Goal: Transaction & Acquisition: Purchase product/service

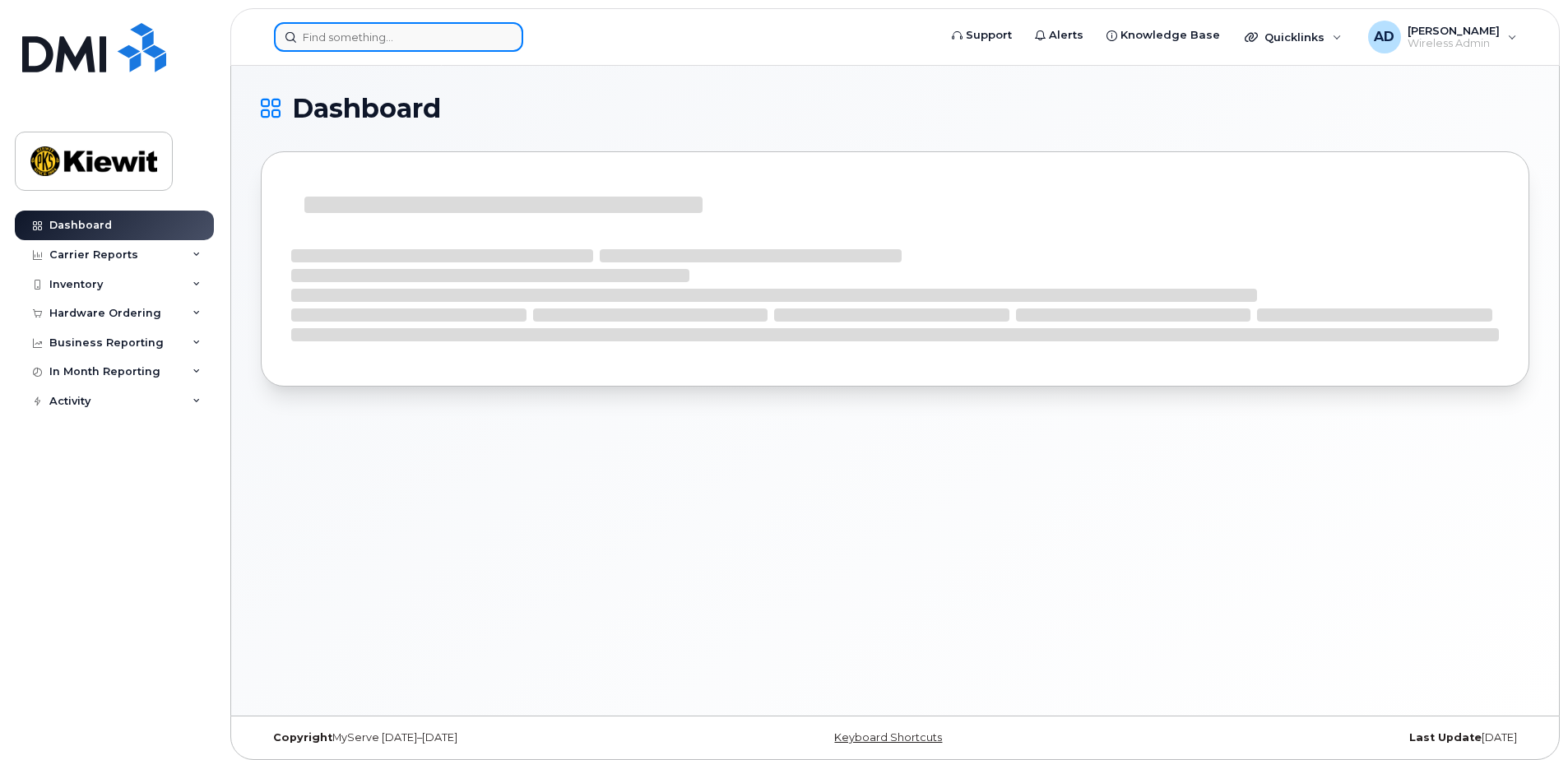
click at [344, 40] on input at bounding box center [398, 37] width 249 height 29
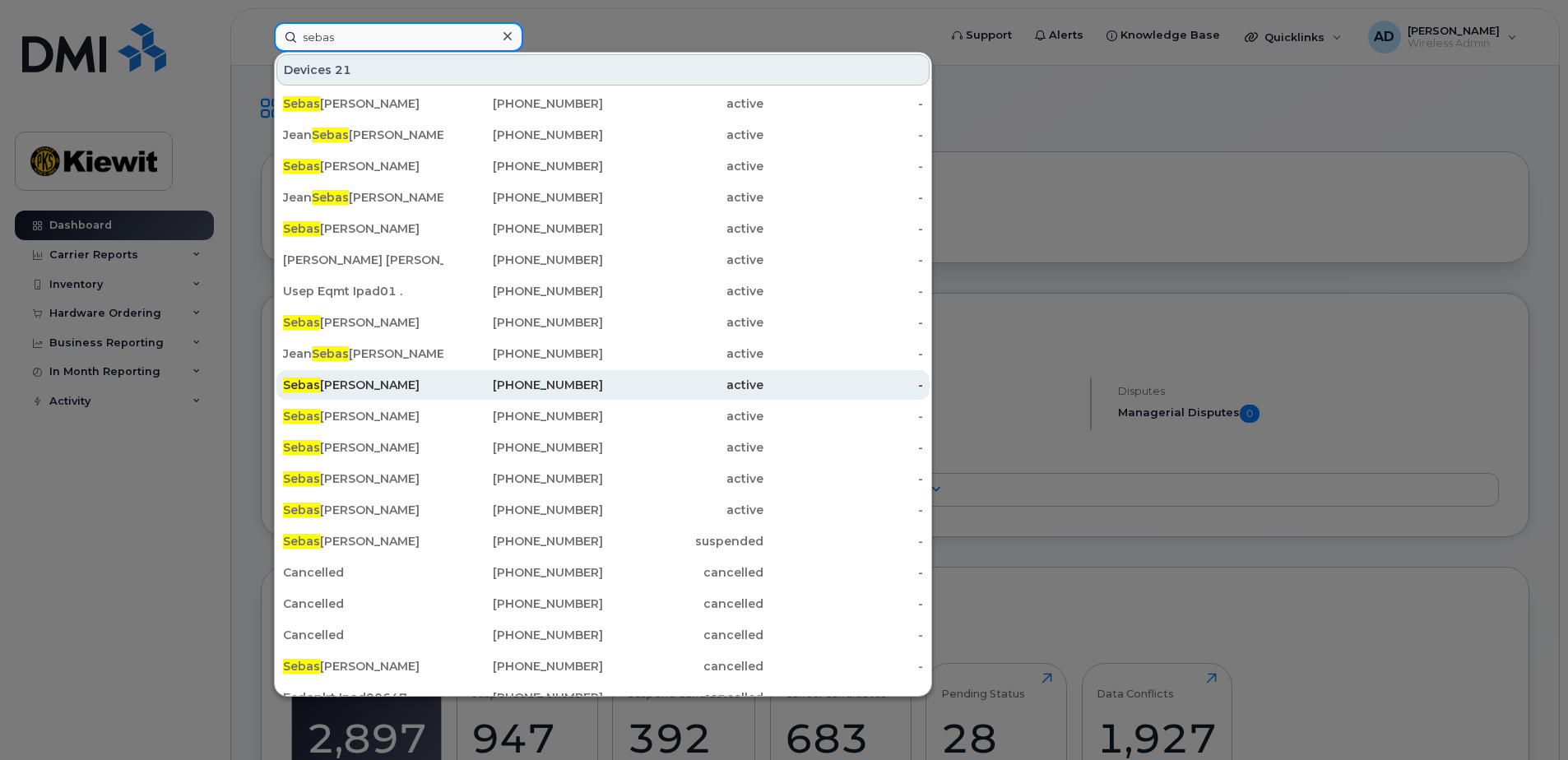
type input "sebas"
click at [385, 393] on div "Sebas tien Larivee" at bounding box center [363, 386] width 160 height 17
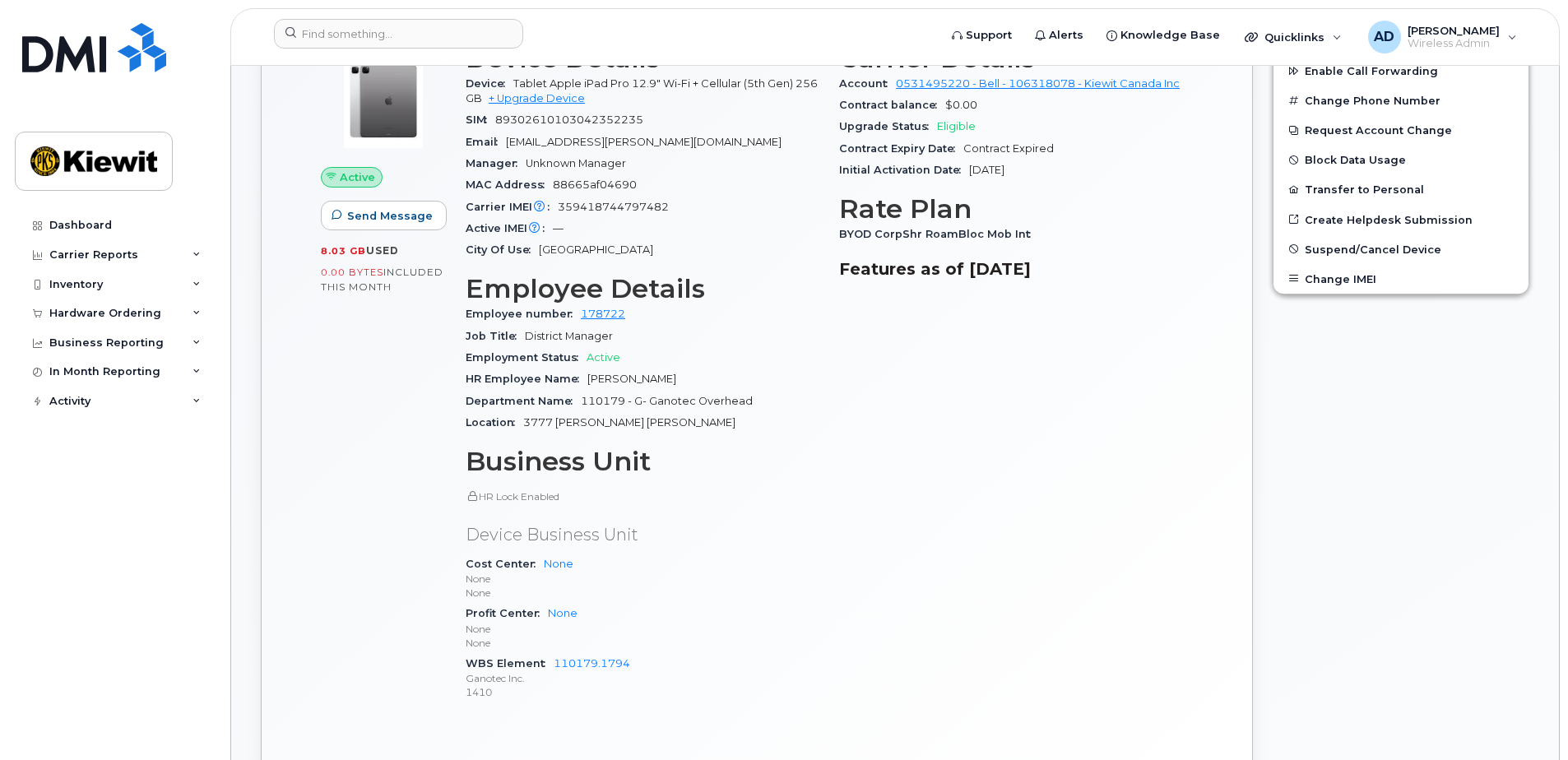
scroll to position [494, 0]
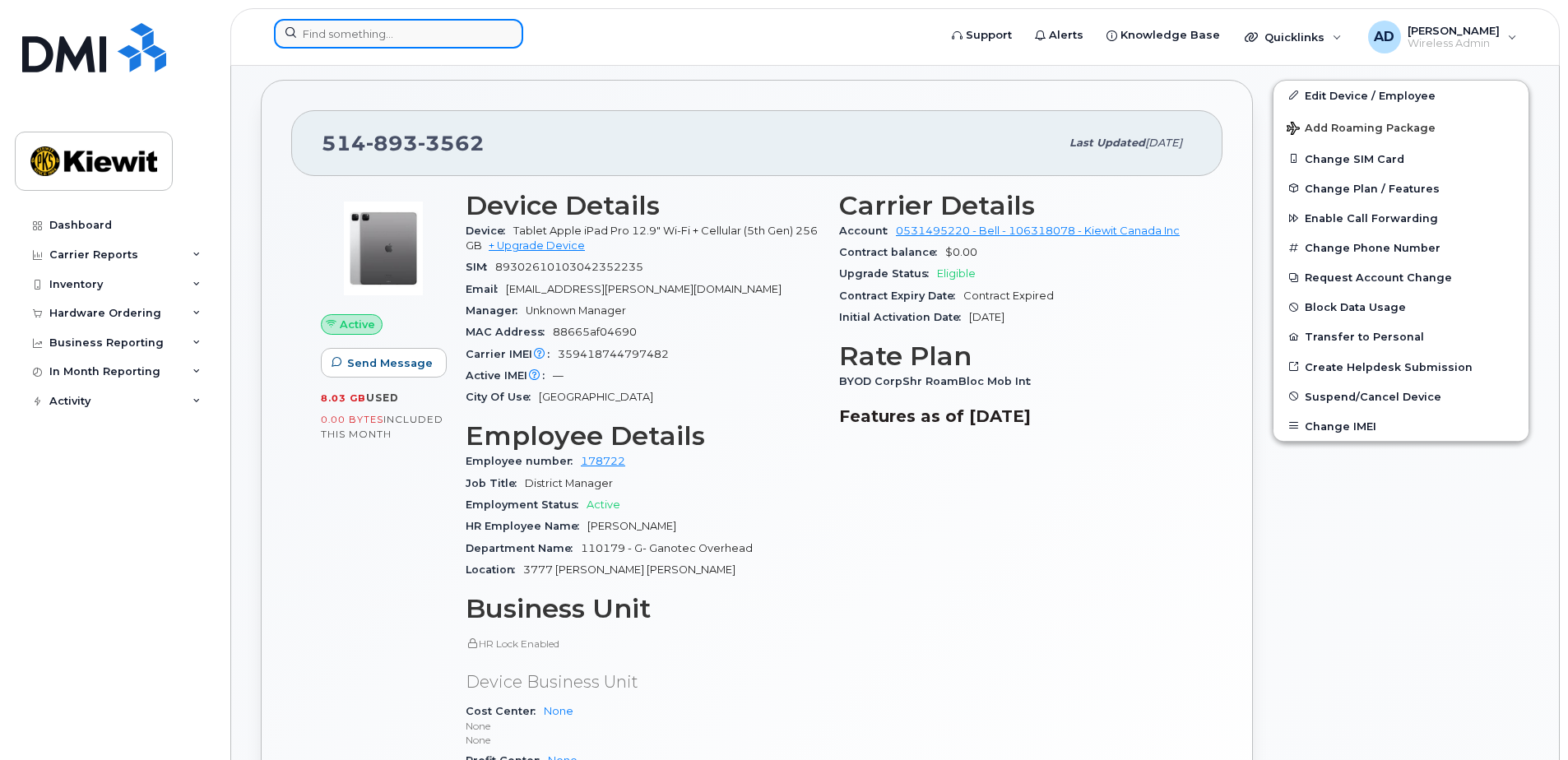
click at [340, 40] on input at bounding box center [398, 34] width 249 height 29
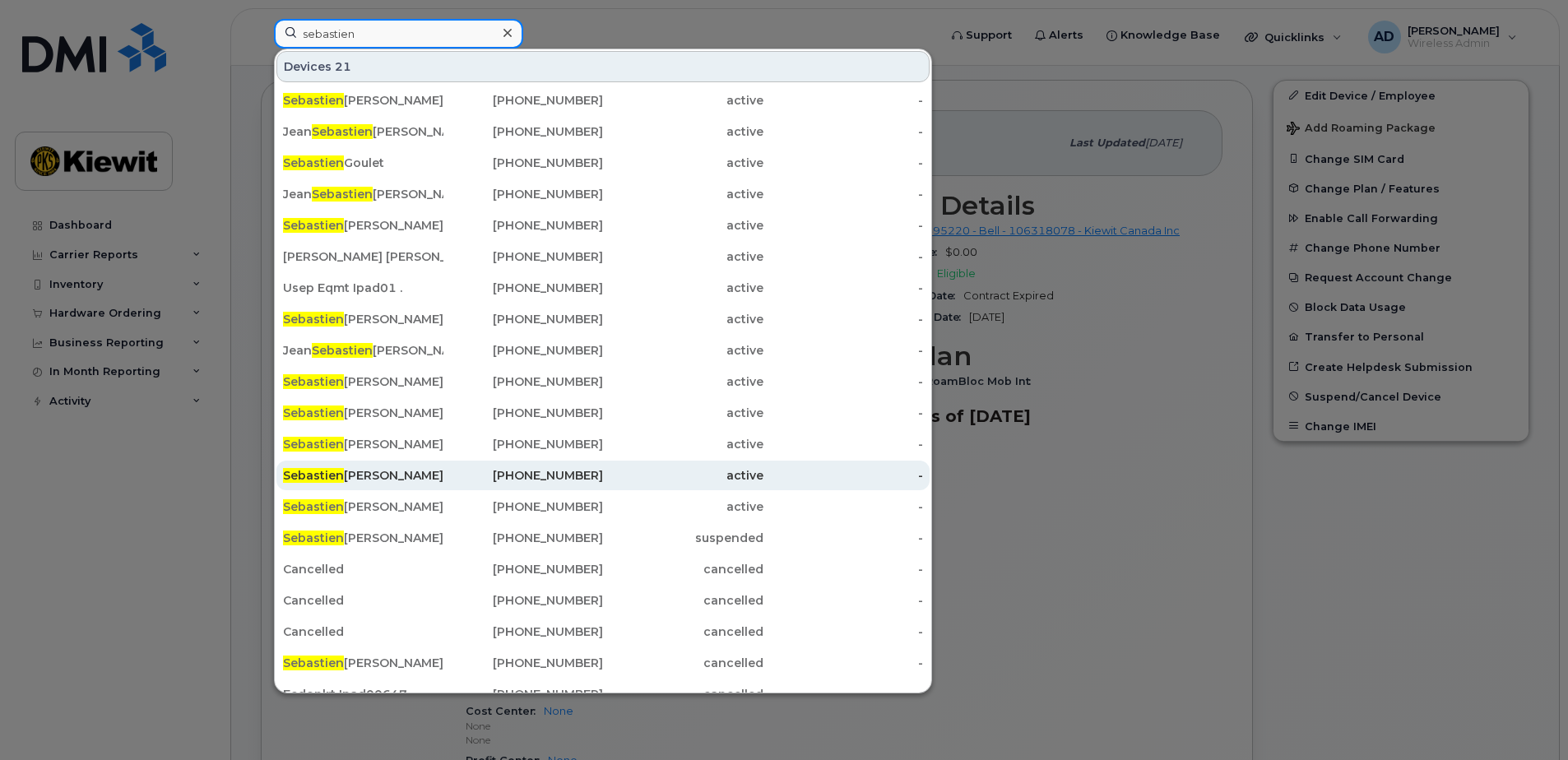
type input "sebastien"
click at [348, 476] on div "Sebastien Larivee" at bounding box center [363, 476] width 160 height 17
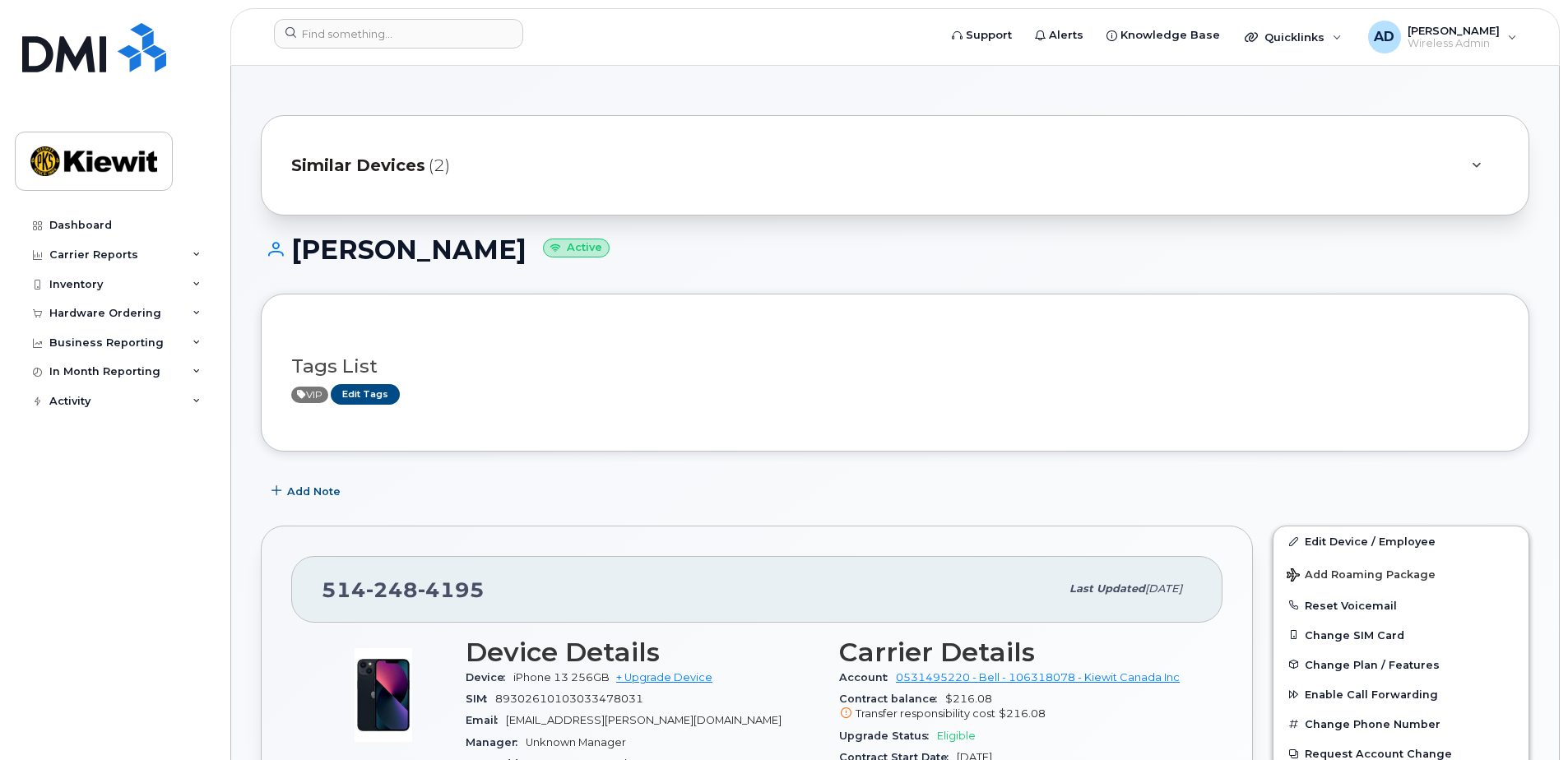
scroll to position [329, 0]
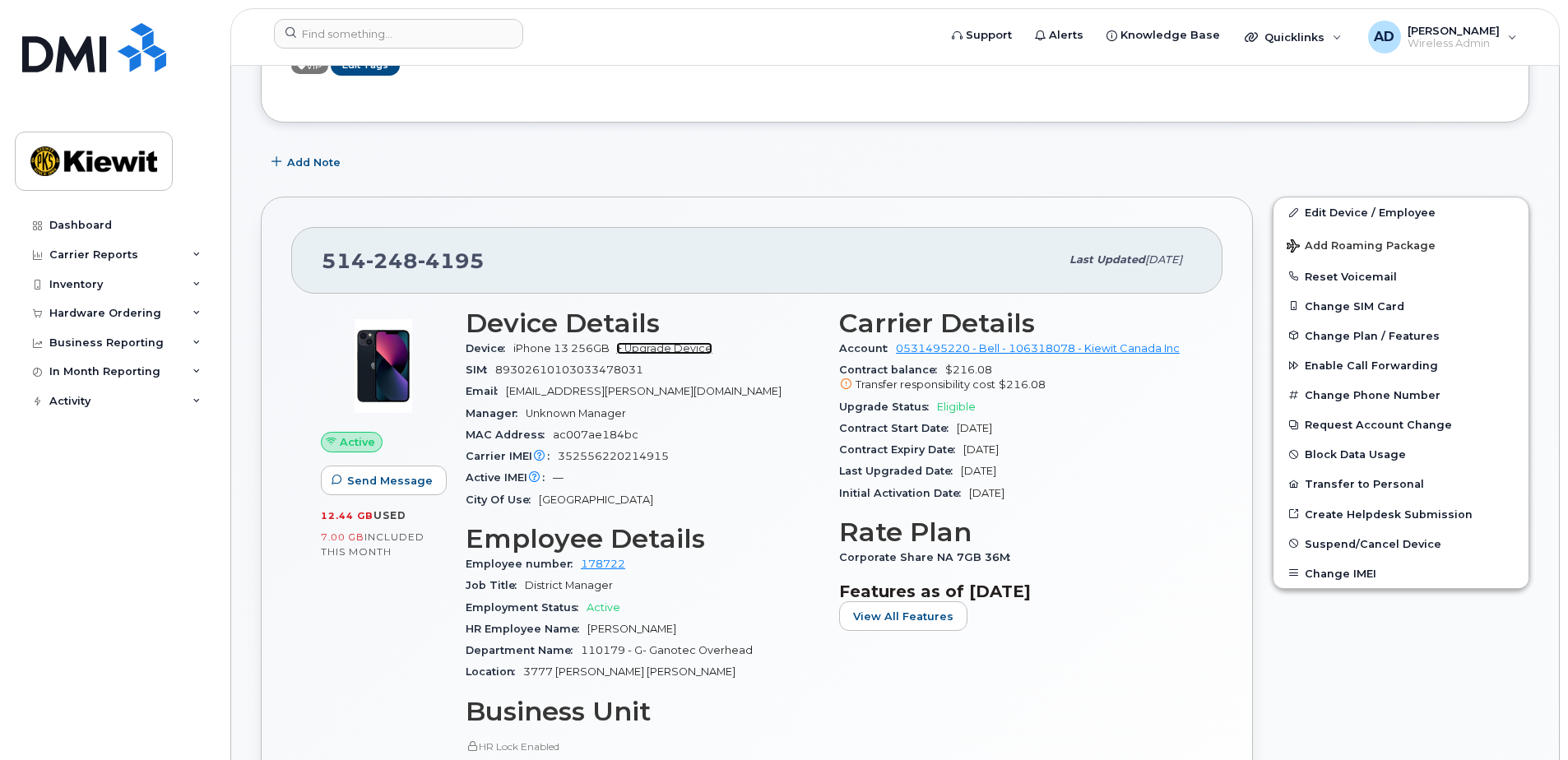
click at [690, 347] on link "+ Upgrade Device" at bounding box center [664, 348] width 97 height 12
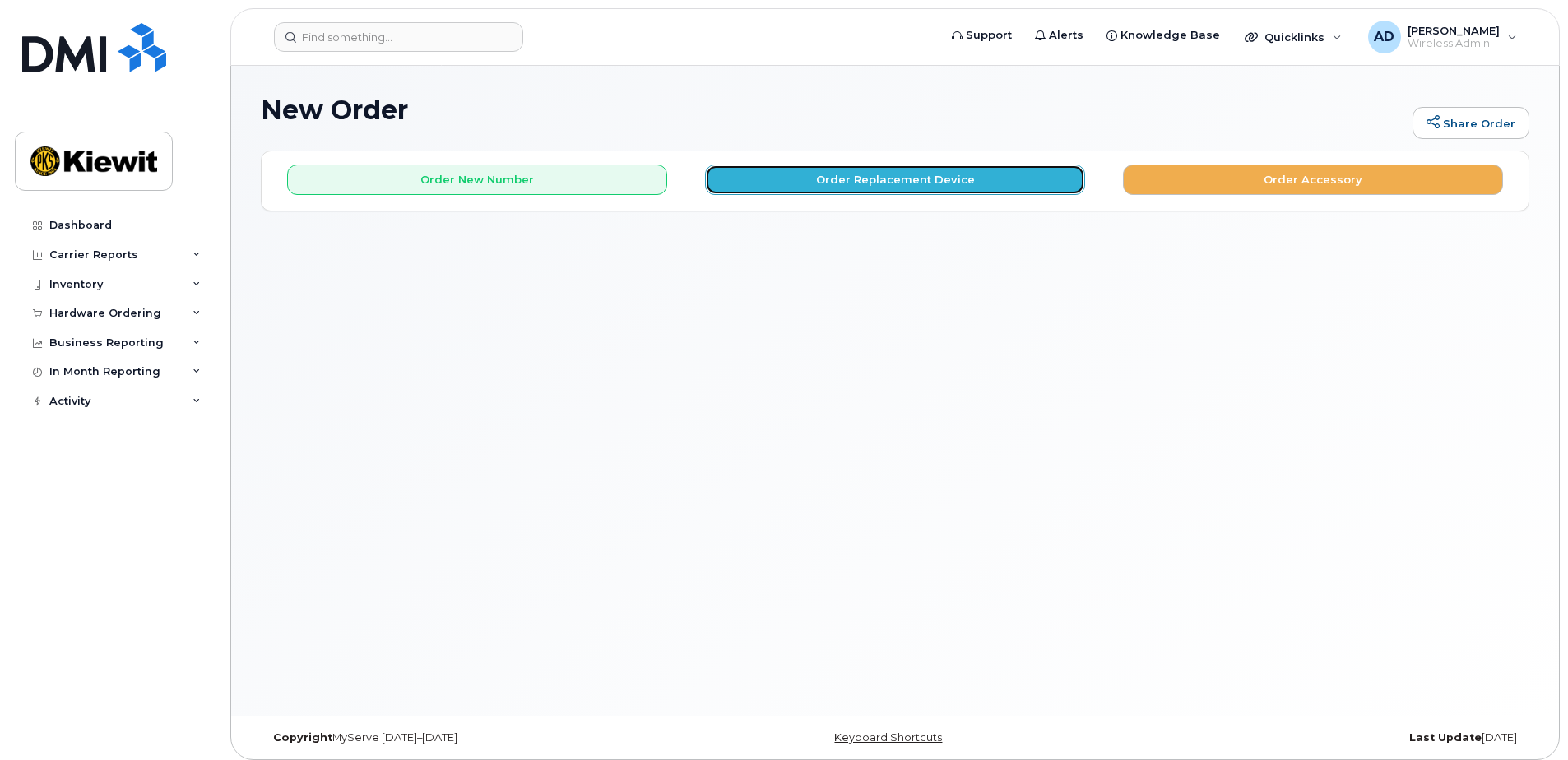
click at [830, 185] on button "Order Replacement Device" at bounding box center [894, 179] width 380 height 30
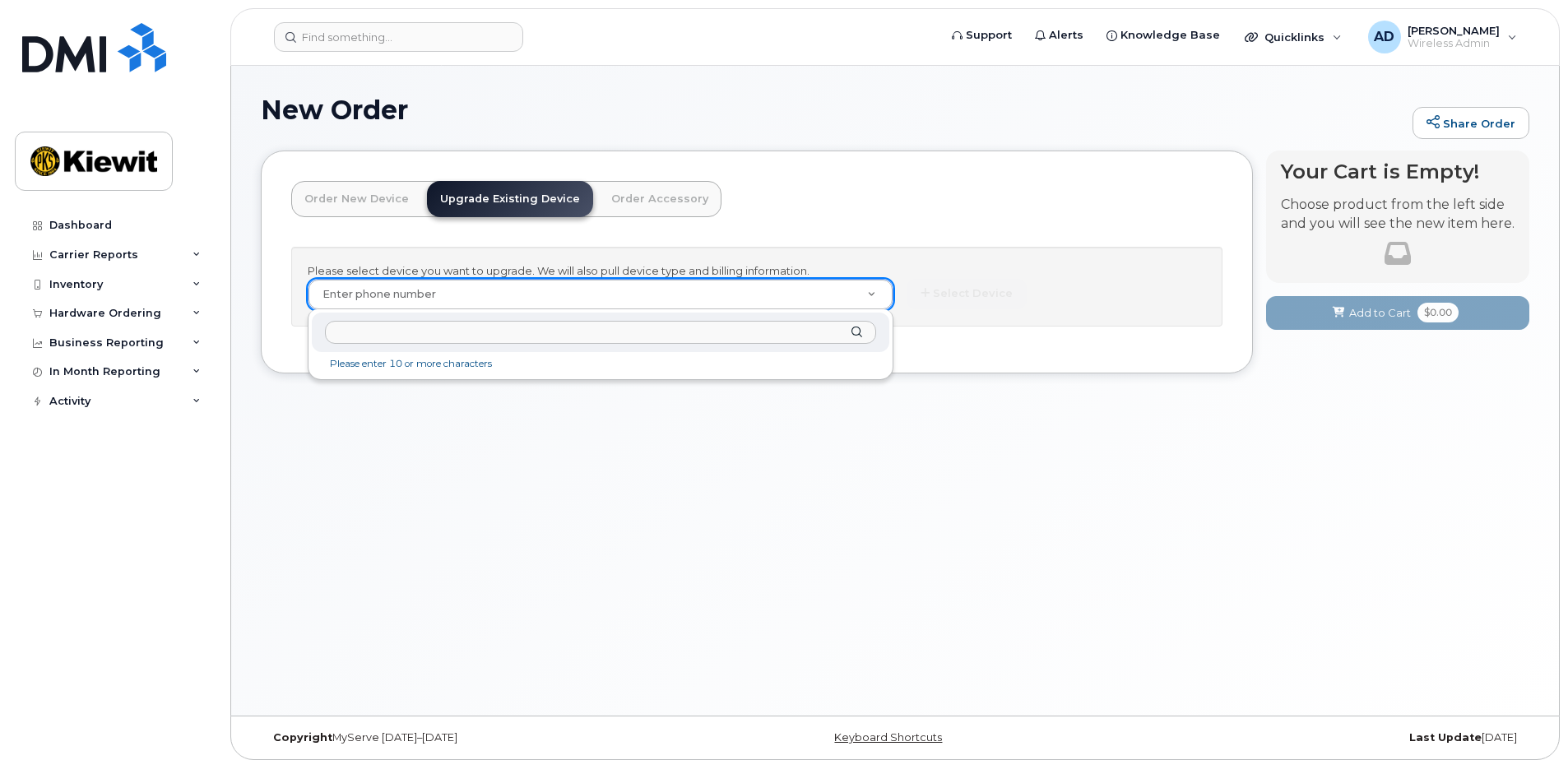
click at [453, 336] on input "text" at bounding box center [600, 333] width 551 height 24
type input "5142484195"
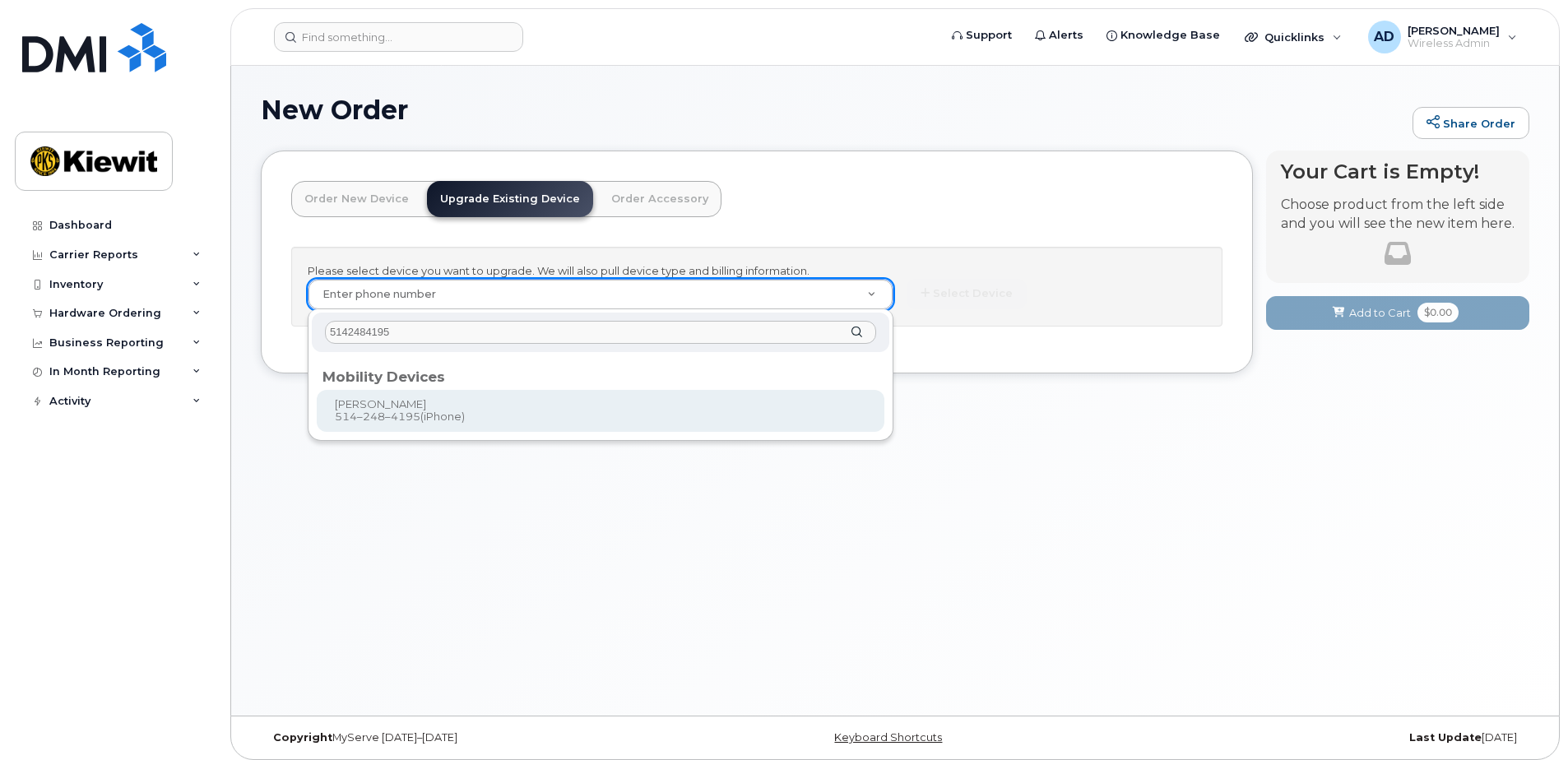
type input "259428"
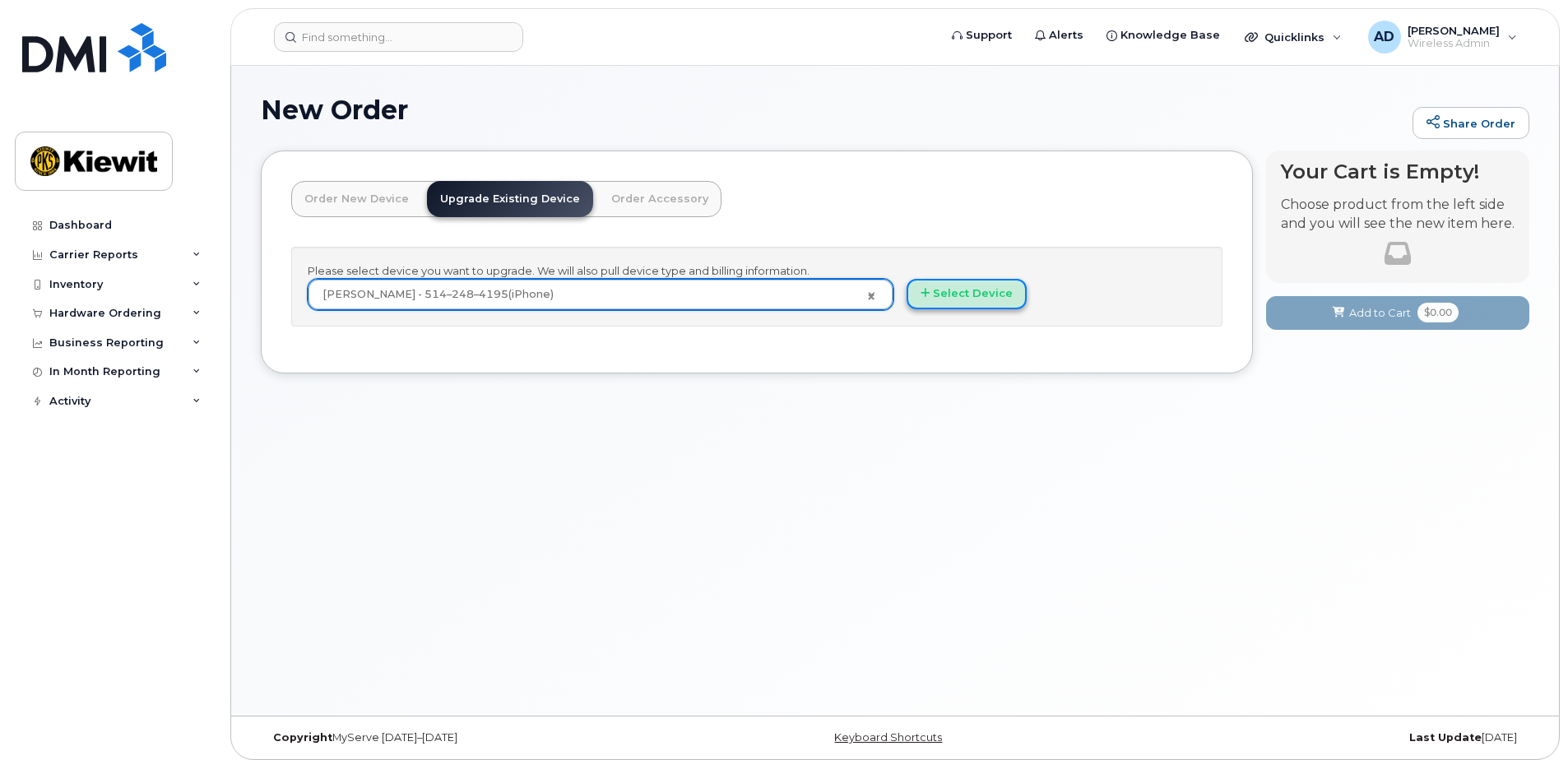
click at [969, 285] on button "Select Device" at bounding box center [967, 294] width 120 height 30
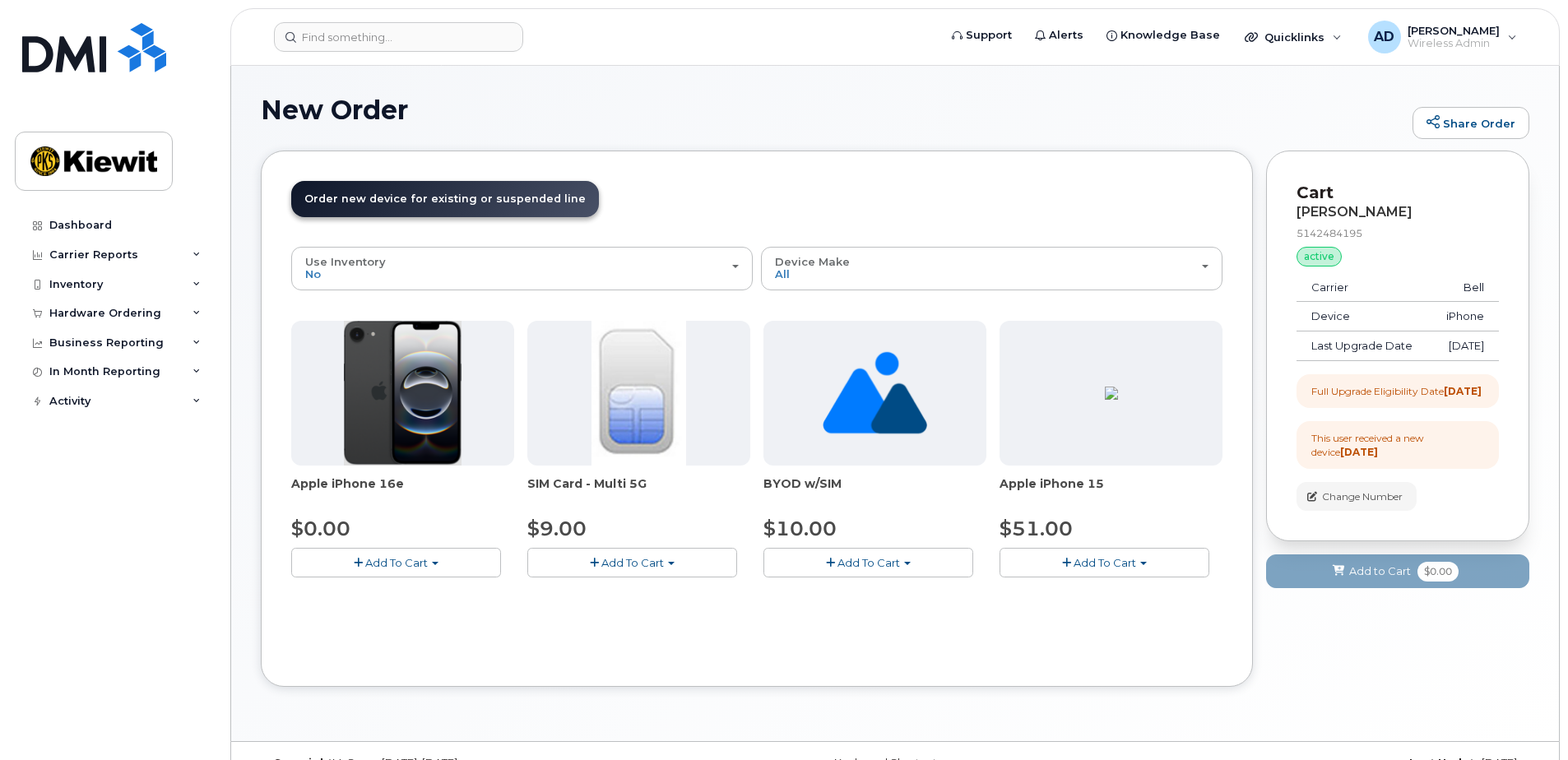
scroll to position [34, 0]
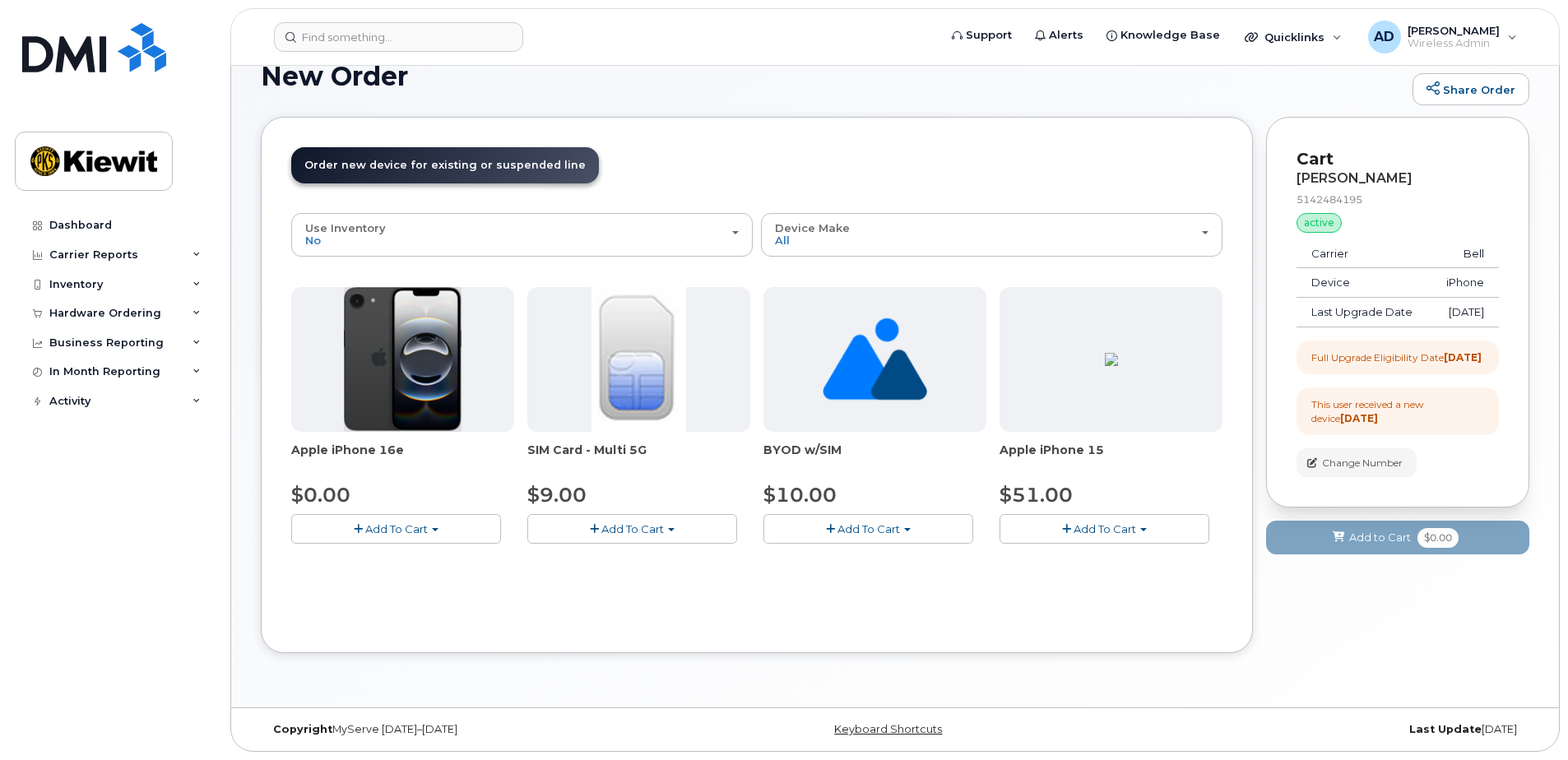
click at [391, 526] on span "Add To Cart" at bounding box center [396, 529] width 63 height 13
click at [388, 557] on link "$0.00 - 3 year upgrade (128GB)" at bounding box center [397, 559] width 204 height 20
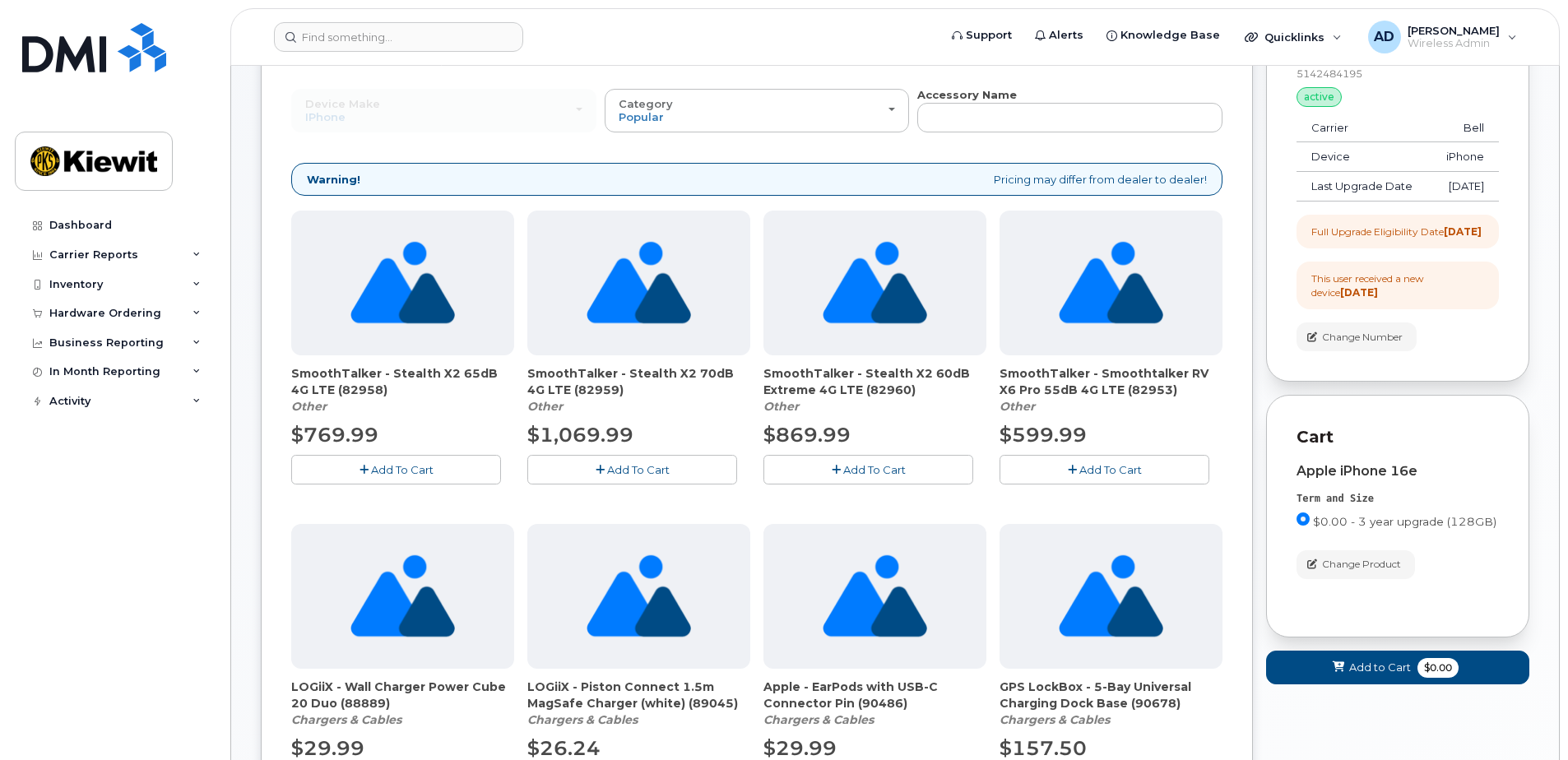
scroll to position [0, 0]
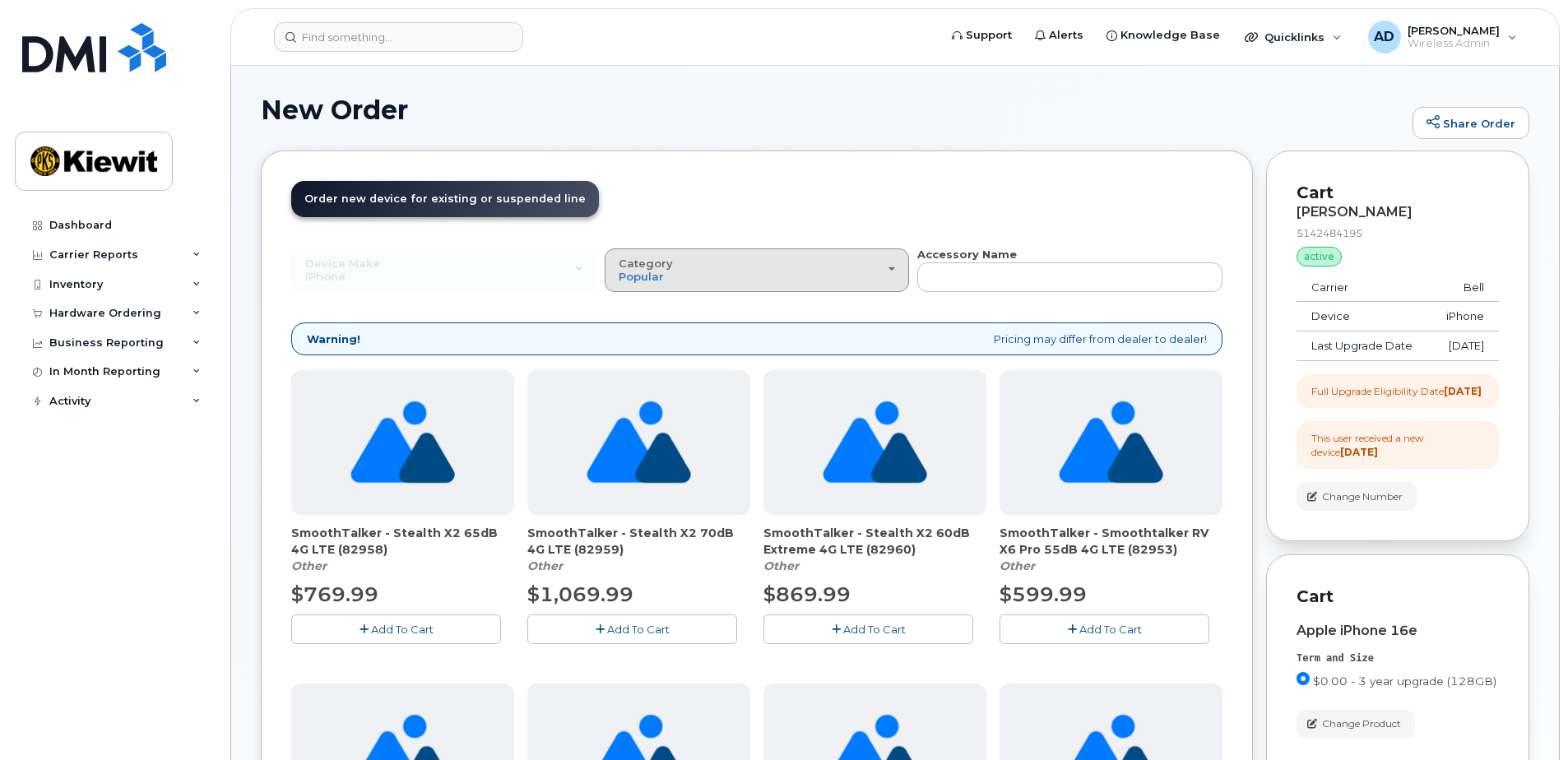
click at [875, 282] on div "Category Popular" at bounding box center [757, 271] width 277 height 26
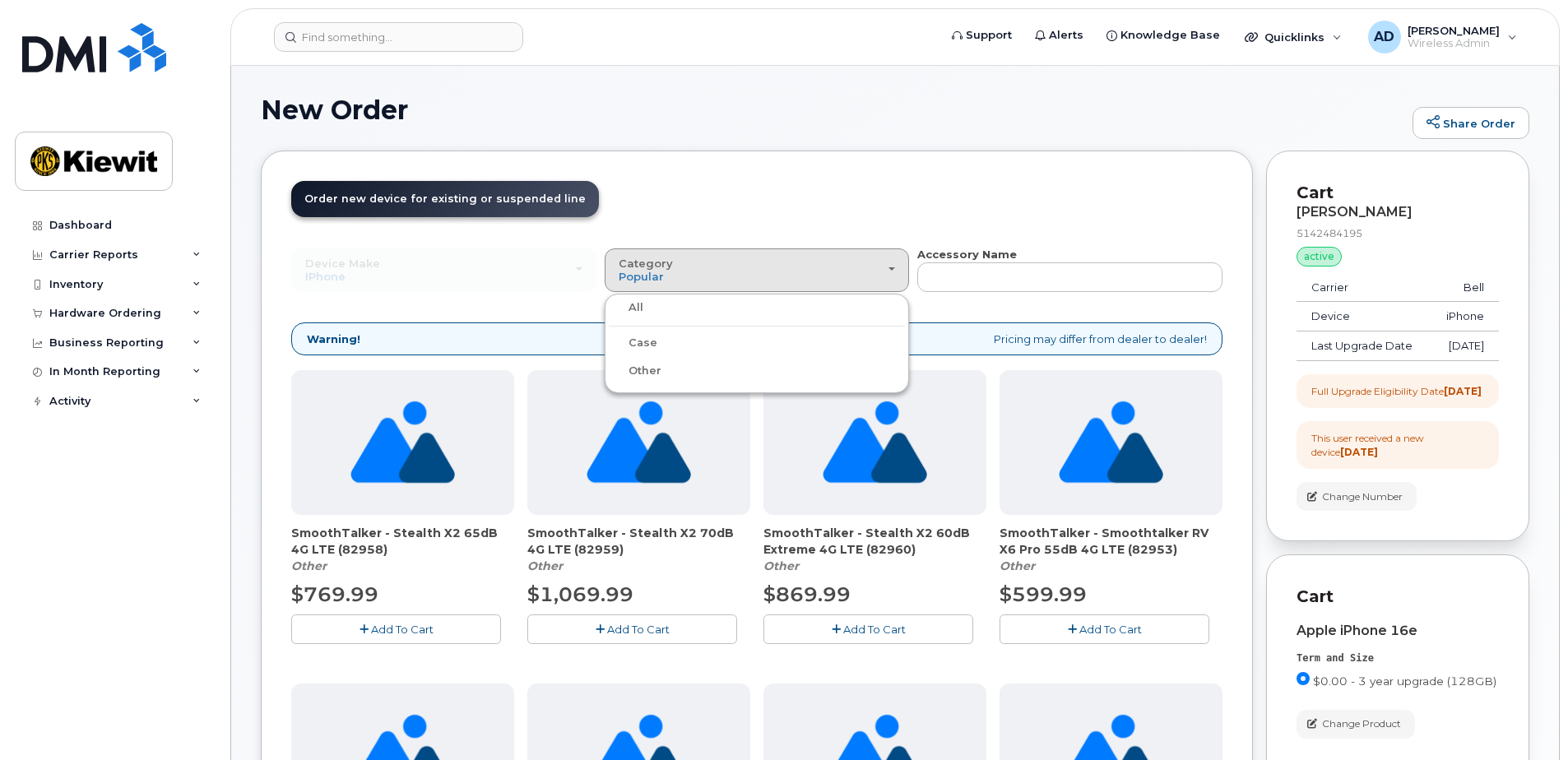
click at [634, 349] on label "Case" at bounding box center [633, 342] width 49 height 19
click at [0, 0] on input "Case" at bounding box center [0, 0] width 0 height 0
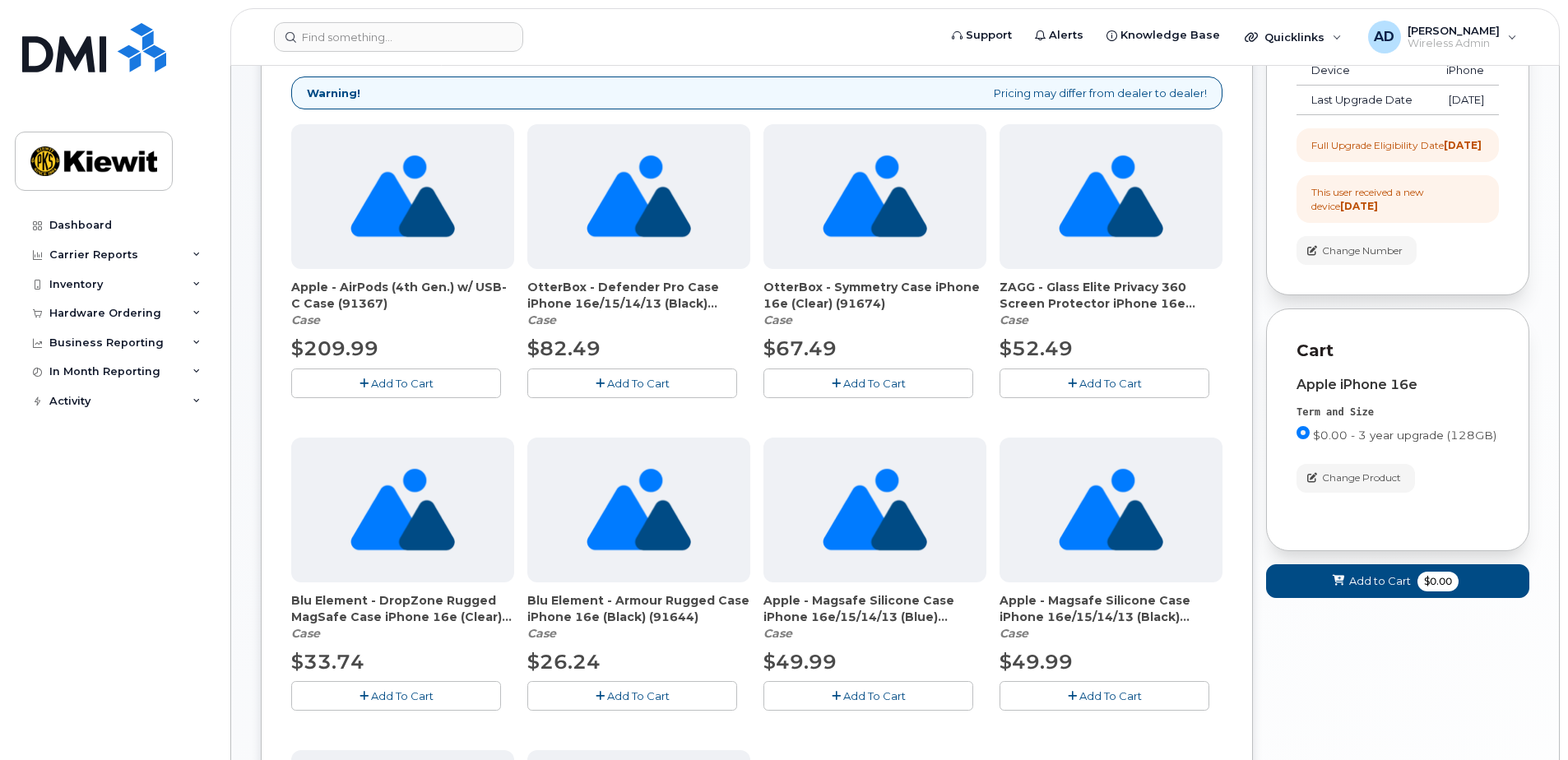
scroll to position [247, 0]
click at [853, 374] on button "Add To Cart" at bounding box center [868, 382] width 210 height 29
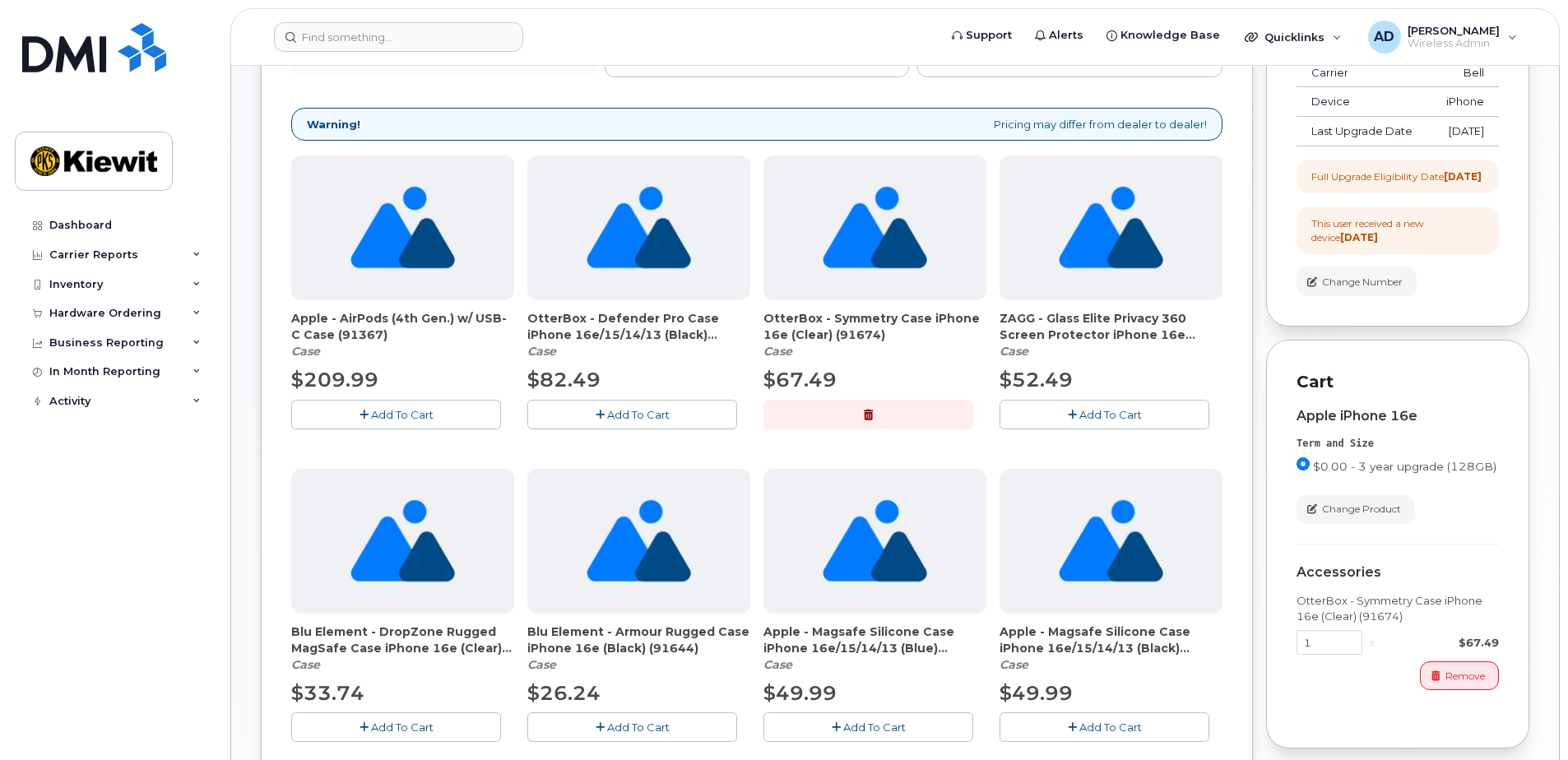
scroll to position [82, 0]
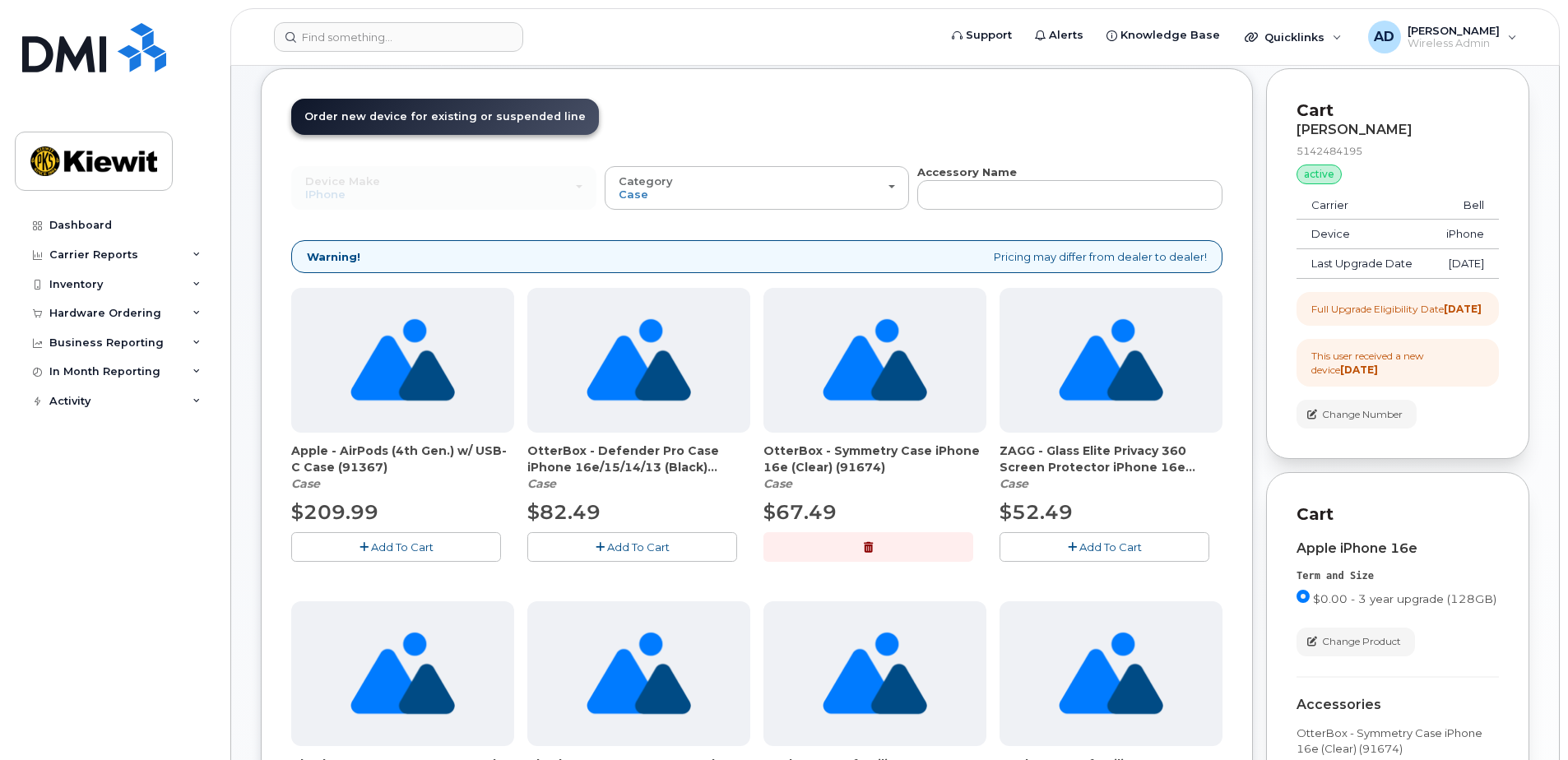
click at [1100, 546] on span "Add To Cart" at bounding box center [1110, 547] width 63 height 13
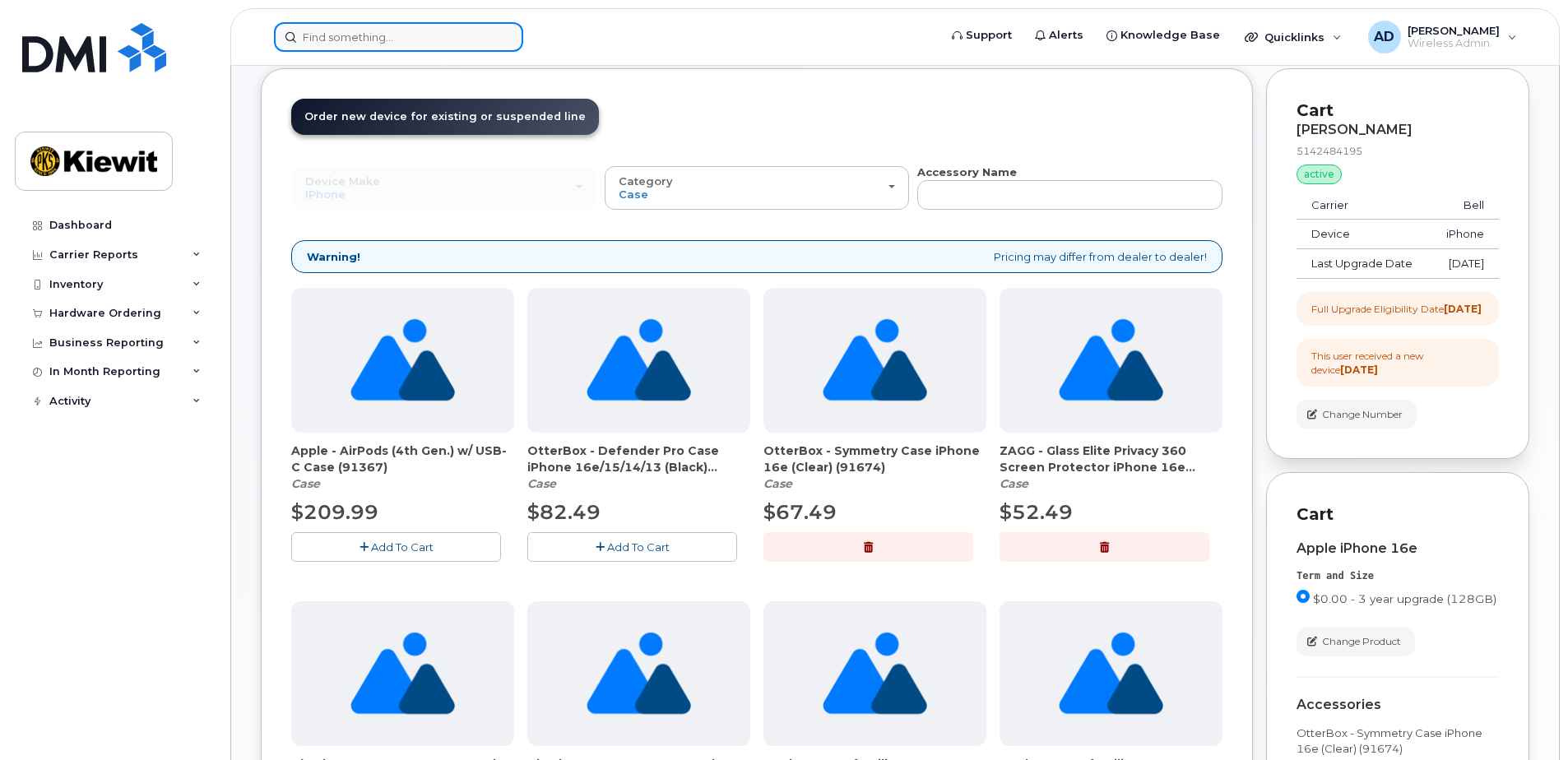
click at [371, 32] on input at bounding box center [398, 37] width 249 height 29
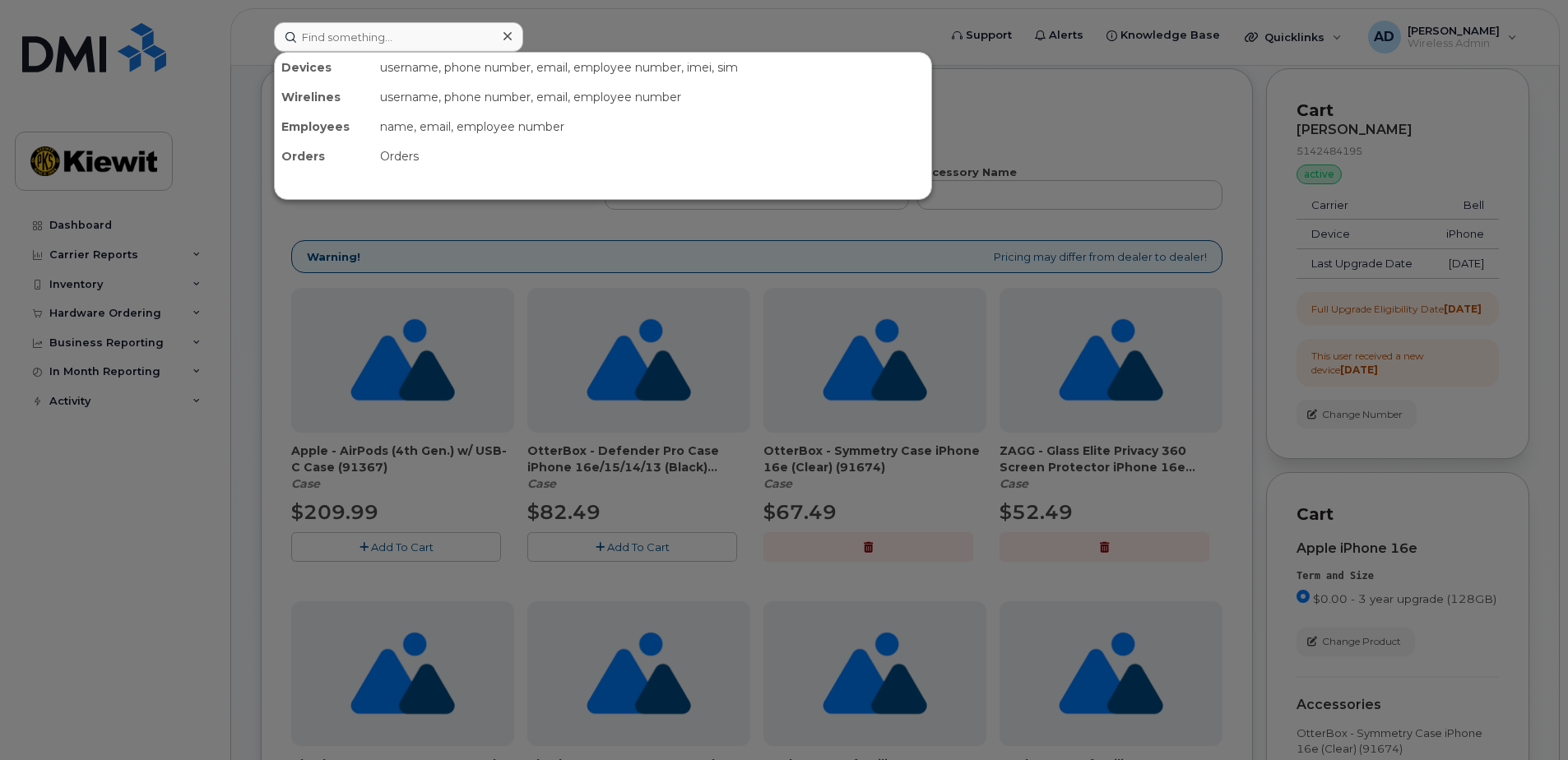
click at [1061, 124] on div at bounding box center [784, 380] width 1568 height 760
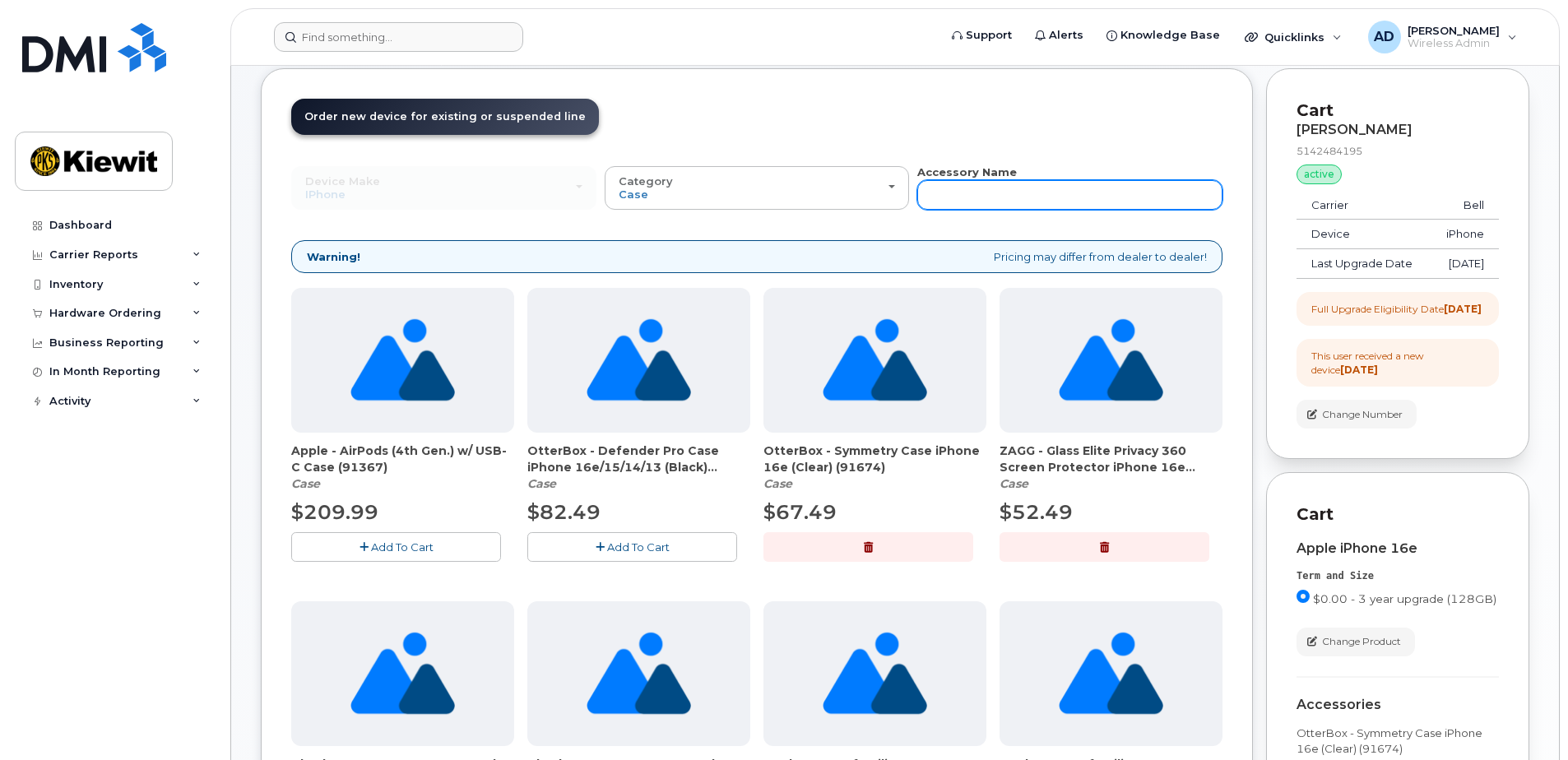
click at [953, 183] on input "text" at bounding box center [1070, 195] width 305 height 29
type input "charger"
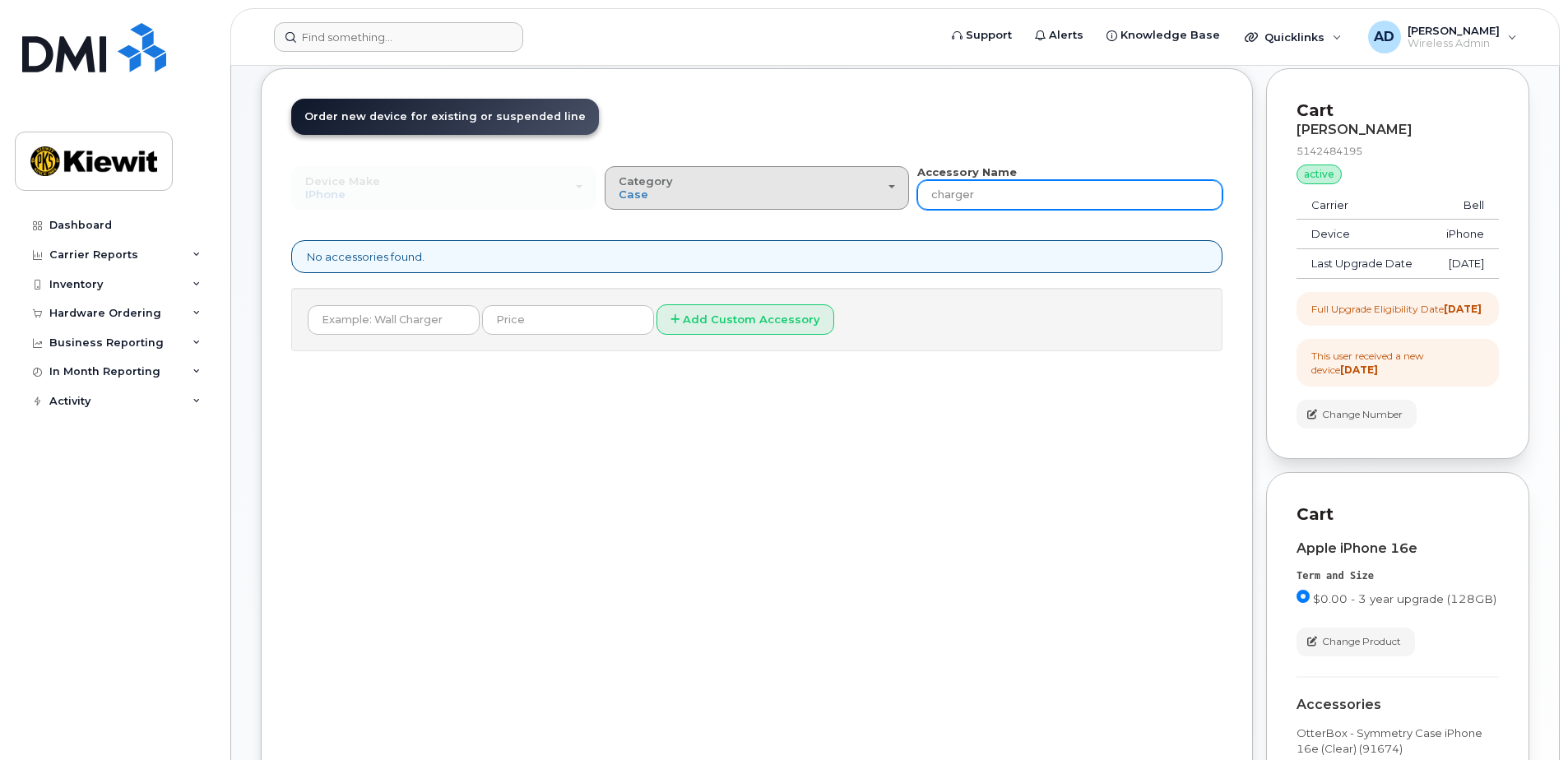
drag, startPoint x: 968, startPoint y: 190, endPoint x: 816, endPoint y: 193, distance: 152.0
click at [815, 192] on div "Device Make All Android Cell Phone HUB iPhone Modem Tablet All Android Cell Pho…" at bounding box center [757, 187] width 931 height 45
drag, startPoint x: 980, startPoint y: 190, endPoint x: 883, endPoint y: 188, distance: 97.0
click at [883, 188] on div "Device Make All Android Cell Phone HUB iPhone Modem Tablet All Android Cell Pho…" at bounding box center [757, 187] width 931 height 45
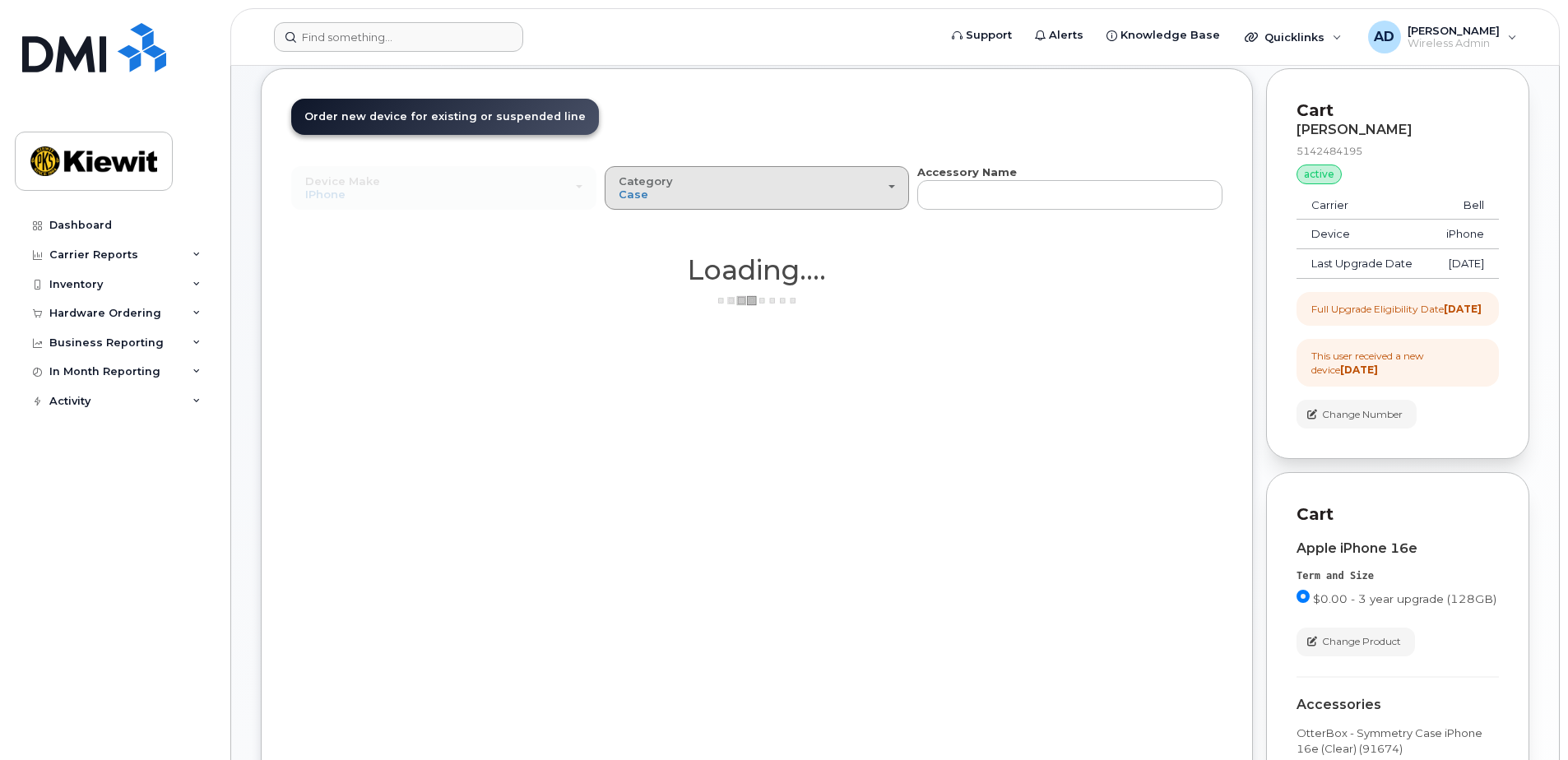
click at [843, 188] on div "Category Case" at bounding box center [757, 188] width 277 height 26
click at [654, 285] on label "Other" at bounding box center [635, 288] width 52 height 19
click at [0, 0] on input "Other" at bounding box center [0, 0] width 0 height 0
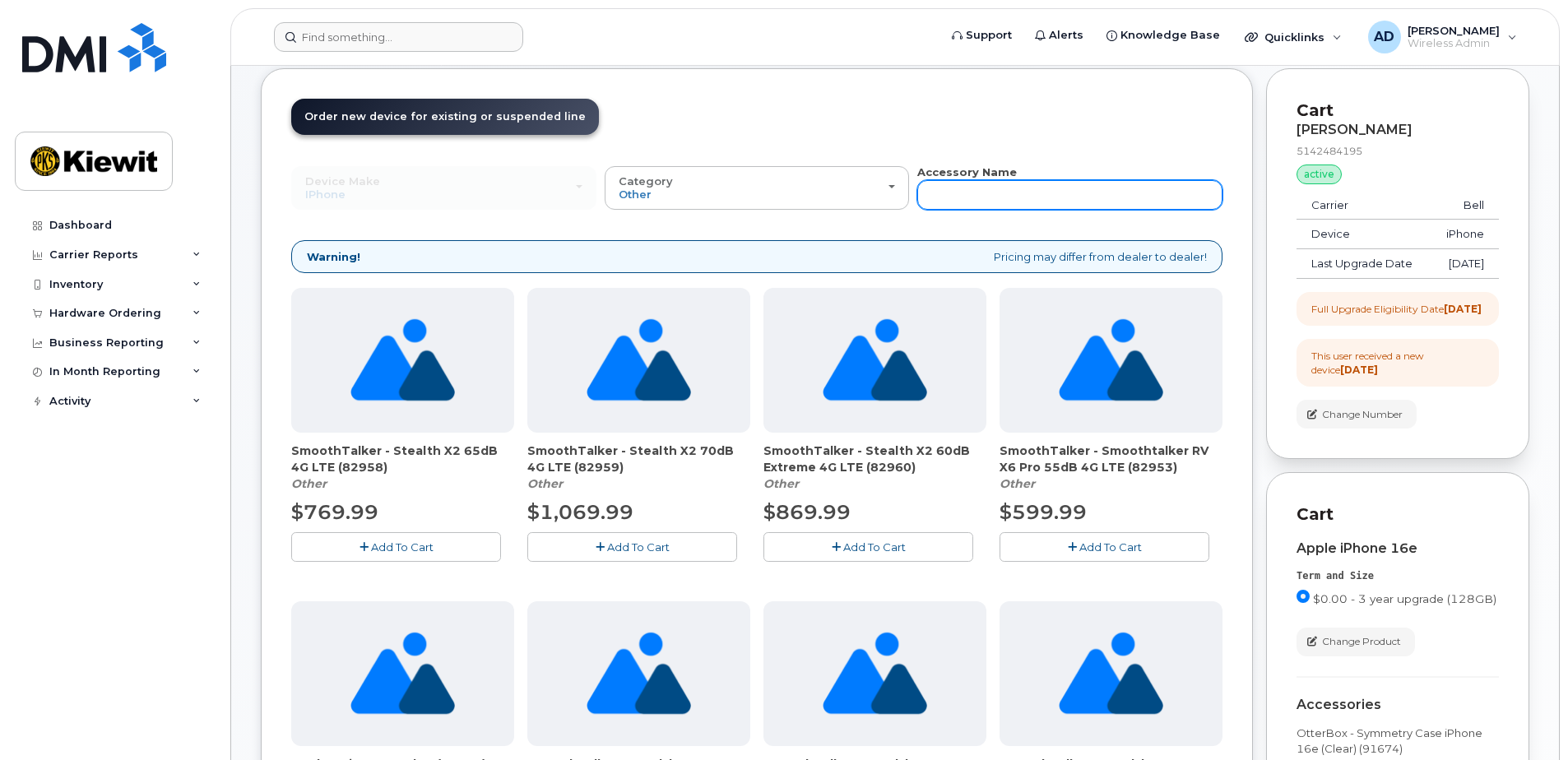
click at [946, 202] on input "text" at bounding box center [1070, 195] width 305 height 29
type input "charger"
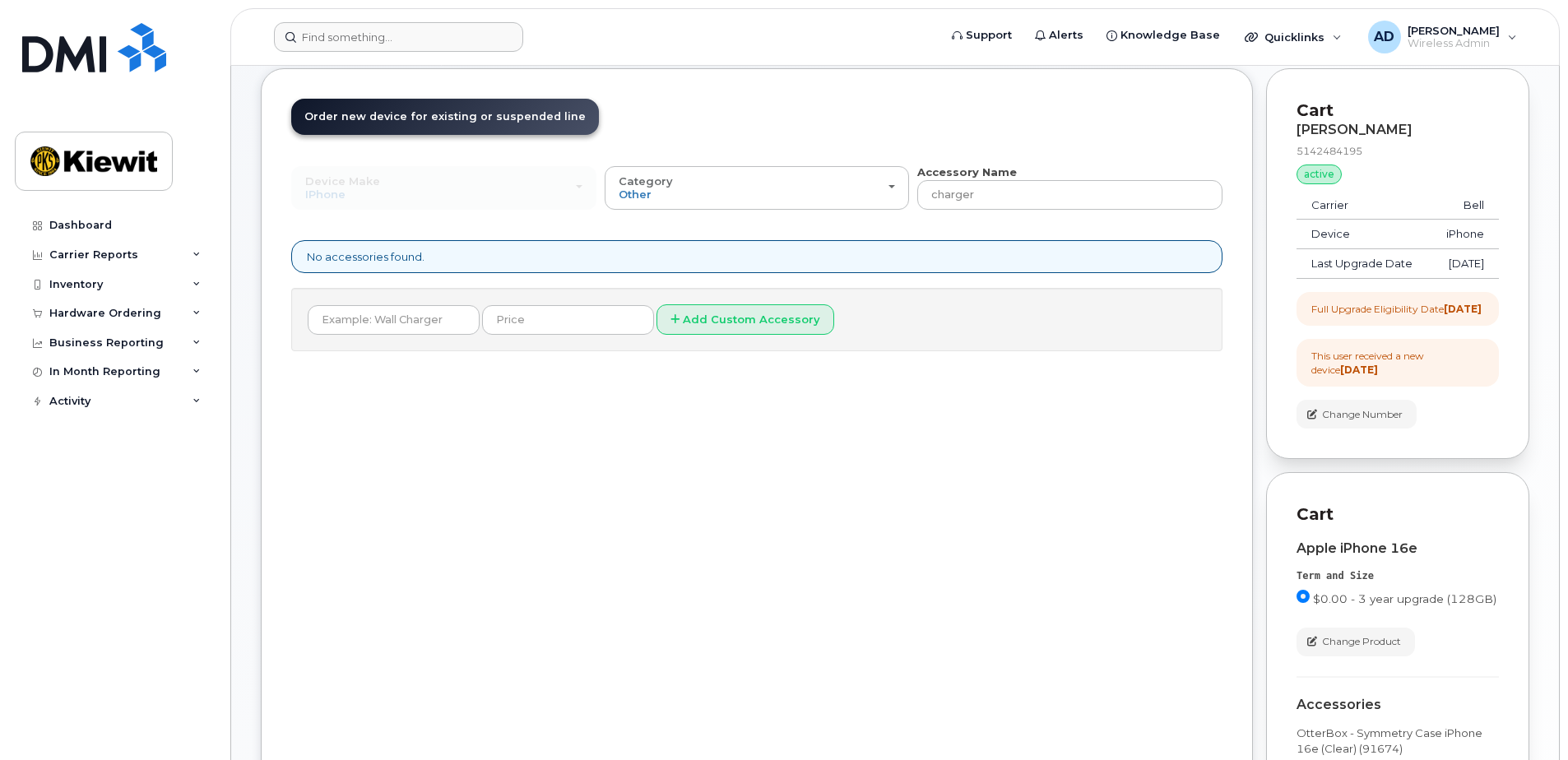
scroll to position [0, 0]
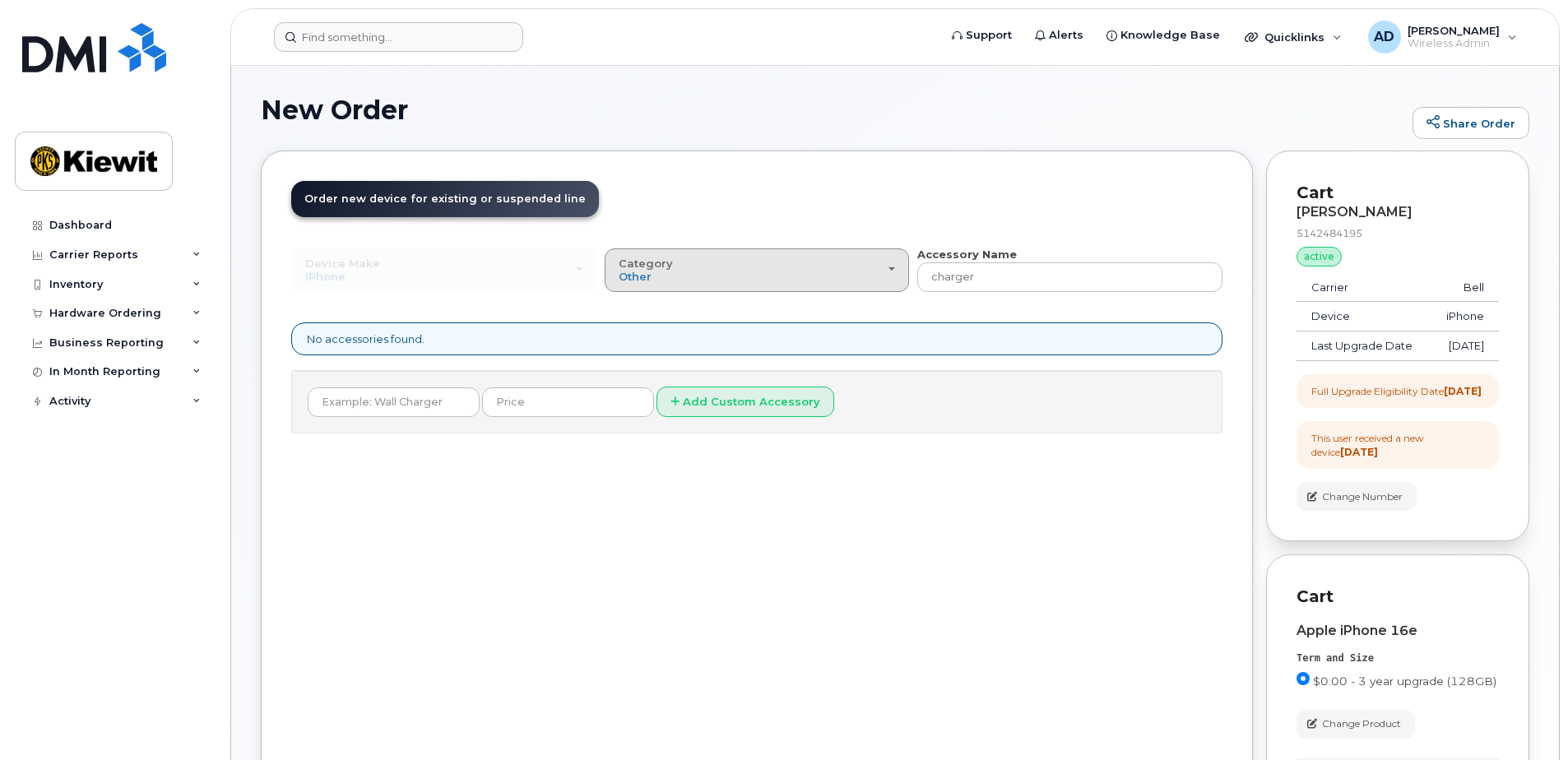
click at [696, 277] on div "Category Other" at bounding box center [757, 271] width 277 height 26
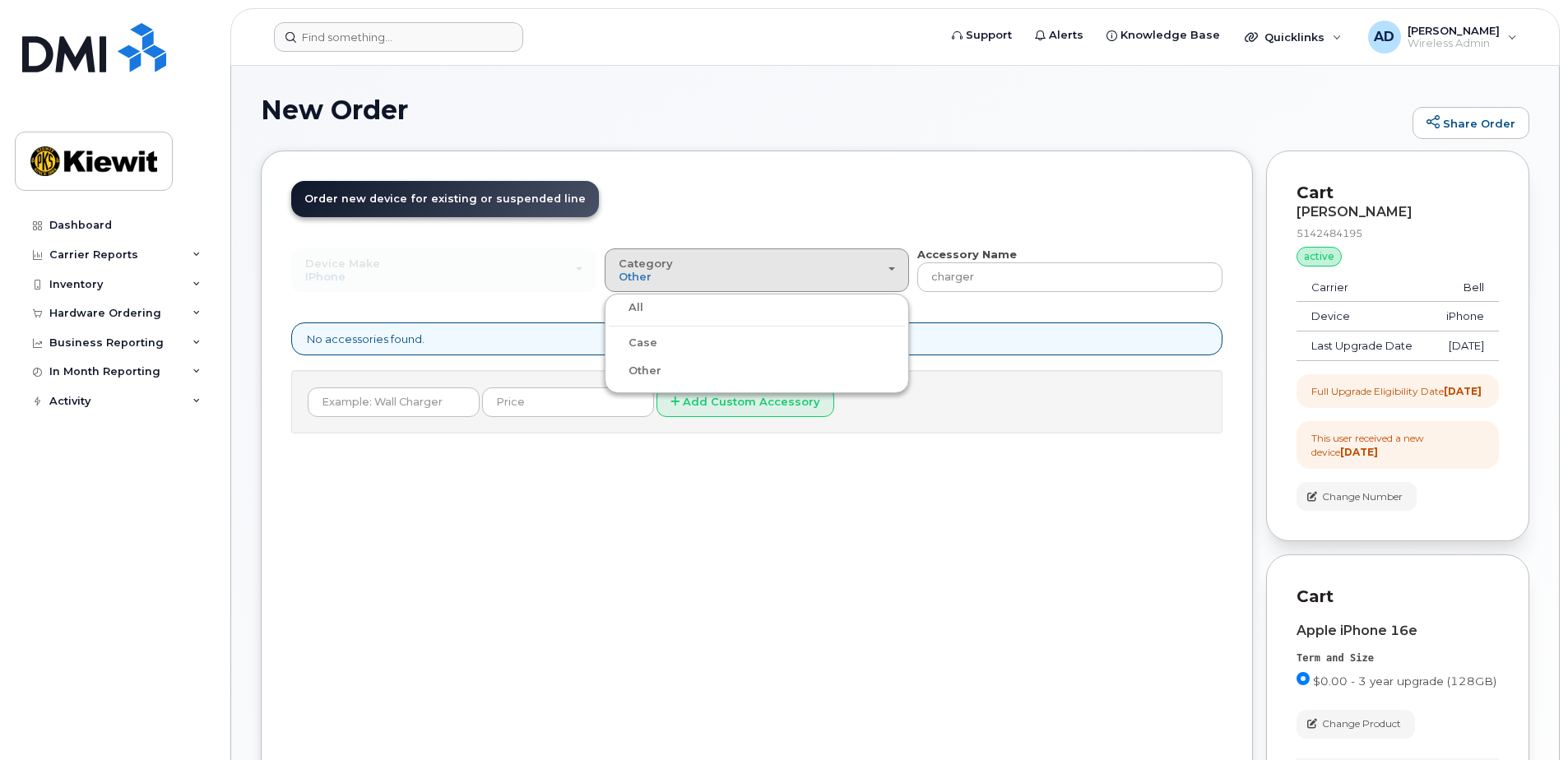
click at [660, 308] on div "All" at bounding box center [757, 307] width 297 height 19
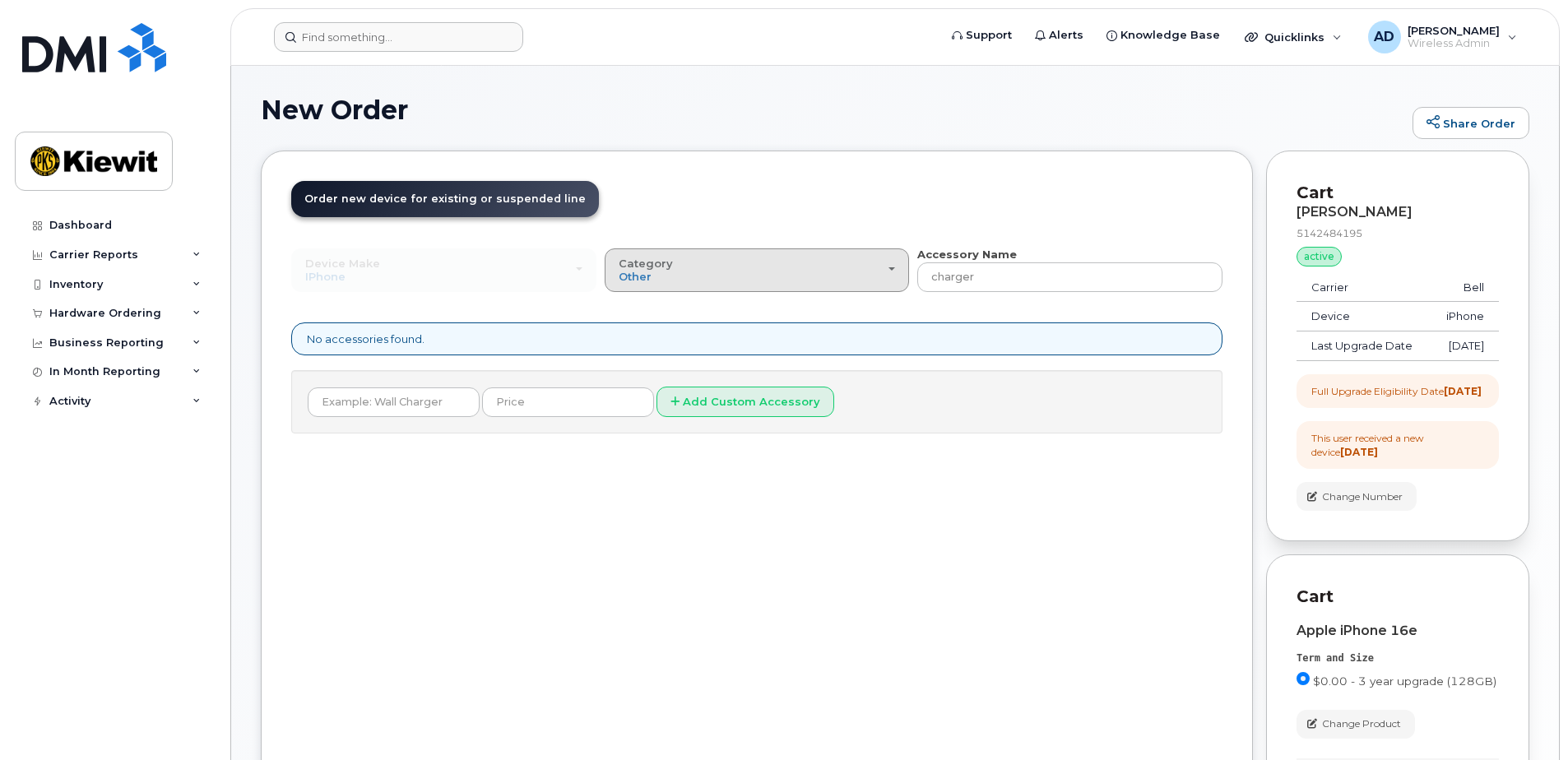
click at [664, 282] on div "Category Other" at bounding box center [757, 271] width 277 height 26
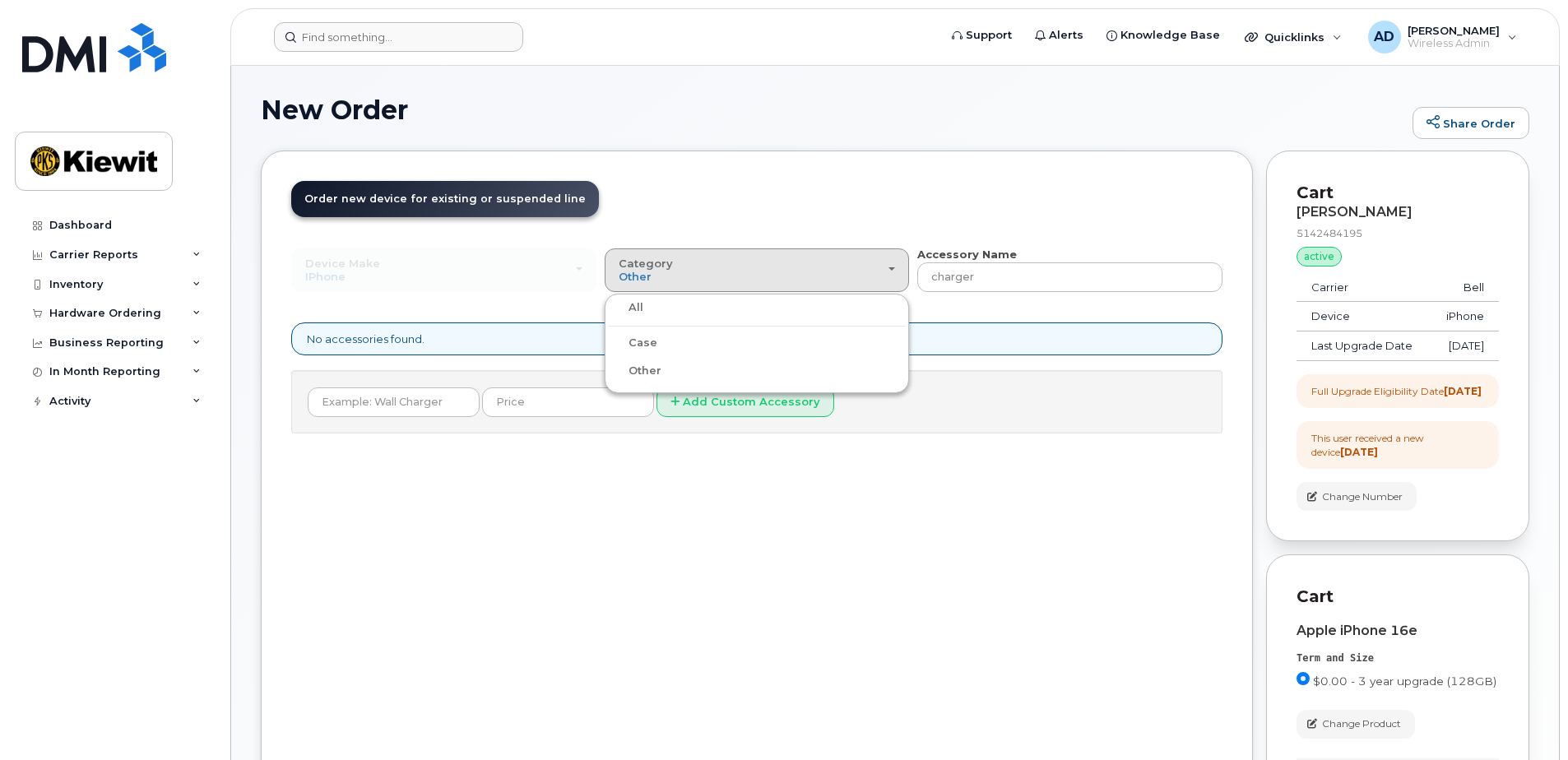
click at [647, 307] on div "All" at bounding box center [757, 307] width 297 height 19
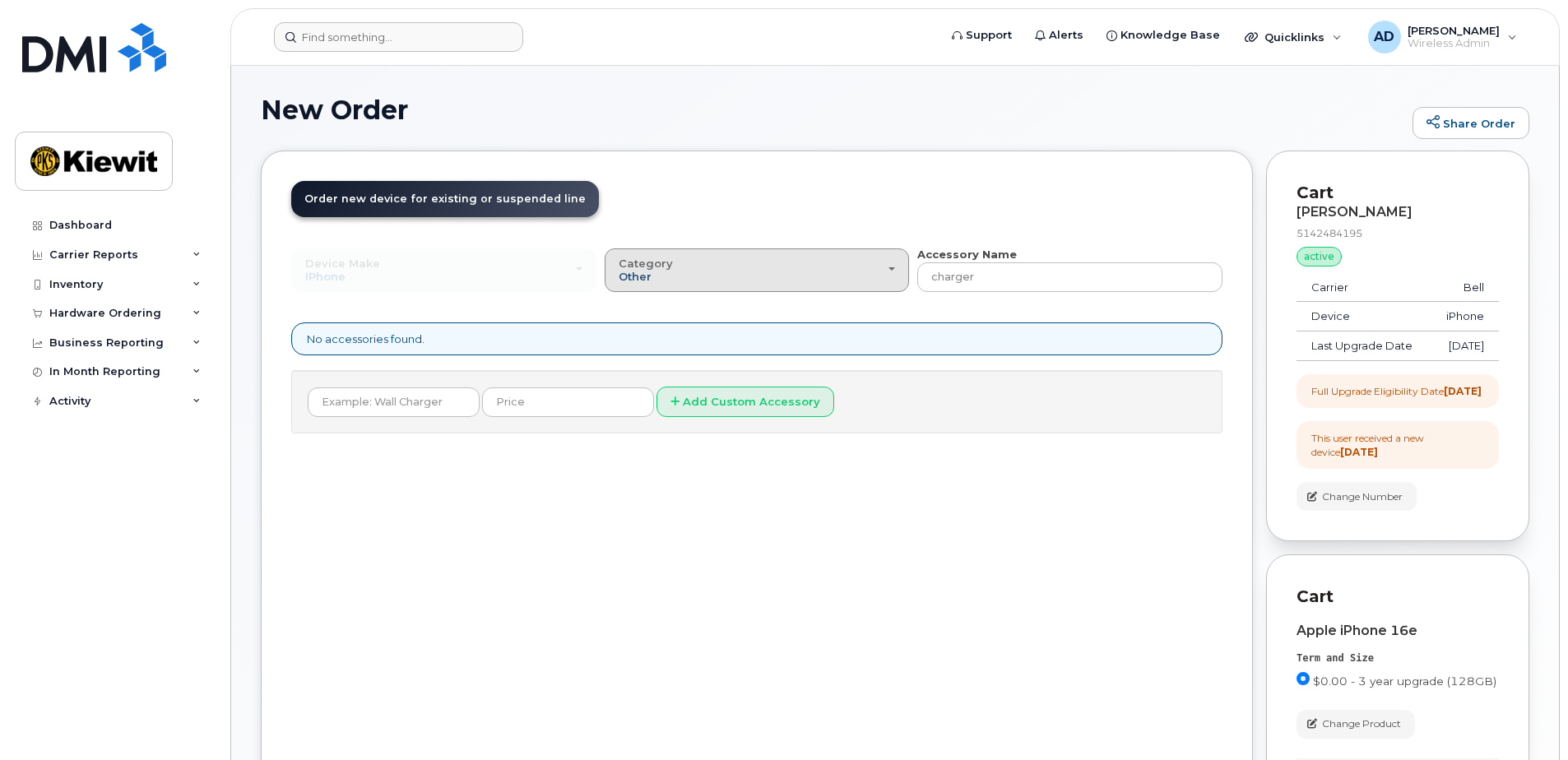
click at [640, 271] on span "Other" at bounding box center [635, 276] width 33 height 13
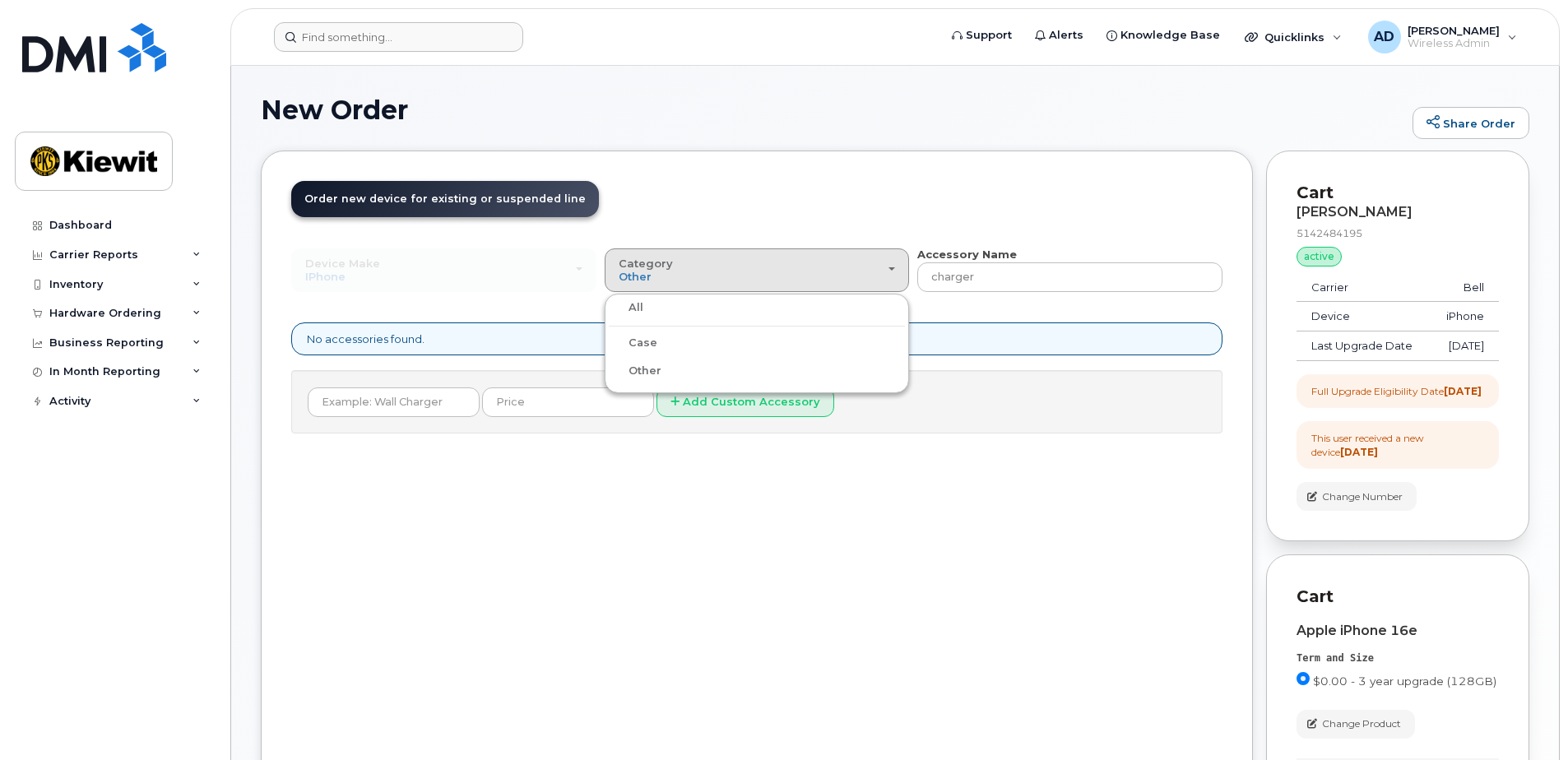
click at [629, 307] on label "All" at bounding box center [626, 307] width 35 height 19
click at [0, 0] on input "All" at bounding box center [0, 0] width 0 height 0
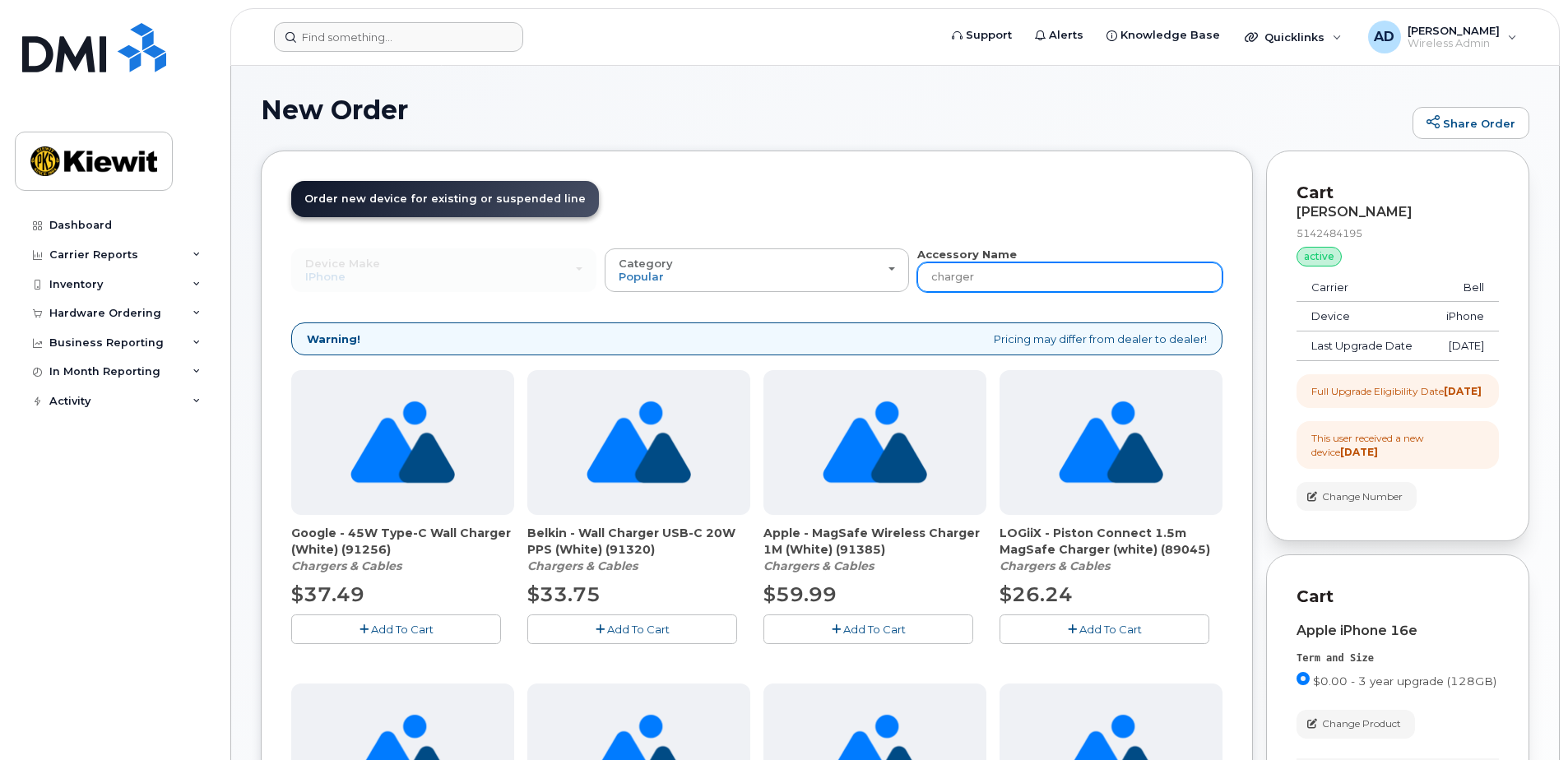
click at [954, 278] on input "charger" at bounding box center [1070, 277] width 305 height 29
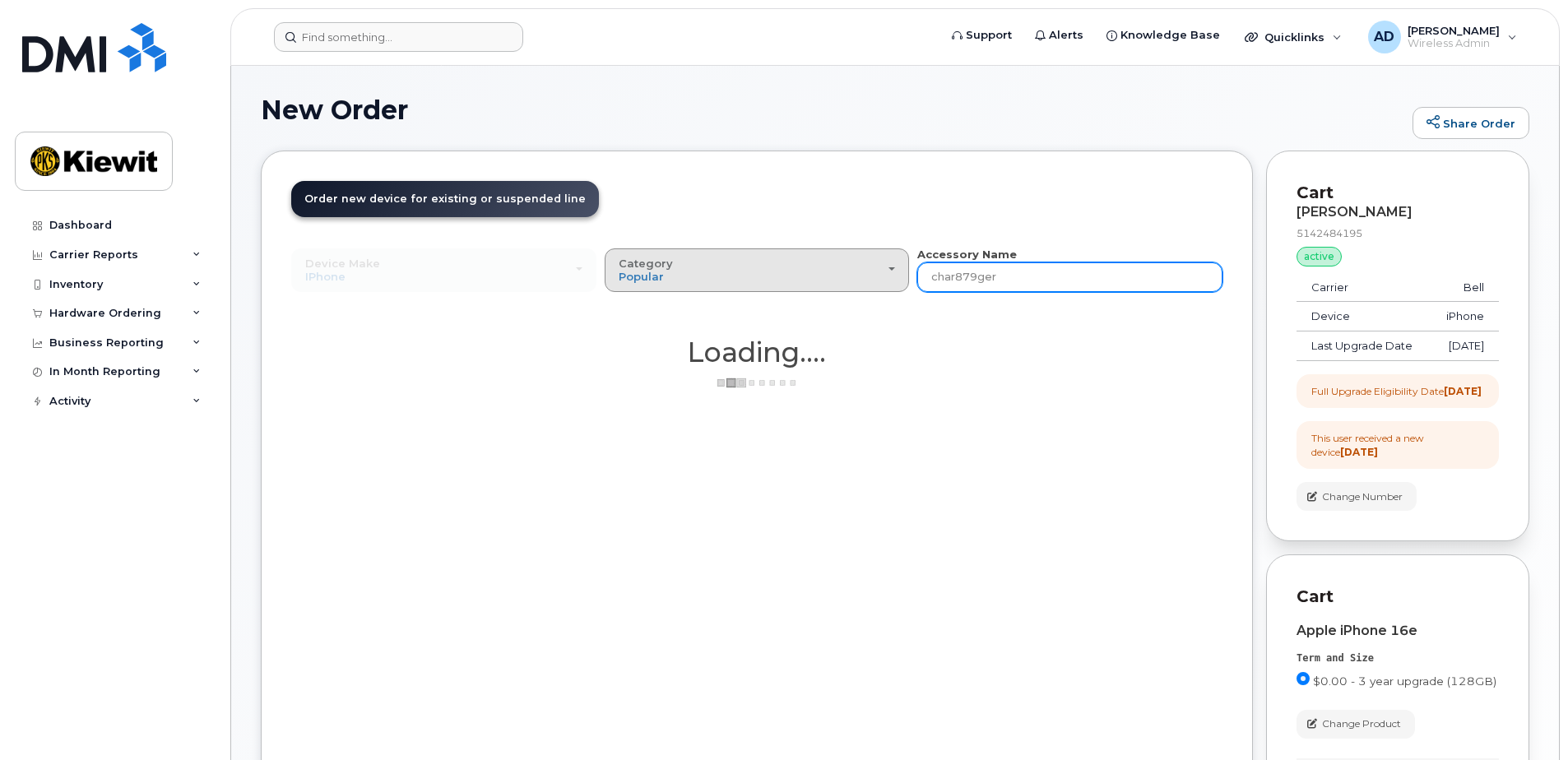
drag, startPoint x: 994, startPoint y: 284, endPoint x: 893, endPoint y: 280, distance: 101.1
click at [893, 280] on div "Device Make All Android Cell Phone HUB iPhone Modem Tablet All Android Cell Pho…" at bounding box center [757, 269] width 931 height 45
type input "87916"
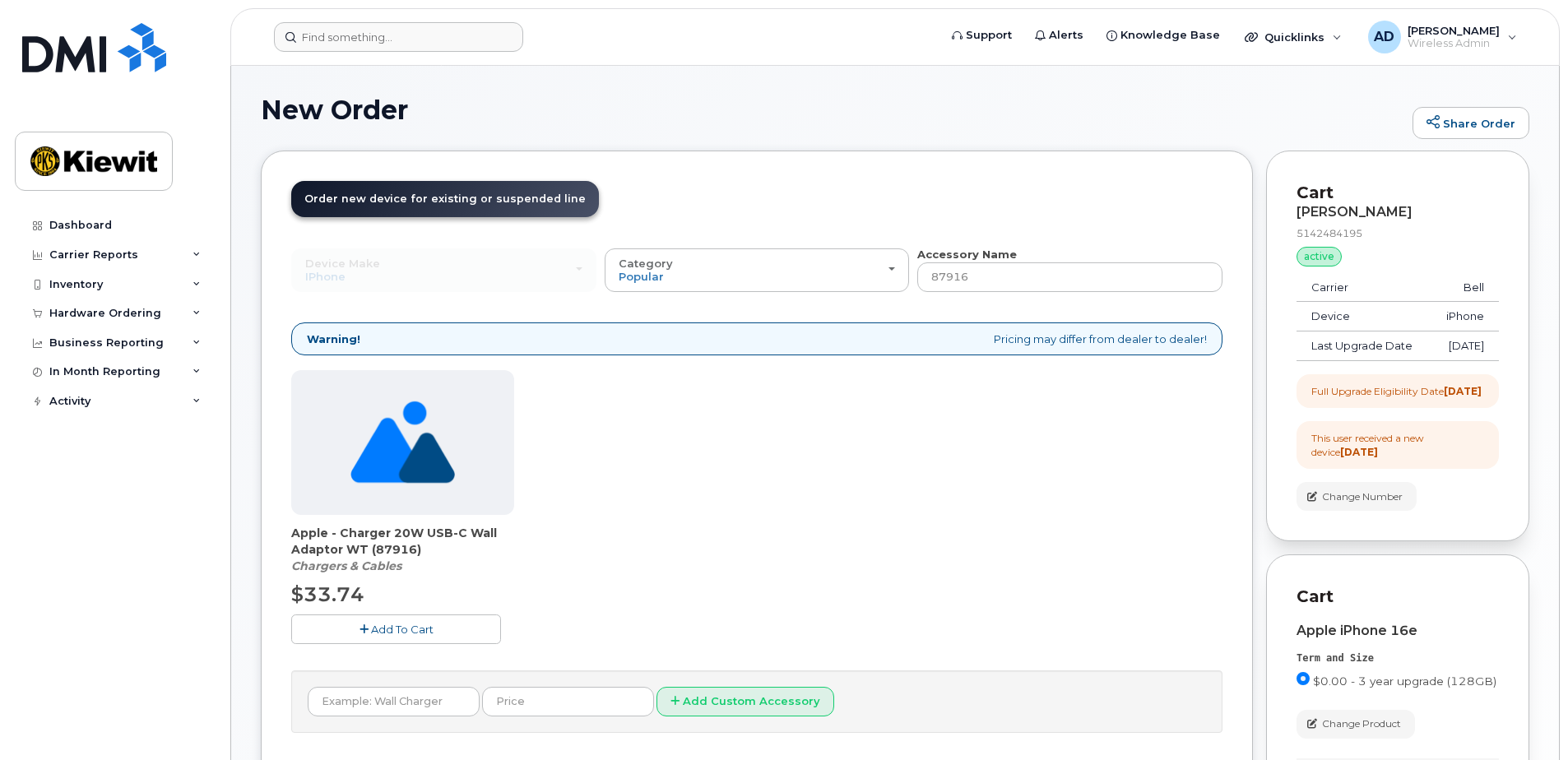
click at [391, 628] on span "Add To Cart" at bounding box center [402, 629] width 63 height 13
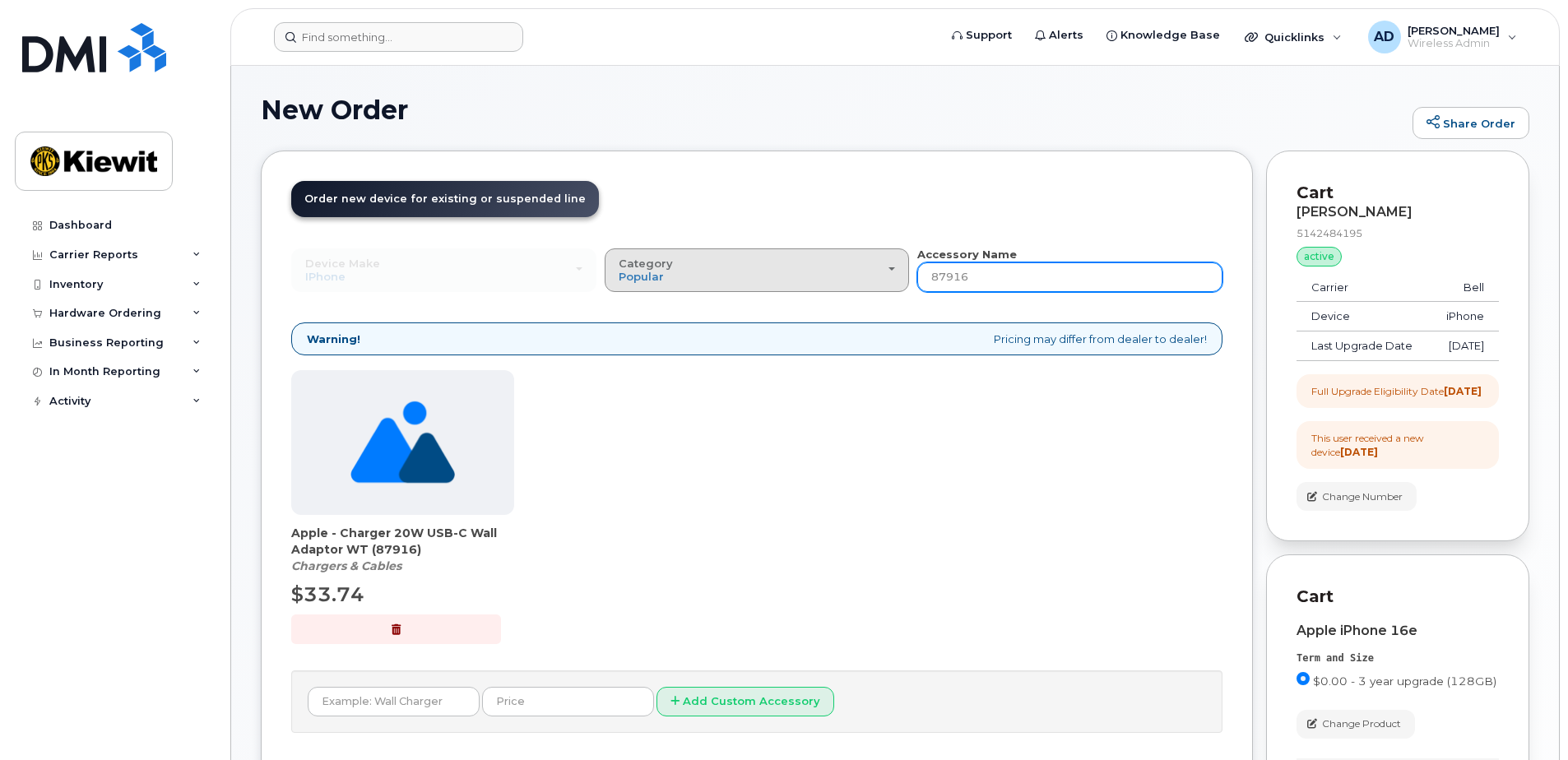
drag, startPoint x: 1002, startPoint y: 278, endPoint x: 890, endPoint y: 270, distance: 112.3
click at [890, 270] on div "Device Make All Android Cell Phone HUB iPhone Modem Tablet All Android Cell Pho…" at bounding box center [757, 269] width 931 height 45
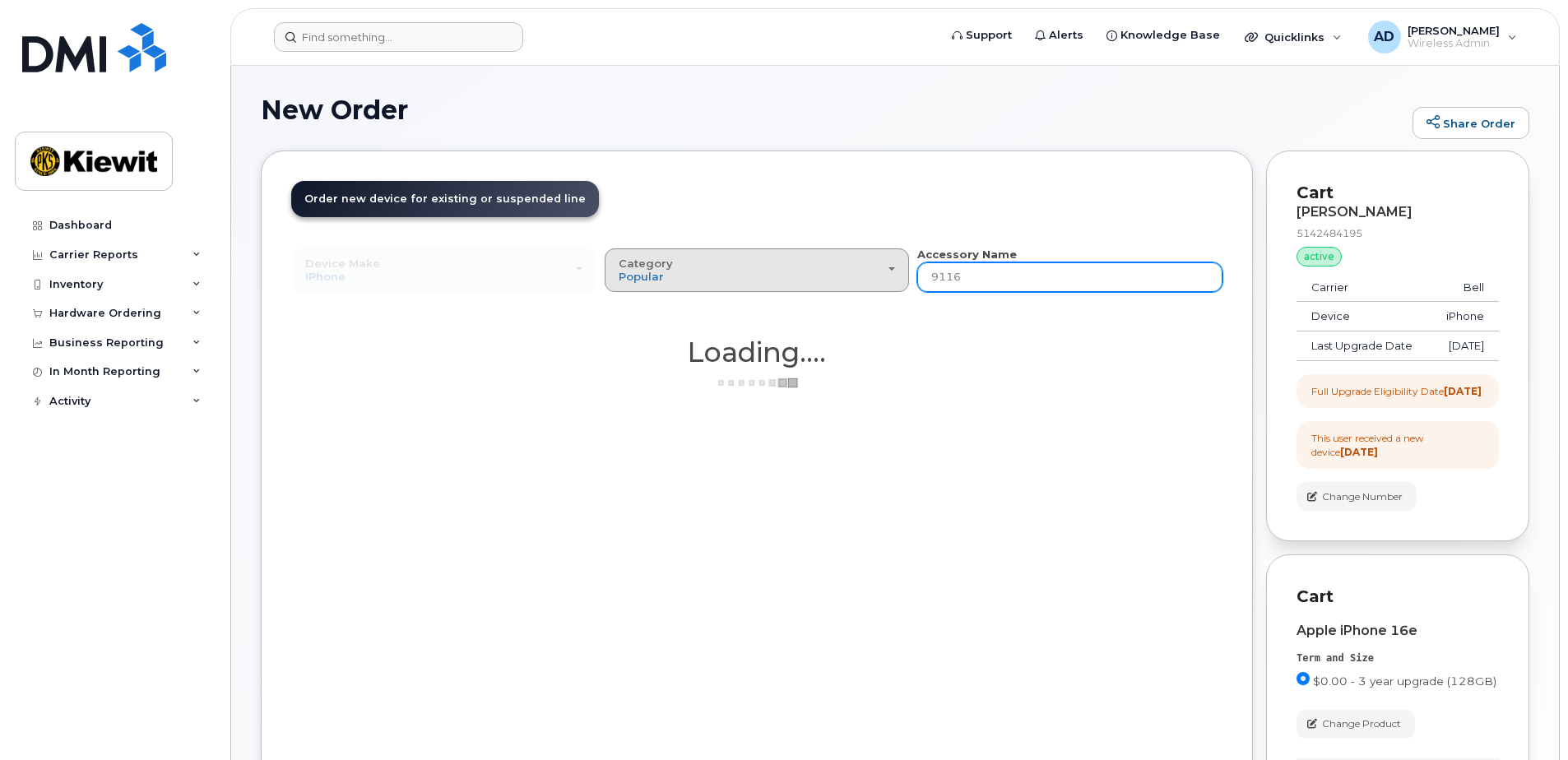
type input "91168"
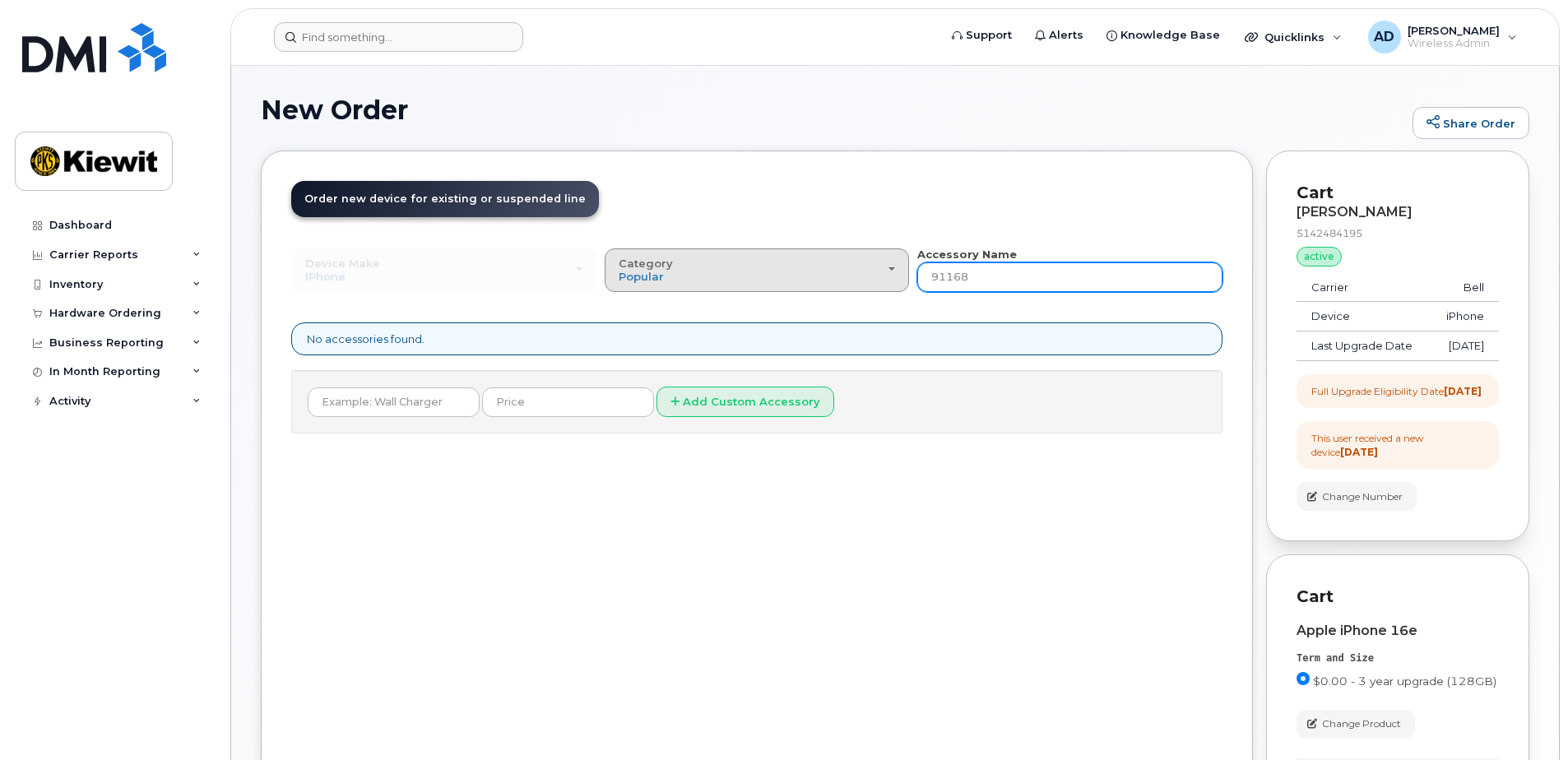
drag, startPoint x: 973, startPoint y: 271, endPoint x: 906, endPoint y: 270, distance: 67.0
click at [906, 270] on div "Device Make All Android Cell Phone HUB iPhone Modem Tablet All Android Cell Pho…" at bounding box center [757, 269] width 931 height 45
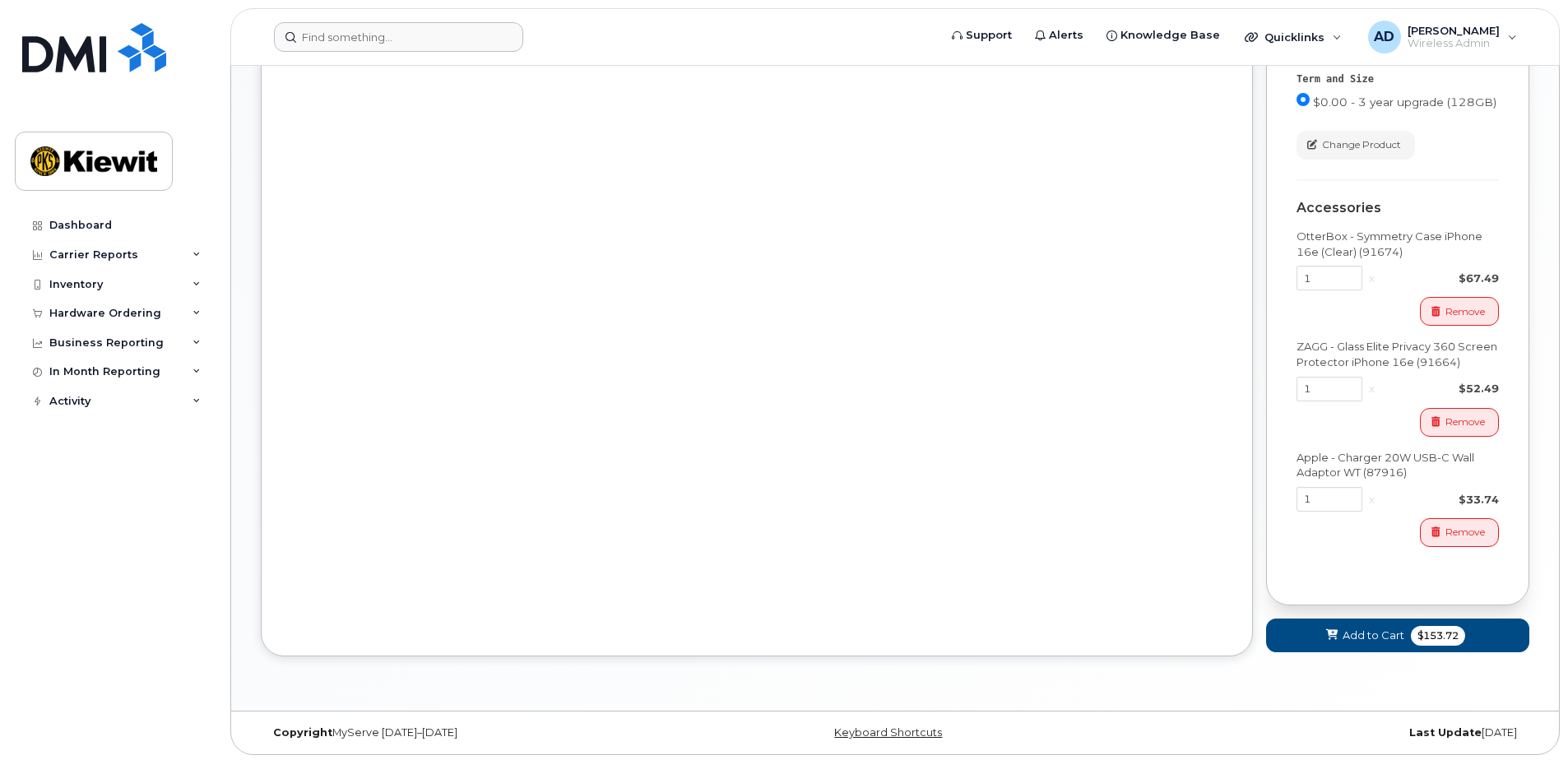
scroll to position [611, 0]
click at [1349, 632] on span "Add to Cart" at bounding box center [1372, 632] width 62 height 16
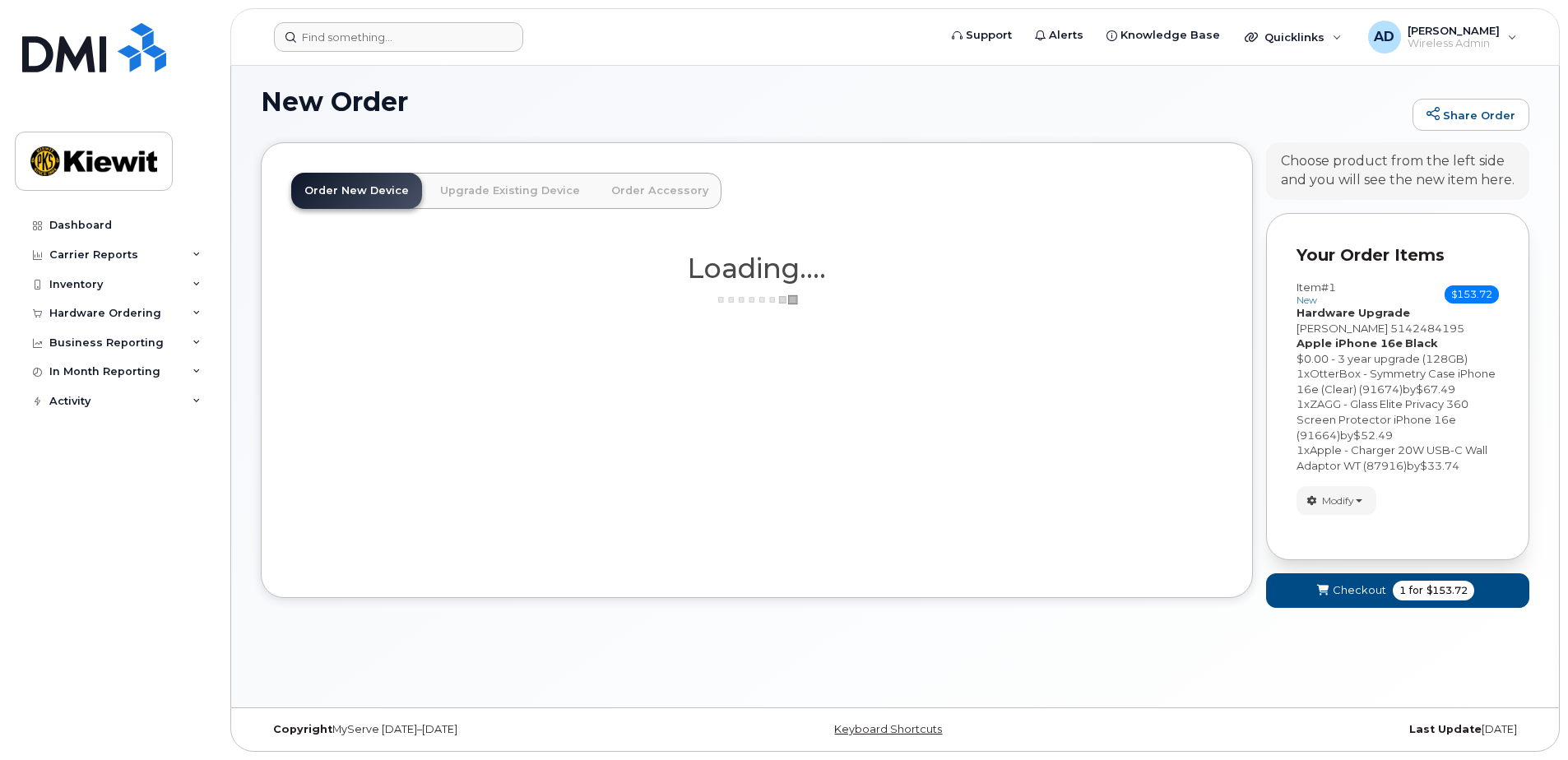
scroll to position [34, 0]
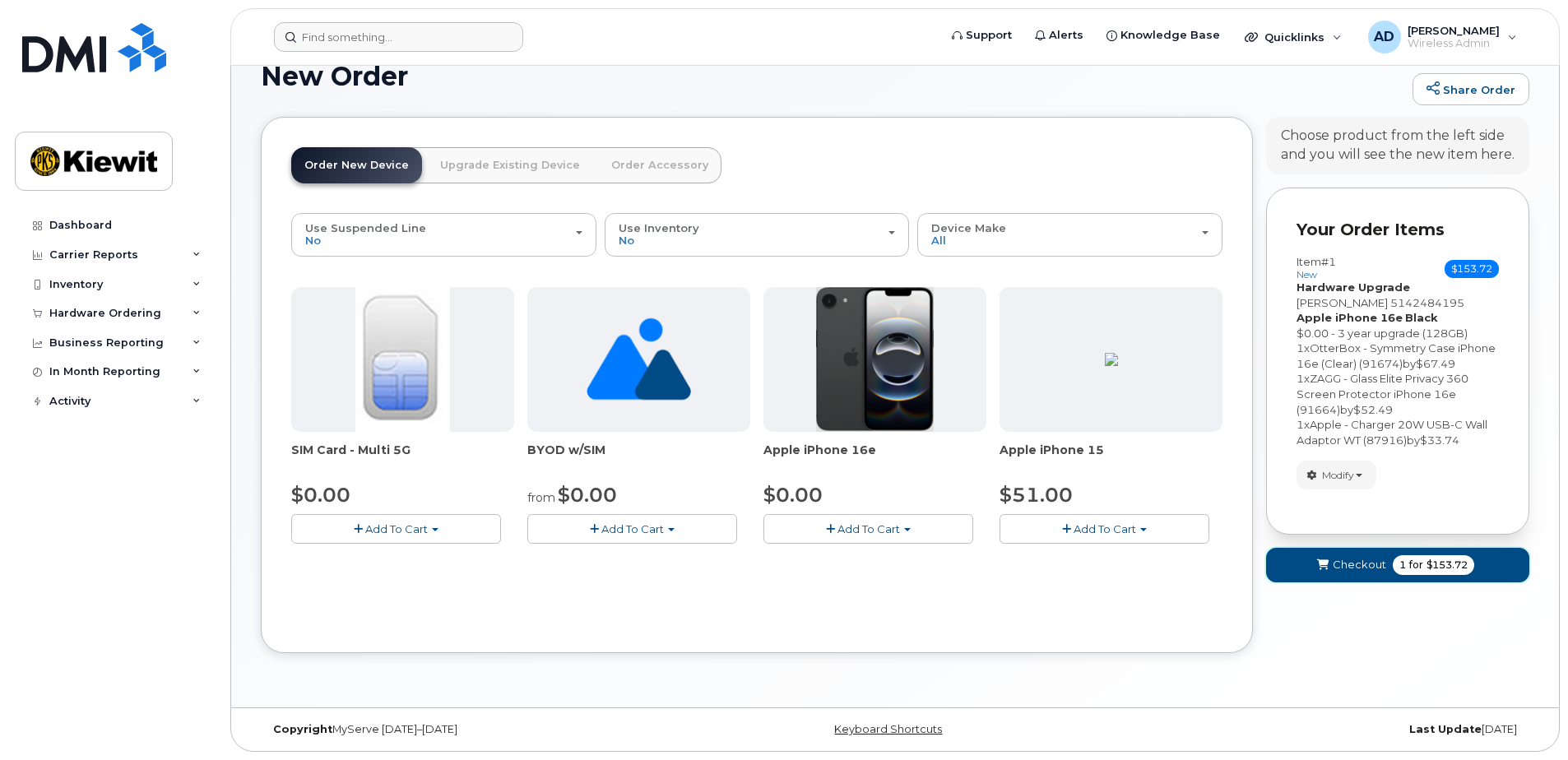
click at [1358, 559] on span "Checkout" at bounding box center [1359, 564] width 53 height 16
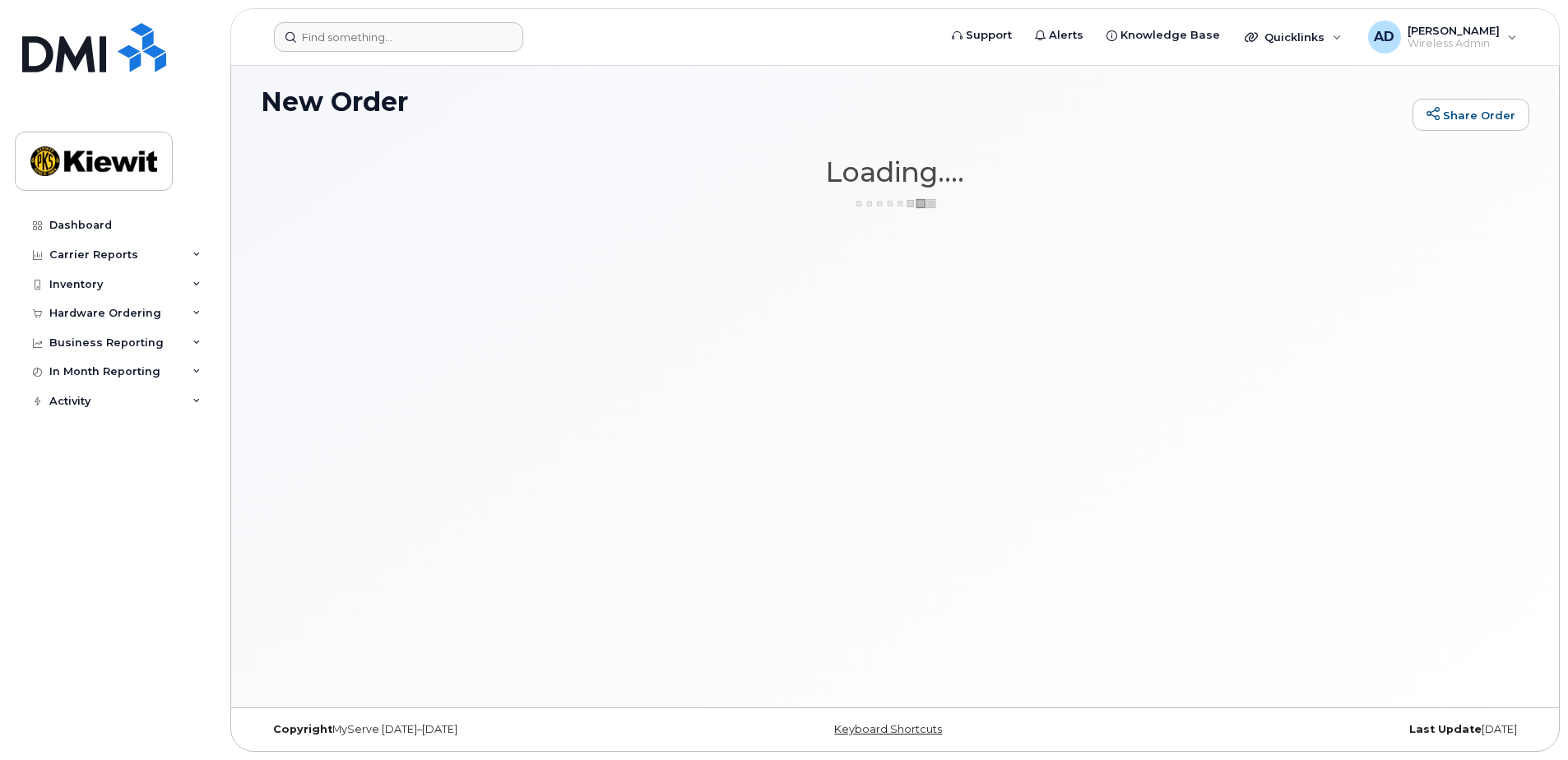
scroll to position [8, 0]
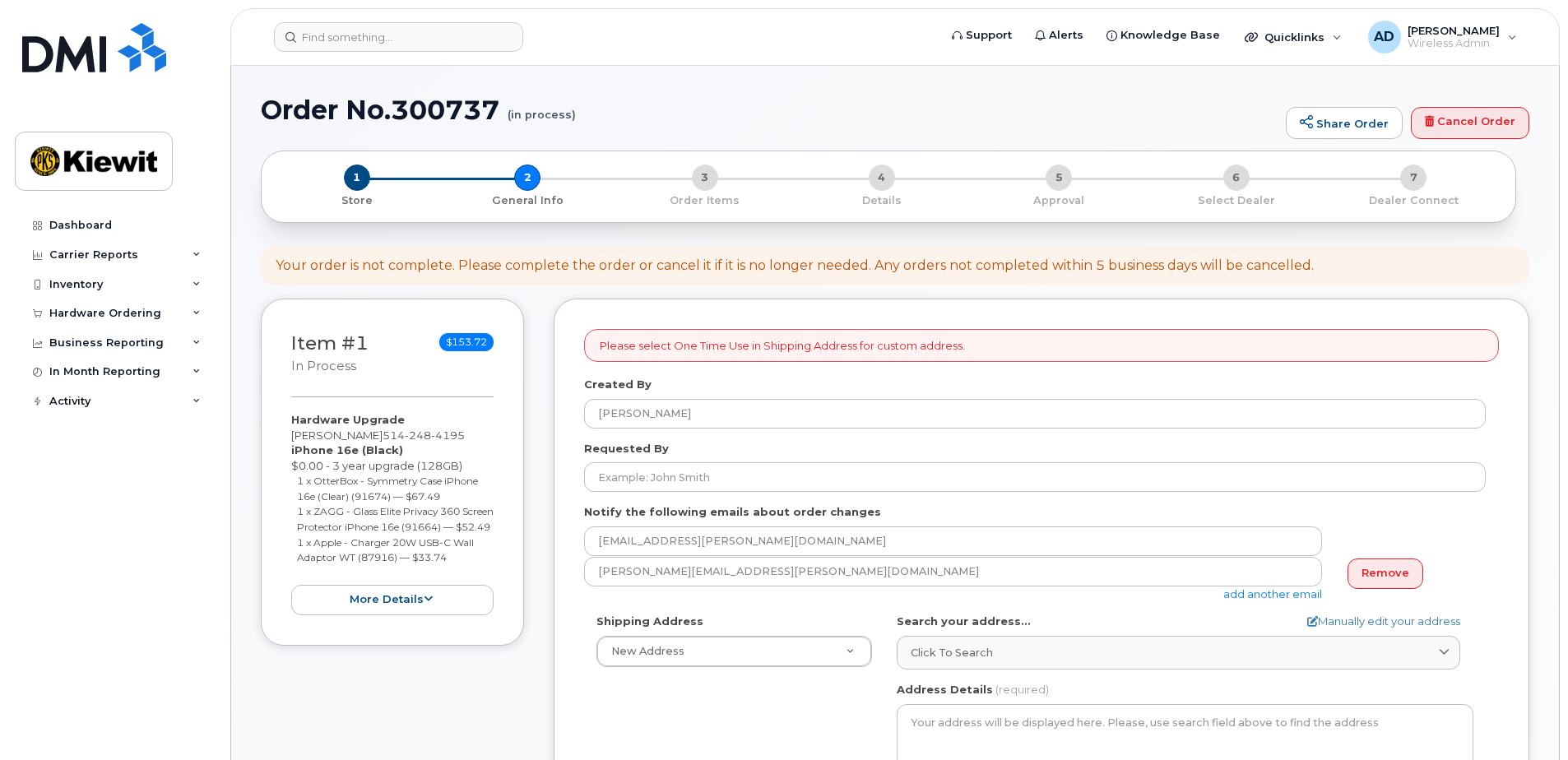
select select
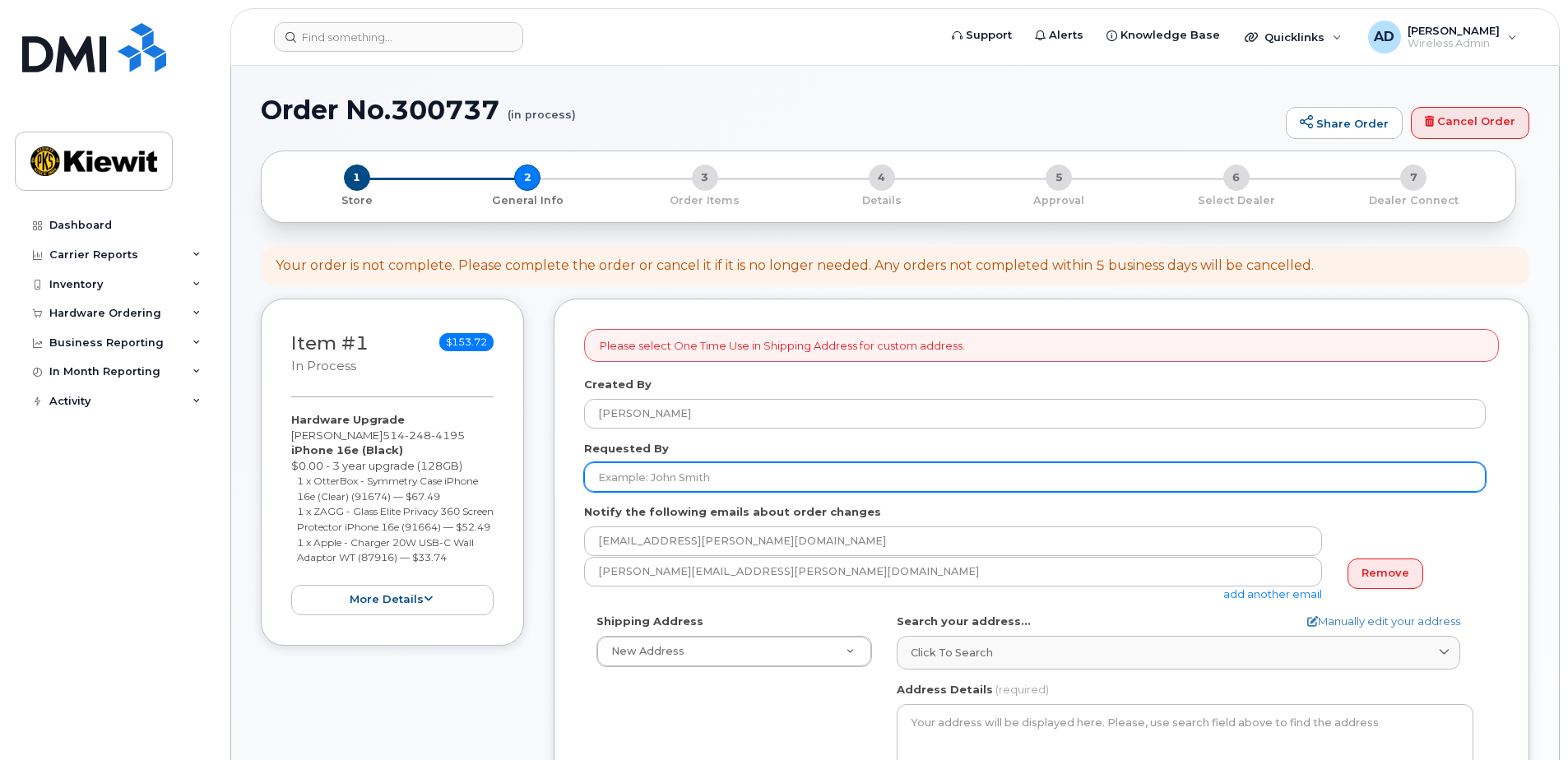
click at [656, 478] on input "Requested By" at bounding box center [1035, 478] width 901 height 29
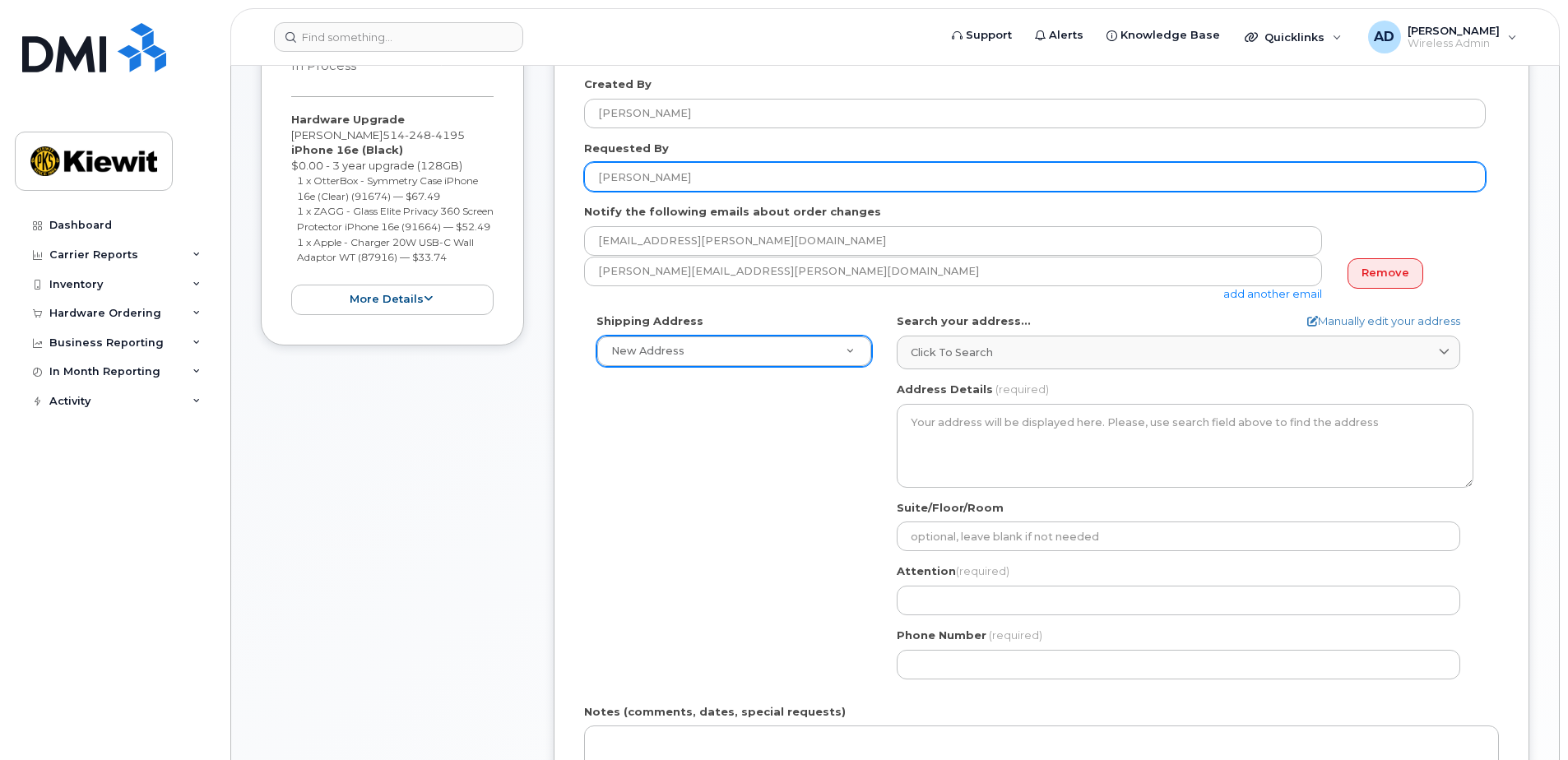
scroll to position [329, 0]
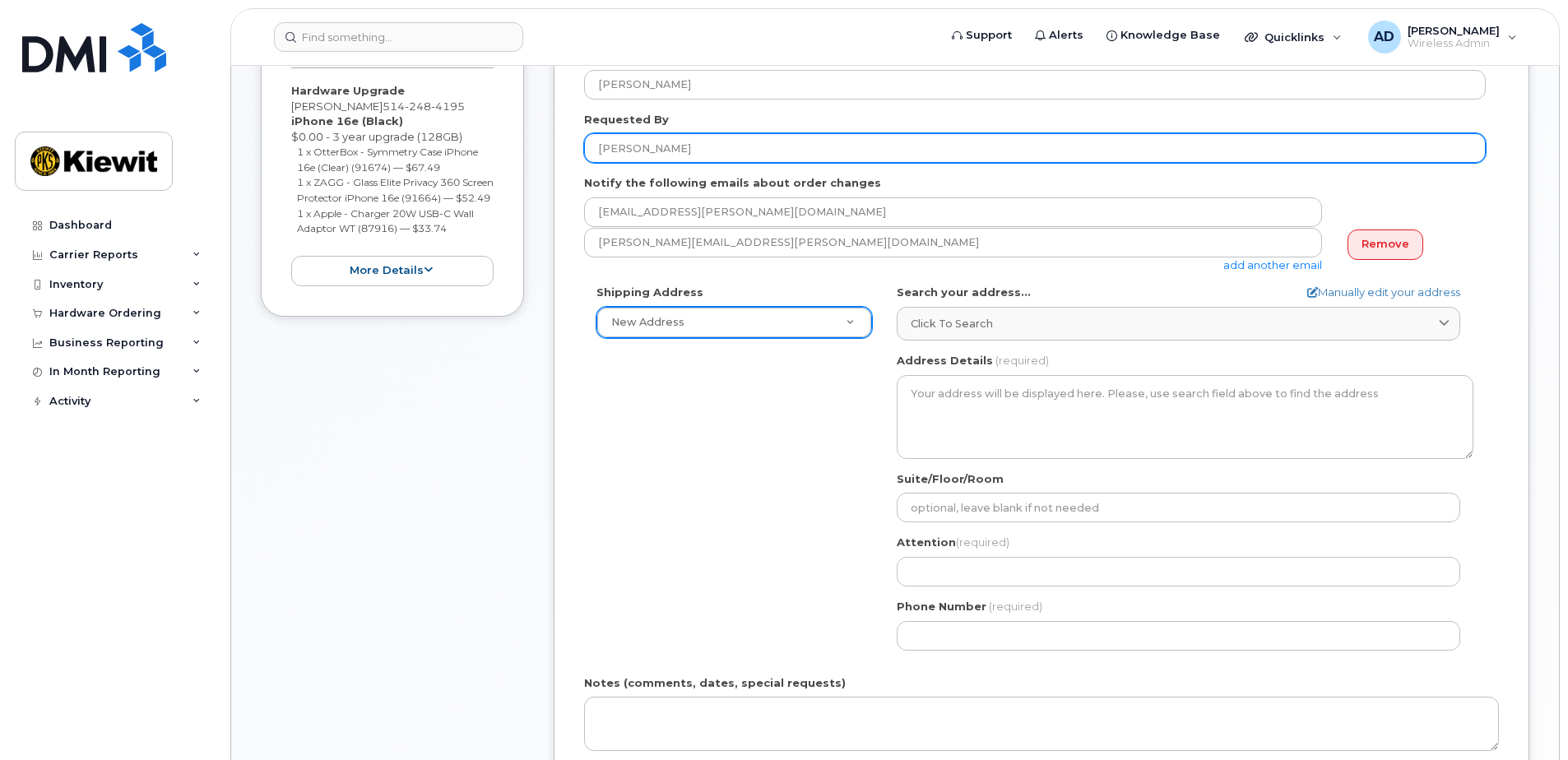
type input "[PERSON_NAME]"
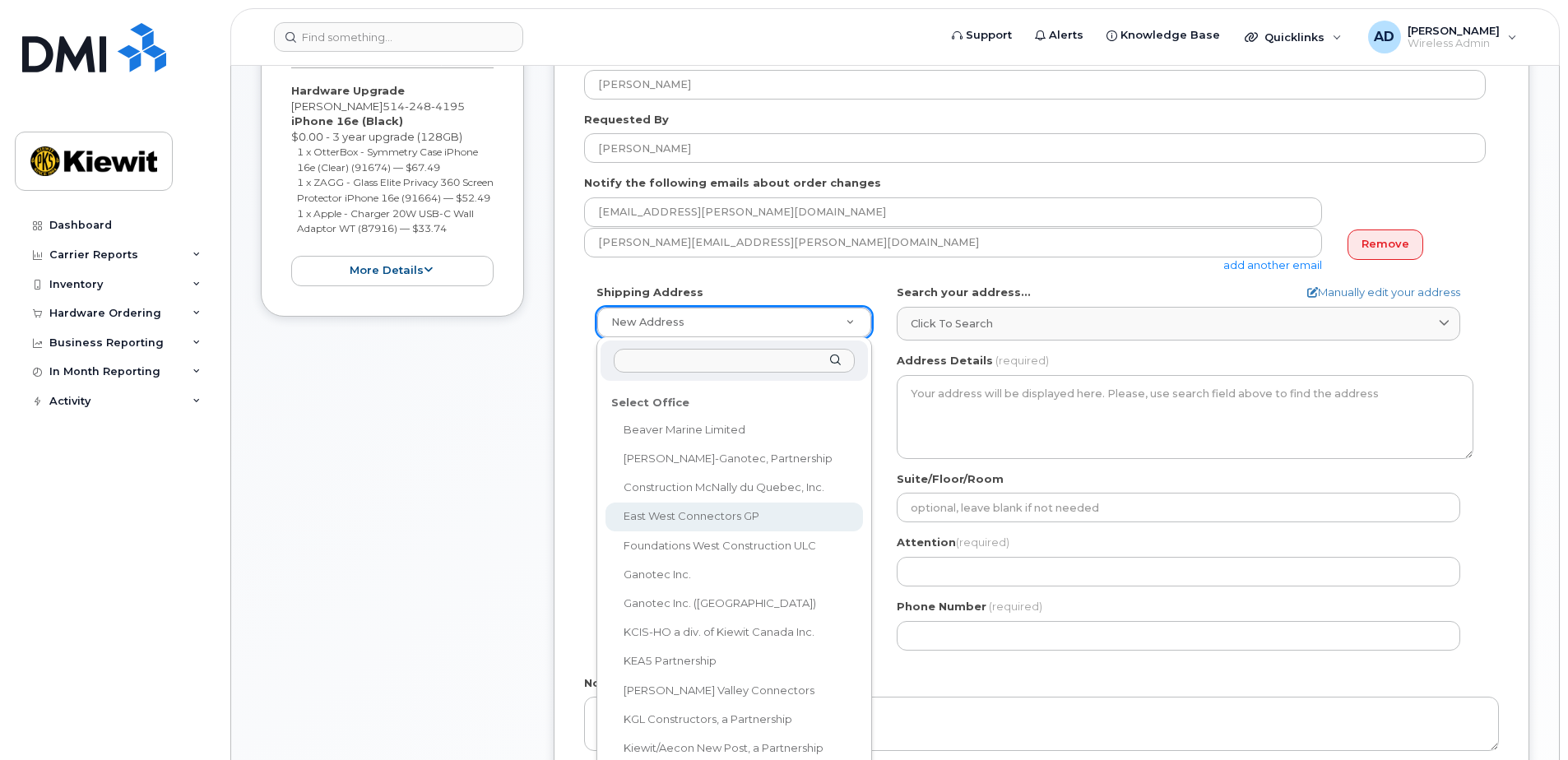
scroll to position [82, 0]
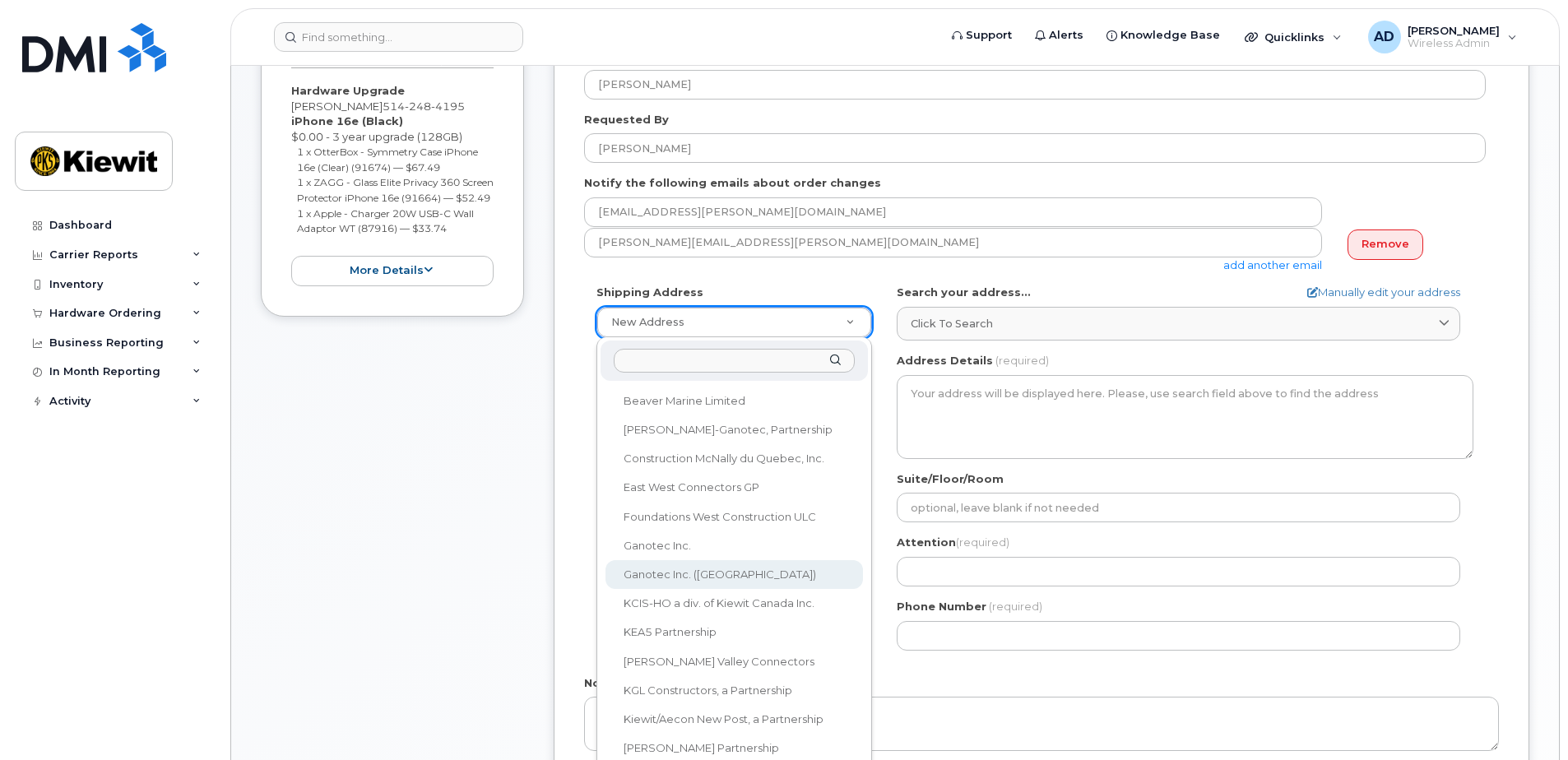
select select
type textarea "110-3650 L.-P.-Normand Blvd Trois-Rivières Quebec G9B 0G2"
type input "[PERSON_NAME]"
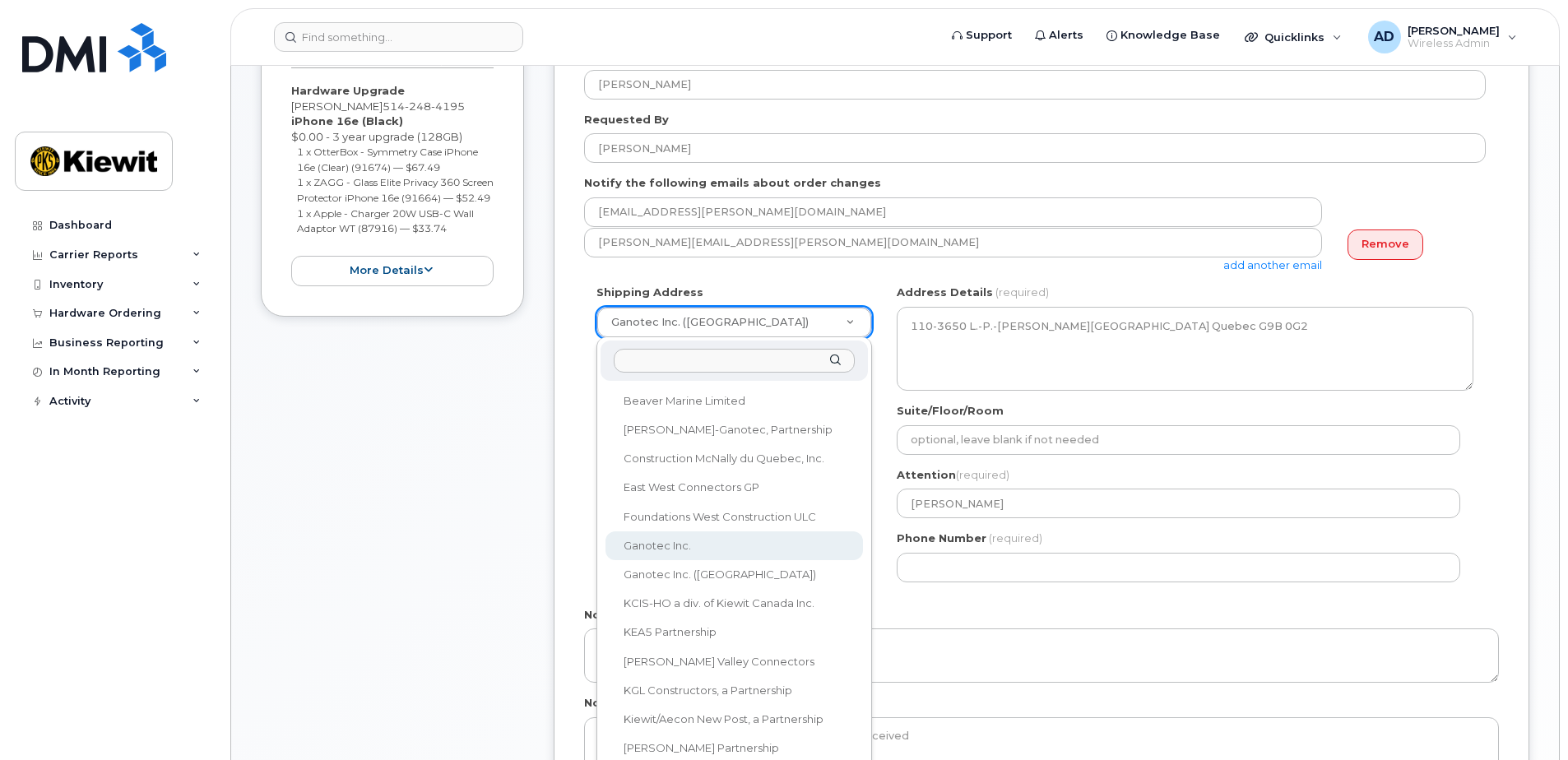
select select
type textarea "3777 Dollard-Desjardins St Pointe-Aux-Trembles Quebec H1B 5W9"
type input "Herby Dely"
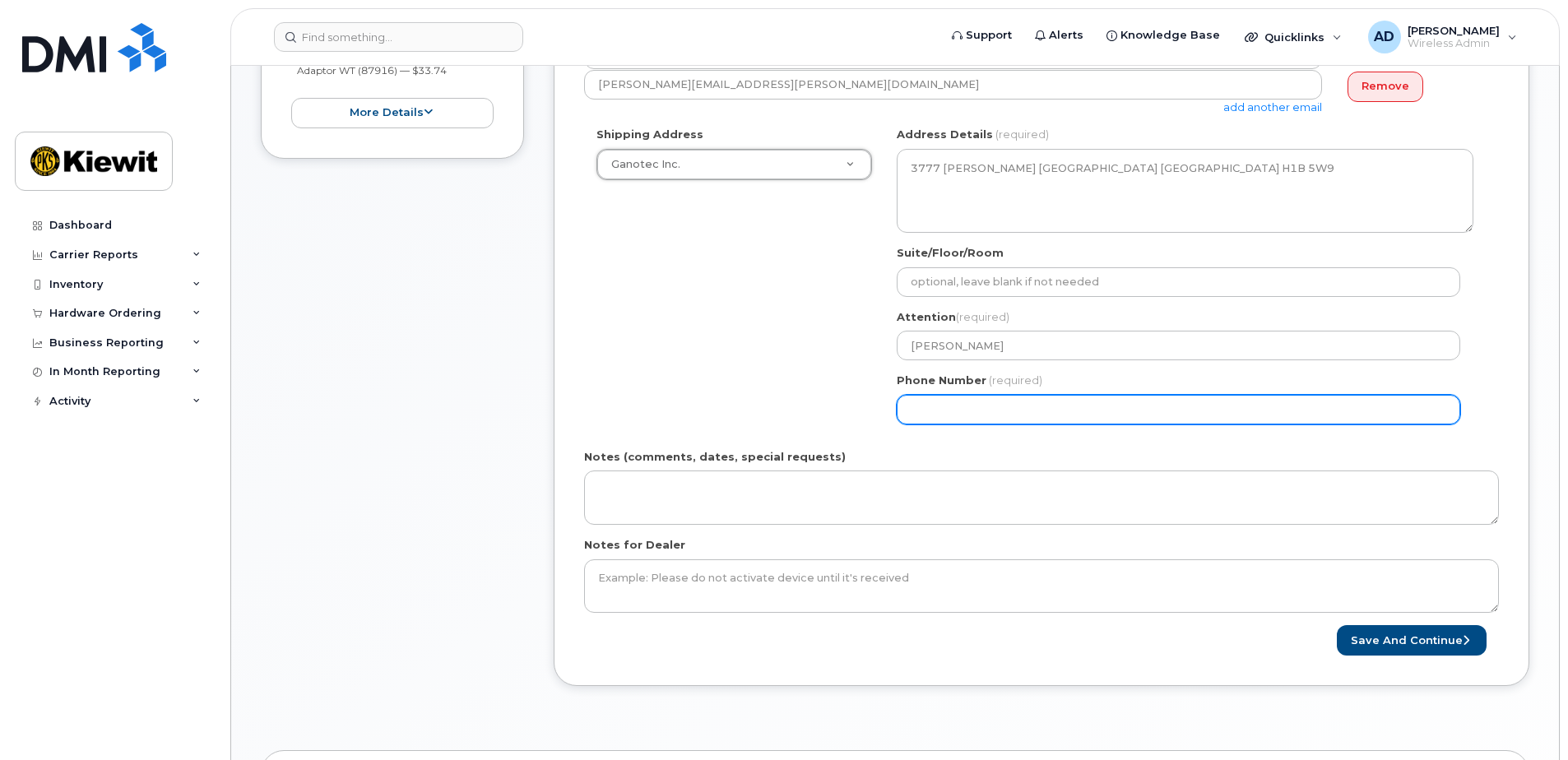
scroll to position [494, 0]
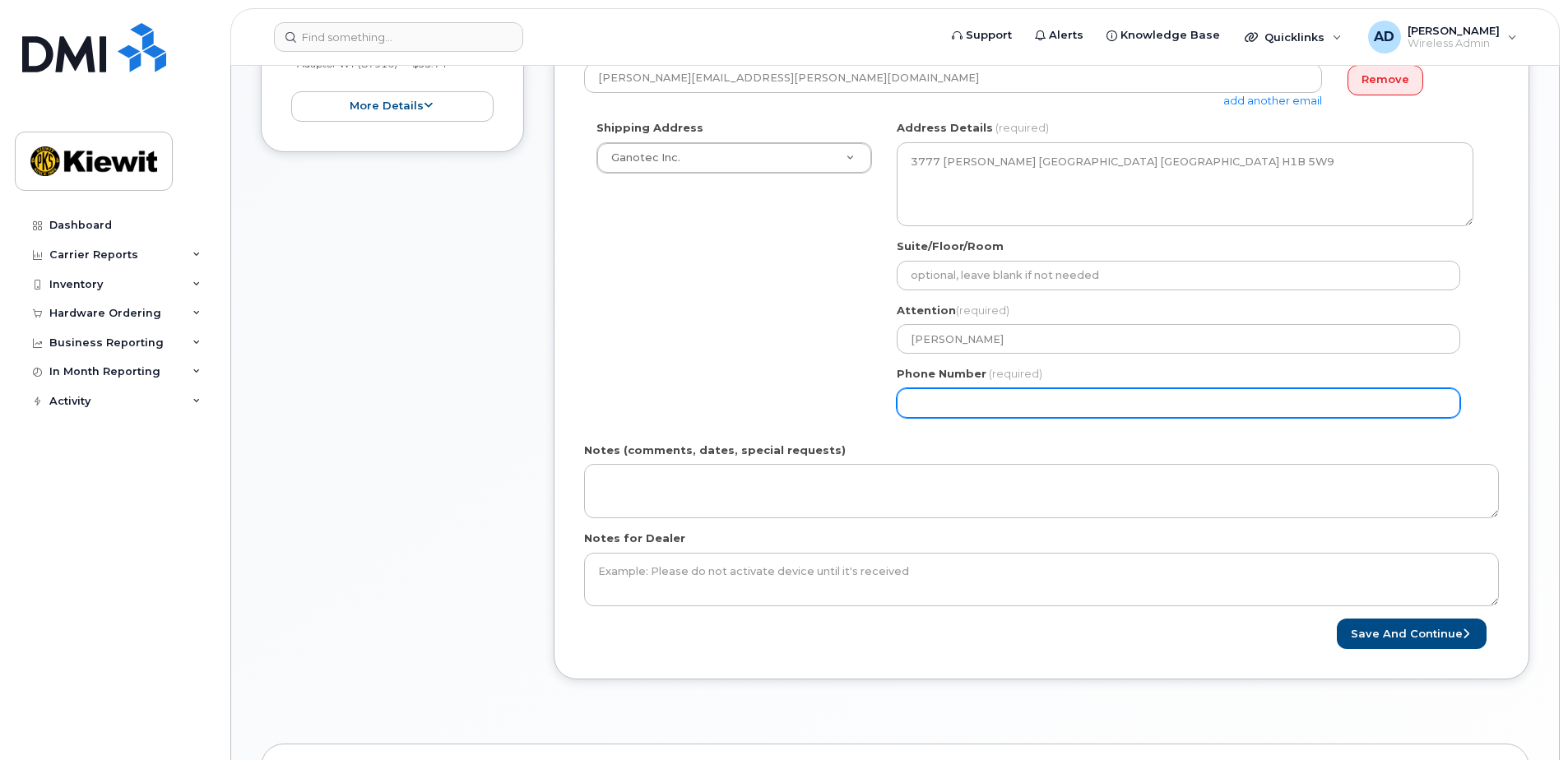
click at [914, 404] on input "Phone Number" at bounding box center [1178, 403] width 564 height 29
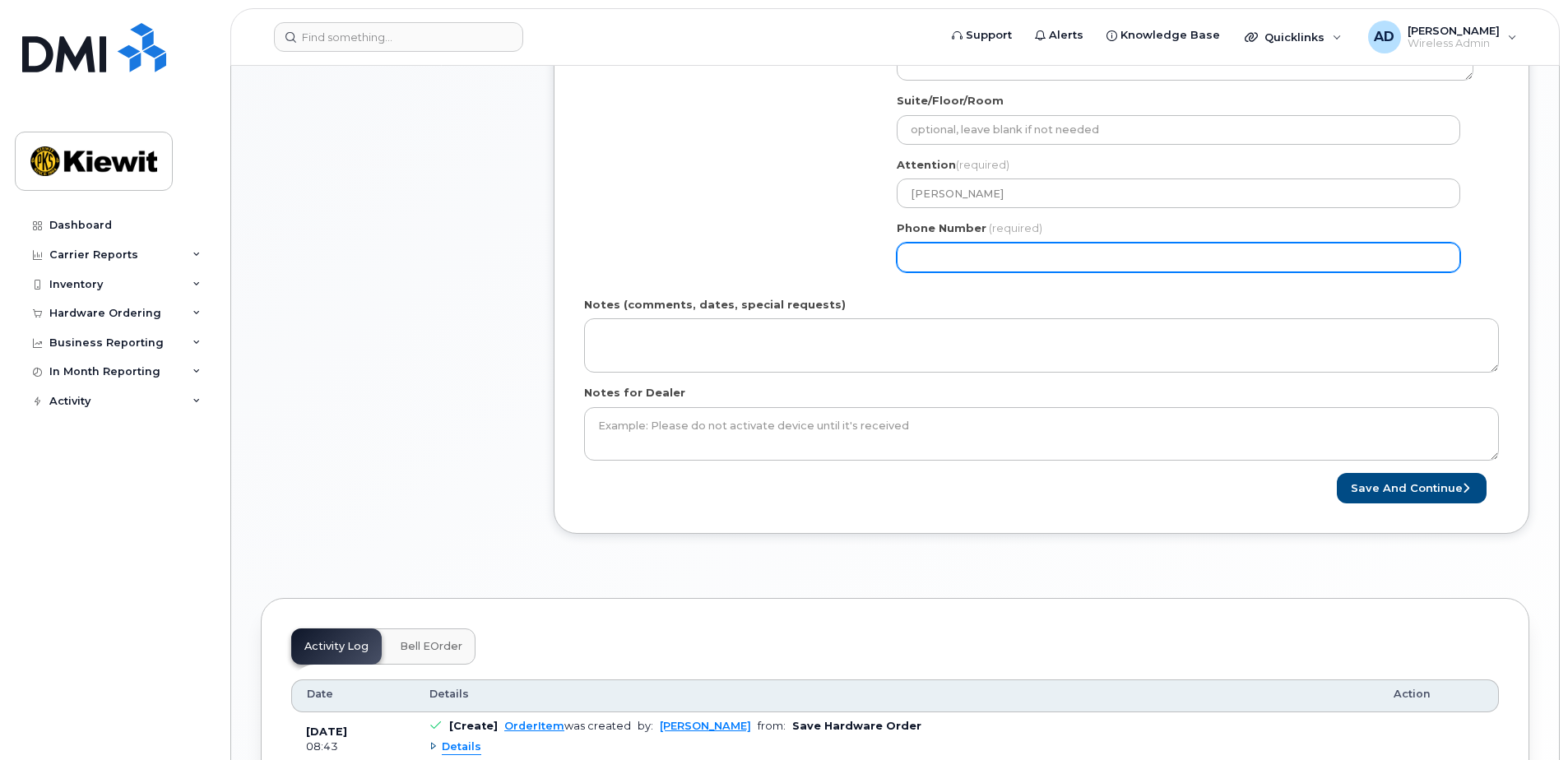
scroll to position [658, 0]
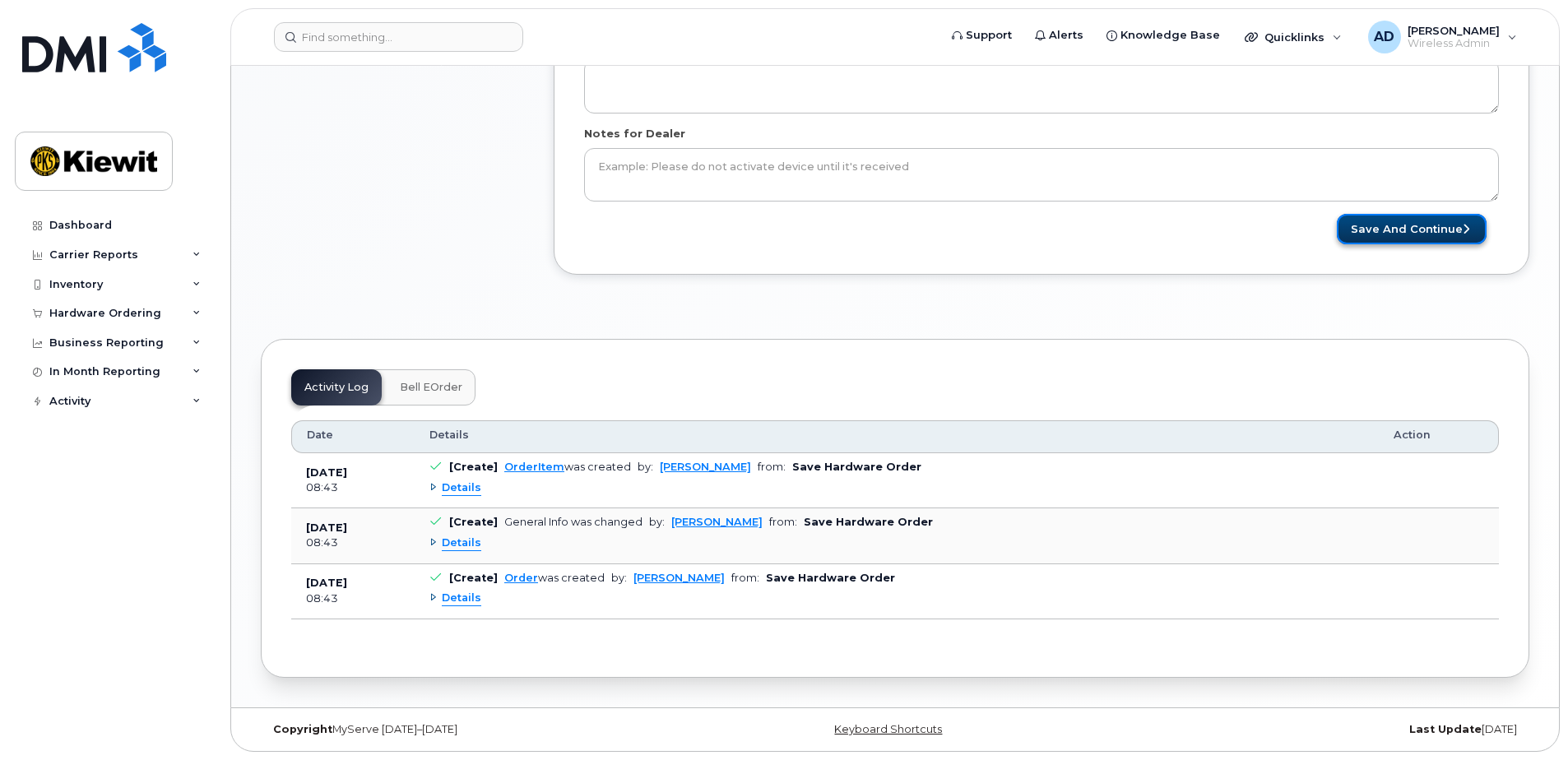
click at [1406, 233] on button "Save and Continue" at bounding box center [1411, 229] width 150 height 30
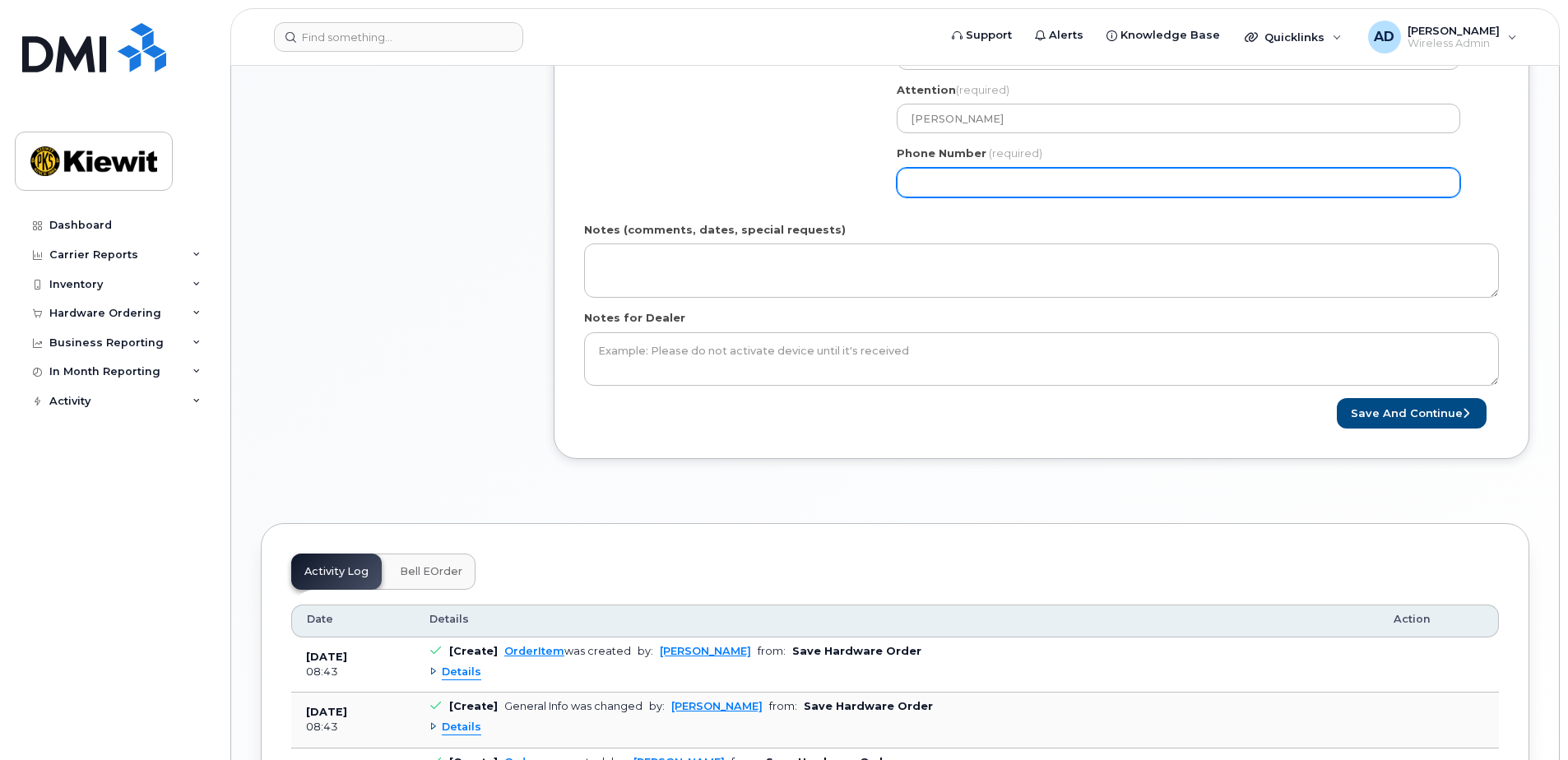
scroll to position [553, 0]
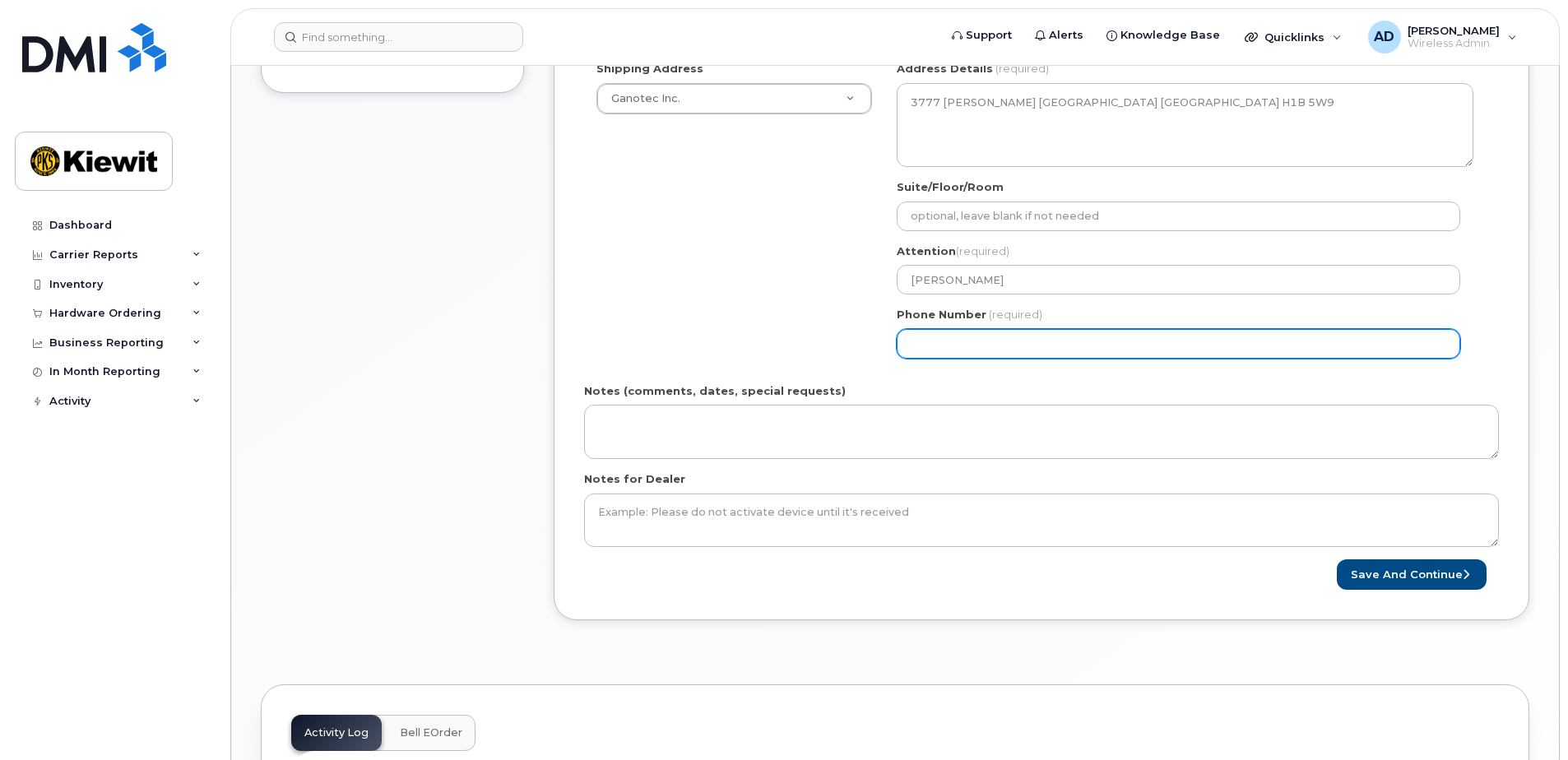
click at [956, 348] on input "Phone Number" at bounding box center [1178, 344] width 564 height 29
select select
type input "514248419"
select select
type input "5142484195"
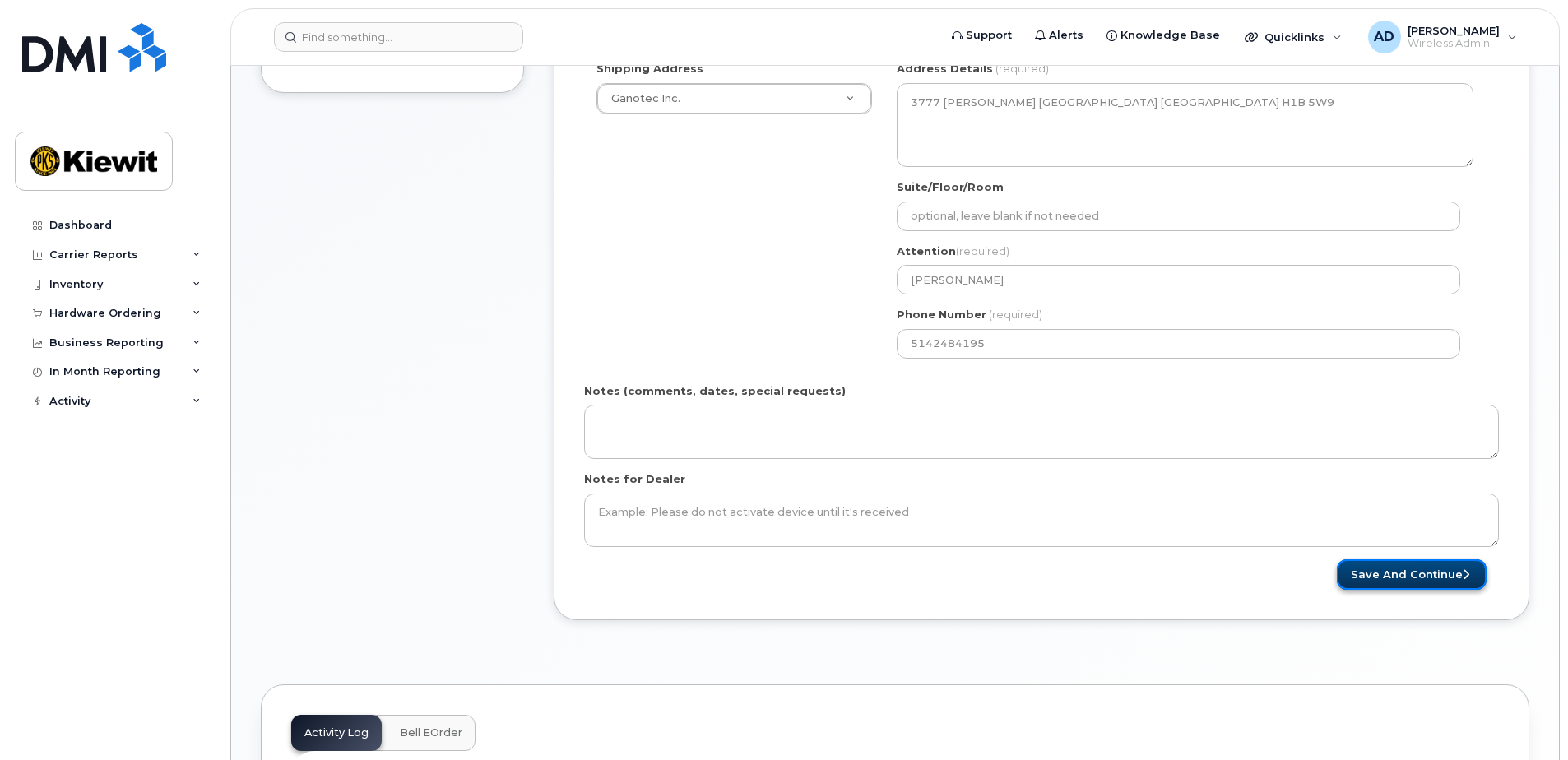
click at [1375, 578] on button "Save and Continue" at bounding box center [1411, 574] width 150 height 30
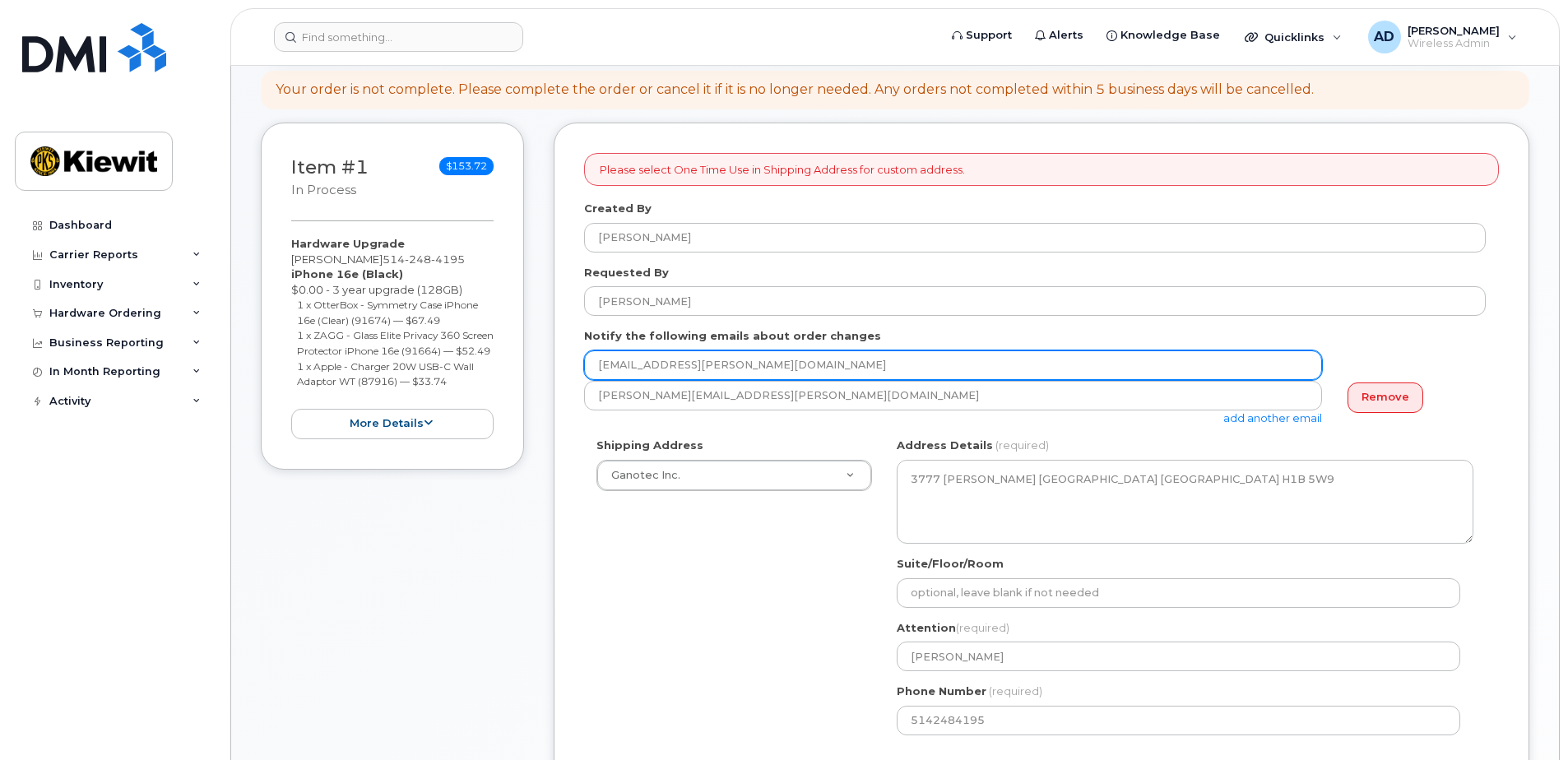
scroll to position [142, 0]
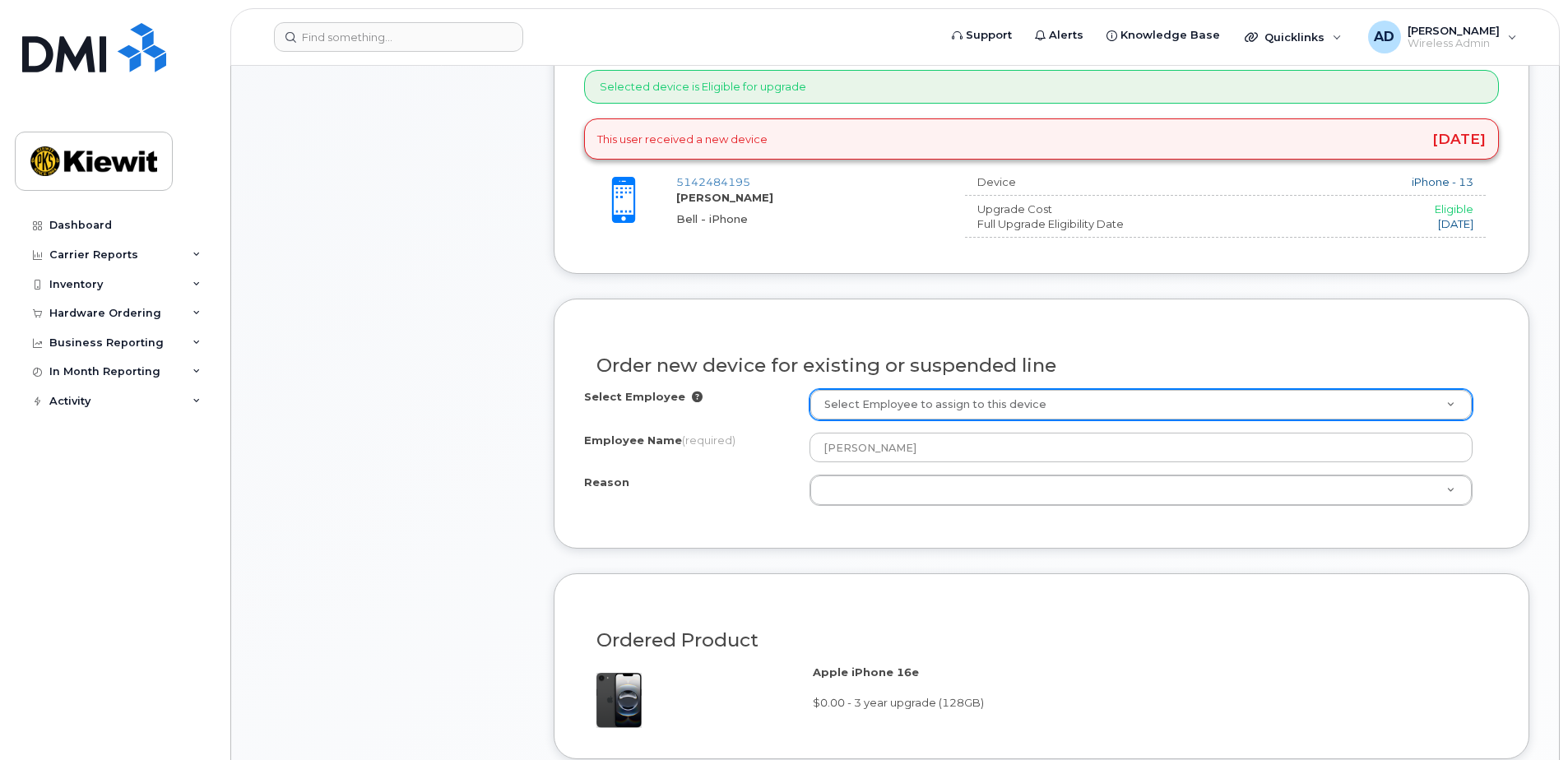
scroll to position [741, 0]
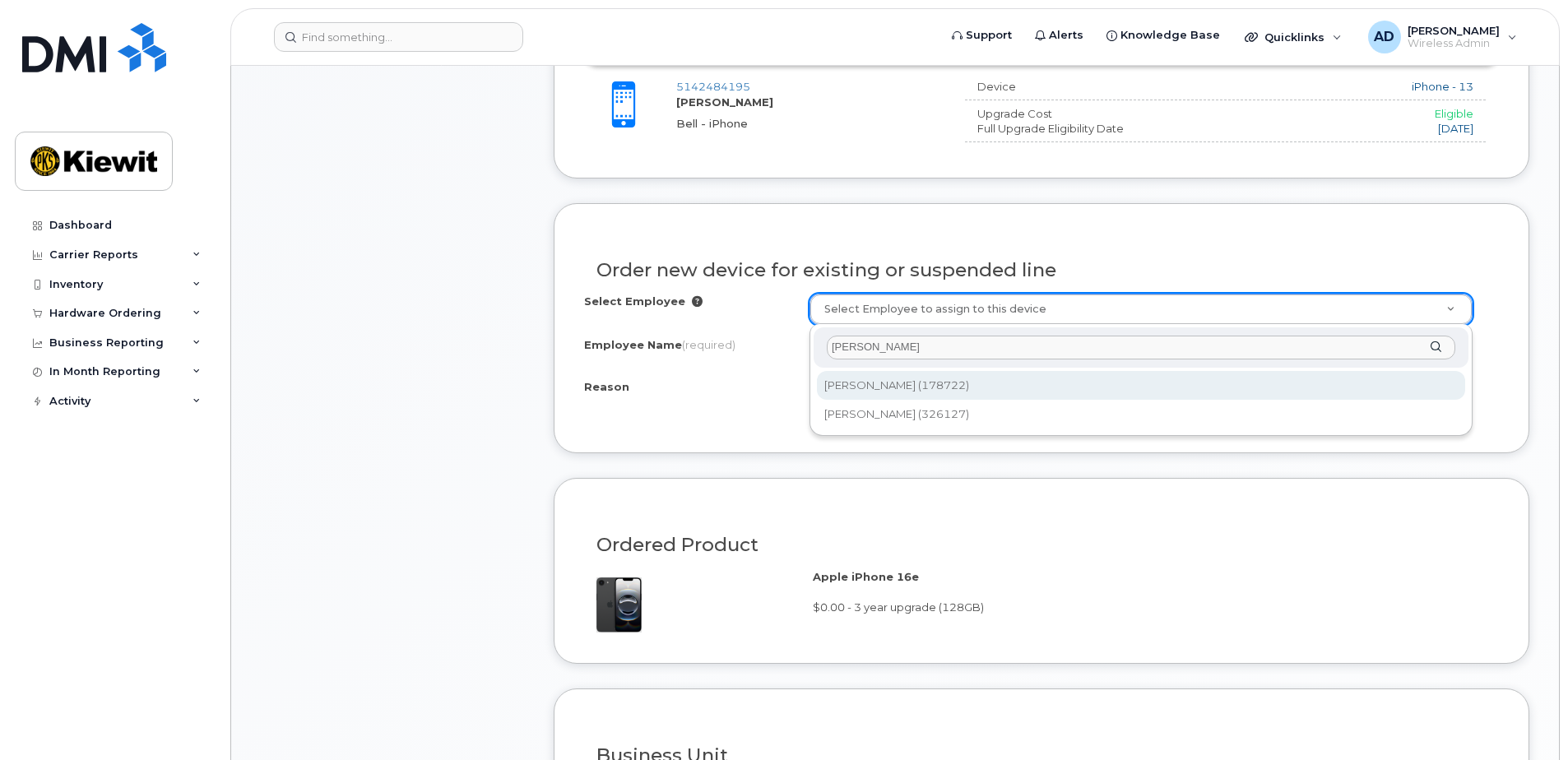
type input "[PERSON_NAME]"
type input "1067792"
select select
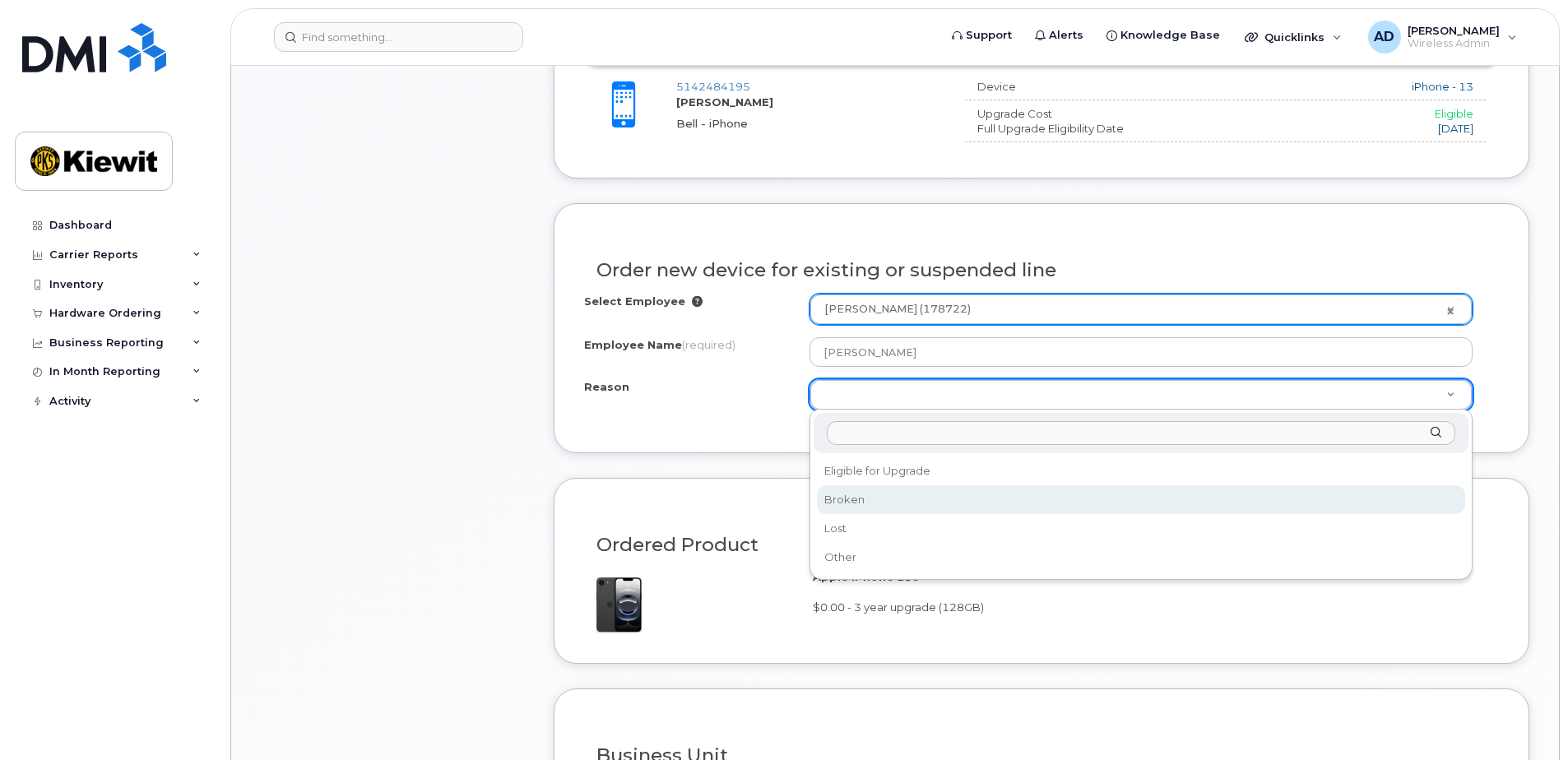
select select "broken"
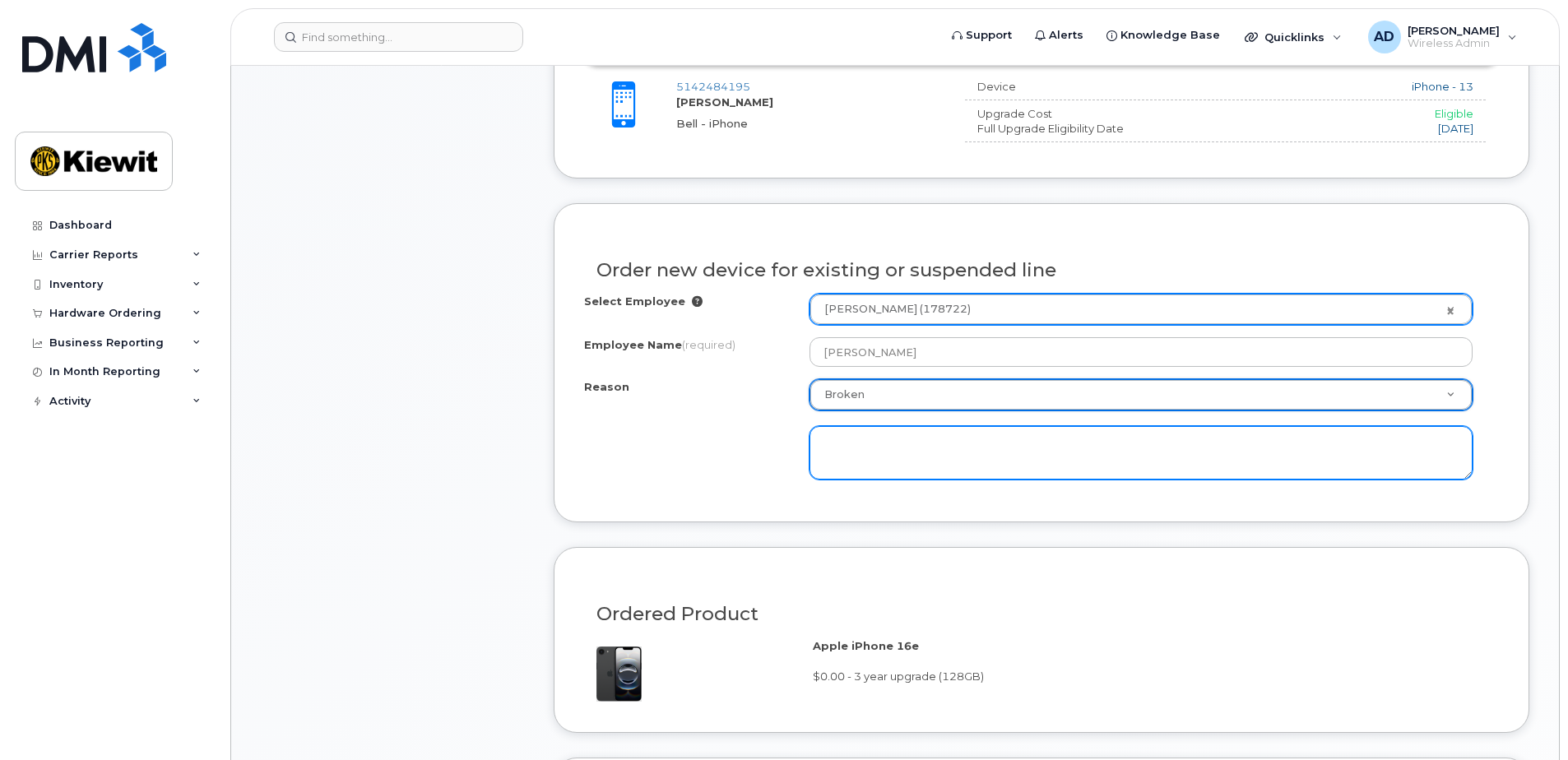
click at [883, 452] on textarea at bounding box center [1140, 453] width 663 height 54
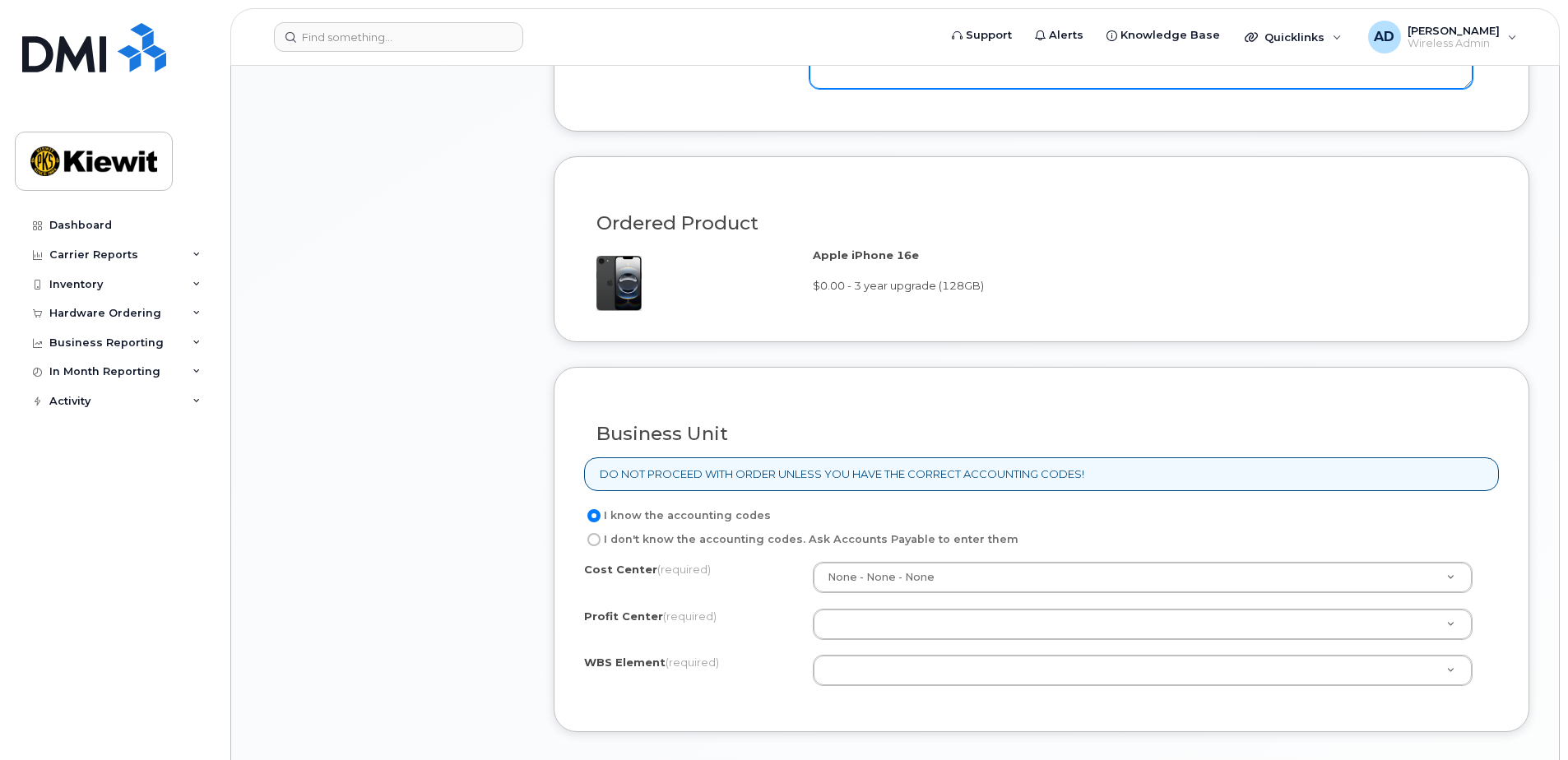
scroll to position [1234, 0]
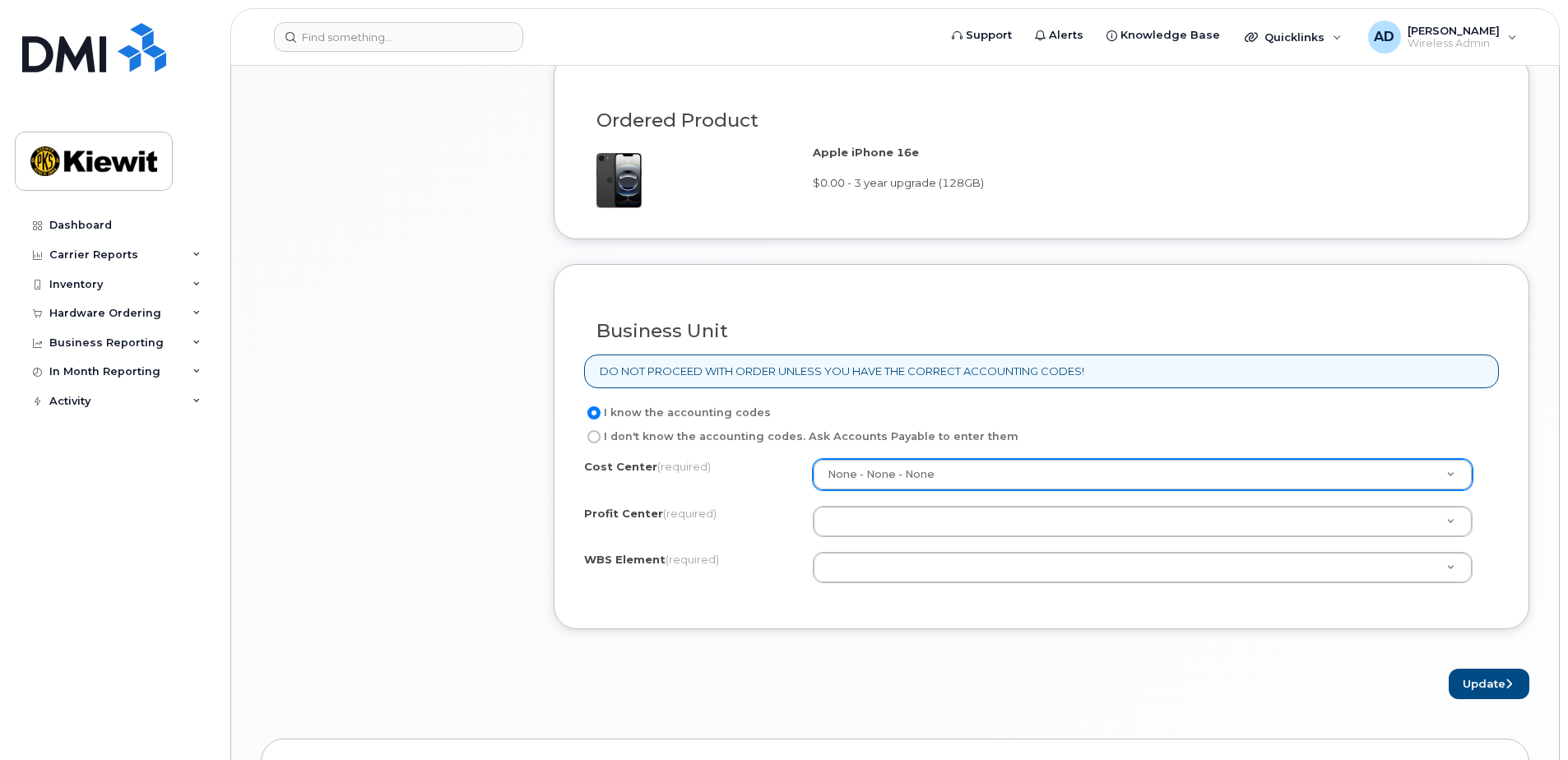
type textarea "camera does not work"
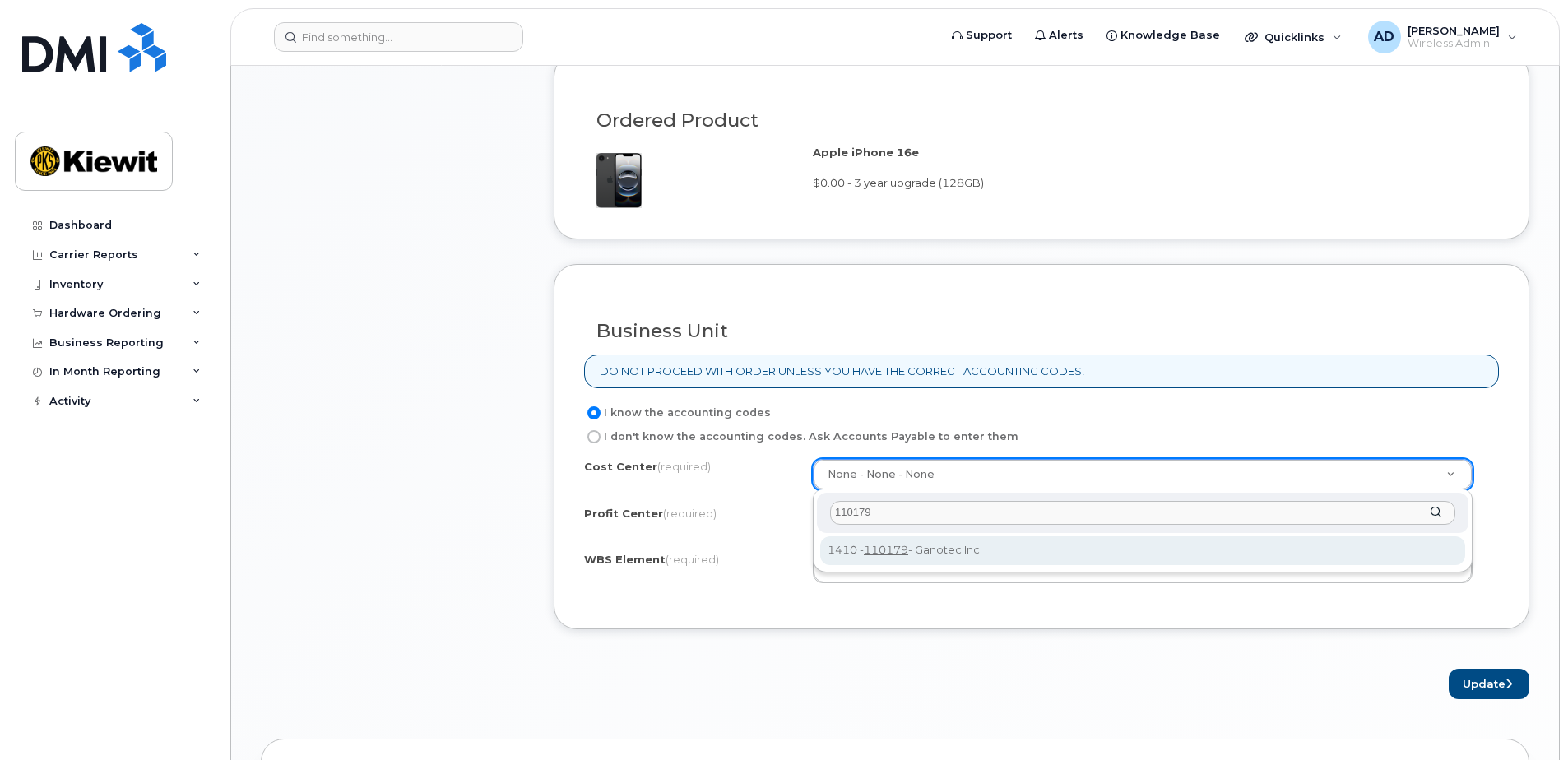
type input "110179"
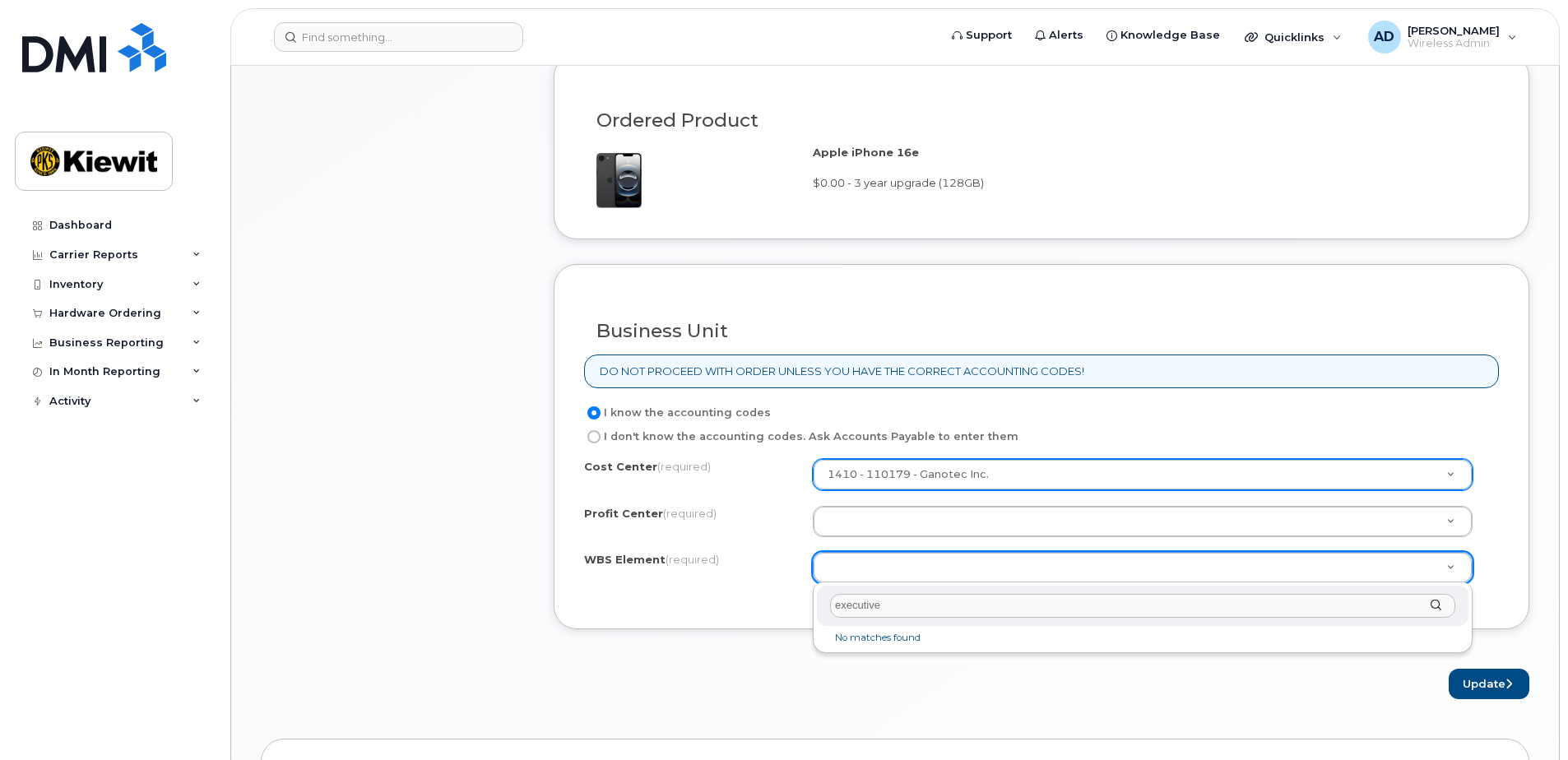
drag, startPoint x: 908, startPoint y: 605, endPoint x: 792, endPoint y: 601, distance: 116.1
click at [792, 601] on body "Support Alerts Knowledge Base Quicklinks Suspend / Cancel Device Change SIM Car…" at bounding box center [784, 142] width 1568 height 2751
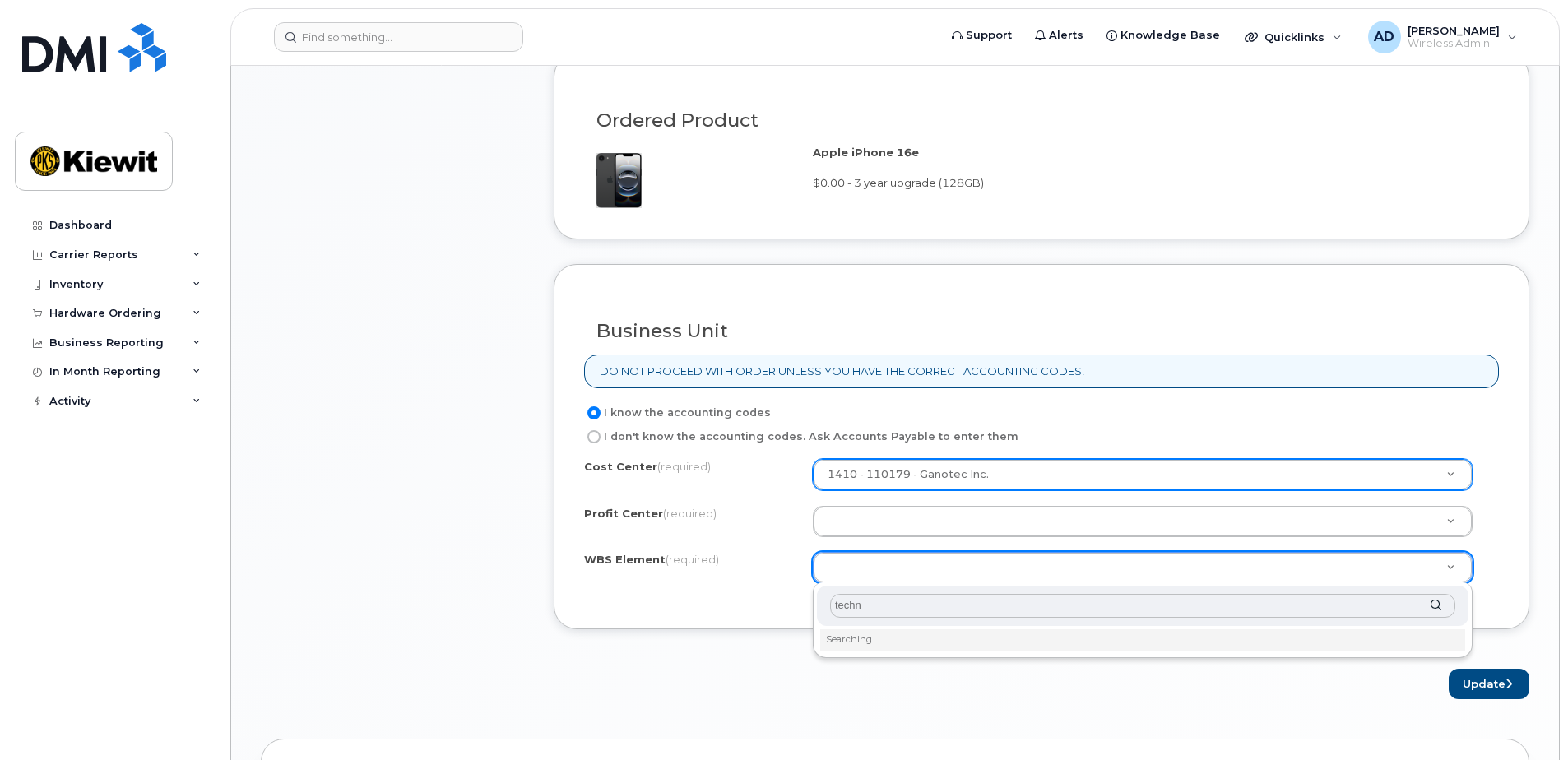
type input "techno"
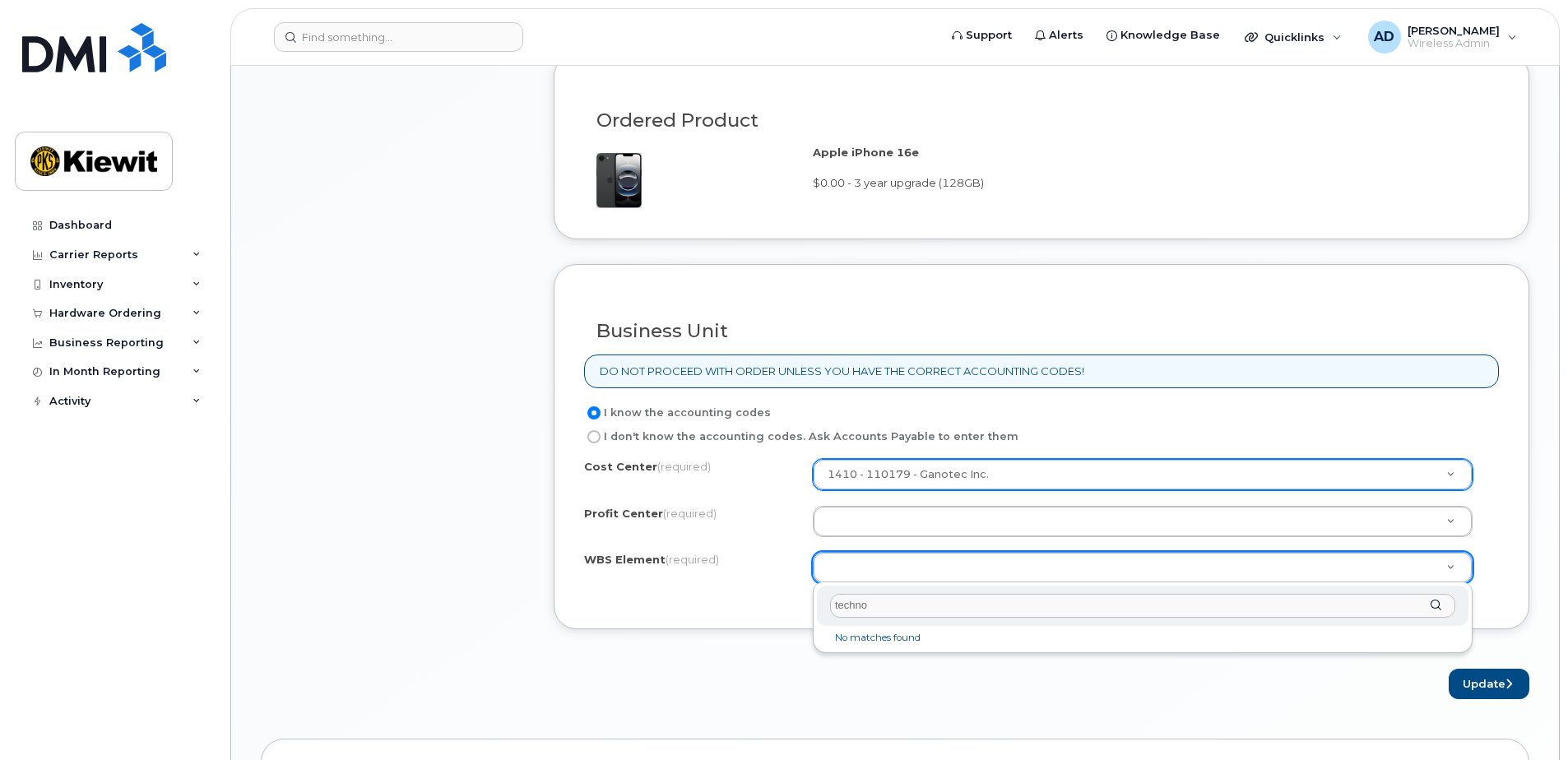
drag, startPoint x: 883, startPoint y: 602, endPoint x: 786, endPoint y: 599, distance: 97.0
click at [786, 599] on body "Support Alerts Knowledge Base Quicklinks Suspend / Cancel Device Change SIM Car…" at bounding box center [784, 142] width 1568 height 2751
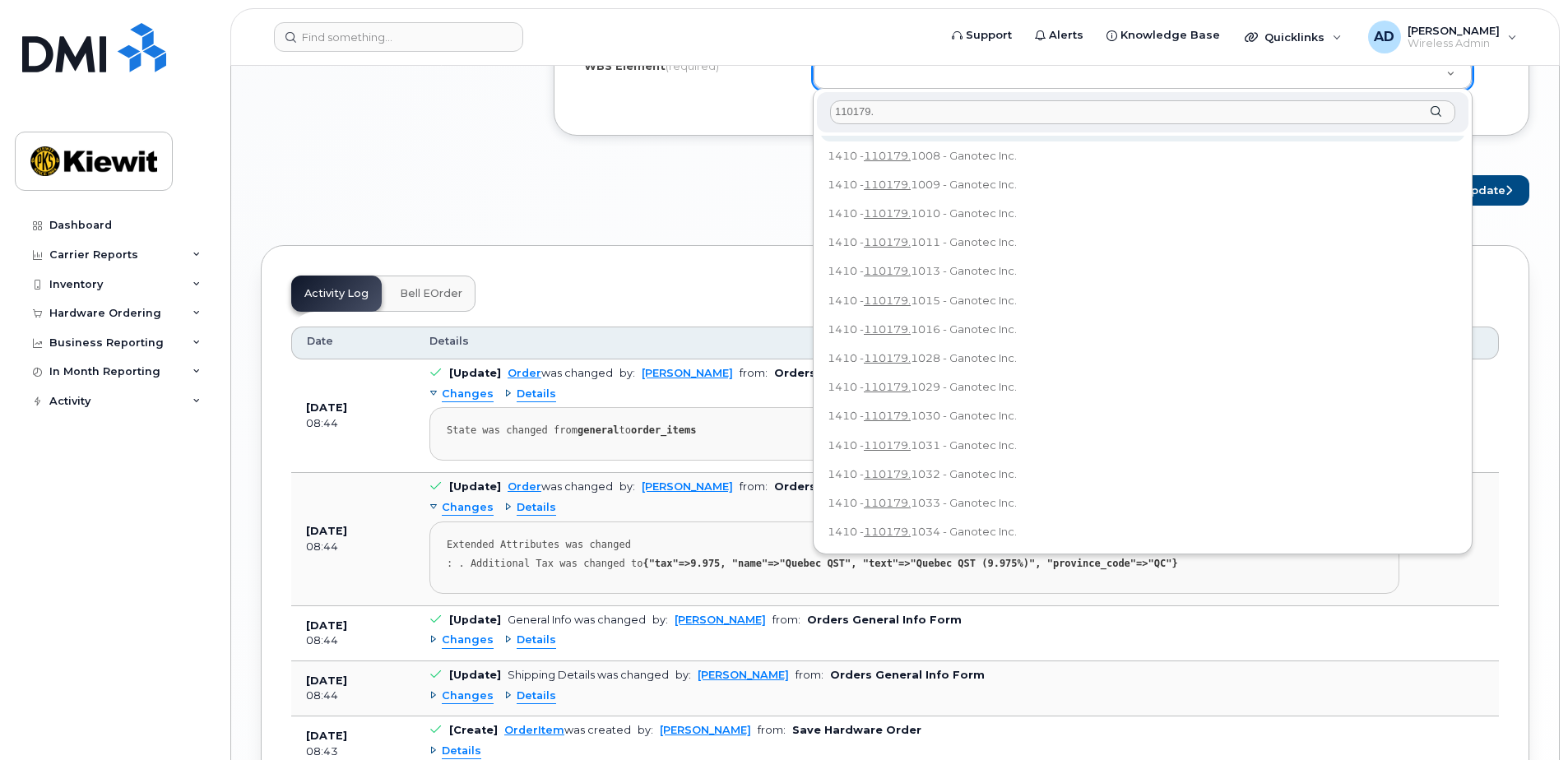
scroll to position [146, 0]
click at [915, 113] on input "110179." at bounding box center [1142, 112] width 625 height 24
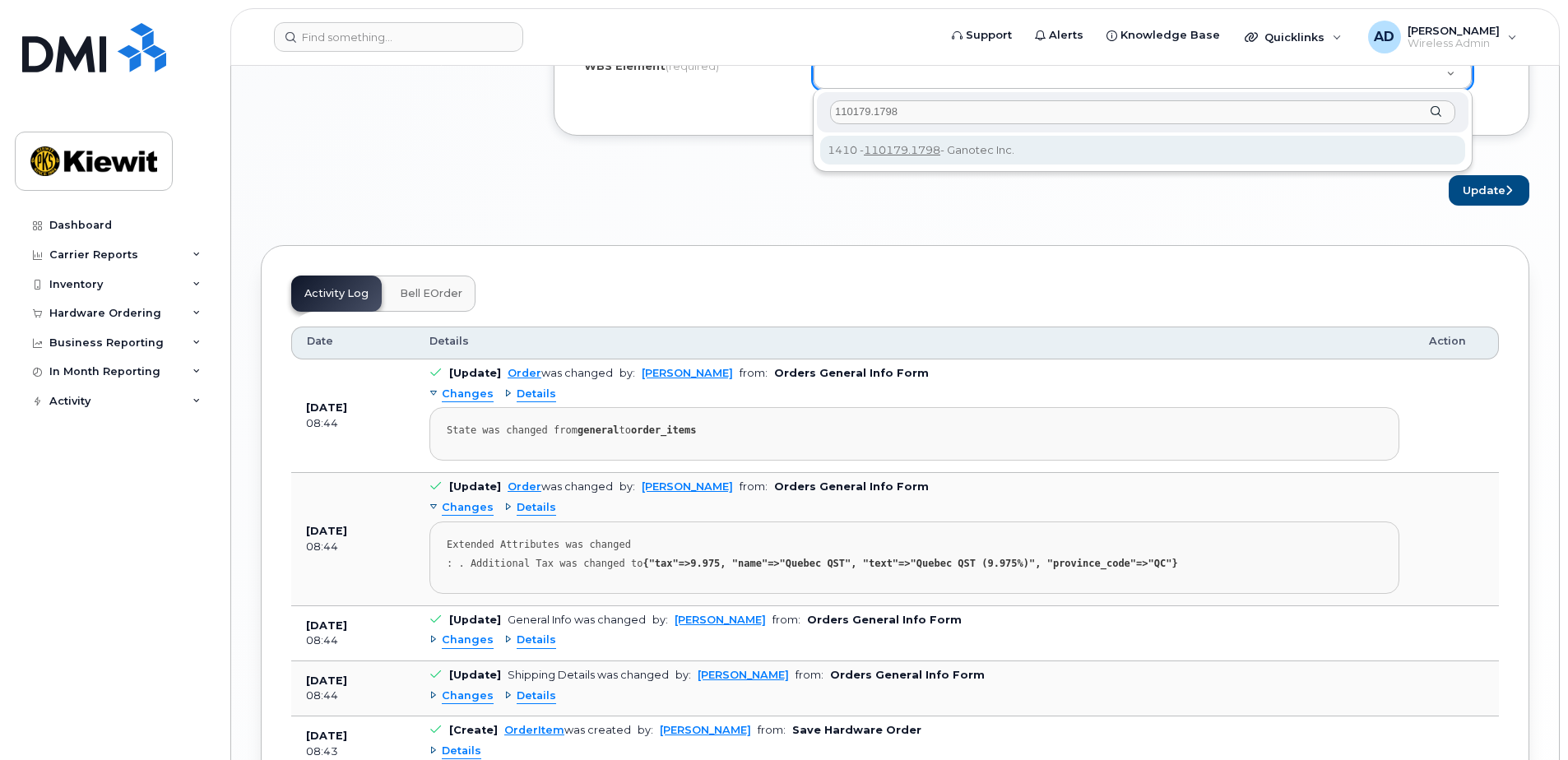
type input "110179.1798"
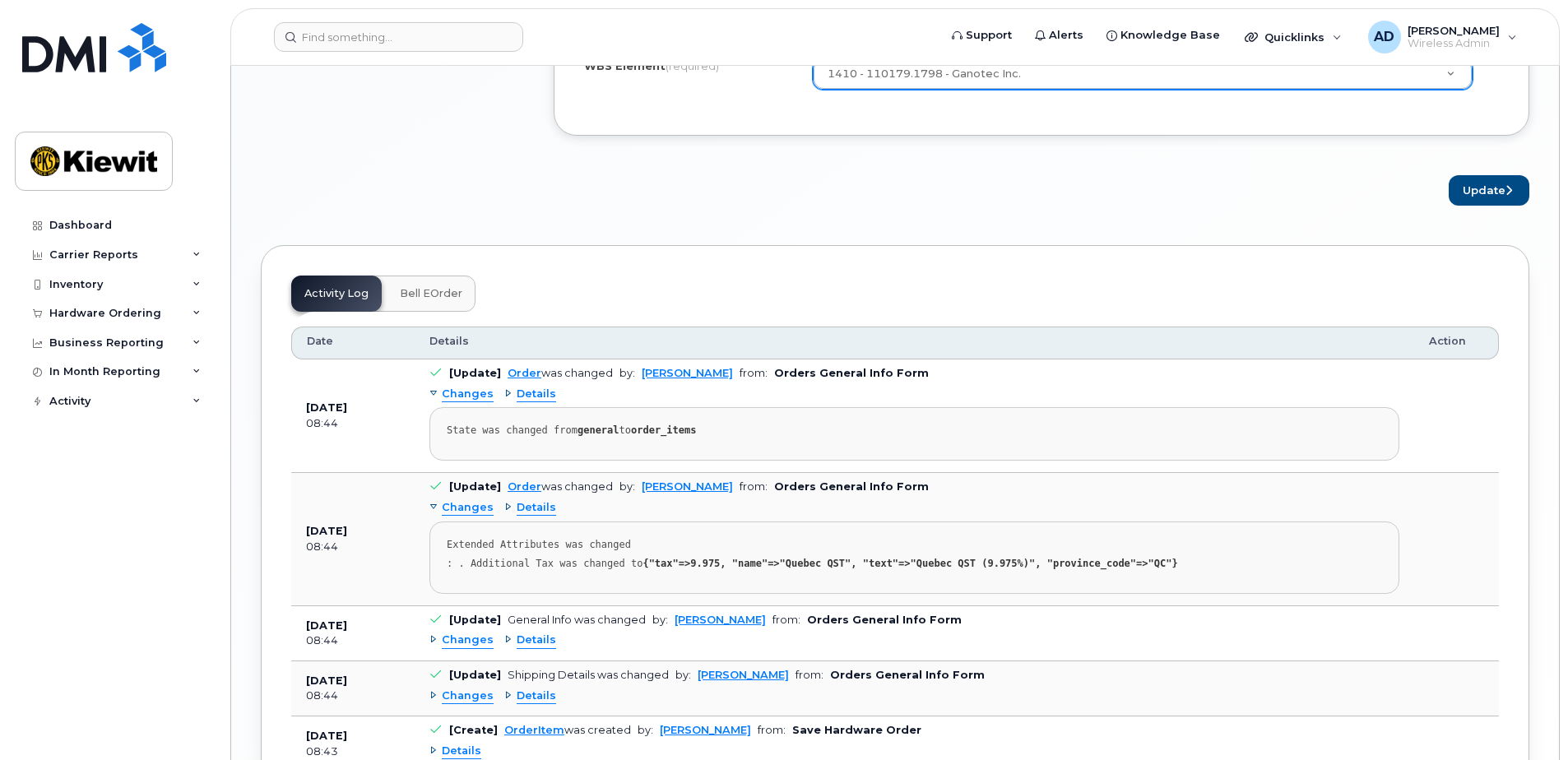
scroll to position [1317, 0]
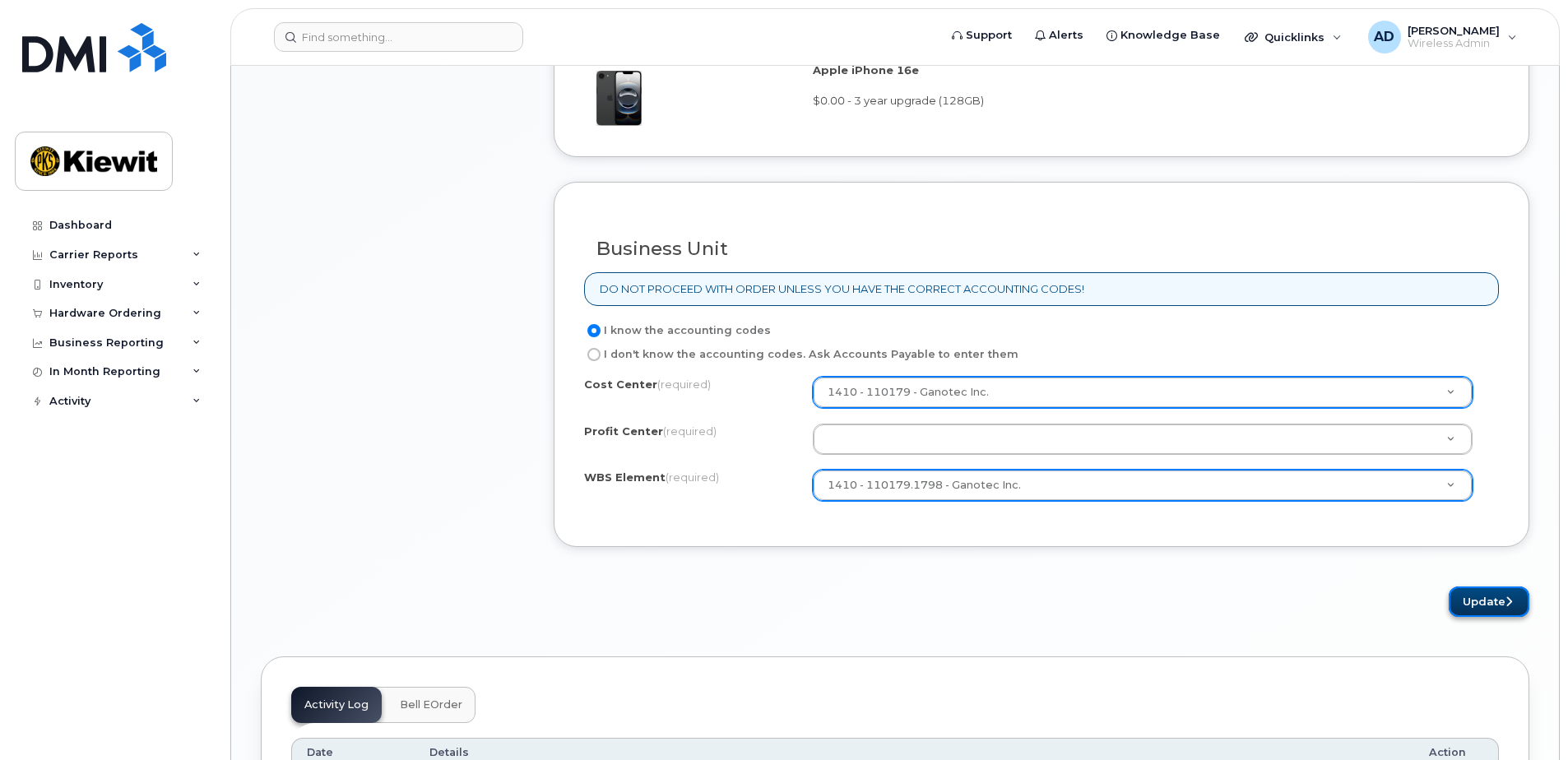
click at [1479, 598] on button "Update" at bounding box center [1489, 602] width 81 height 30
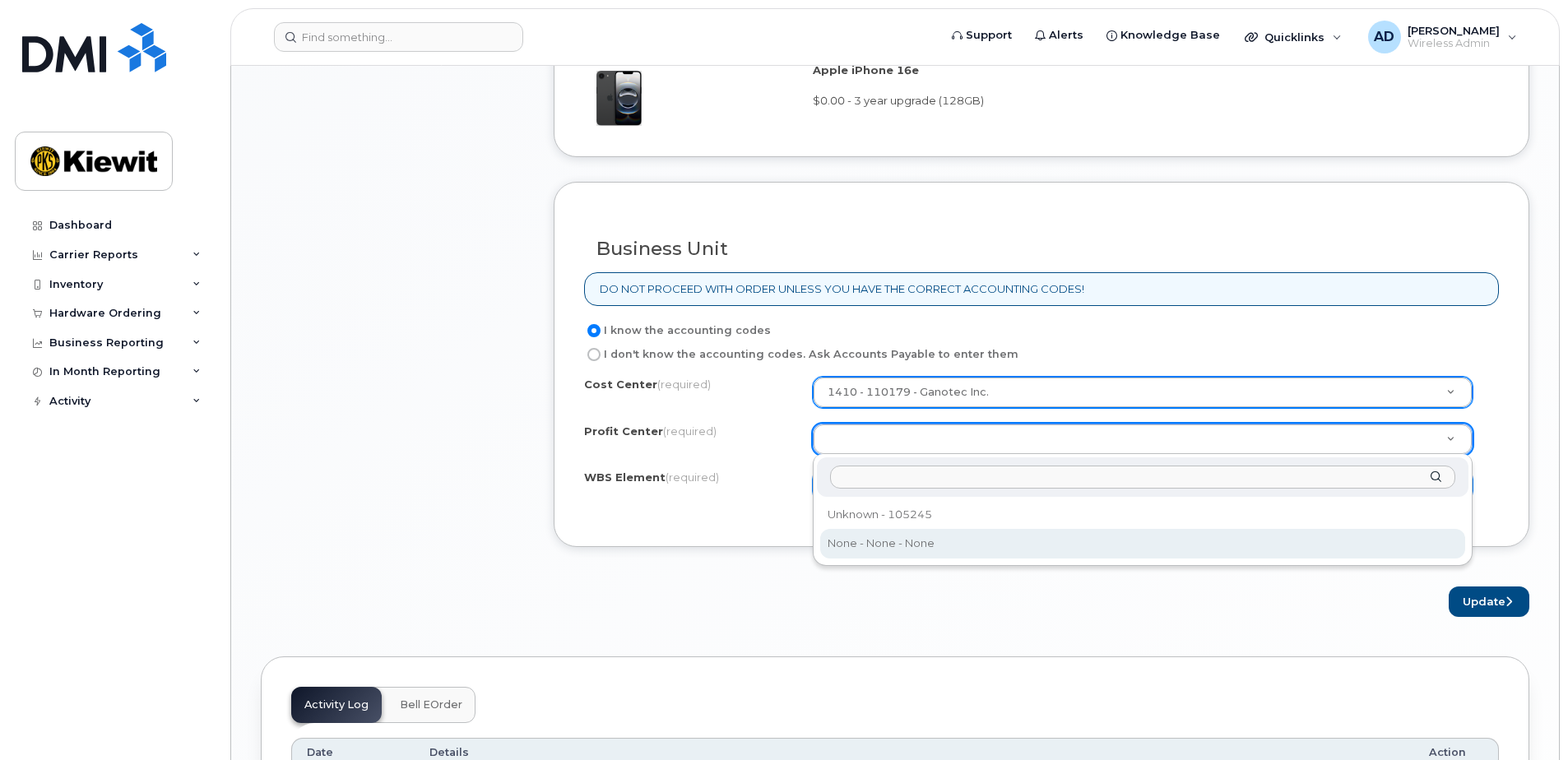
select select "None"
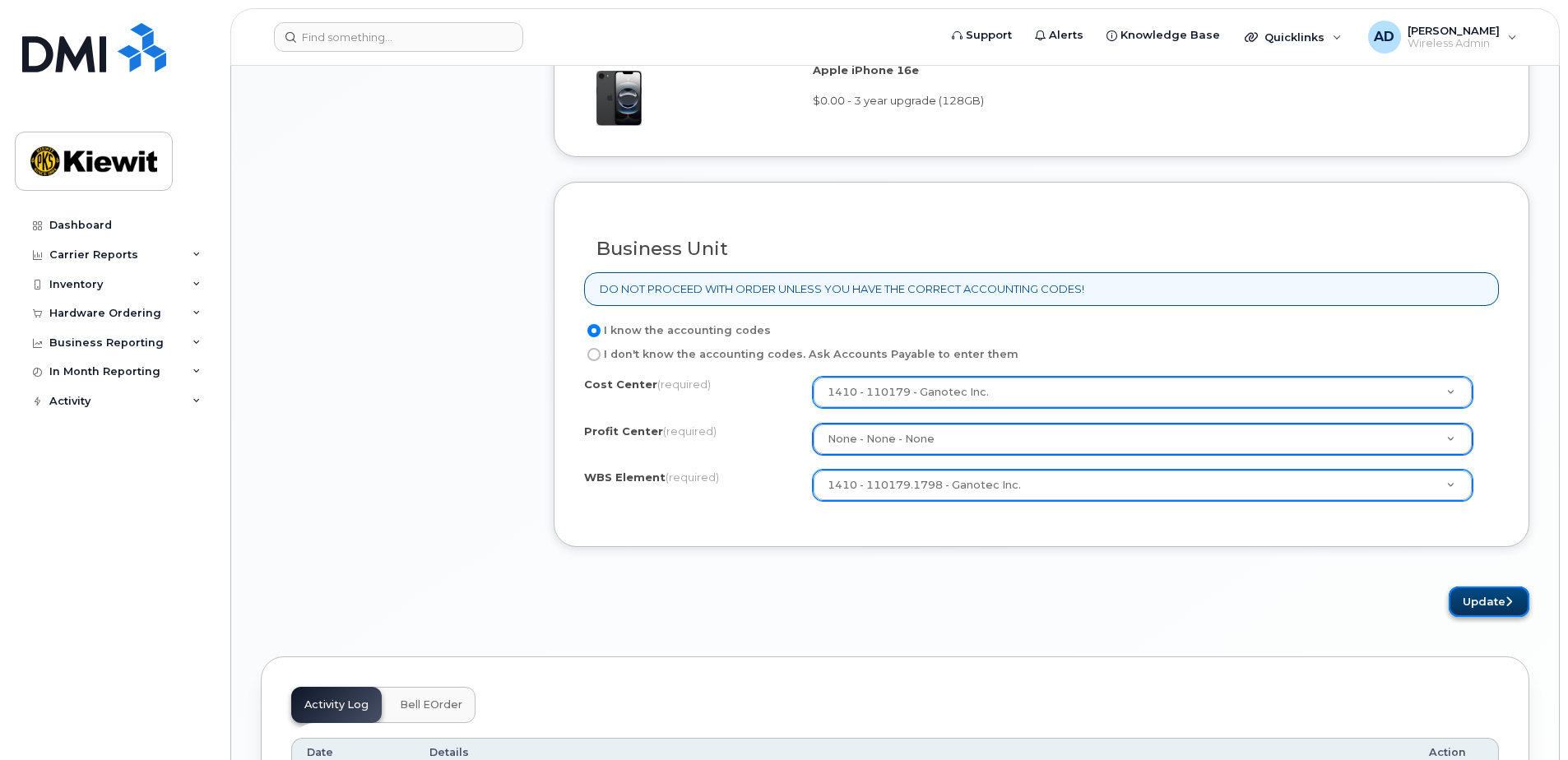
click at [1465, 599] on button "Update" at bounding box center [1489, 602] width 81 height 30
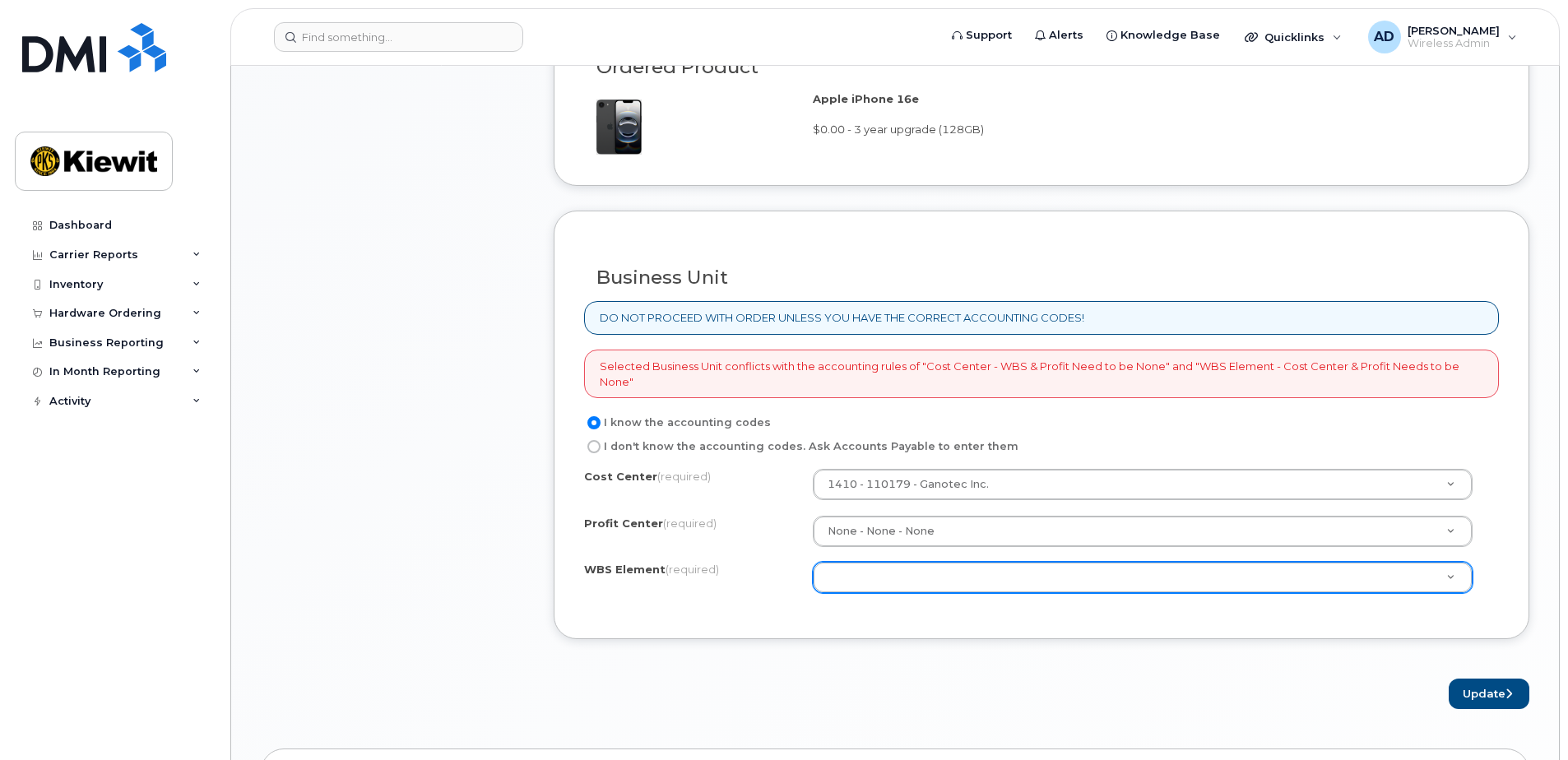
scroll to position [1317, 0]
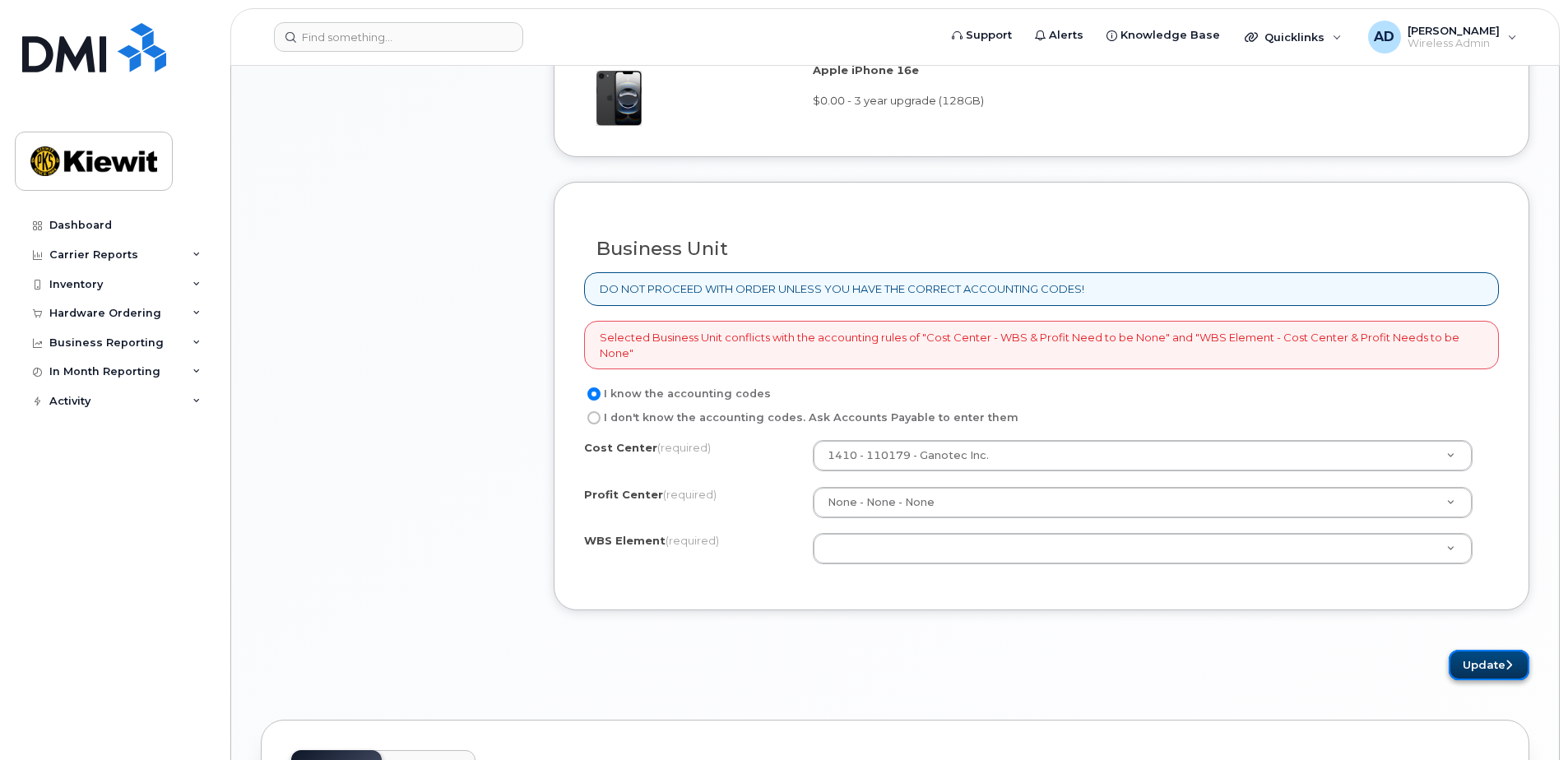
click at [1497, 663] on button "Update" at bounding box center [1489, 664] width 81 height 30
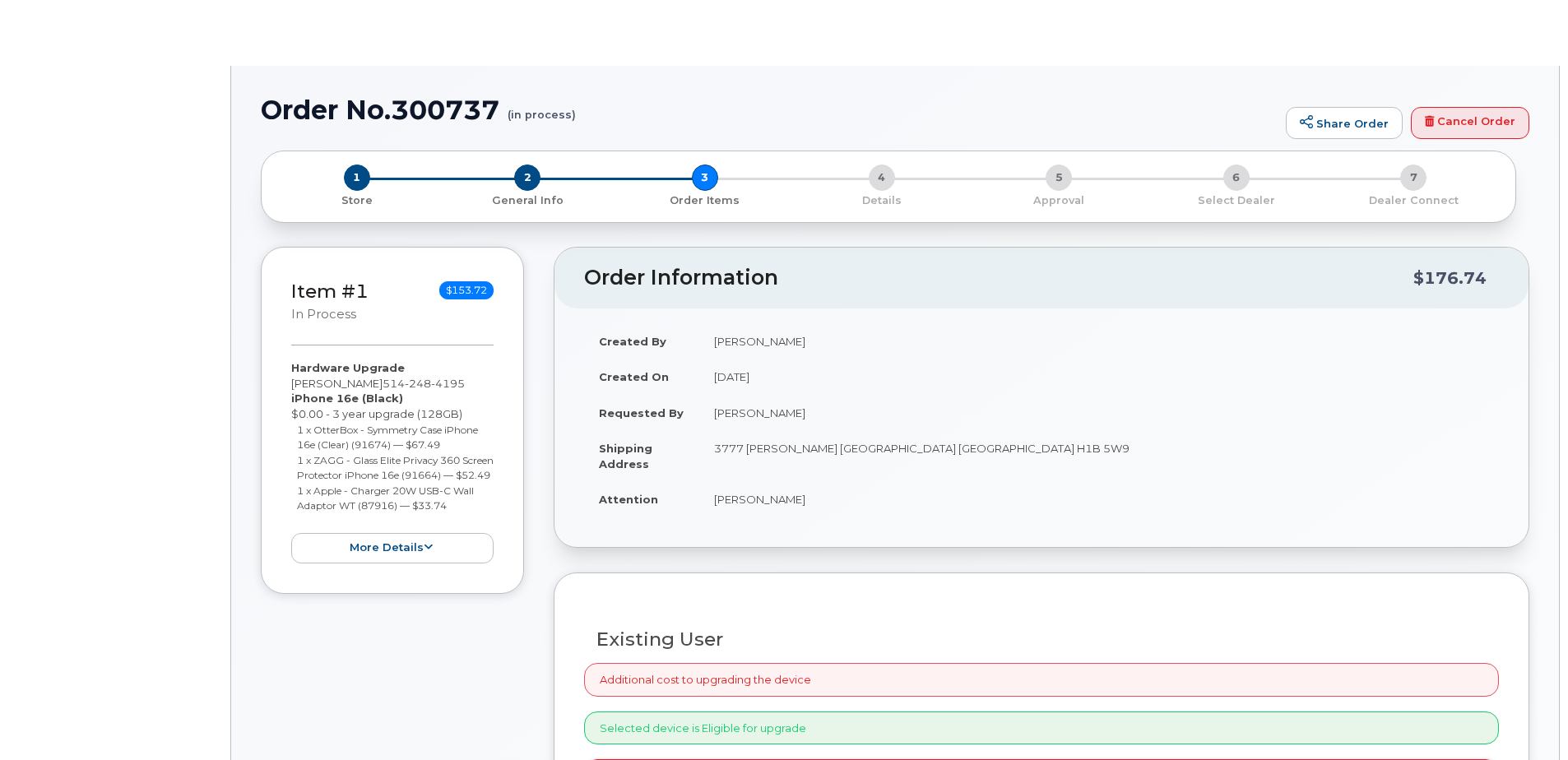
select select "broken"
radio input "true"
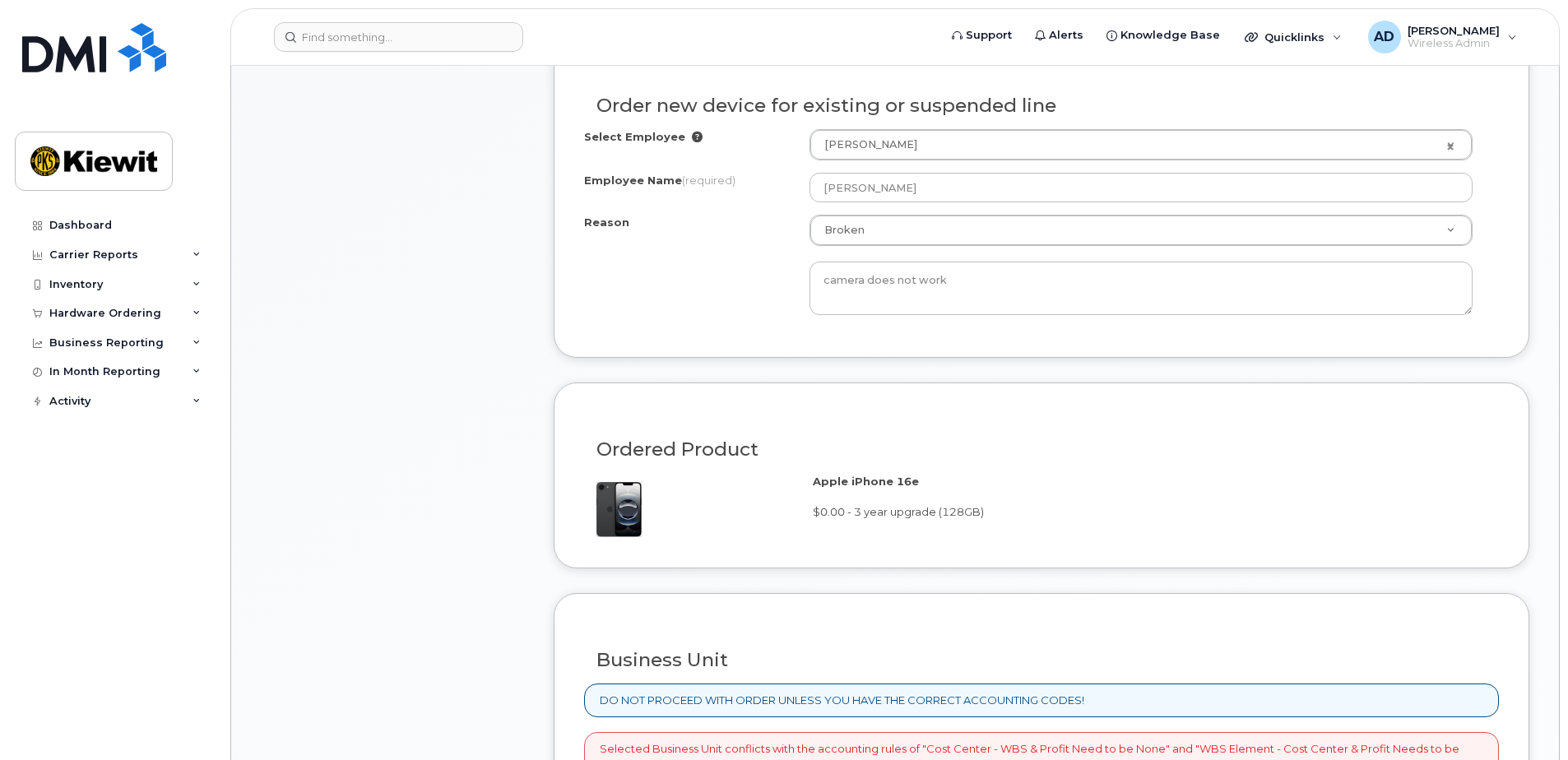
scroll to position [1317, 0]
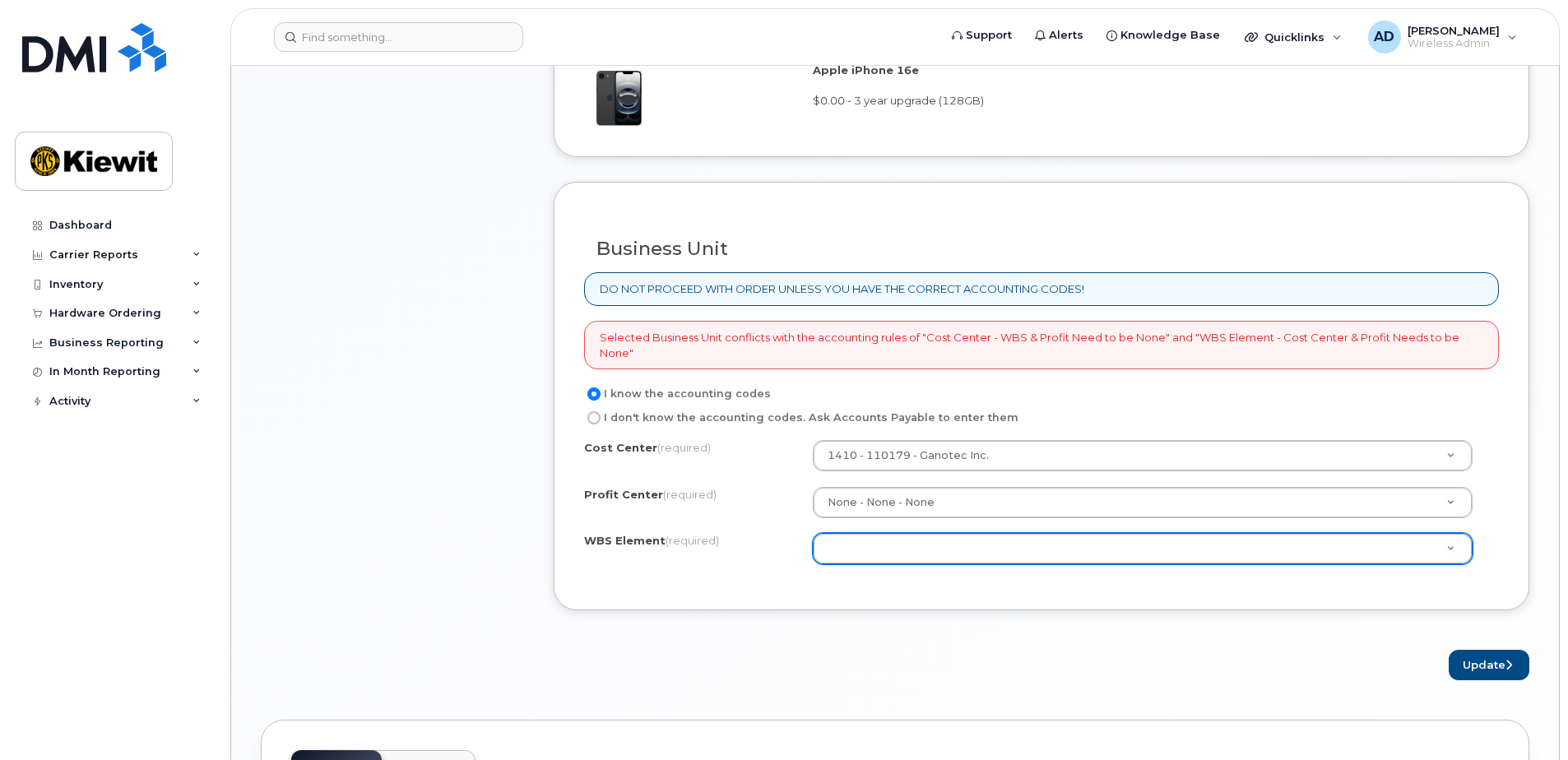
type input "1"
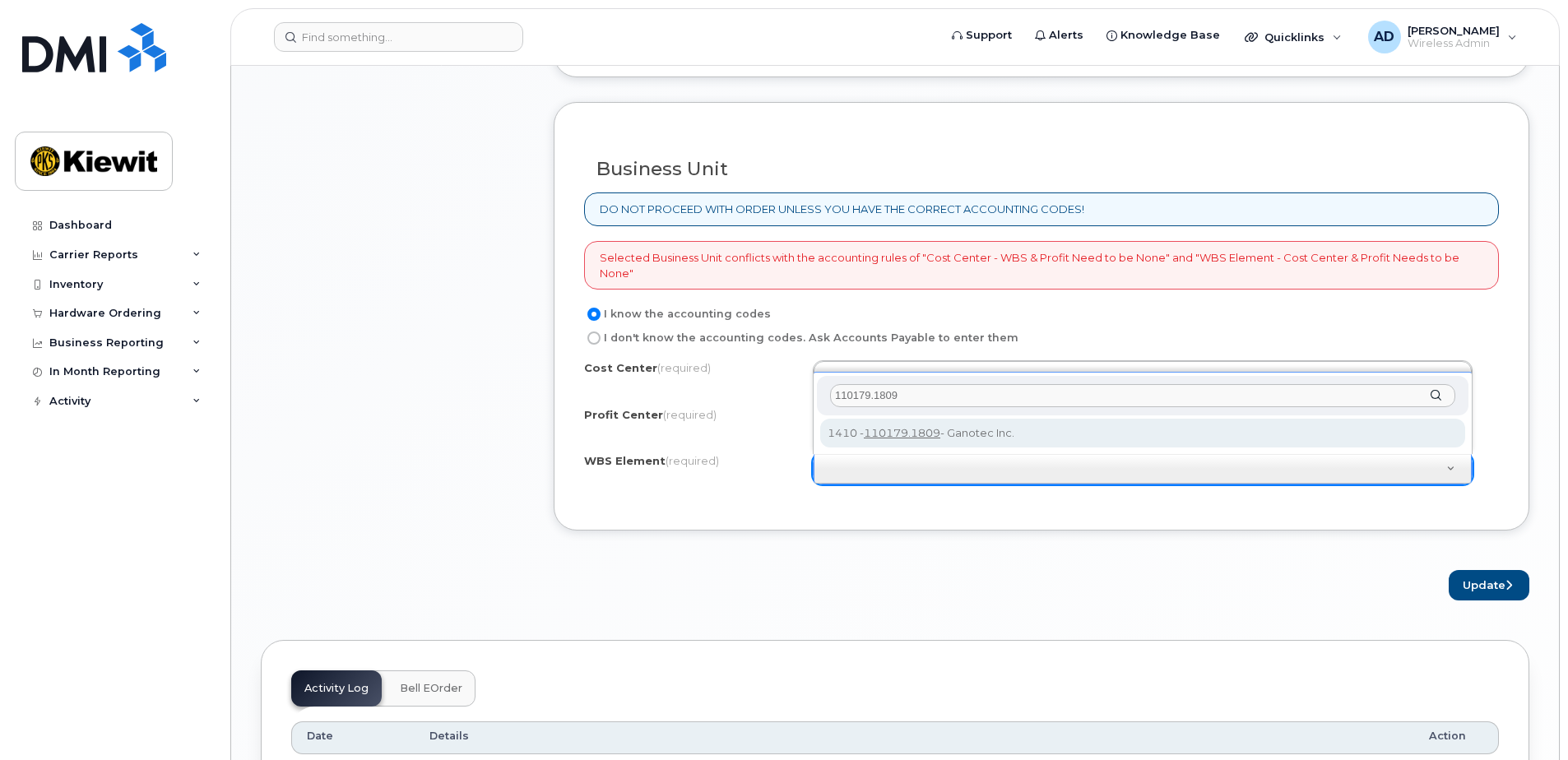
scroll to position [1399, 0]
type input "110179.1809"
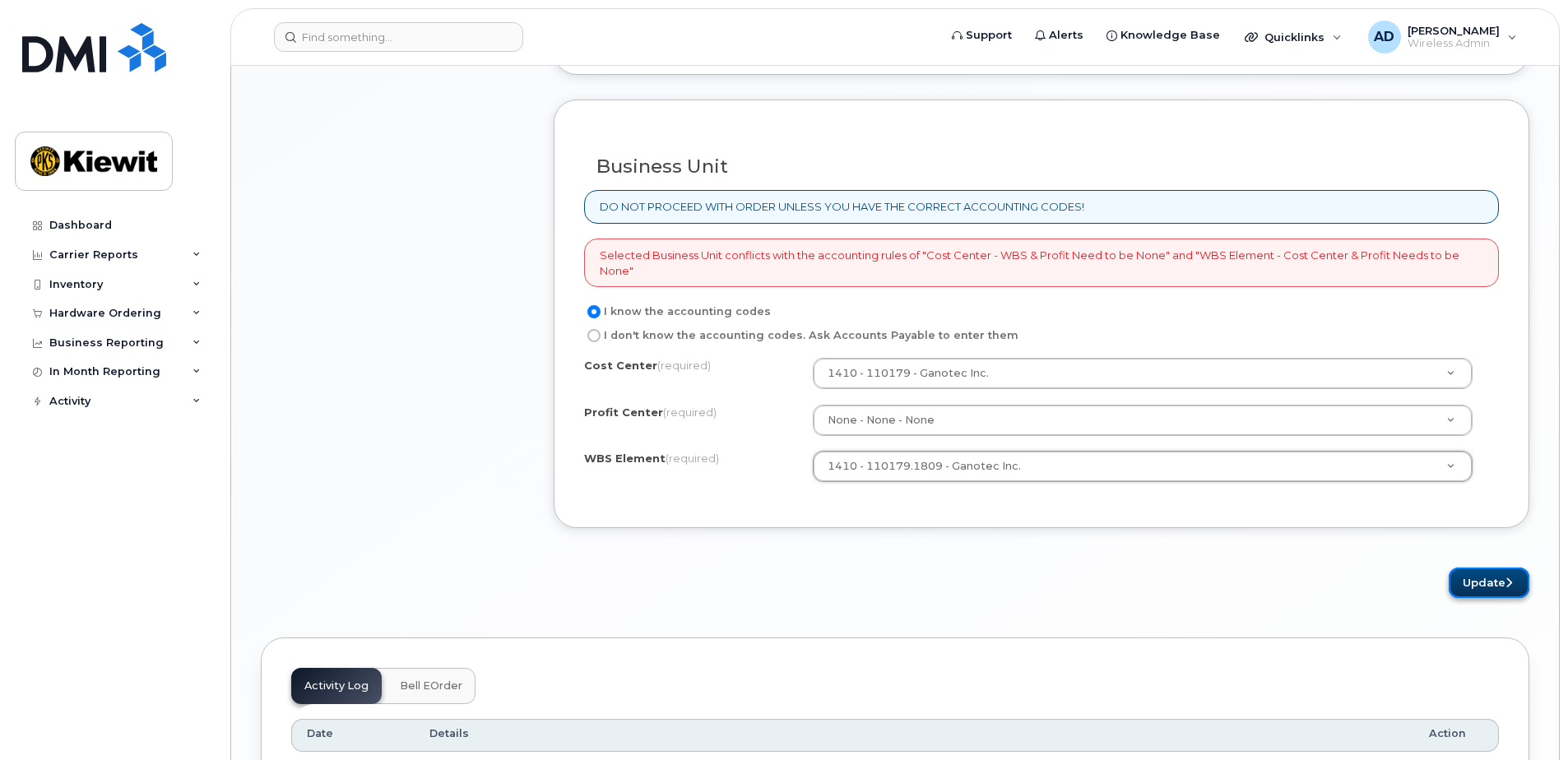
click at [1487, 584] on button "Update" at bounding box center [1489, 582] width 81 height 30
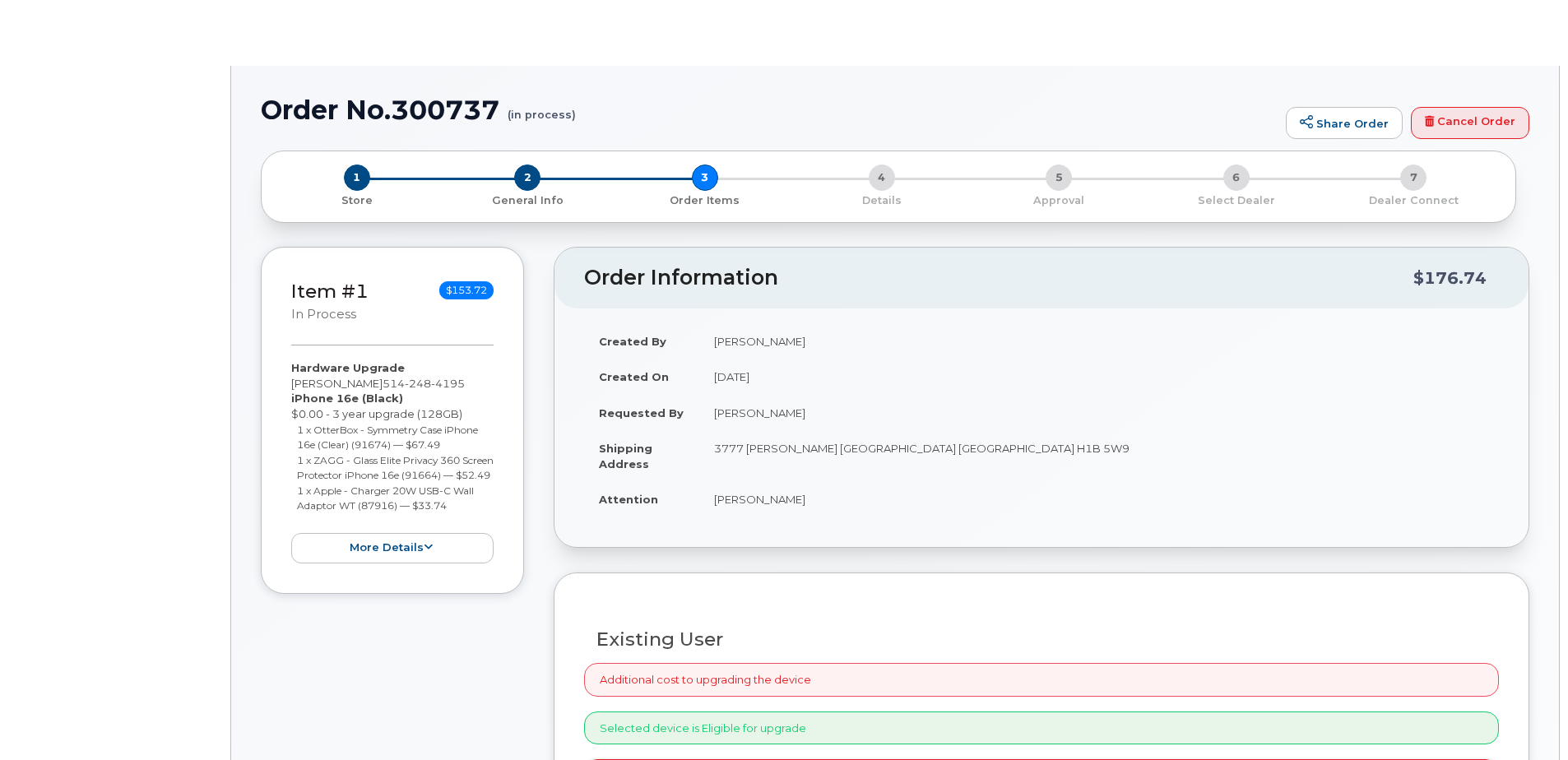
select select "broken"
radio input "true"
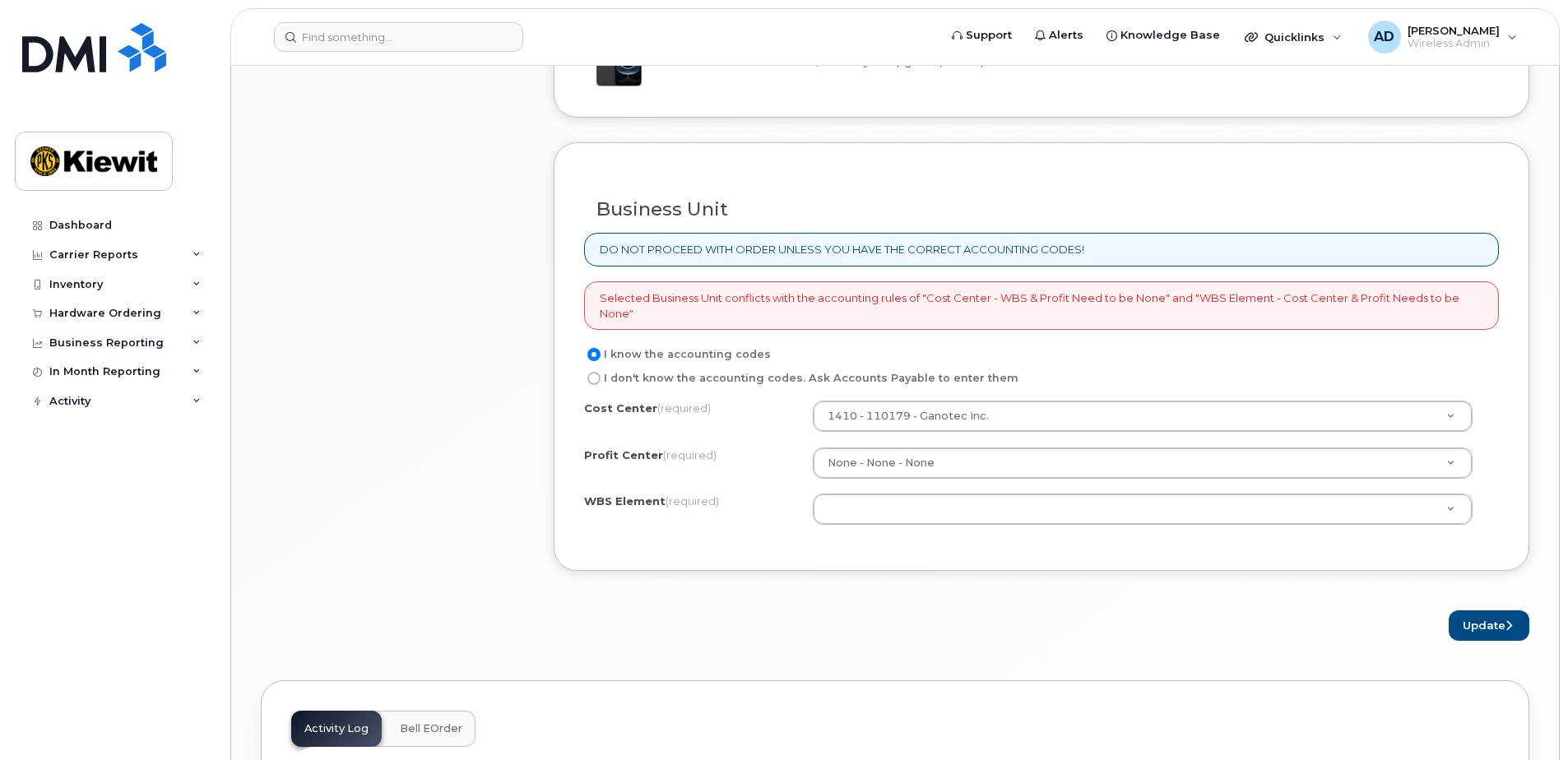
scroll to position [1399, 0]
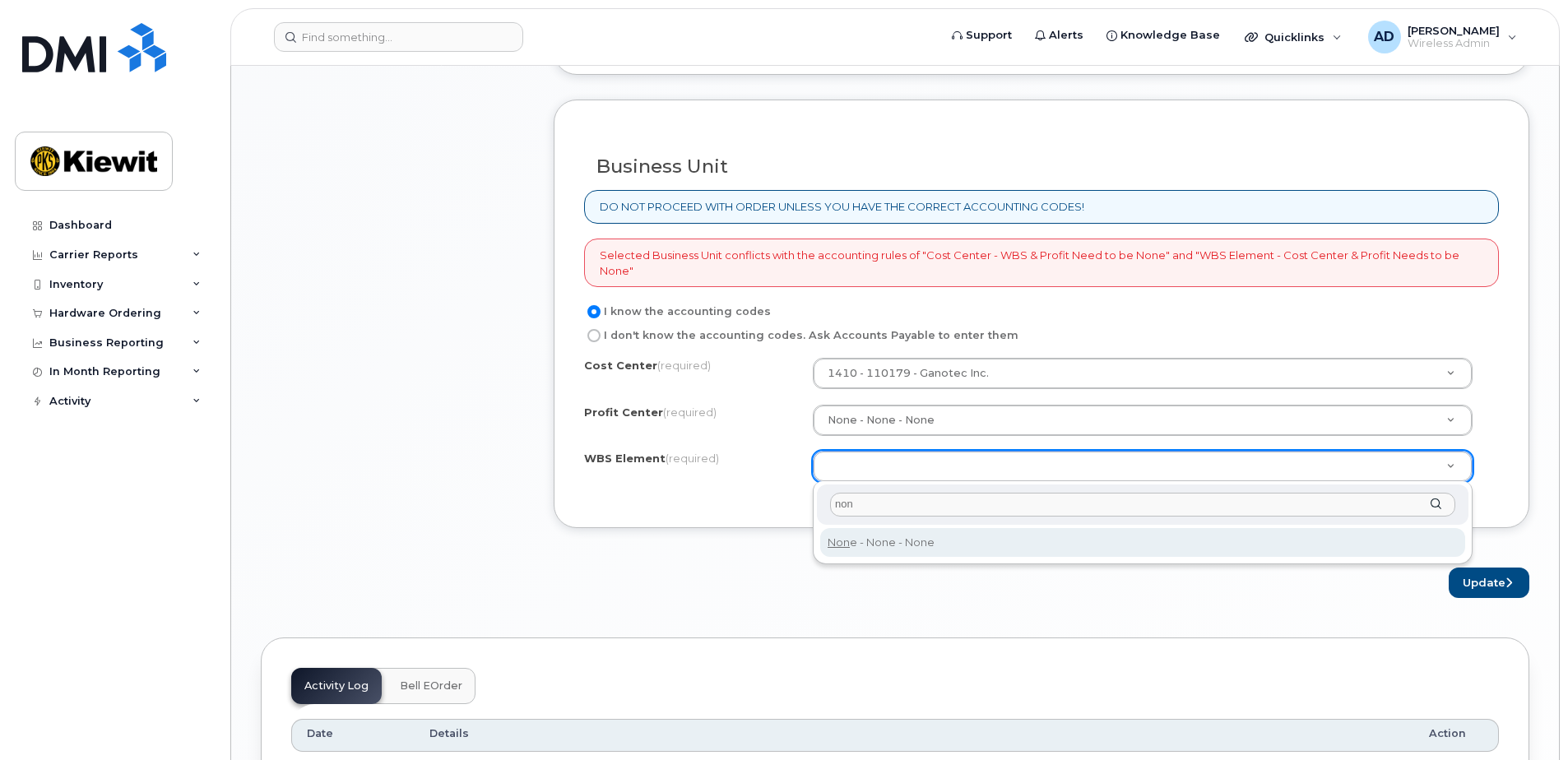
type input "non"
type input "None"
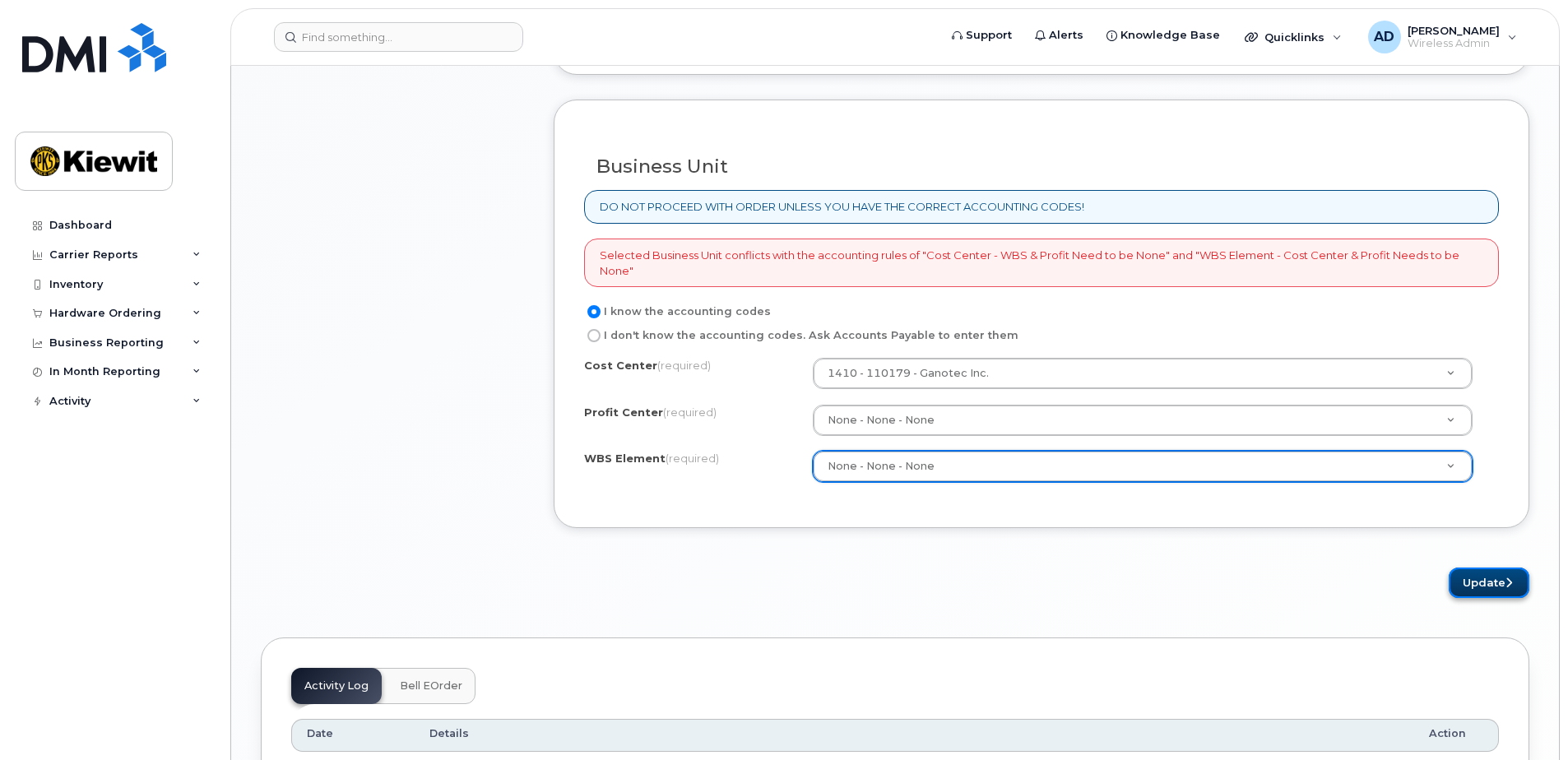
click at [1477, 588] on button "Update" at bounding box center [1489, 582] width 81 height 30
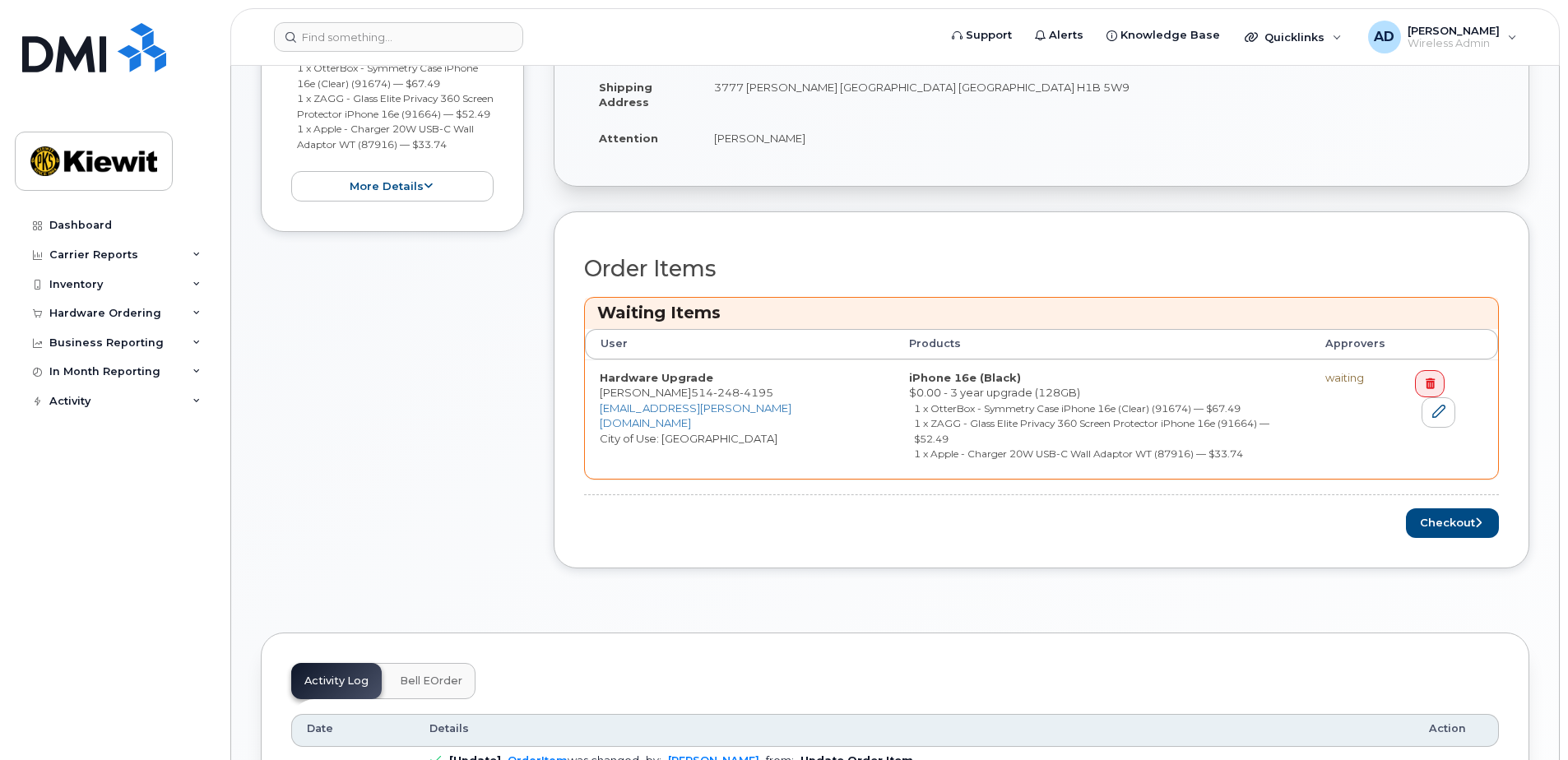
scroll to position [494, 0]
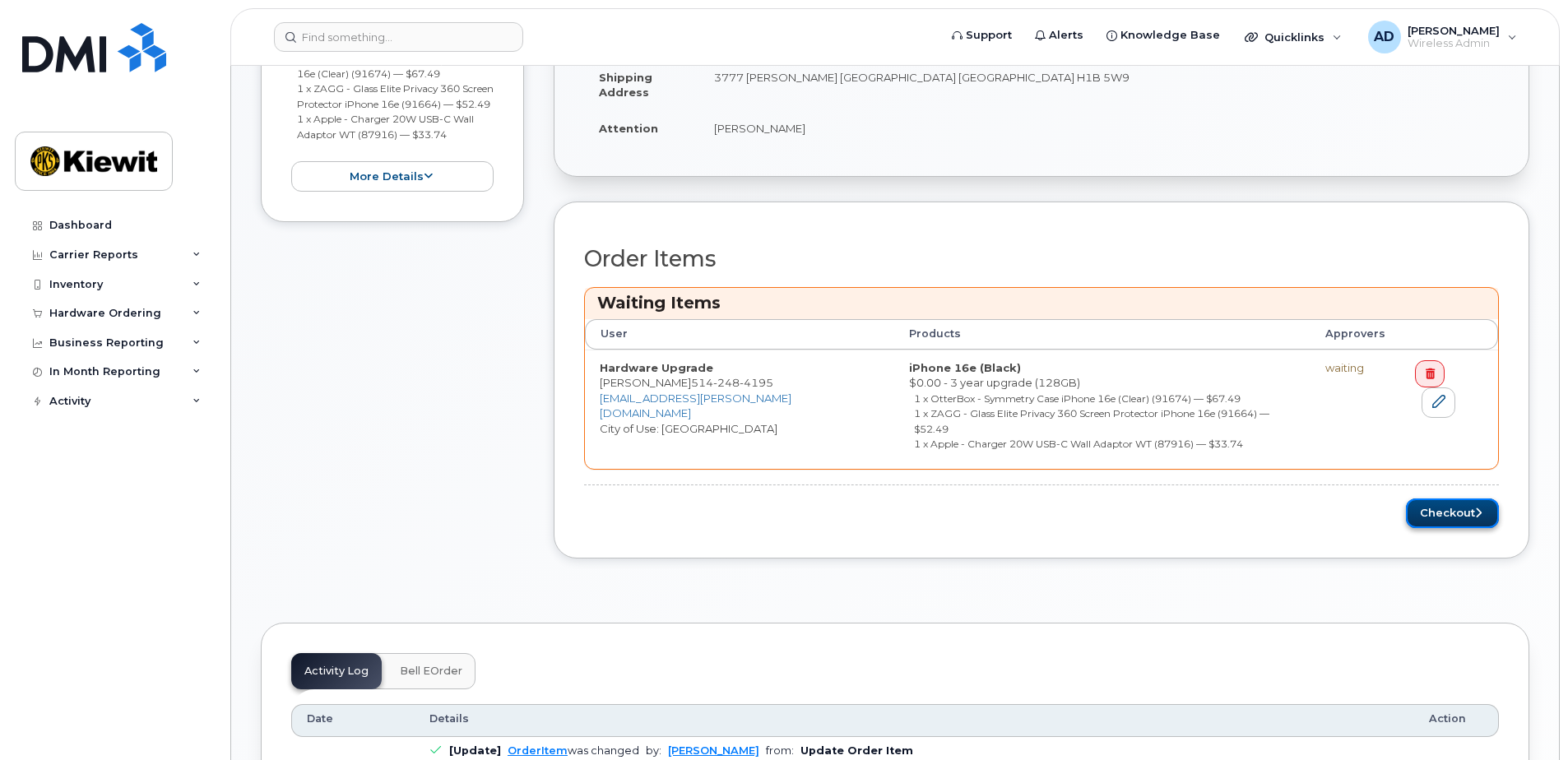
click at [1436, 500] on button "Checkout" at bounding box center [1451, 513] width 93 height 30
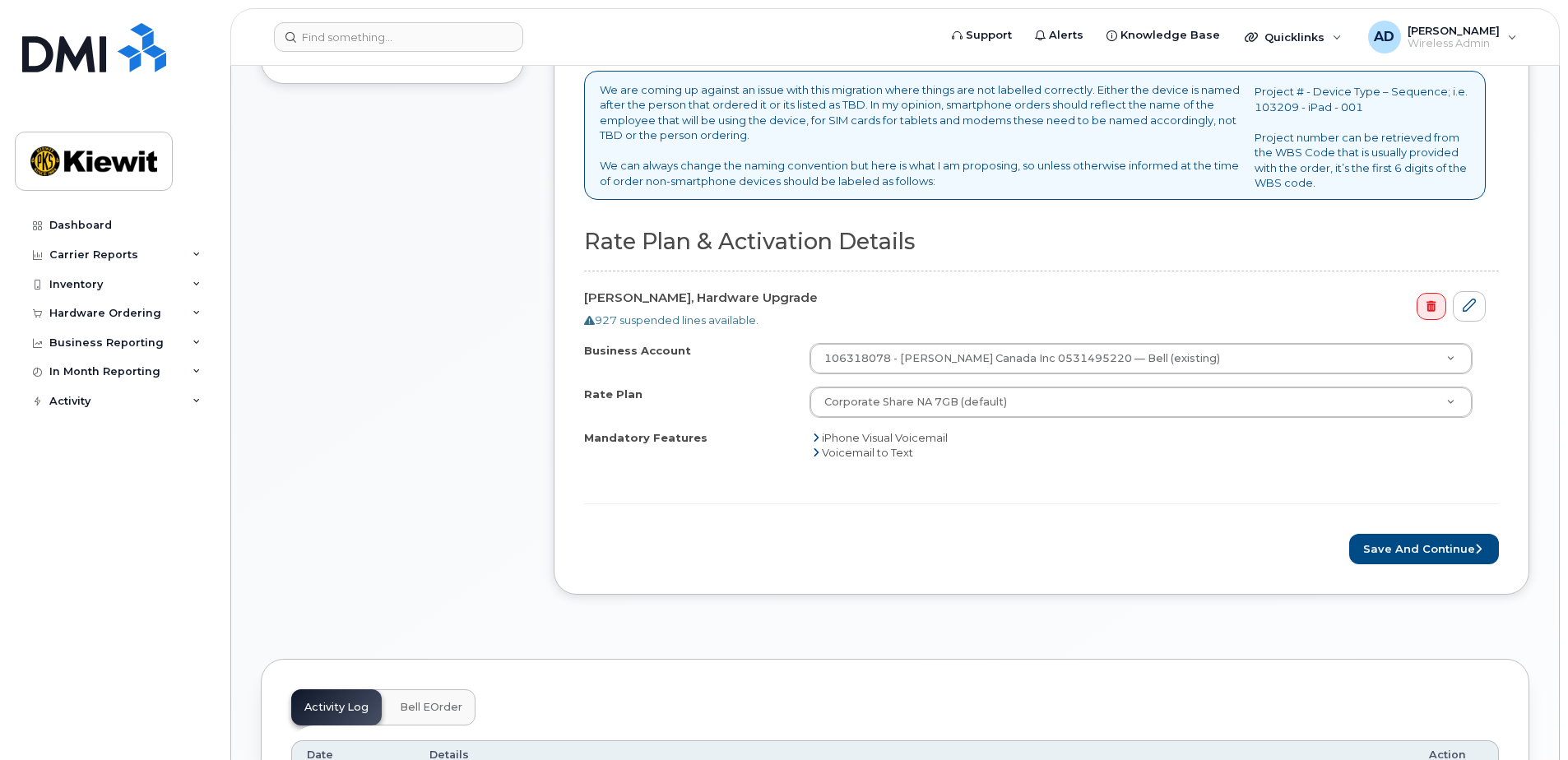
scroll to position [576, 0]
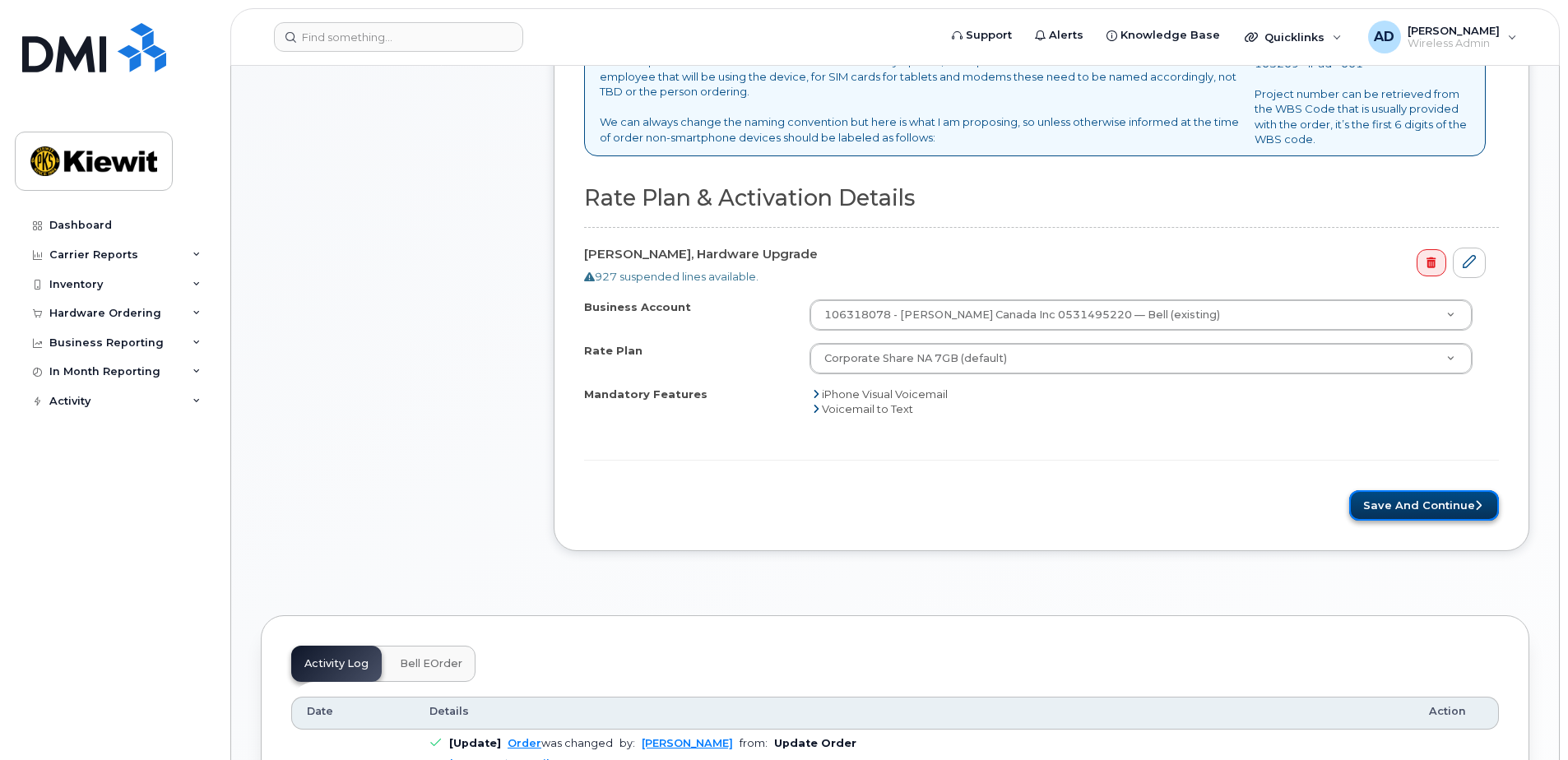
click at [1398, 507] on button "Save and Continue" at bounding box center [1424, 505] width 150 height 30
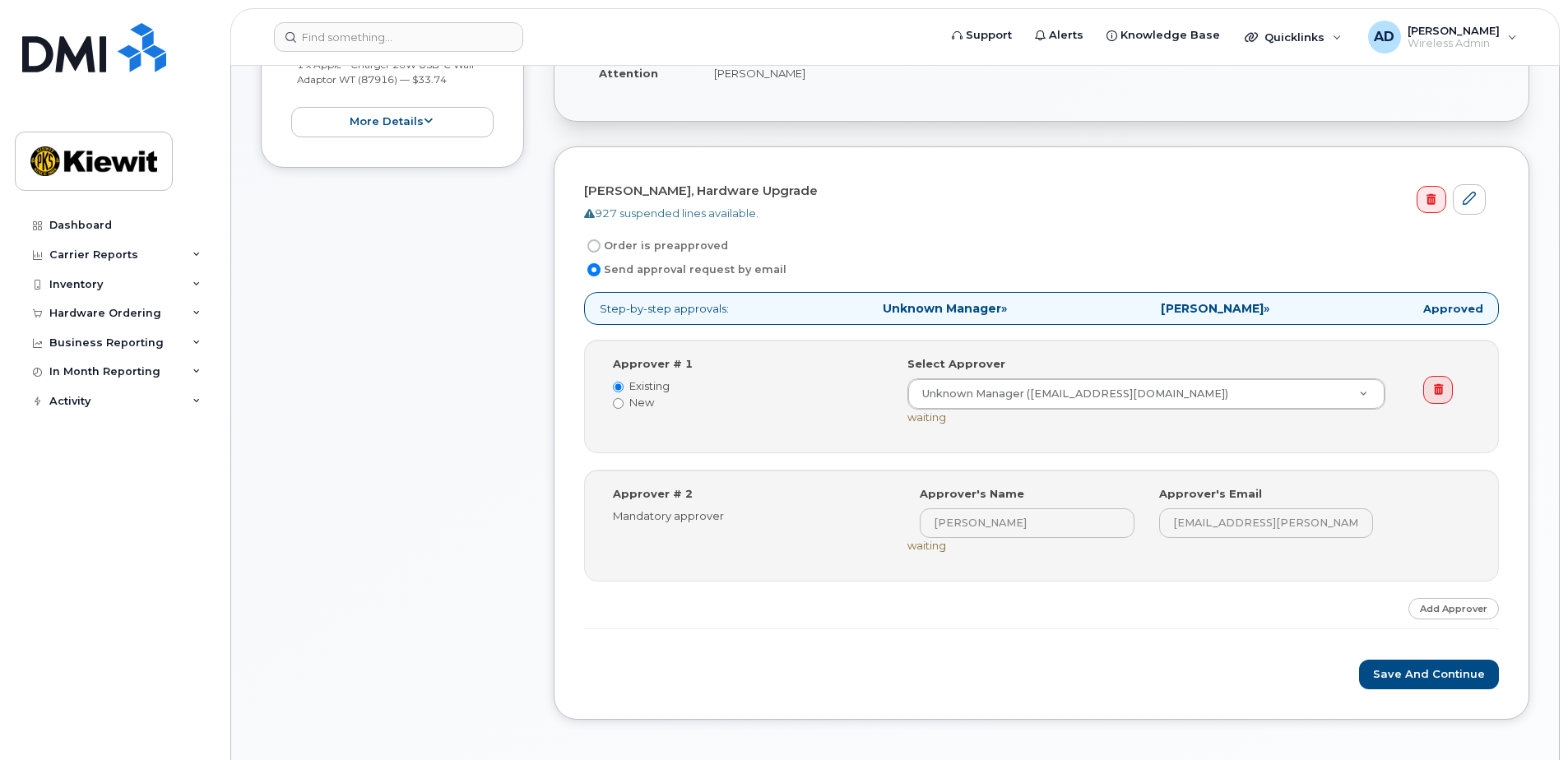
scroll to position [494, 0]
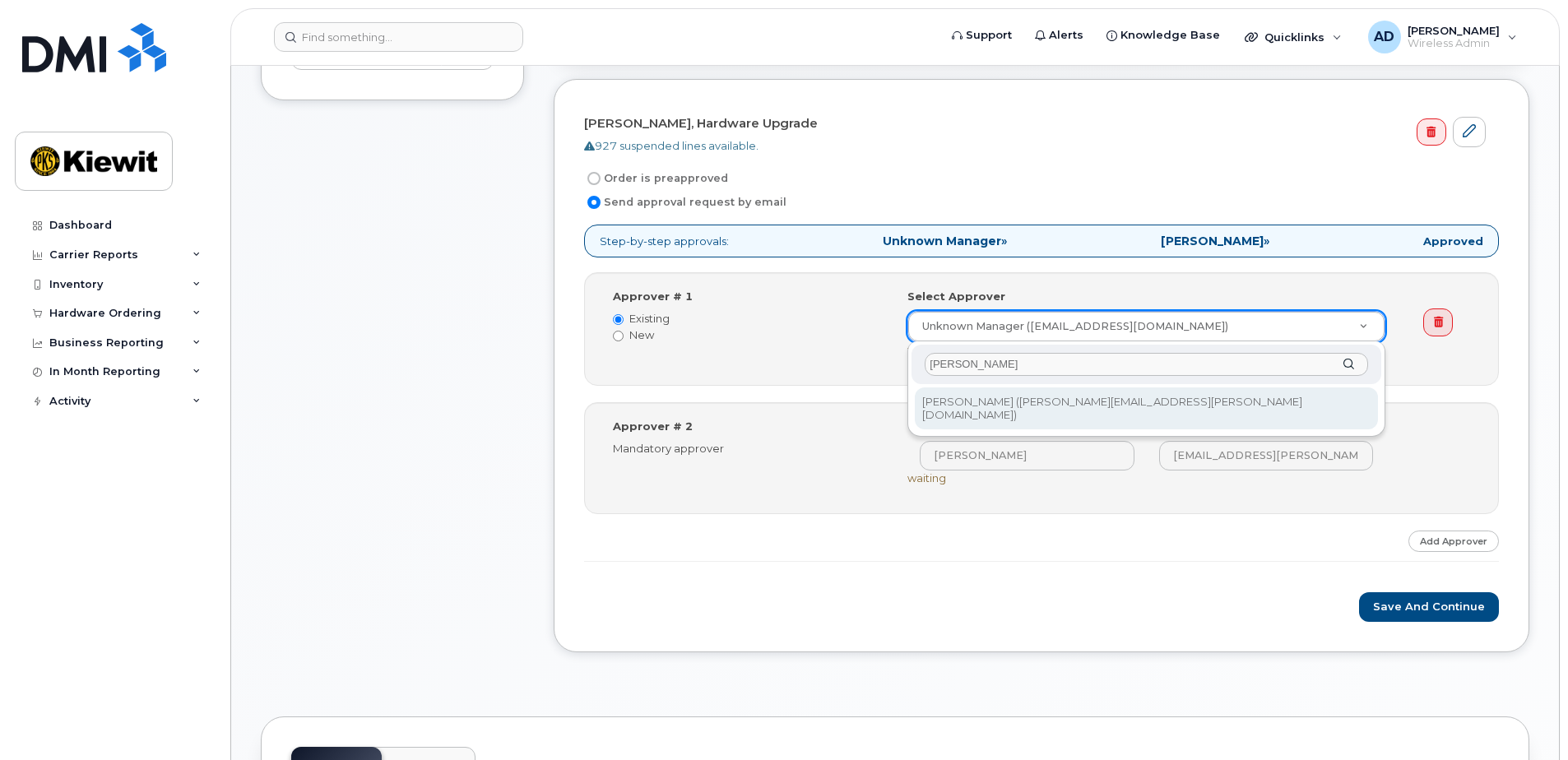
type input "amanda"
type input "11090"
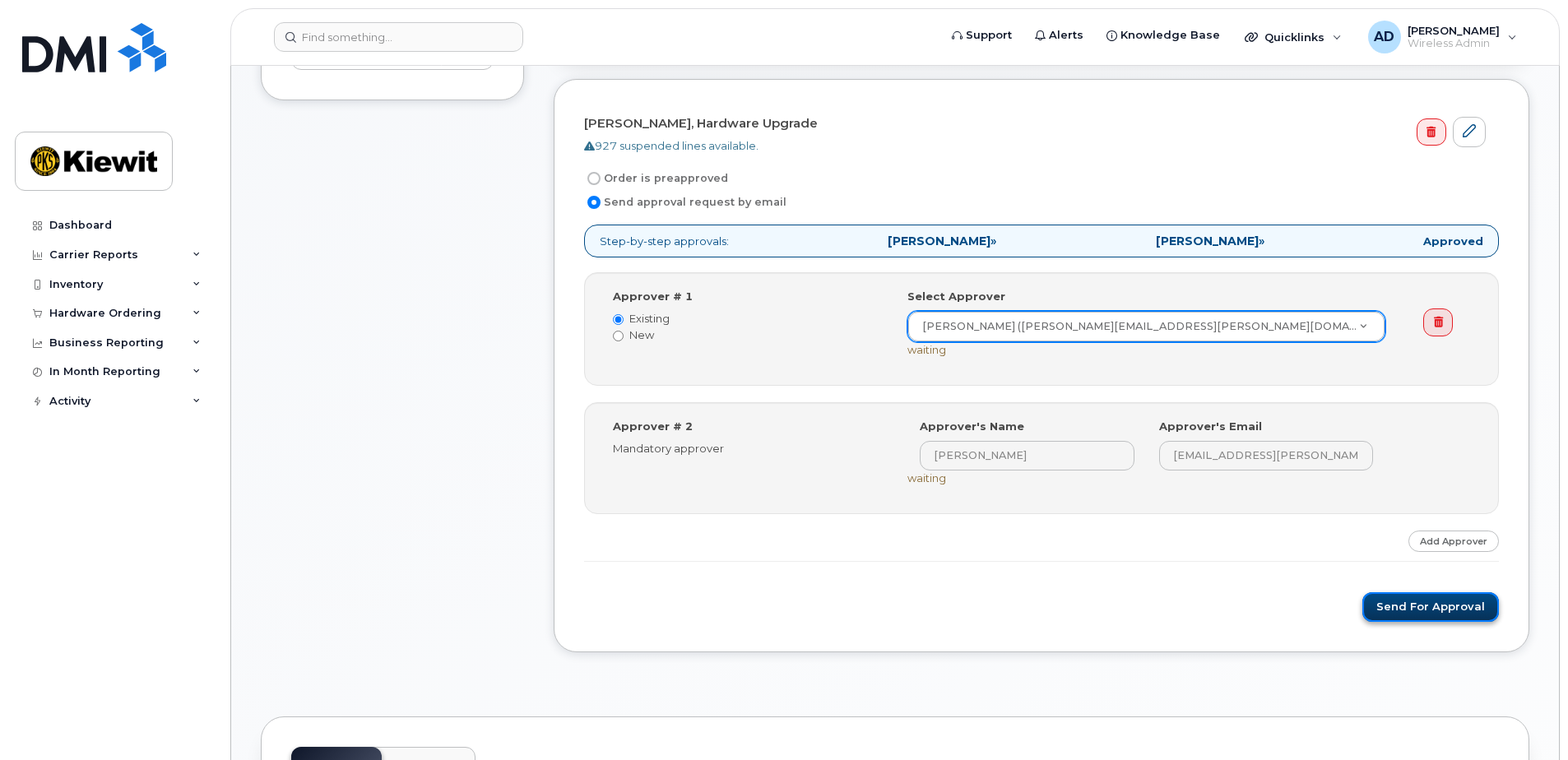
click at [1412, 611] on button "Send for Approval" at bounding box center [1430, 607] width 136 height 30
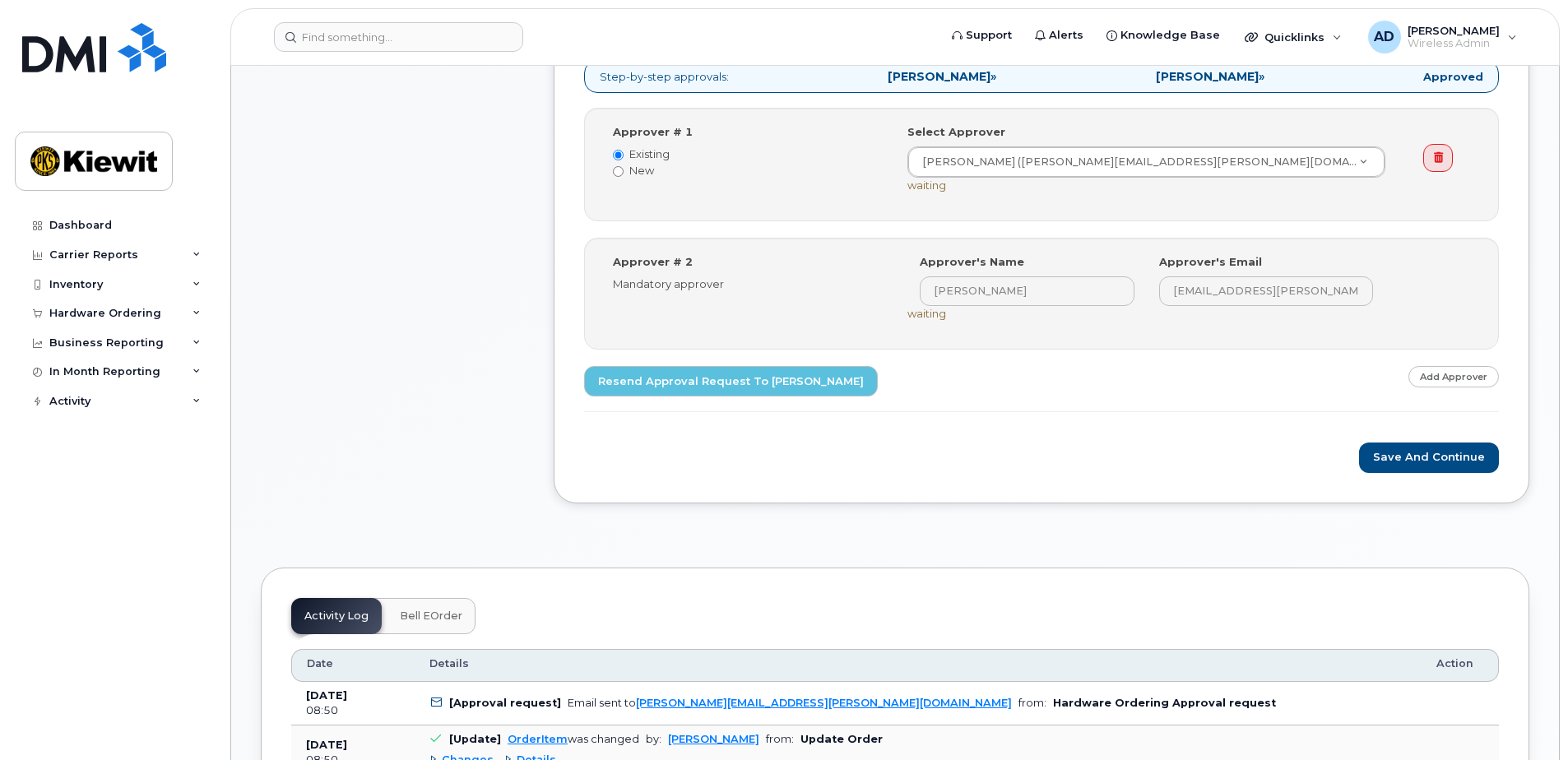
scroll to position [576, 0]
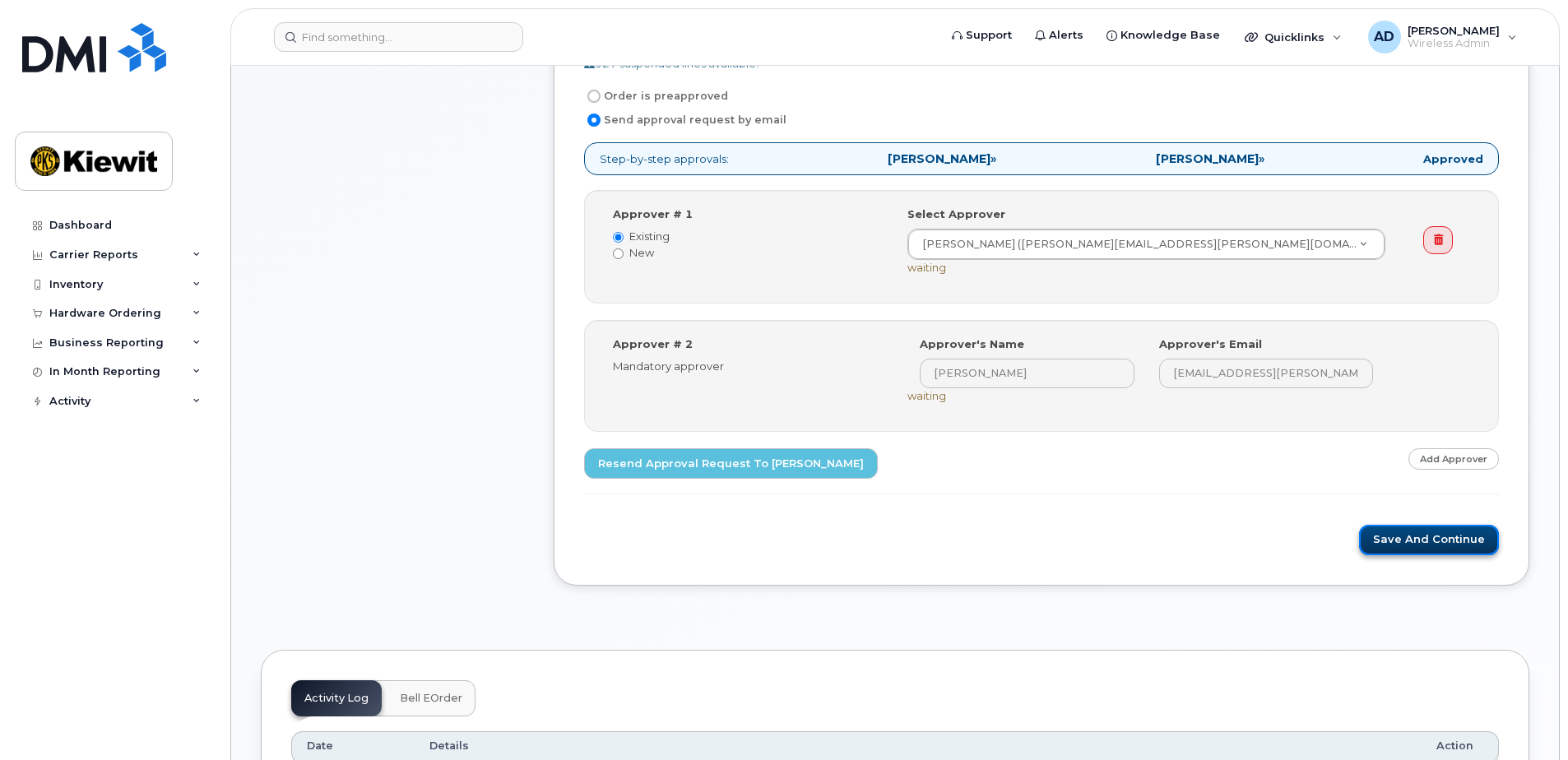
click at [1396, 533] on button "Save and Continue" at bounding box center [1428, 540] width 140 height 30
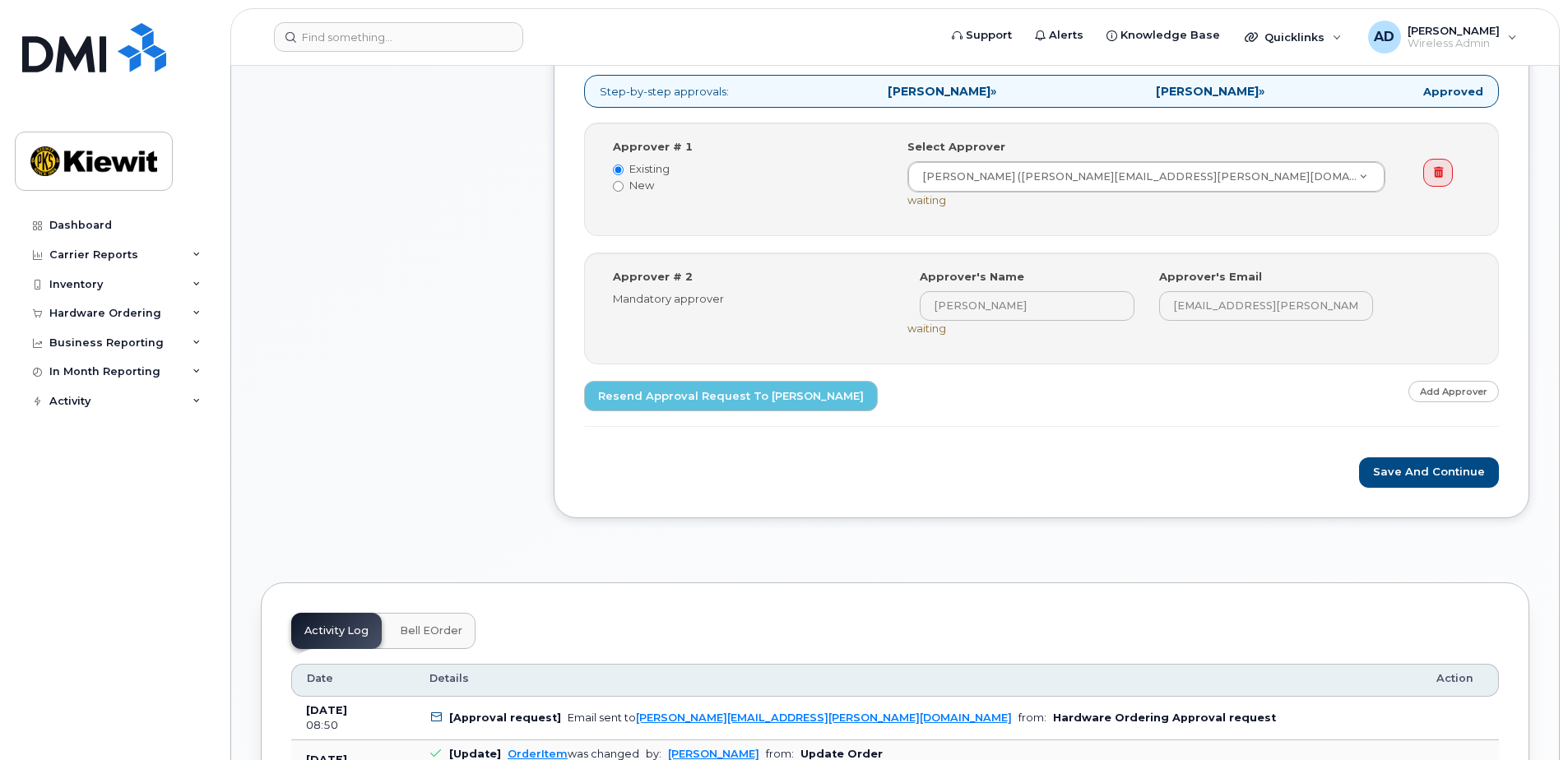
scroll to position [494, 0]
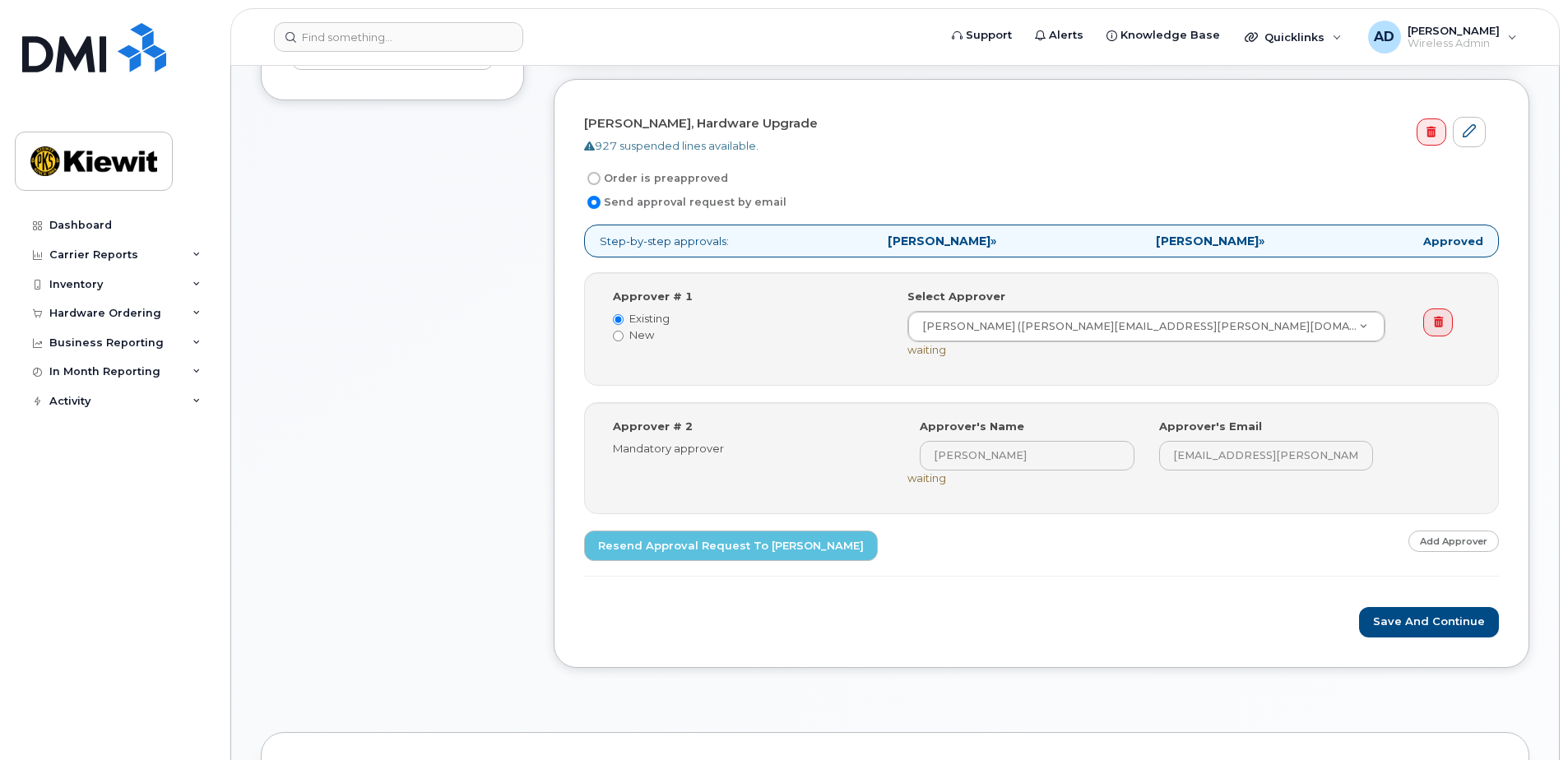
click at [635, 175] on label "Order is preapproved" at bounding box center [656, 178] width 144 height 19
click at [601, 175] on input "Order is preapproved" at bounding box center [594, 178] width 13 height 13
radio input "true"
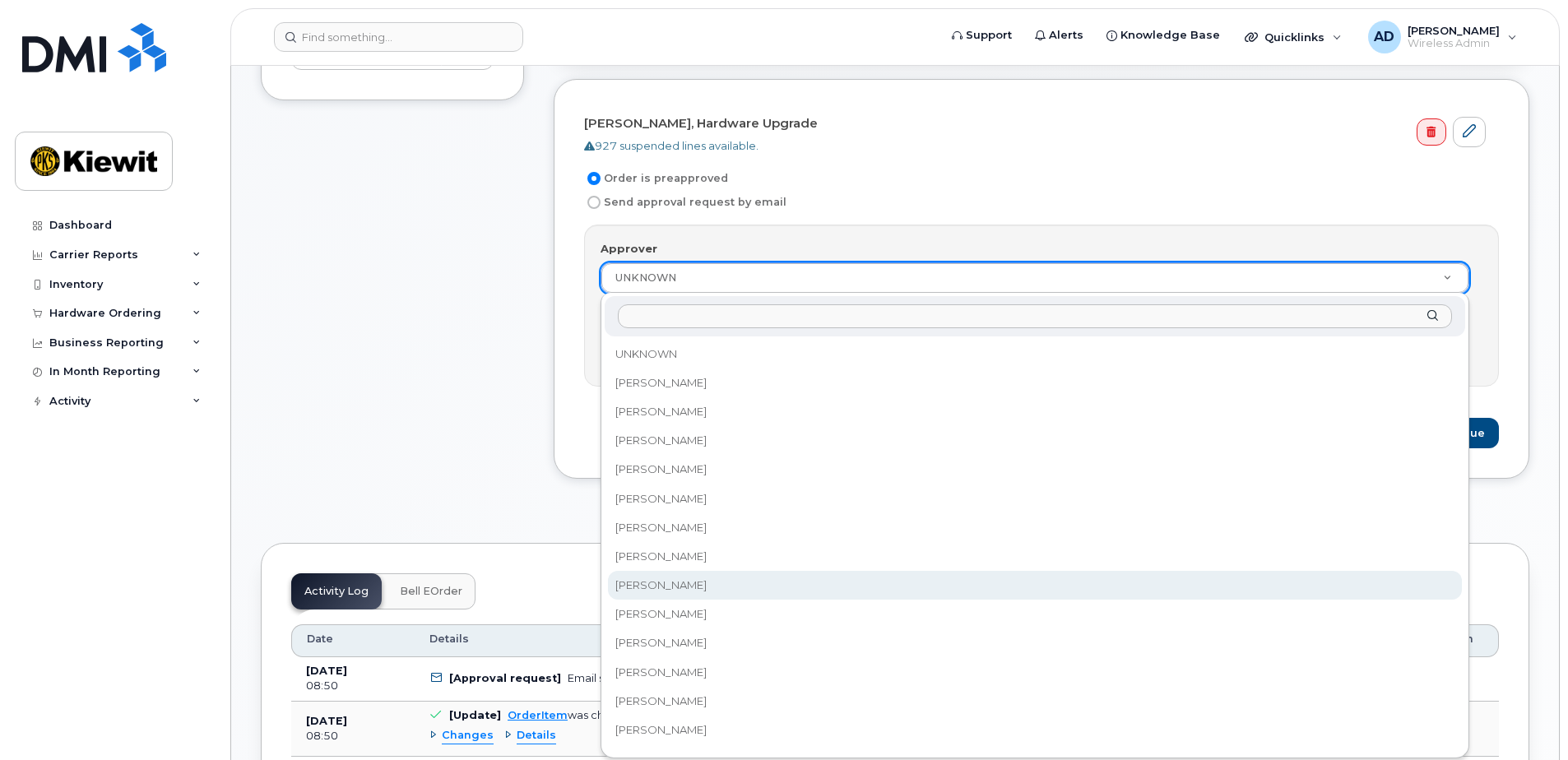
select select "11090"
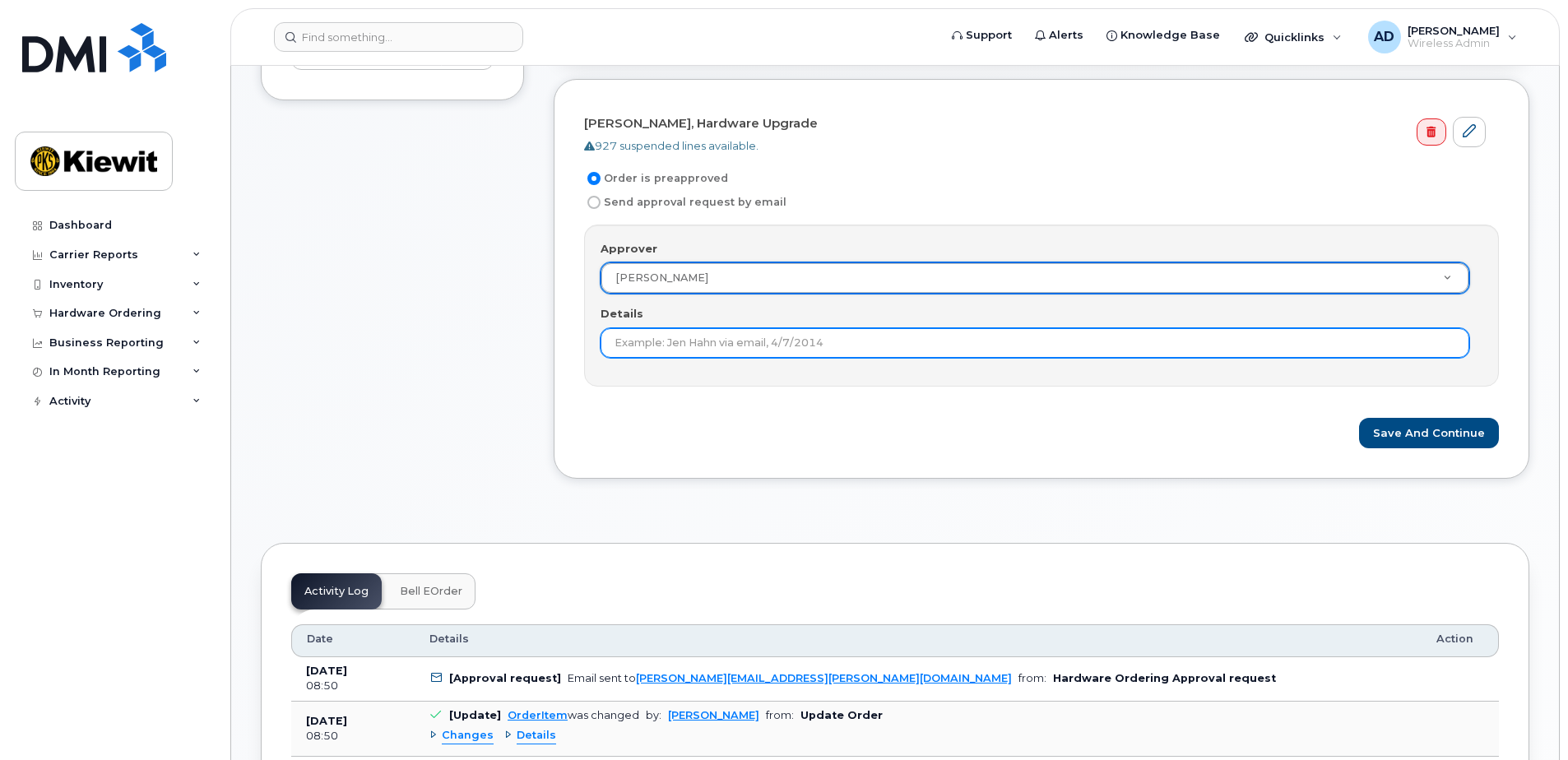
click at [718, 341] on input "Details" at bounding box center [1035, 343] width 868 height 29
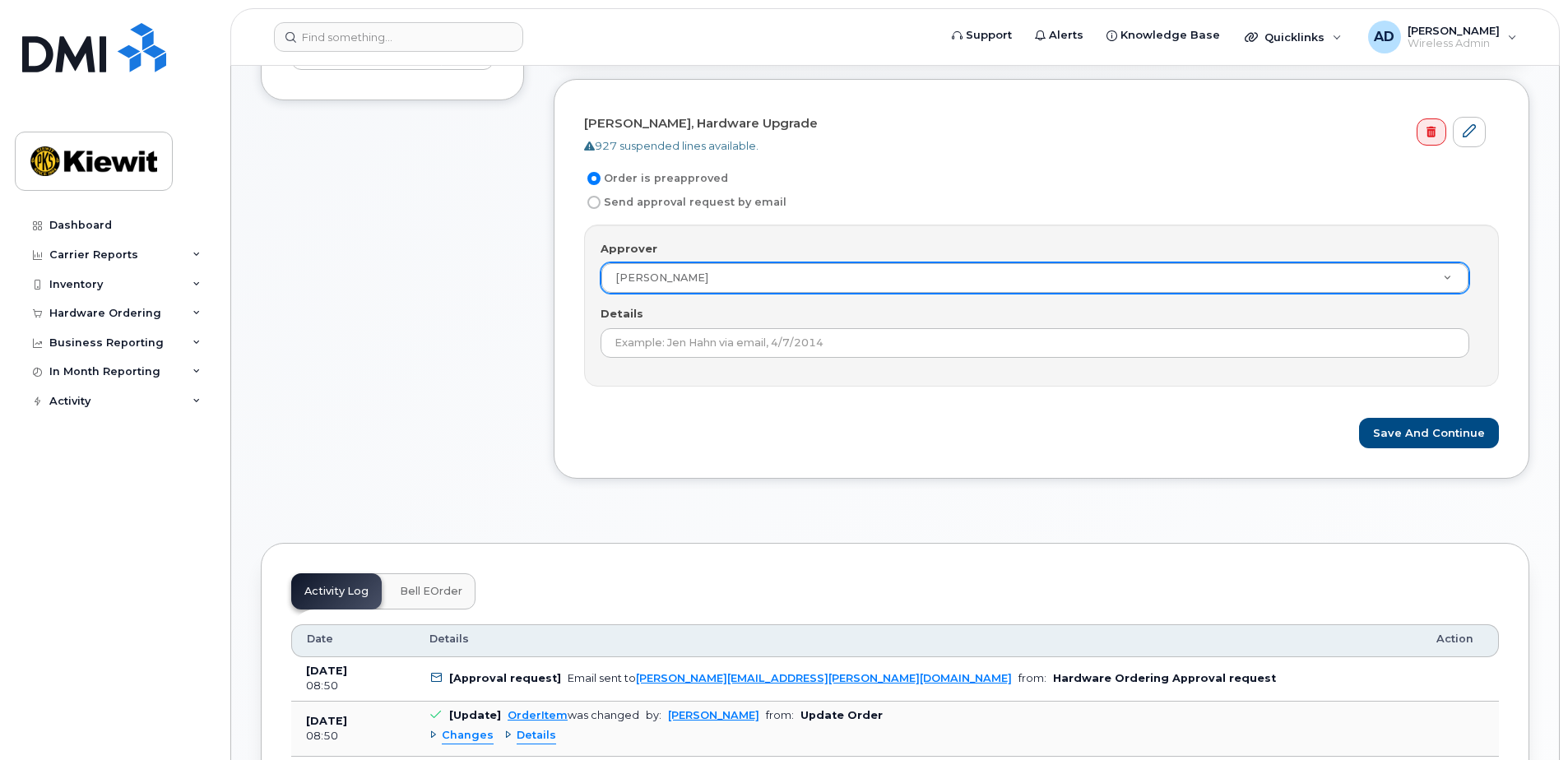
click at [1054, 408] on form "[PERSON_NAME], Hardware Upgrade 927 suspended lines available. Order is preappr…" at bounding box center [1041, 279] width 914 height 339
click at [1427, 427] on button "Save and Continue" at bounding box center [1428, 432] width 140 height 30
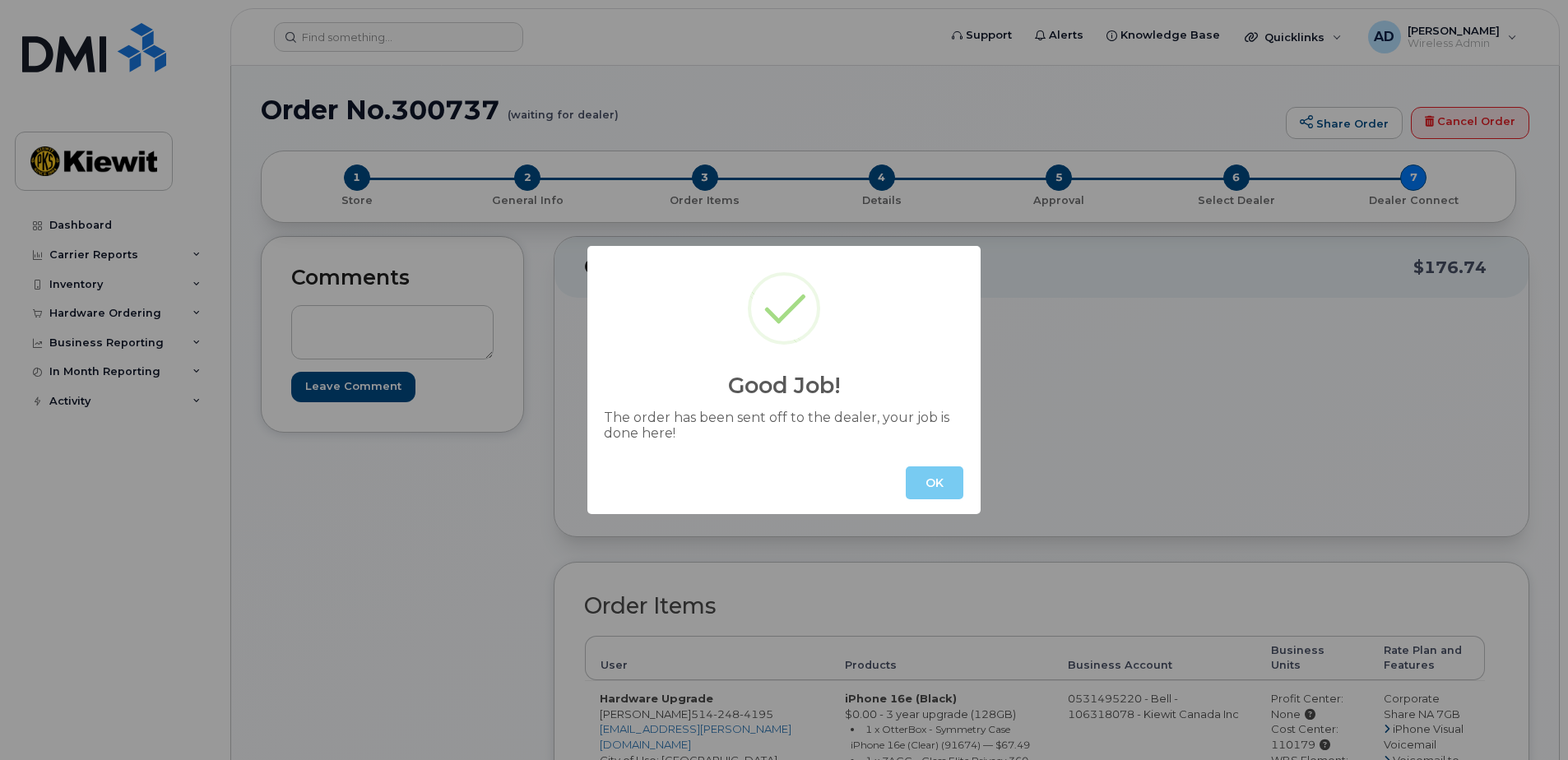
click at [930, 478] on button "OK" at bounding box center [934, 483] width 58 height 33
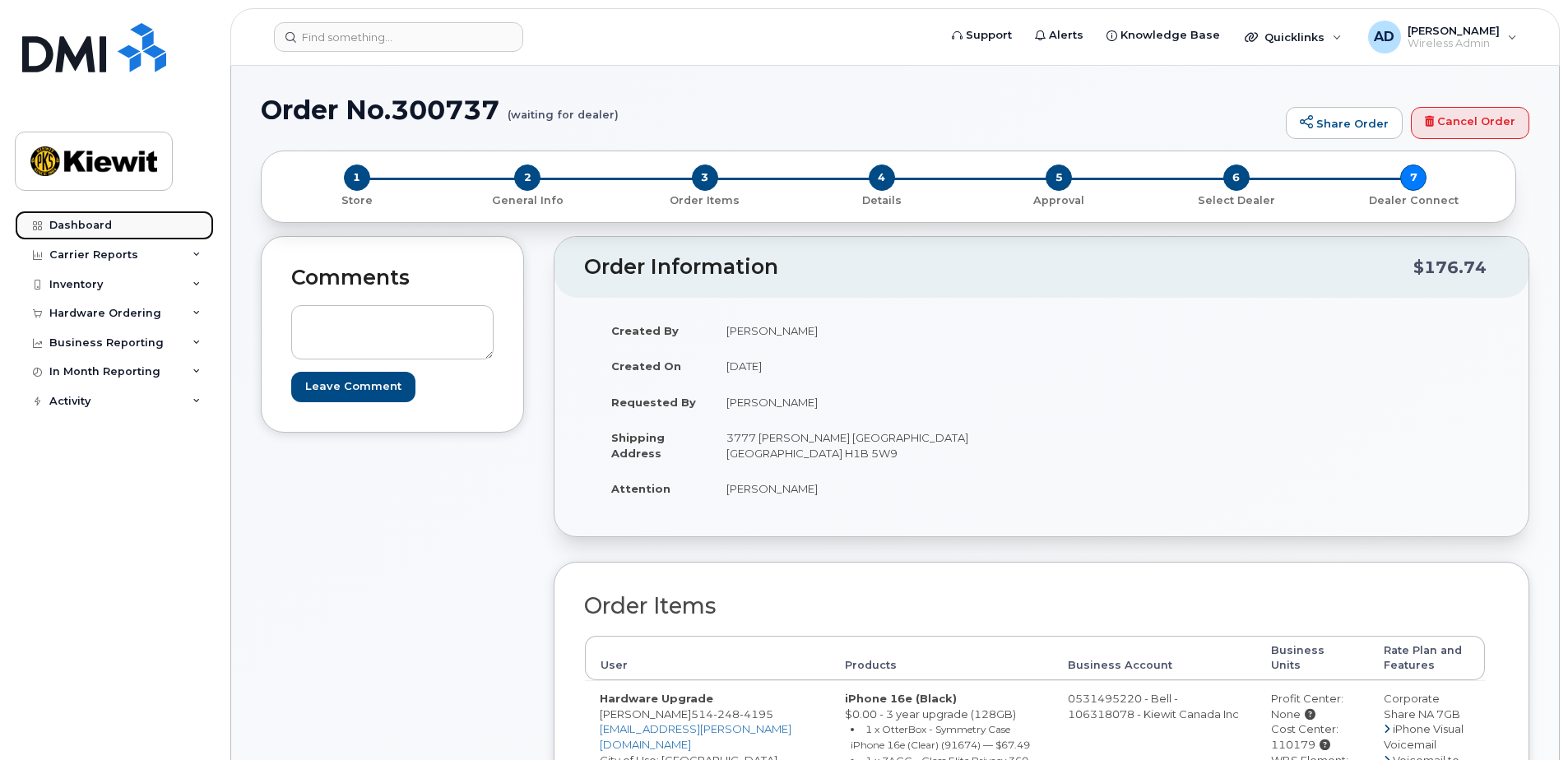
click at [85, 219] on div "Dashboard" at bounding box center [81, 225] width 63 height 13
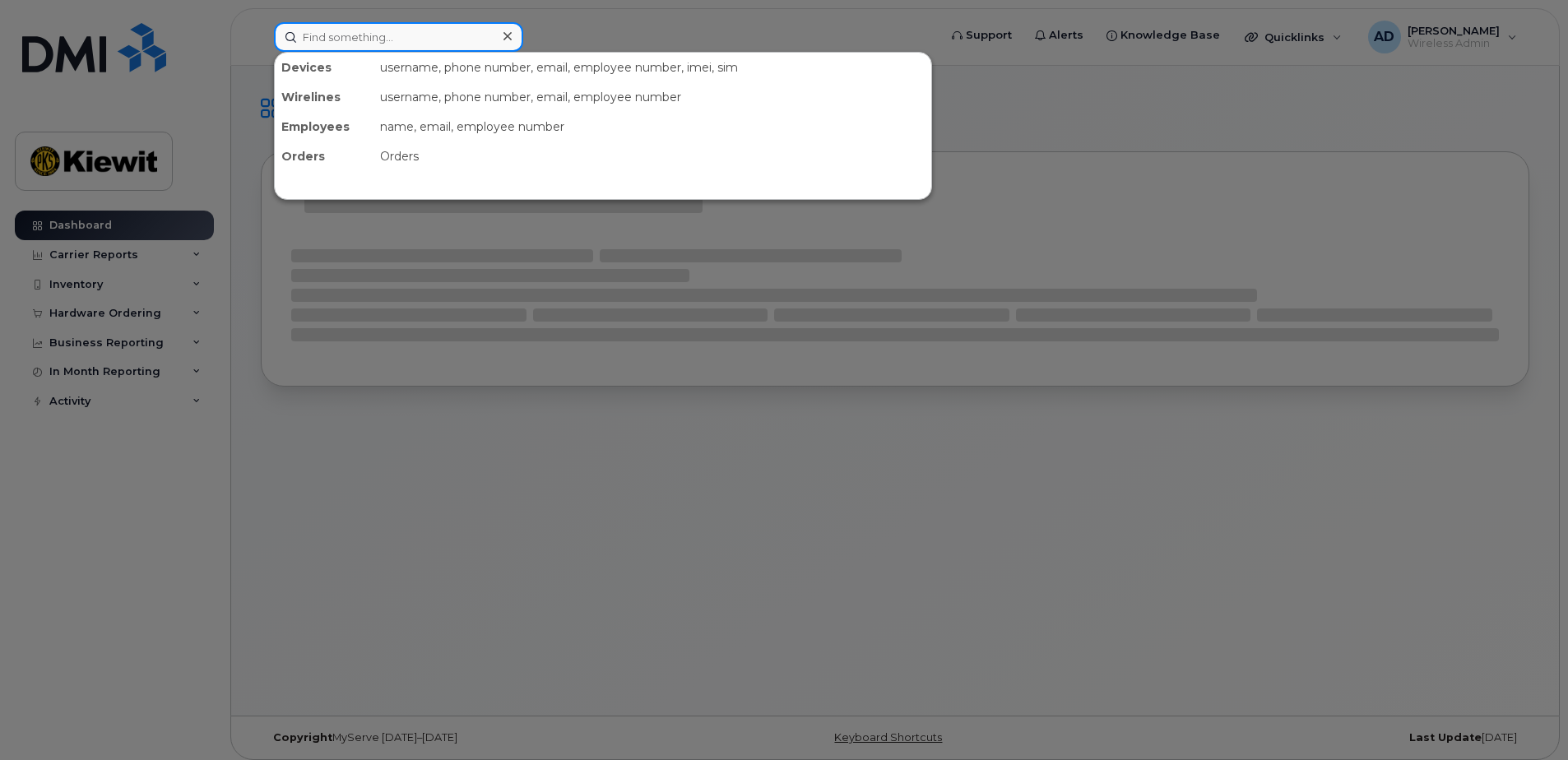
click at [395, 36] on input at bounding box center [398, 37] width 249 height 29
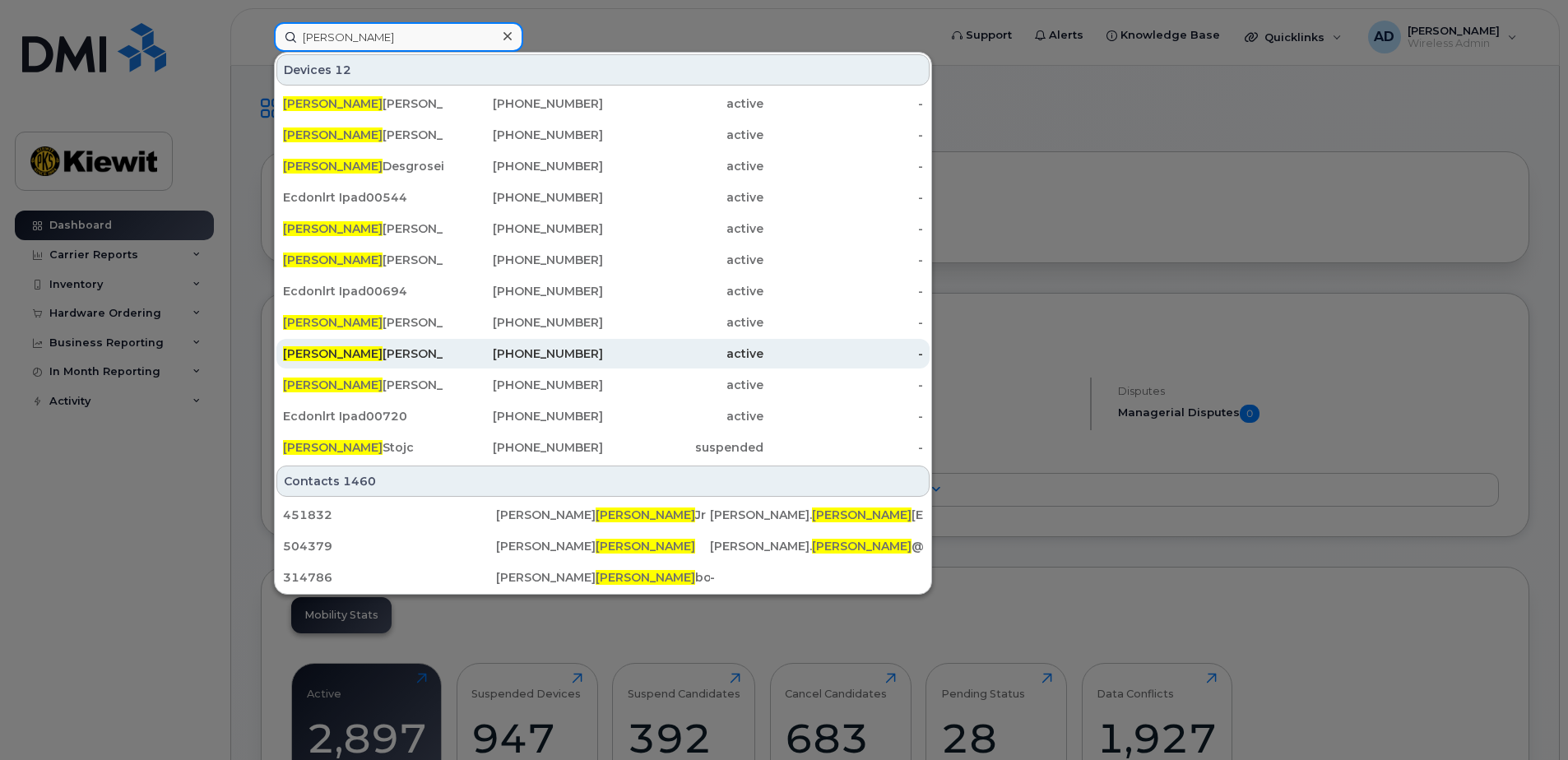
type input "charles"
click at [369, 345] on div "Charles Lavigne" at bounding box center [363, 353] width 160 height 29
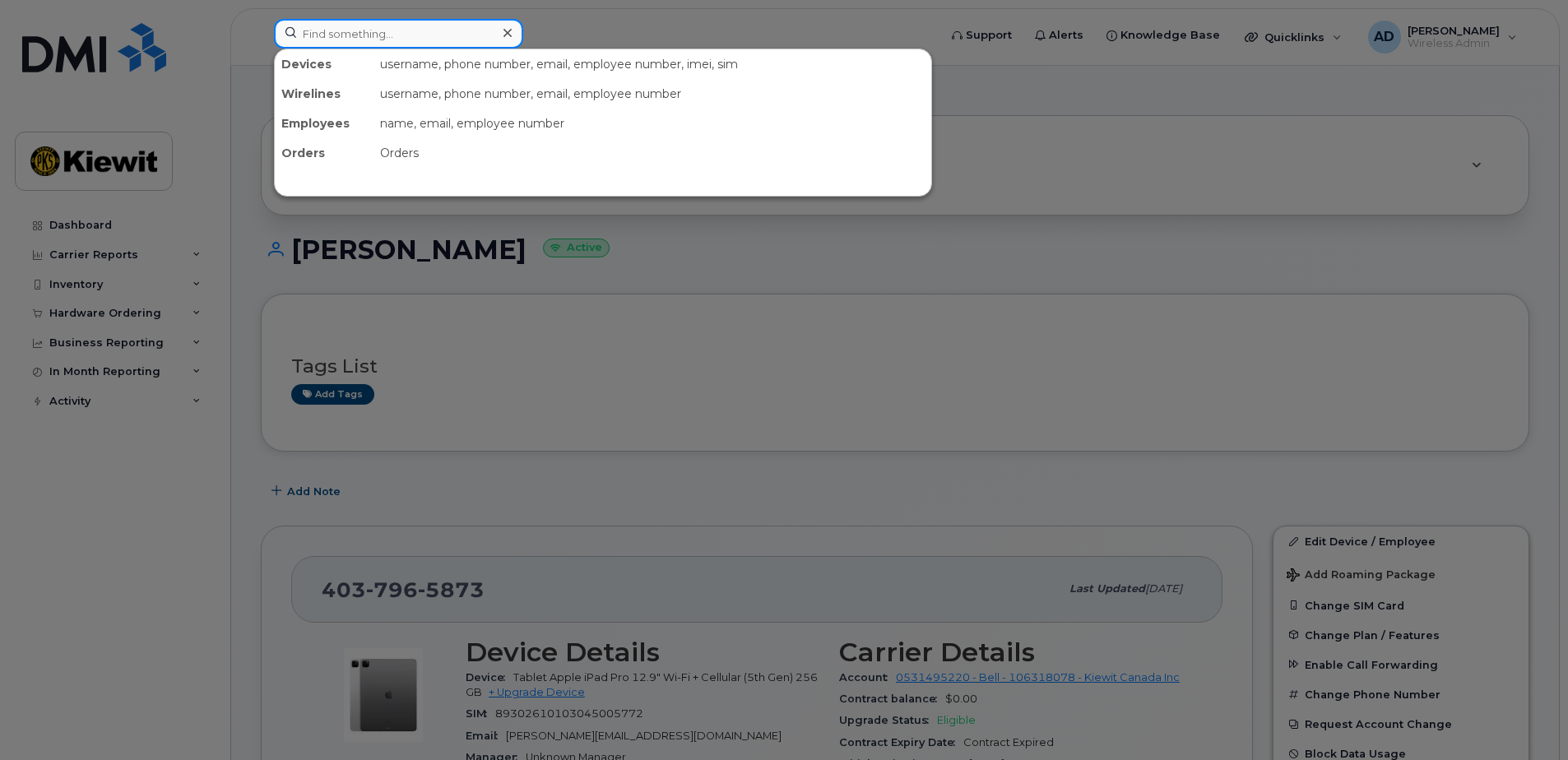
click at [403, 28] on input at bounding box center [398, 34] width 249 height 29
click at [1063, 141] on div at bounding box center [784, 380] width 1568 height 760
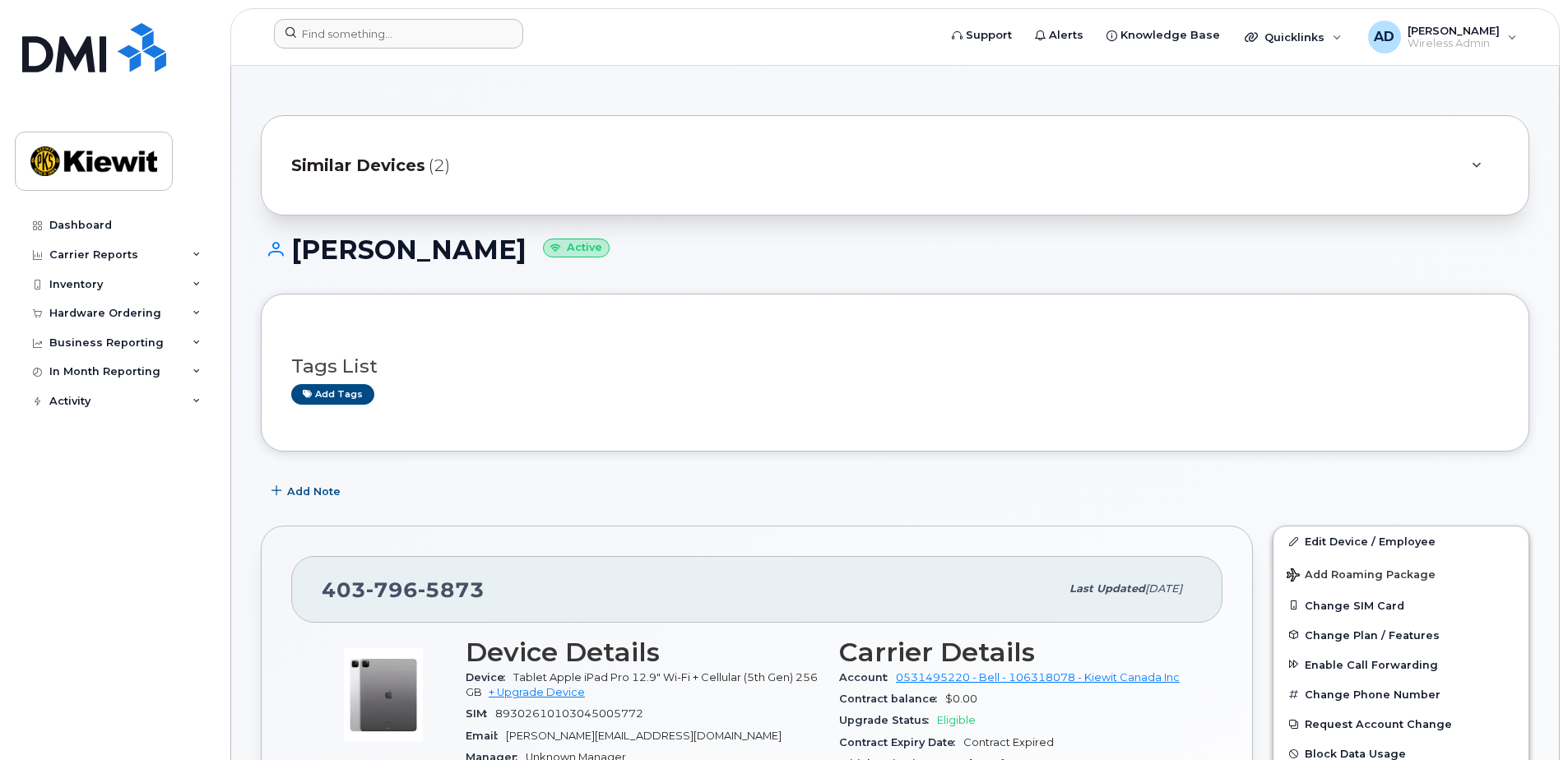
click at [397, 166] on span "Similar Devices" at bounding box center [359, 166] width 134 height 24
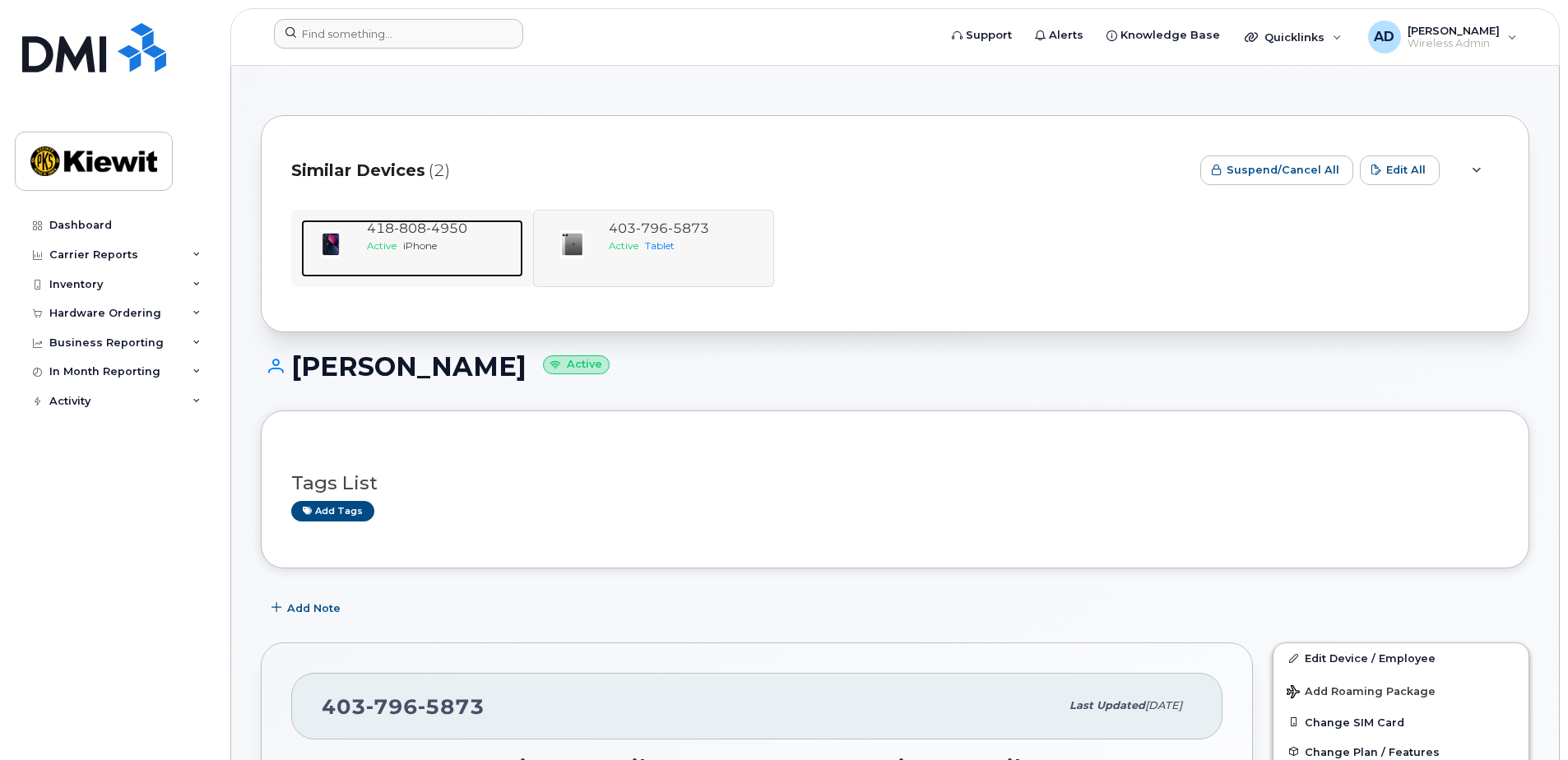
click at [401, 225] on span "808" at bounding box center [409, 228] width 32 height 16
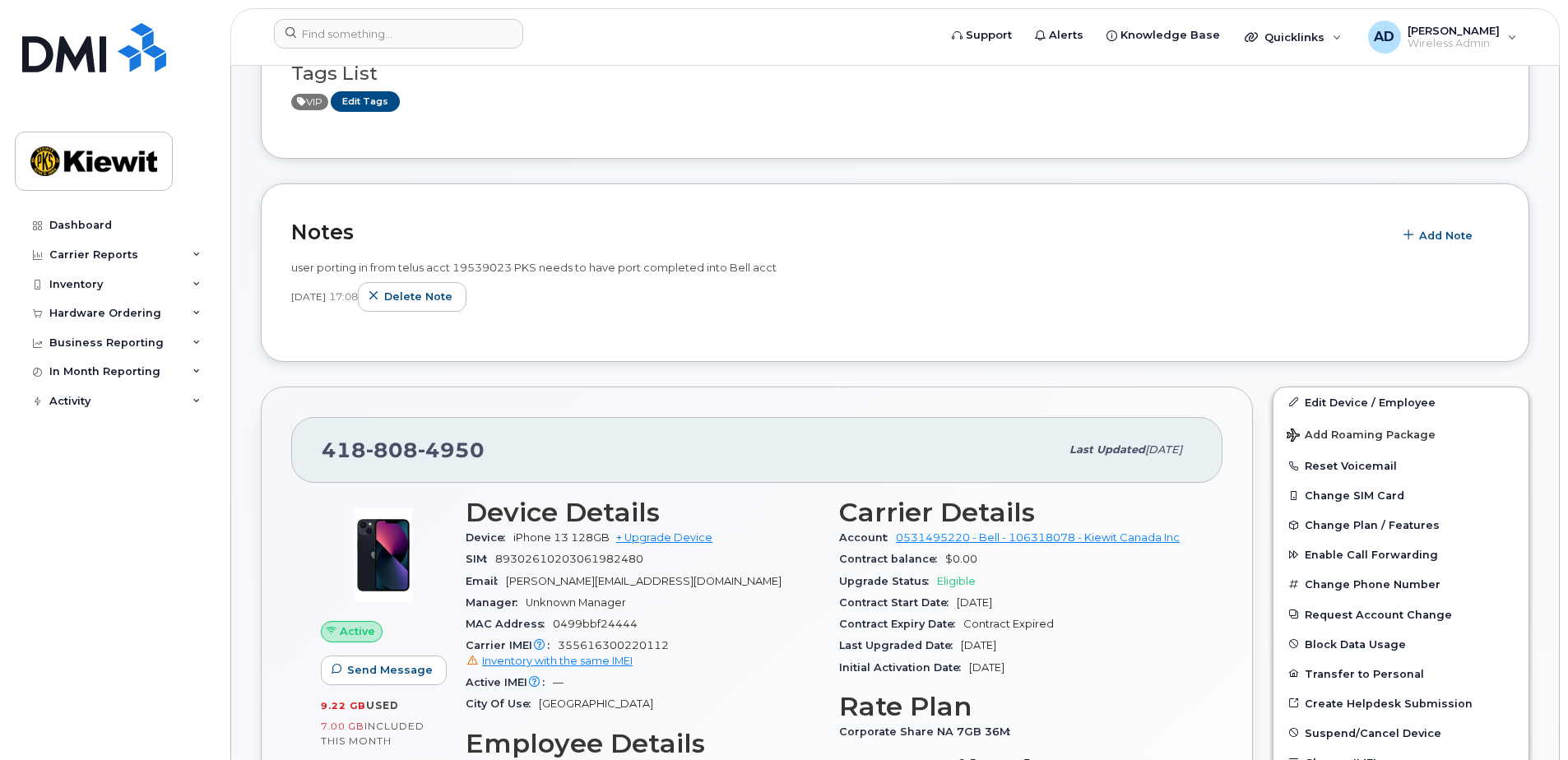
scroll to position [576, 0]
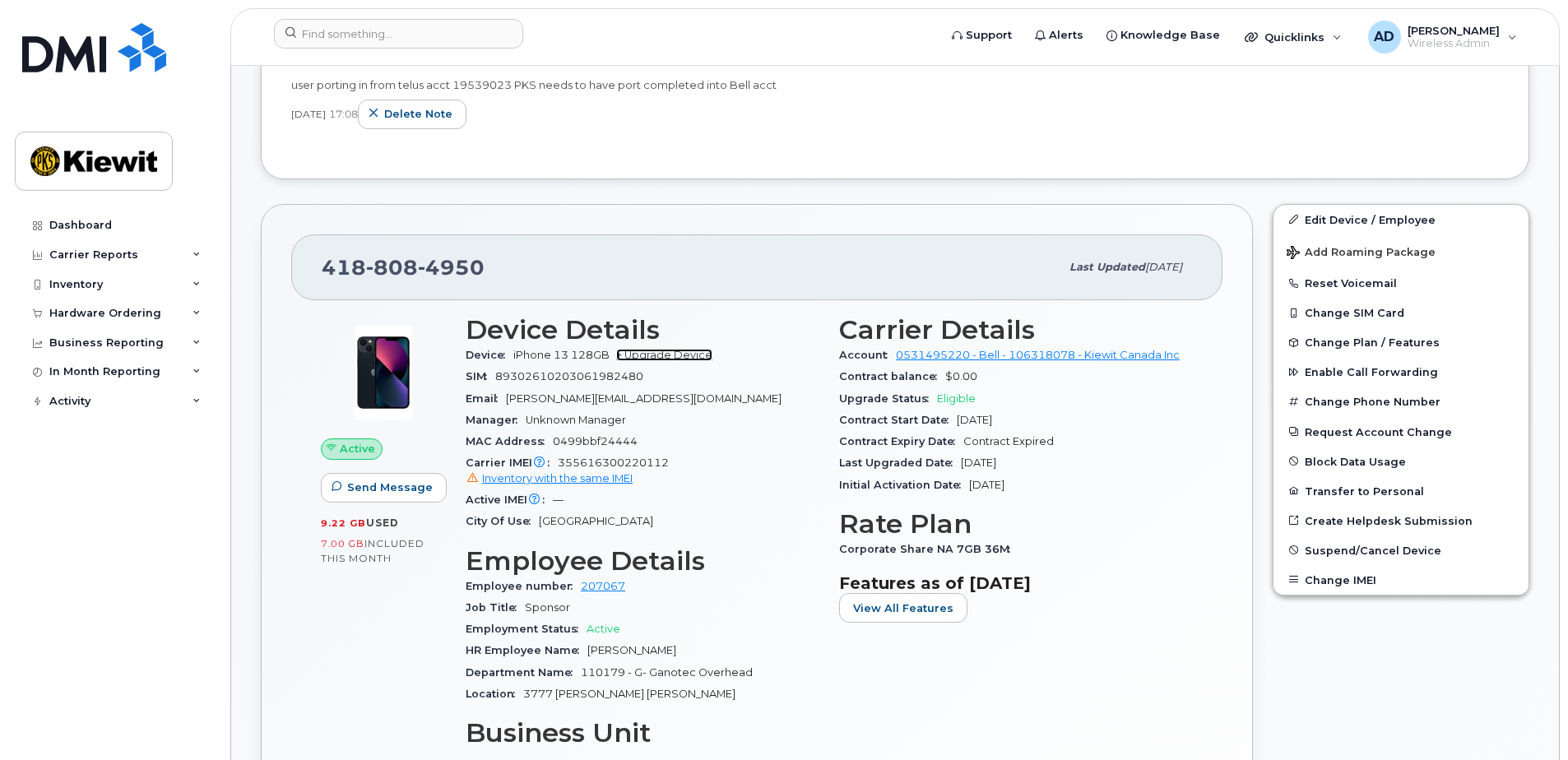
click at [673, 355] on link "+ Upgrade Device" at bounding box center [664, 354] width 97 height 12
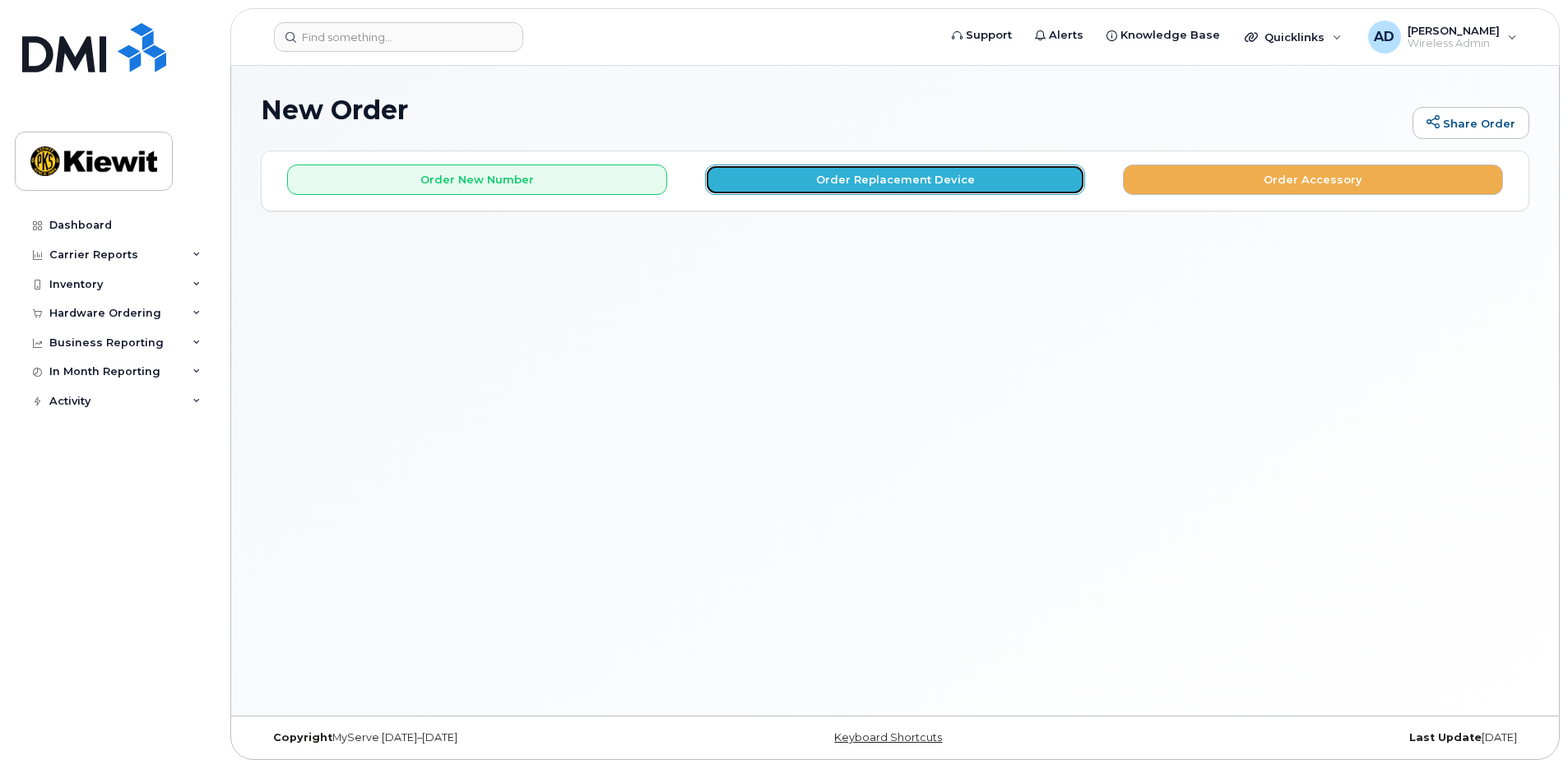
click at [866, 188] on button "Order Replacement Device" at bounding box center [894, 179] width 380 height 30
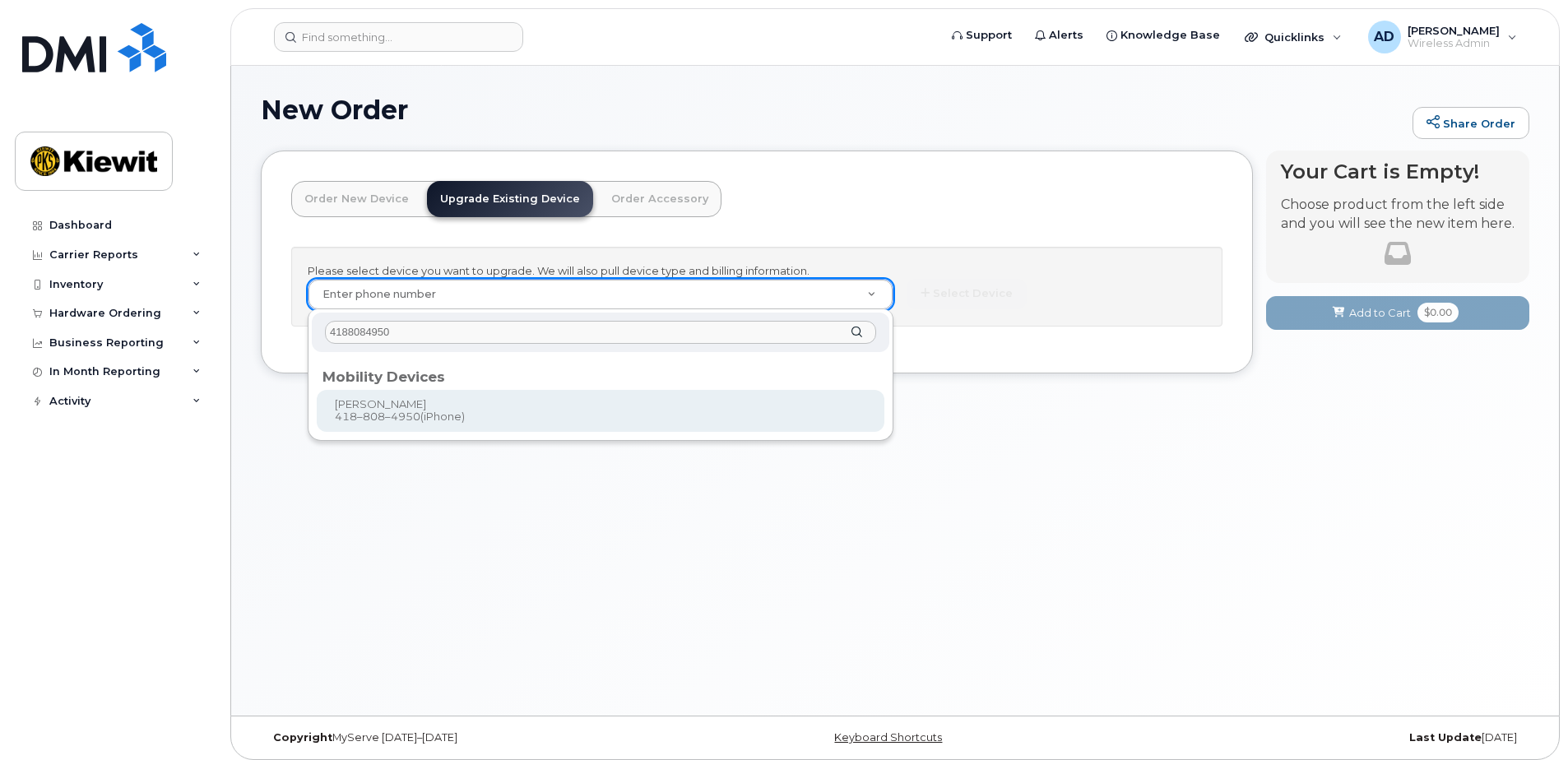
type input "4188084950"
type input "259423"
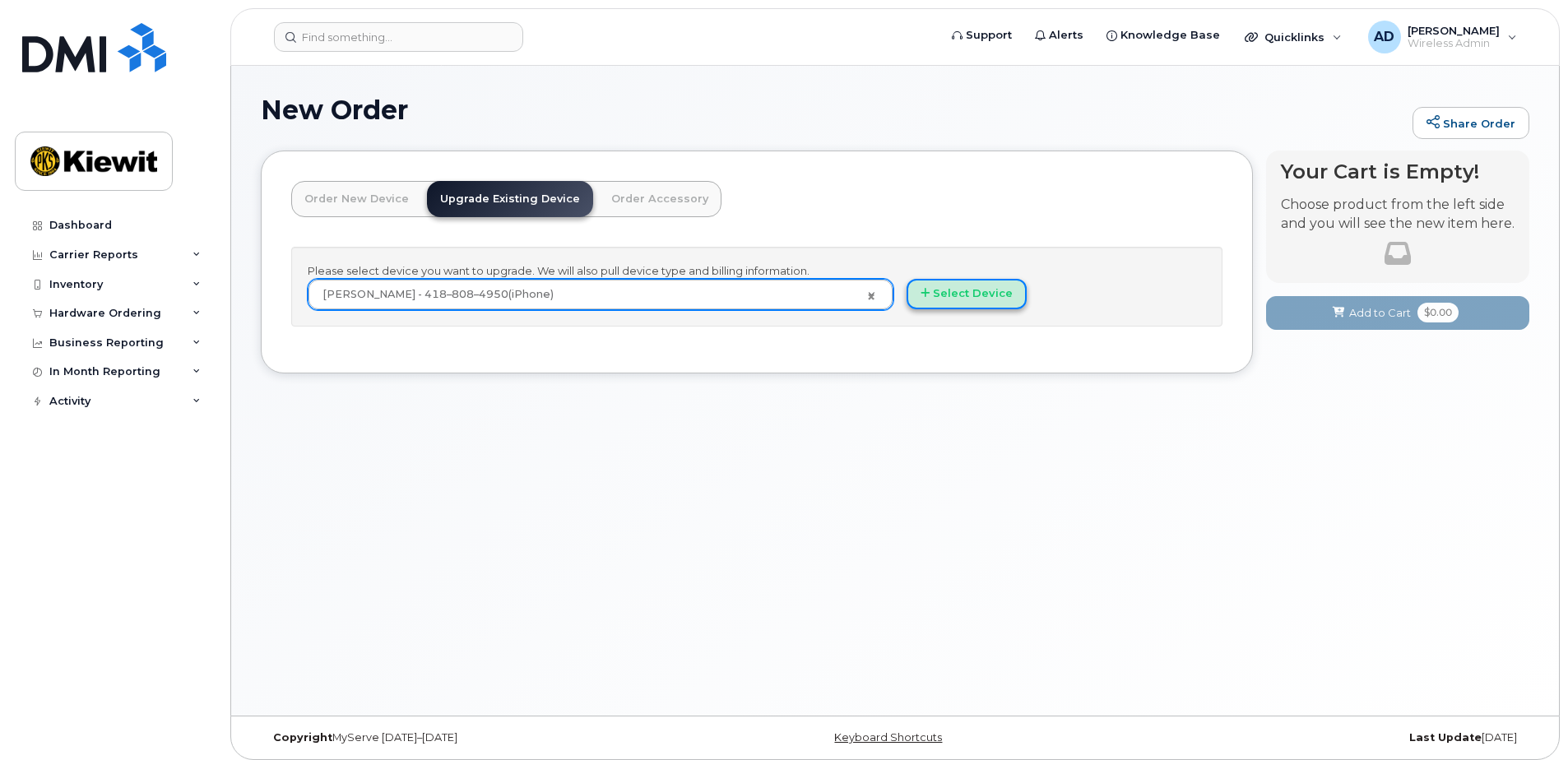
click at [970, 292] on button "Select Device" at bounding box center [967, 294] width 120 height 30
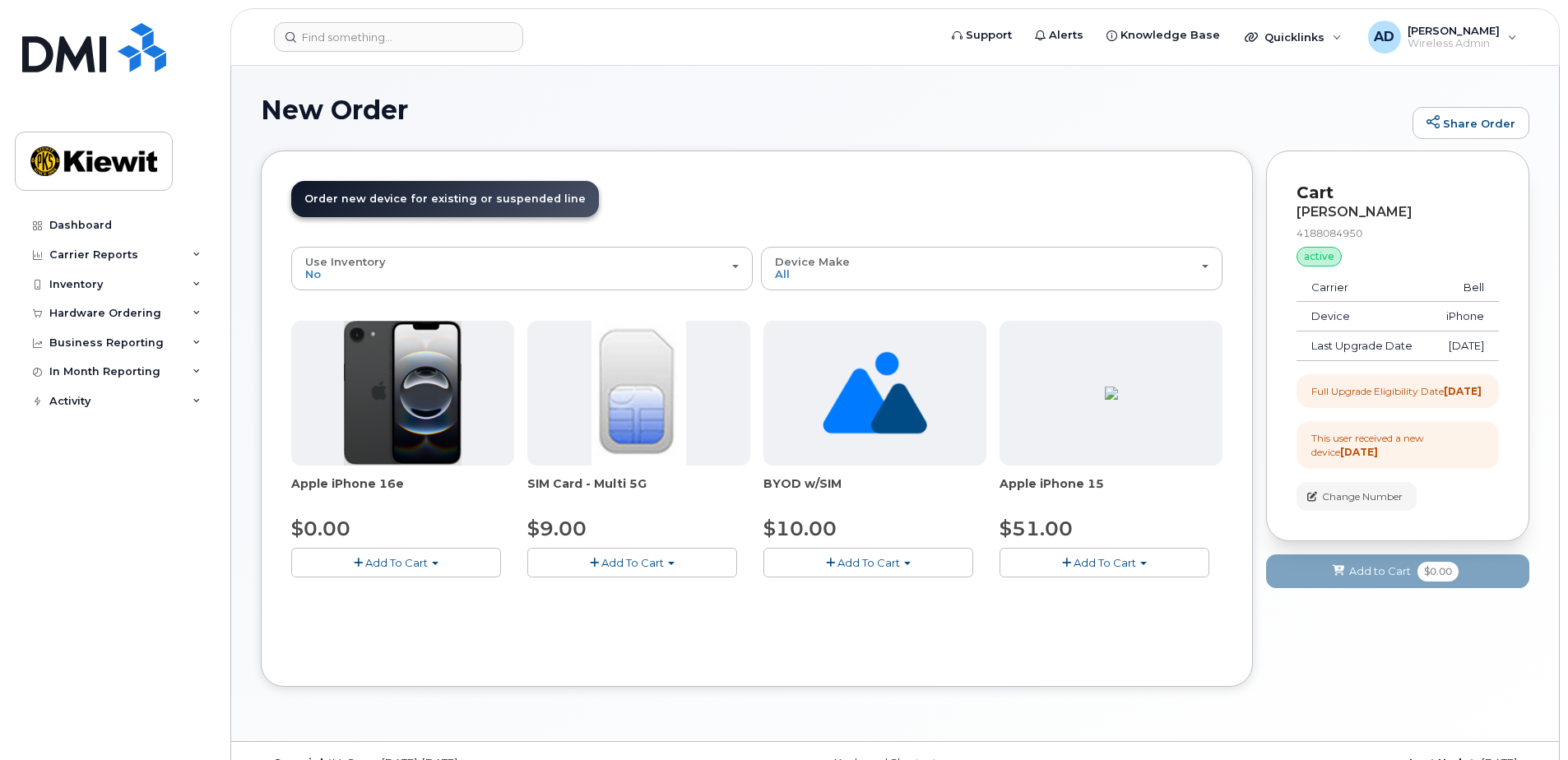
click at [379, 551] on button "Add To Cart" at bounding box center [396, 562] width 210 height 29
click at [372, 586] on link "$0.00 - 3 year upgrade (128GB)" at bounding box center [397, 593] width 204 height 20
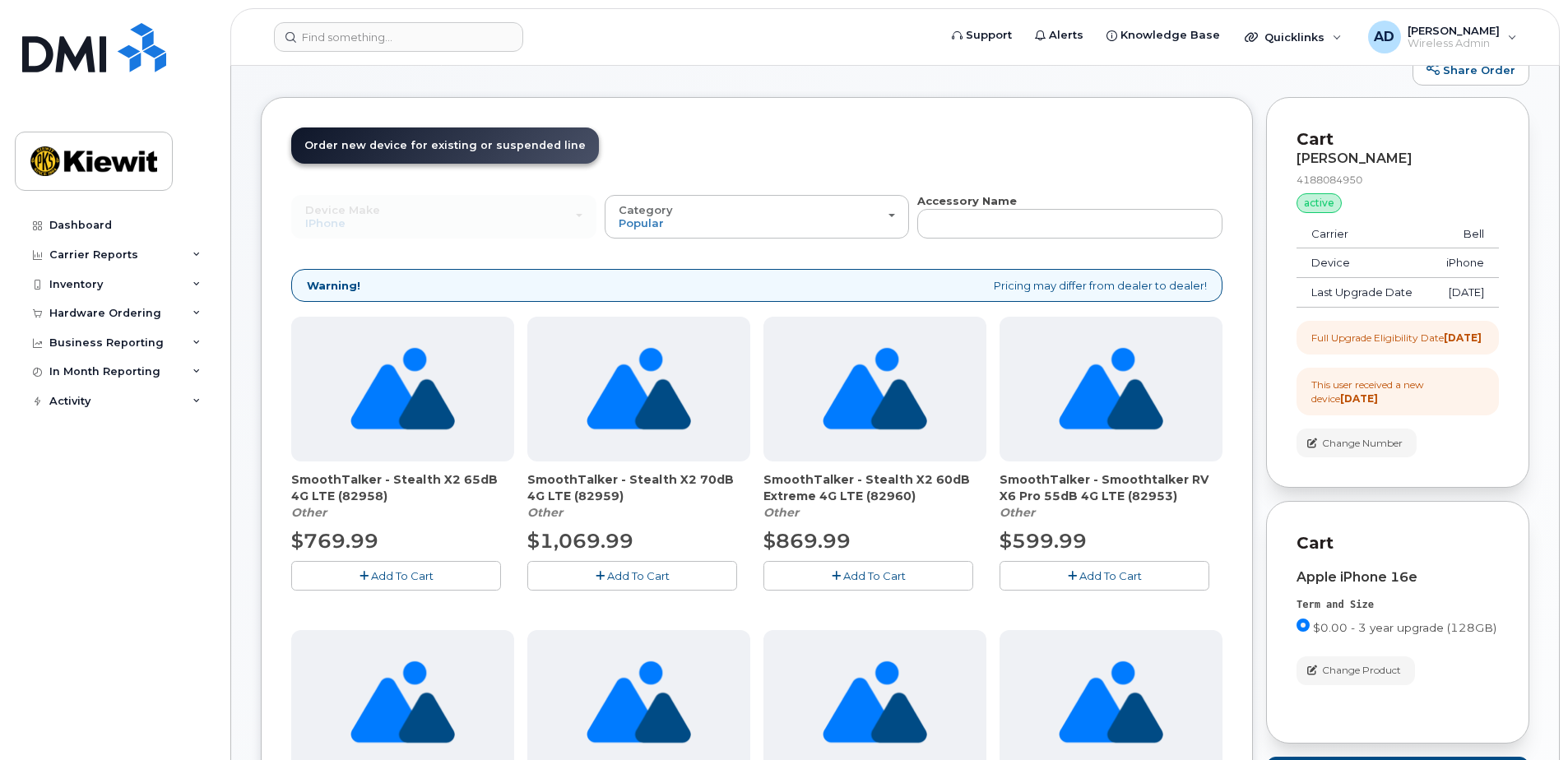
scroll to position [82, 0]
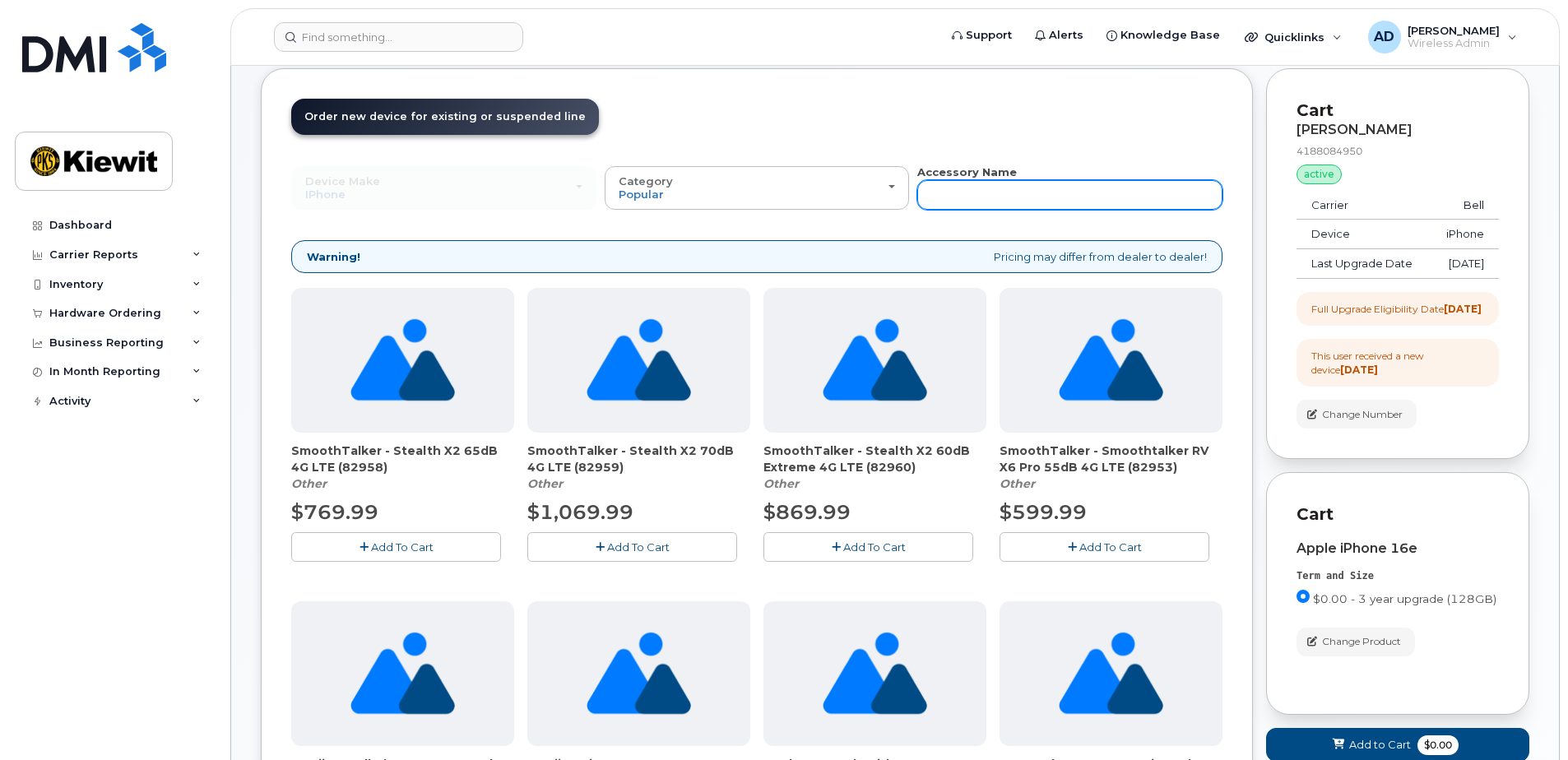
click at [968, 188] on input "text" at bounding box center [1070, 195] width 305 height 29
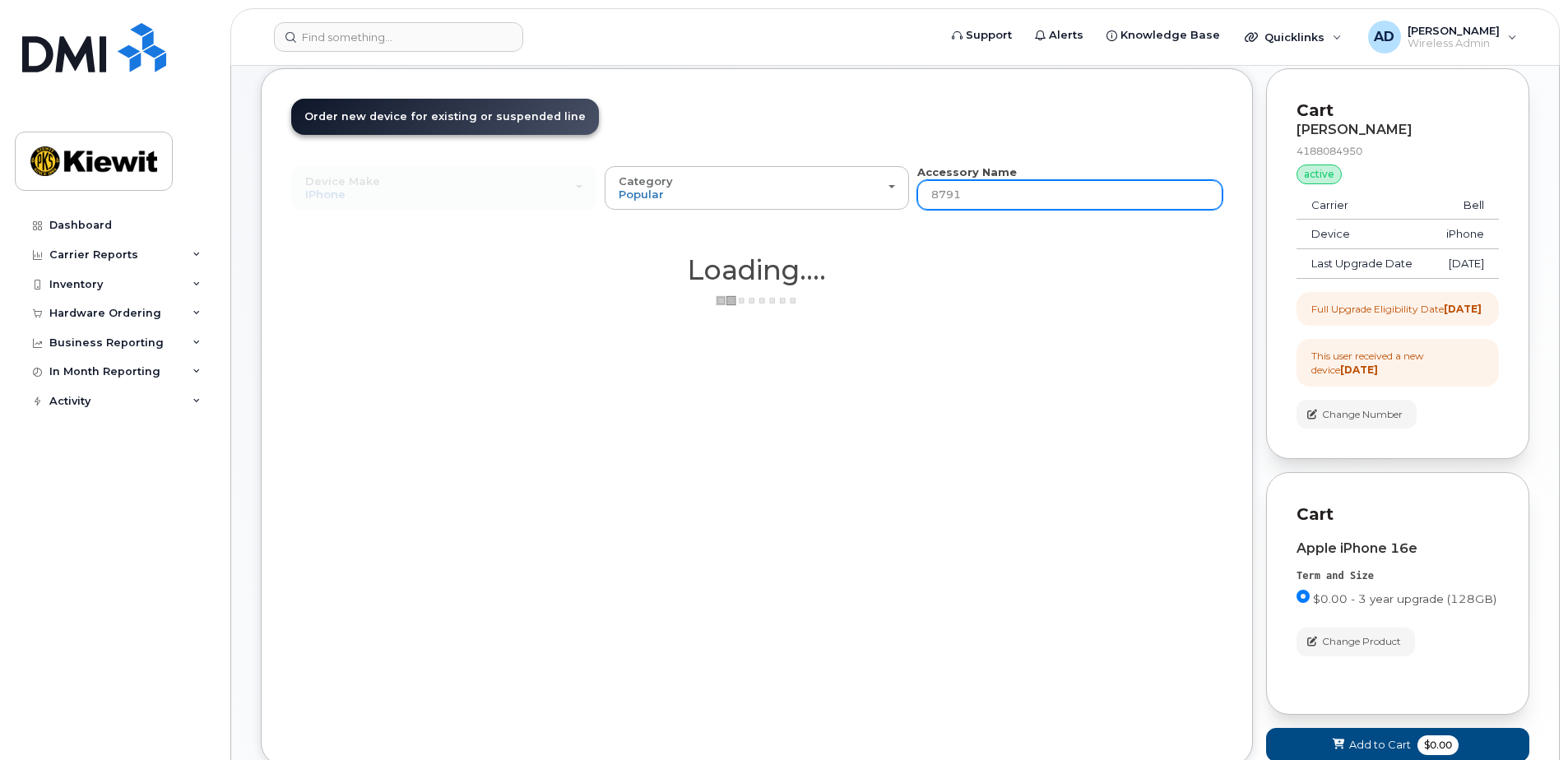
type input "87916"
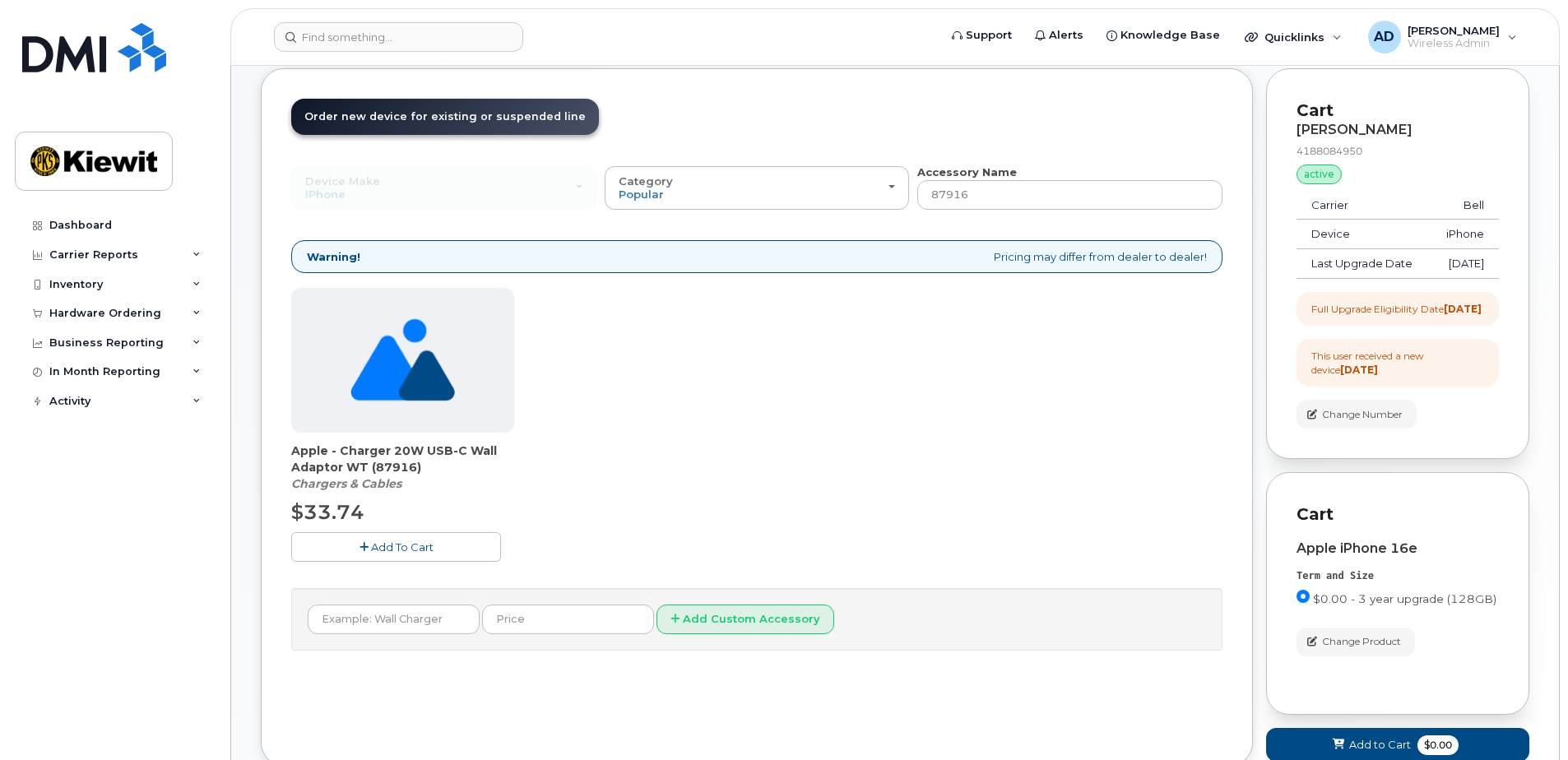
click at [387, 546] on span "Add To Cart" at bounding box center [402, 547] width 63 height 13
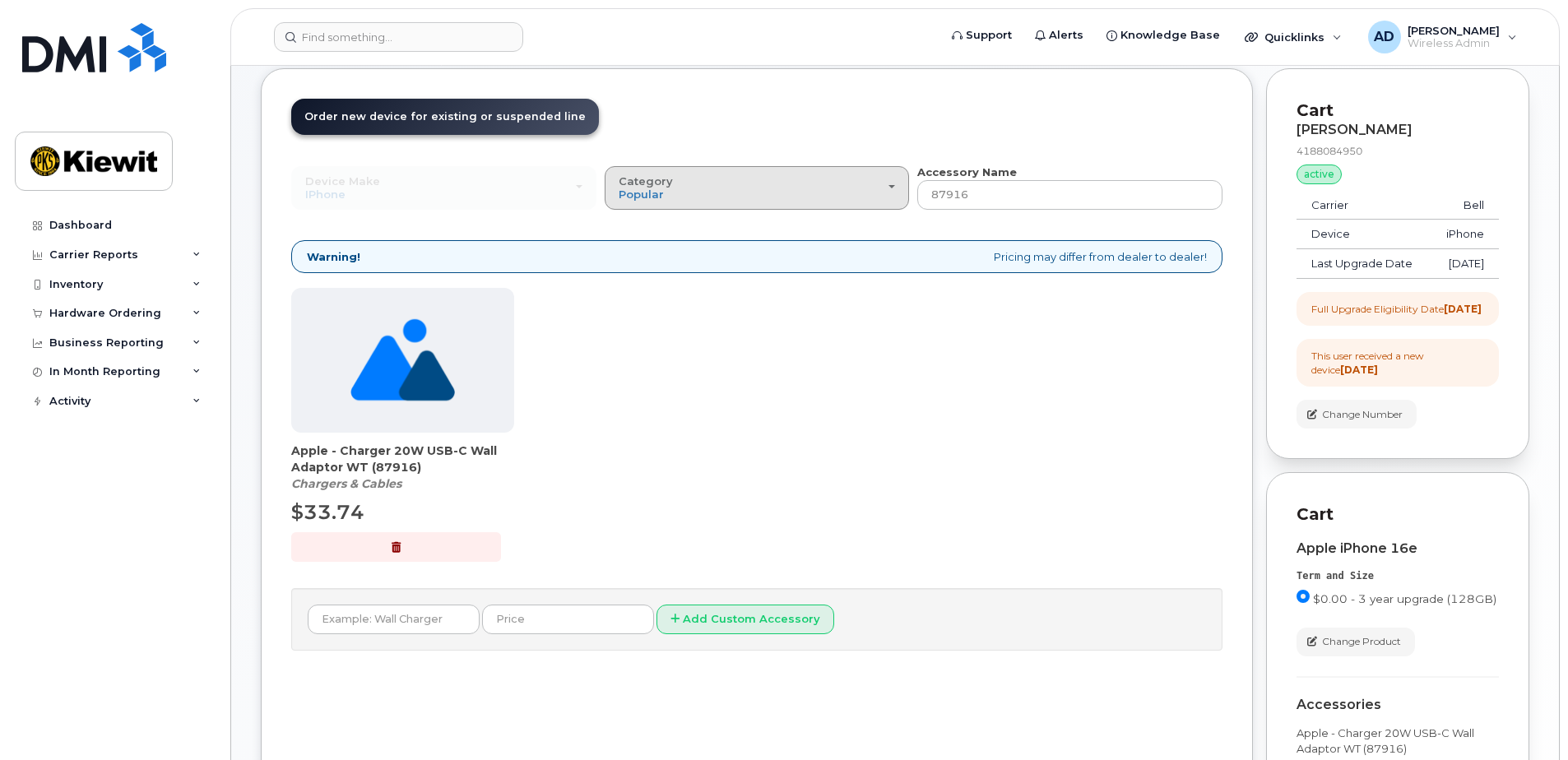
click at [675, 188] on div "Category Popular" at bounding box center [757, 188] width 277 height 26
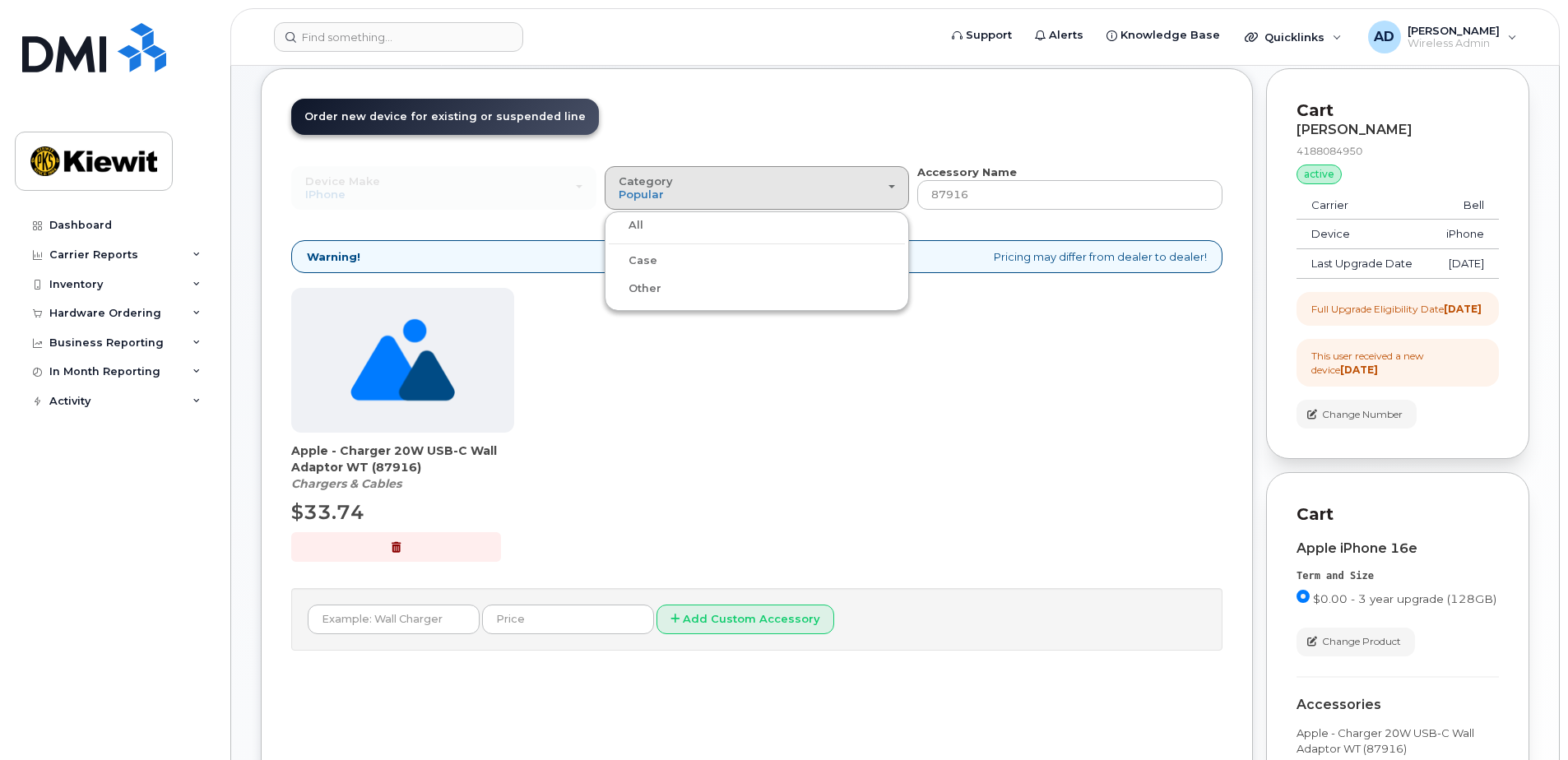
click at [653, 260] on label "Case" at bounding box center [633, 260] width 49 height 19
click at [0, 0] on input "Case" at bounding box center [0, 0] width 0 height 0
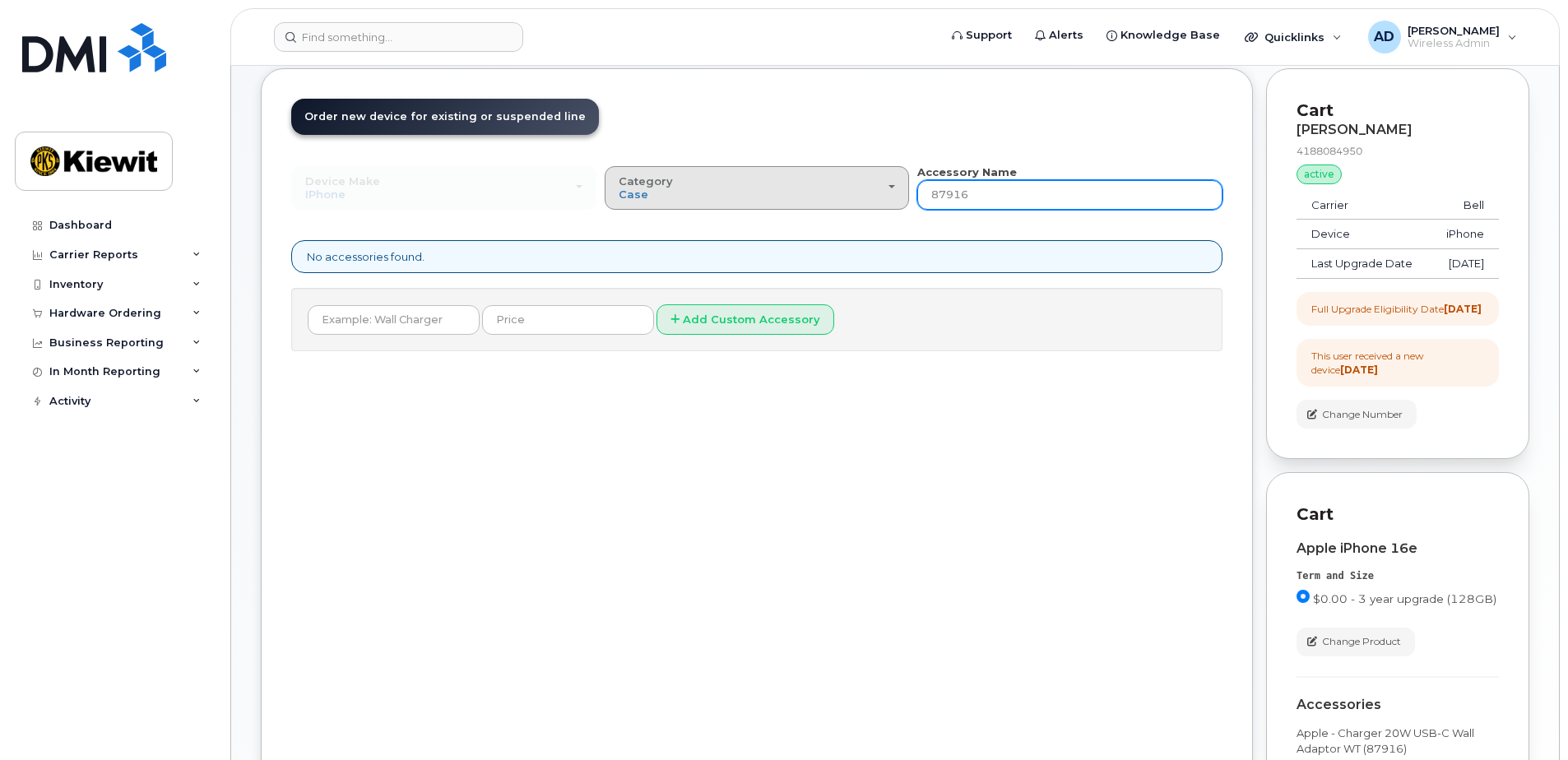
drag, startPoint x: 988, startPoint y: 196, endPoint x: 860, endPoint y: 195, distance: 128.0
click at [860, 195] on div "Device Make All Android Cell Phone HUB iPhone Modem Tablet All Android Cell Pho…" at bounding box center [757, 187] width 931 height 45
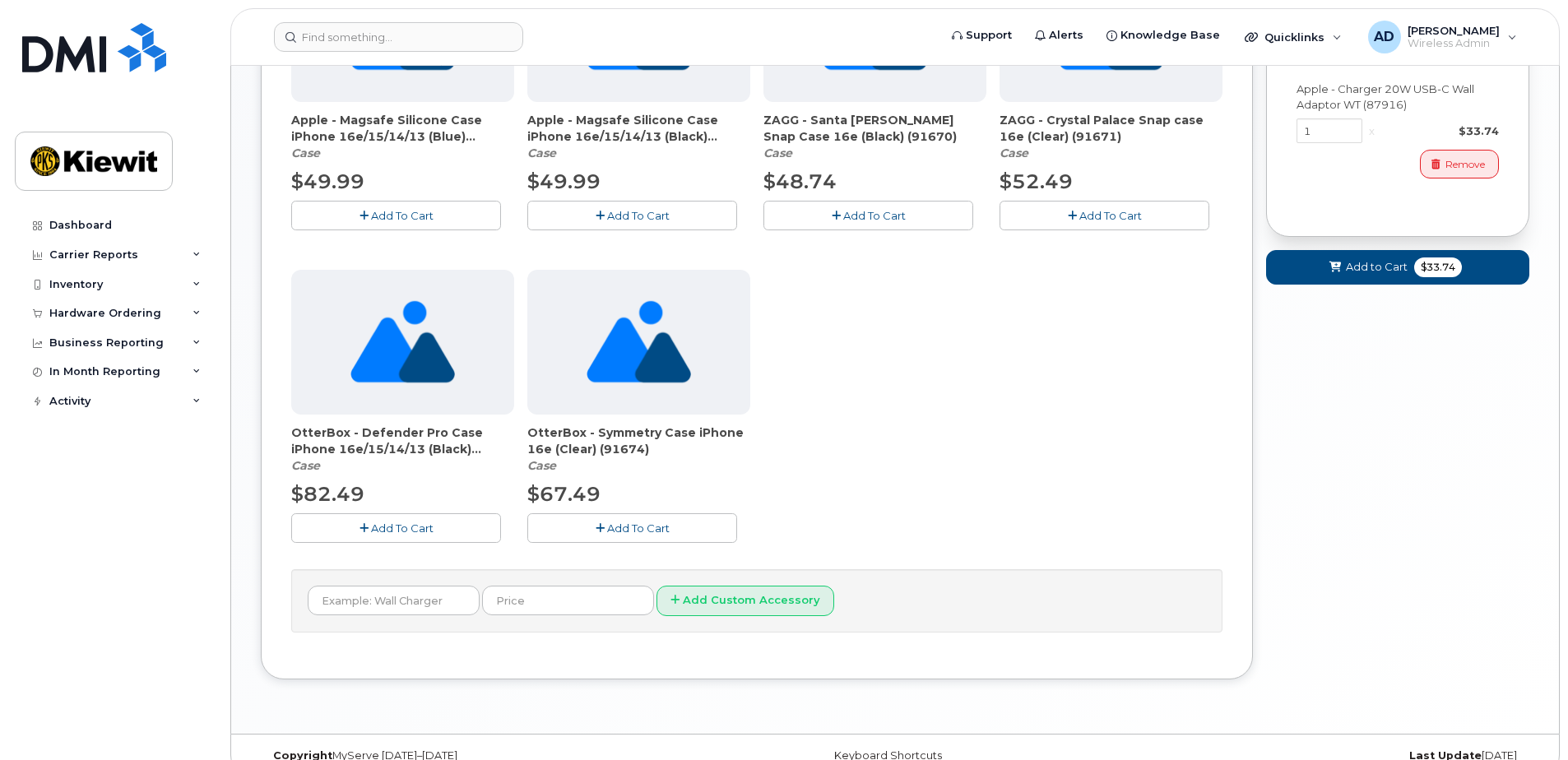
scroll to position [741, 0]
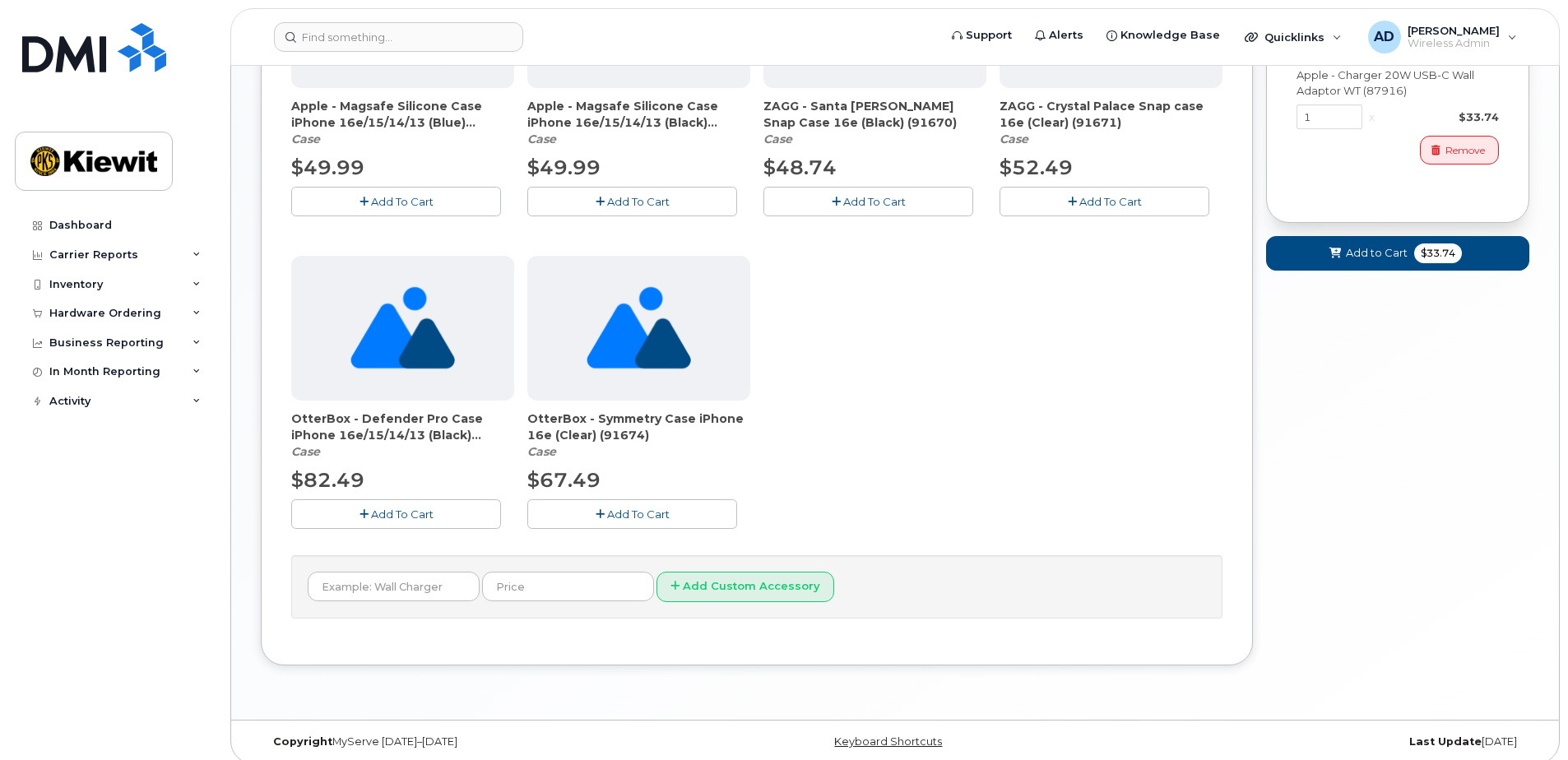
click at [621, 508] on span "Add To Cart" at bounding box center [638, 514] width 63 height 13
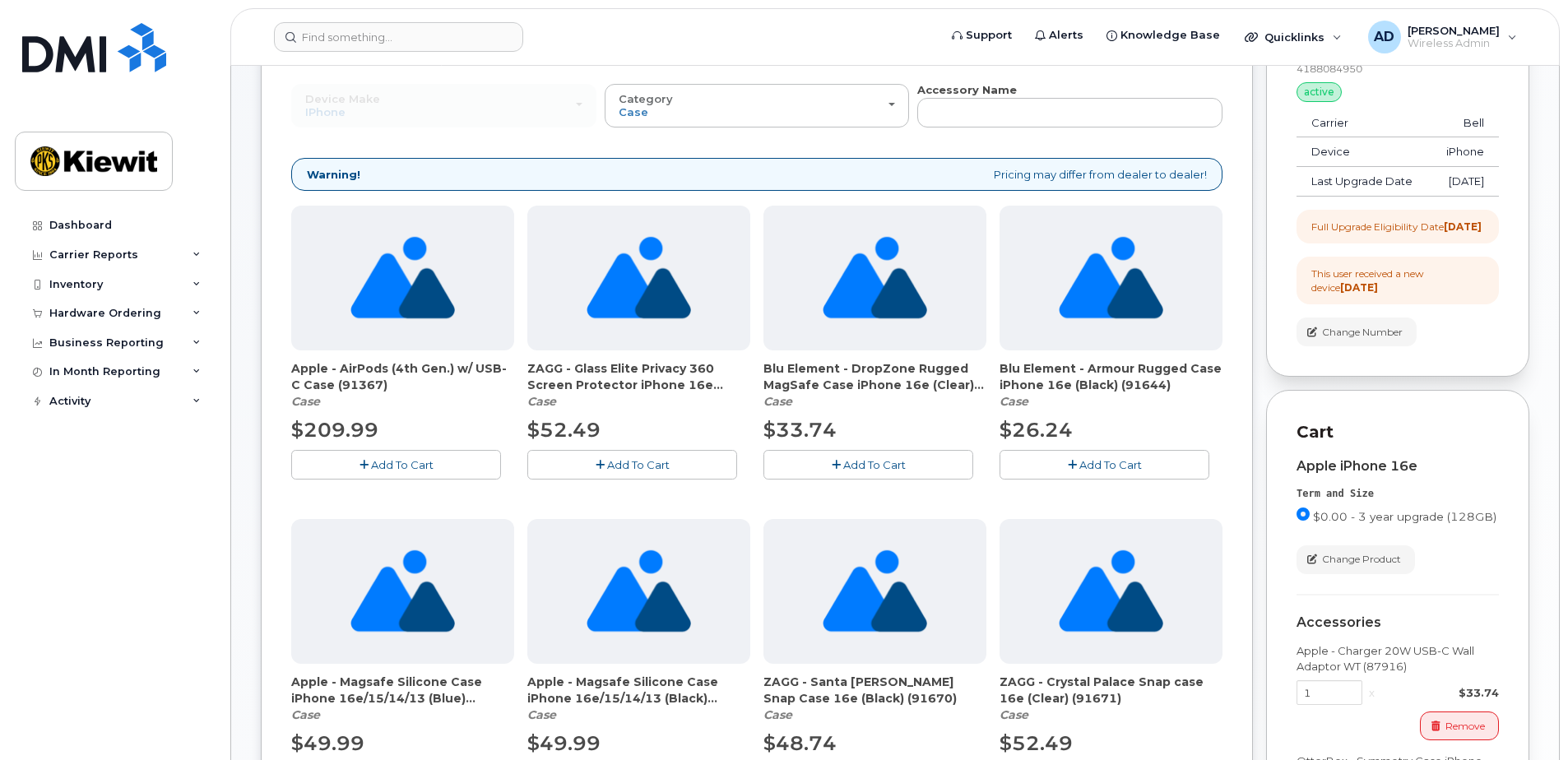
scroll to position [82, 0]
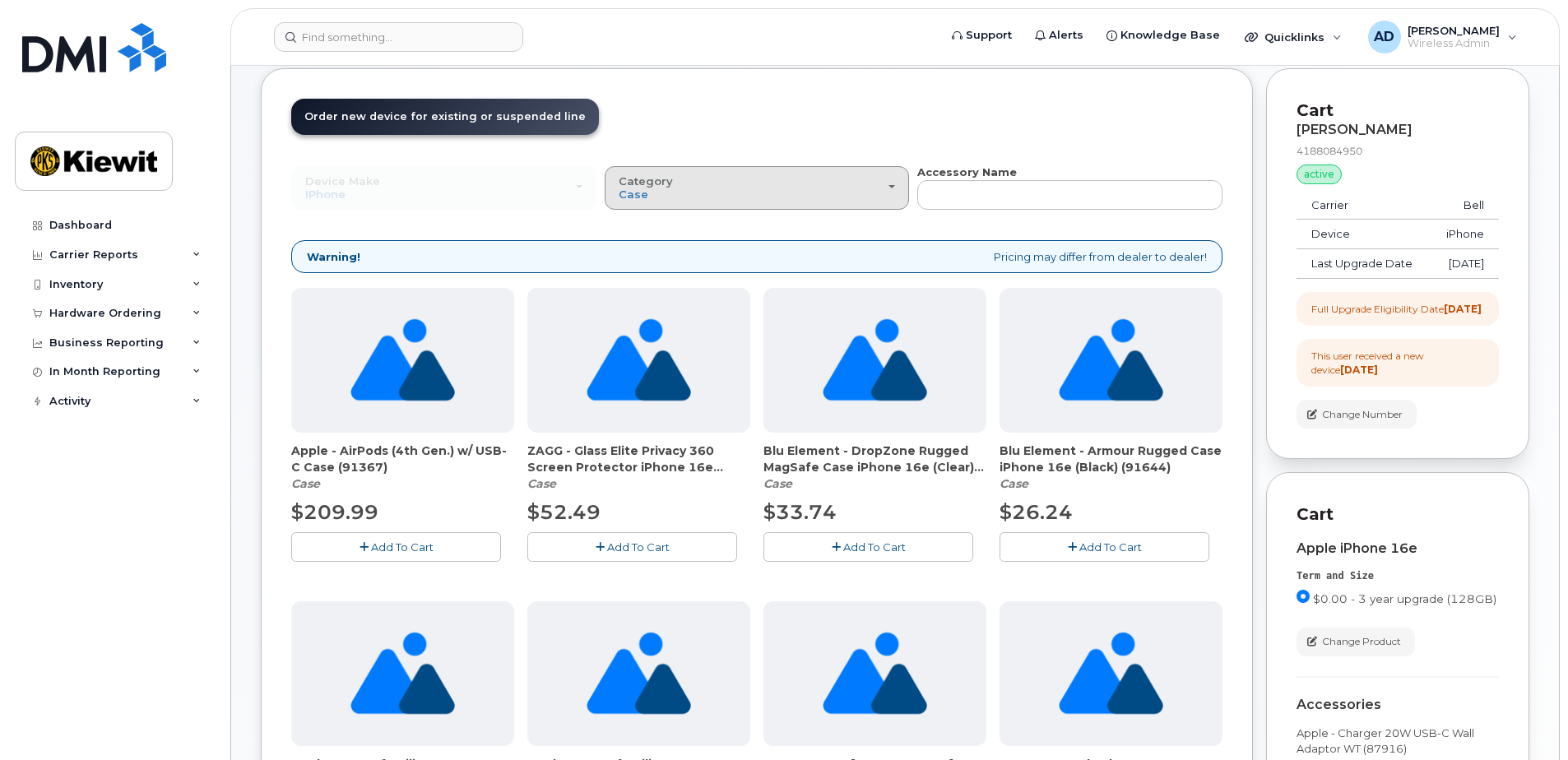
click at [866, 194] on div "Category Case" at bounding box center [757, 188] width 277 height 26
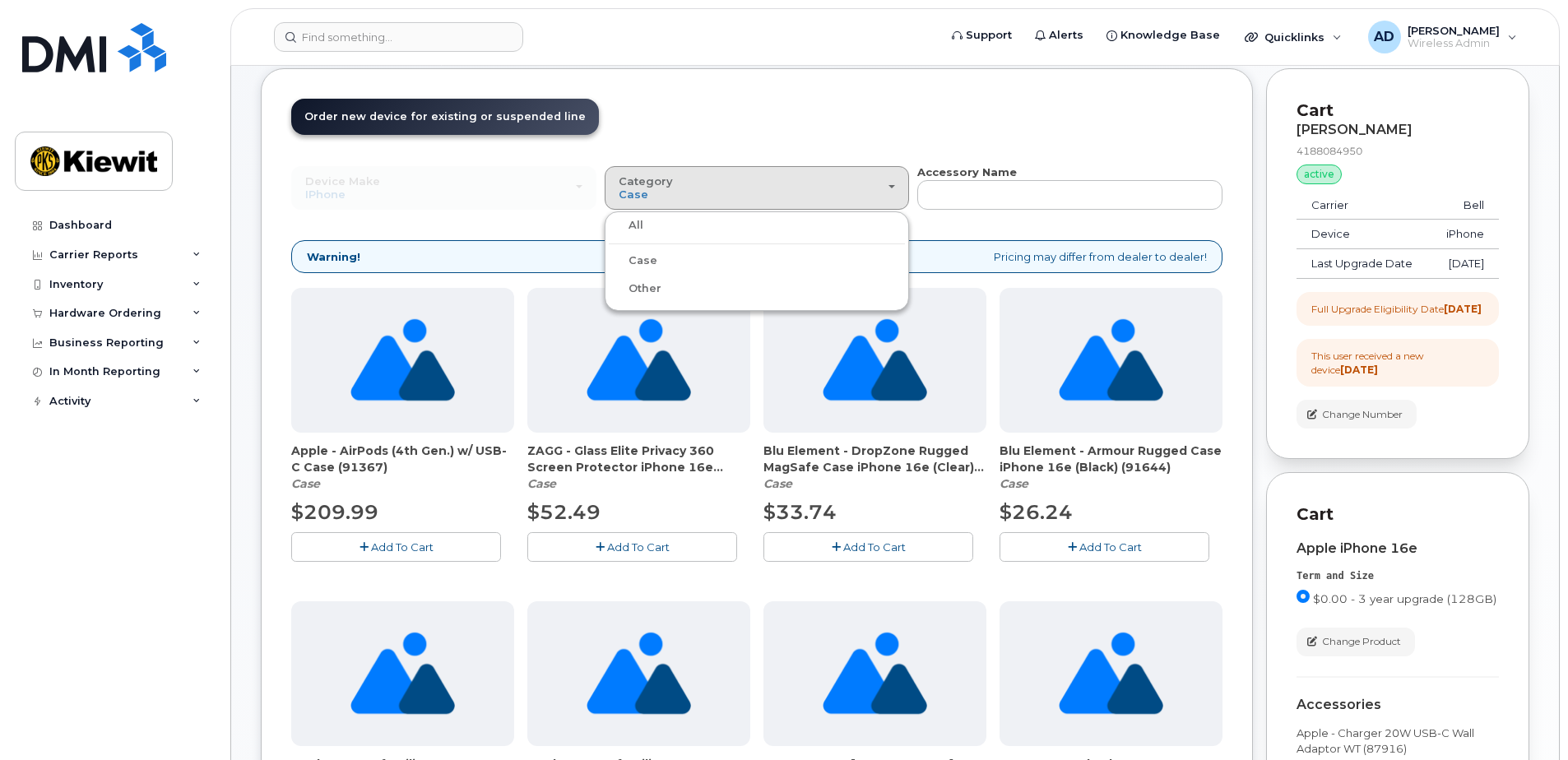
click at [631, 219] on label "All" at bounding box center [626, 225] width 35 height 19
click at [0, 0] on input "All" at bounding box center [0, 0] width 0 height 0
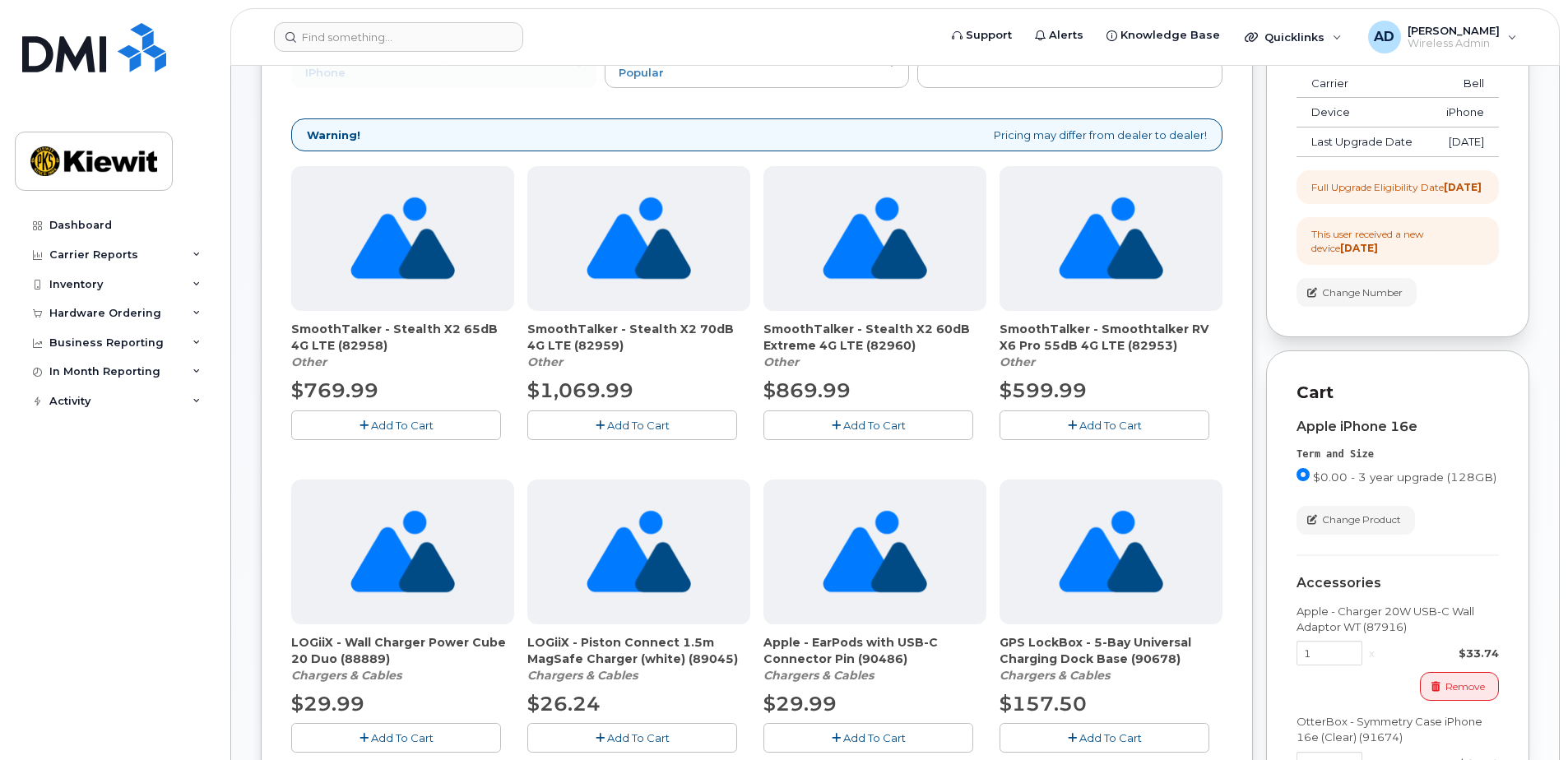
scroll to position [0, 0]
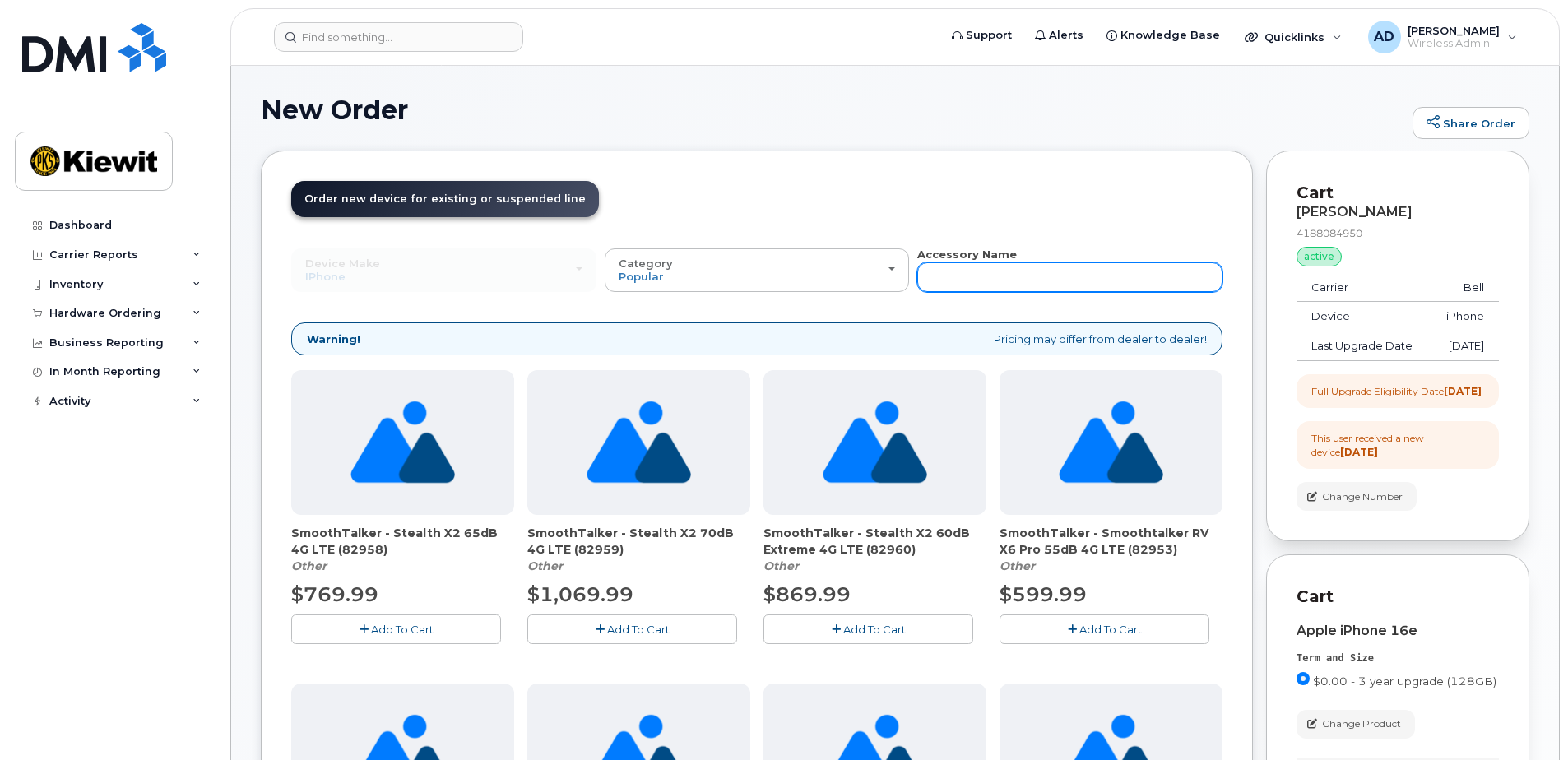
click at [984, 270] on input "text" at bounding box center [1070, 277] width 305 height 29
type input "protec"
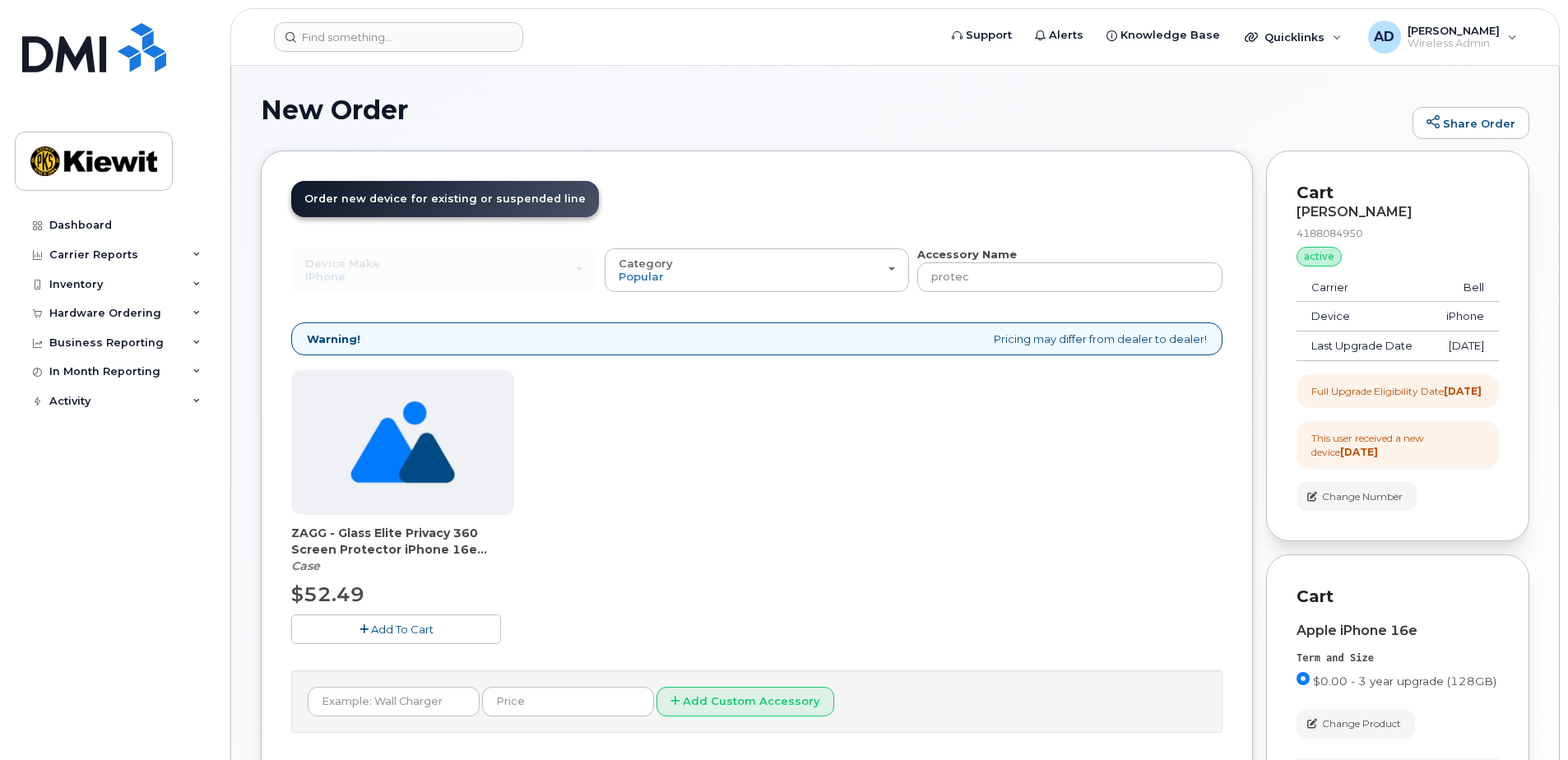
click at [393, 629] on span "Add To Cart" at bounding box center [402, 629] width 63 height 13
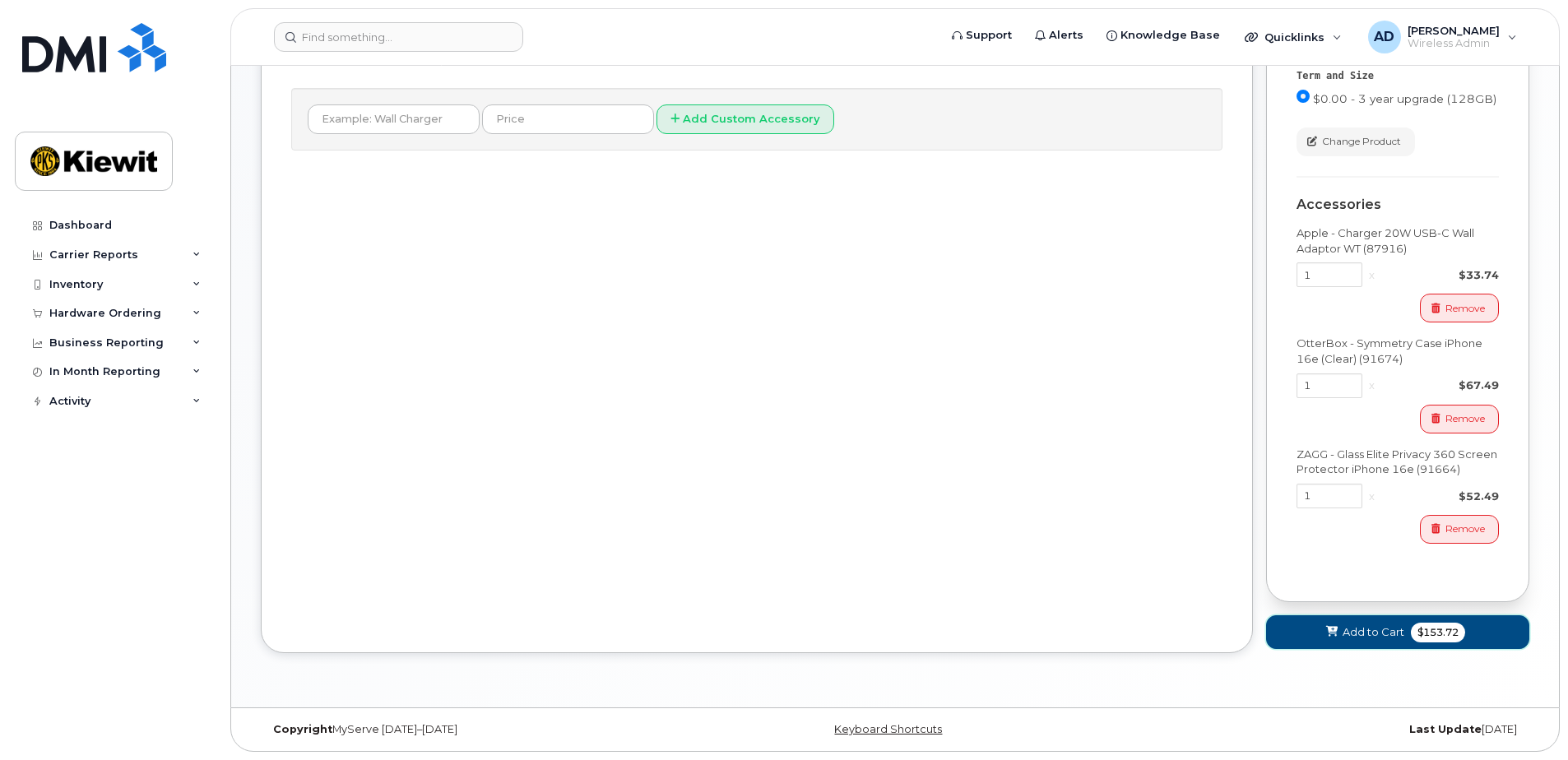
click at [1368, 630] on span "Add to Cart" at bounding box center [1372, 632] width 62 height 16
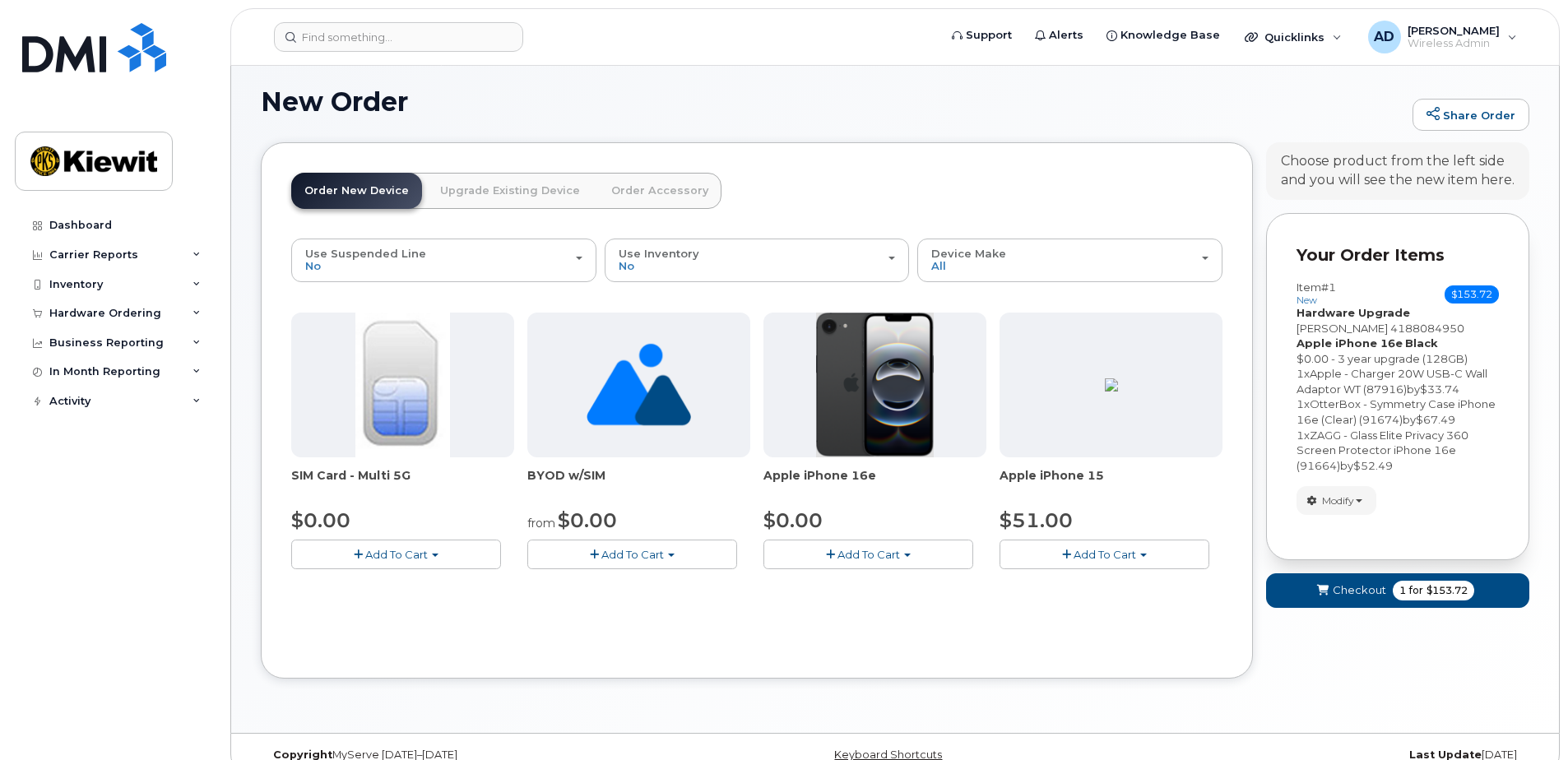
scroll to position [34, 0]
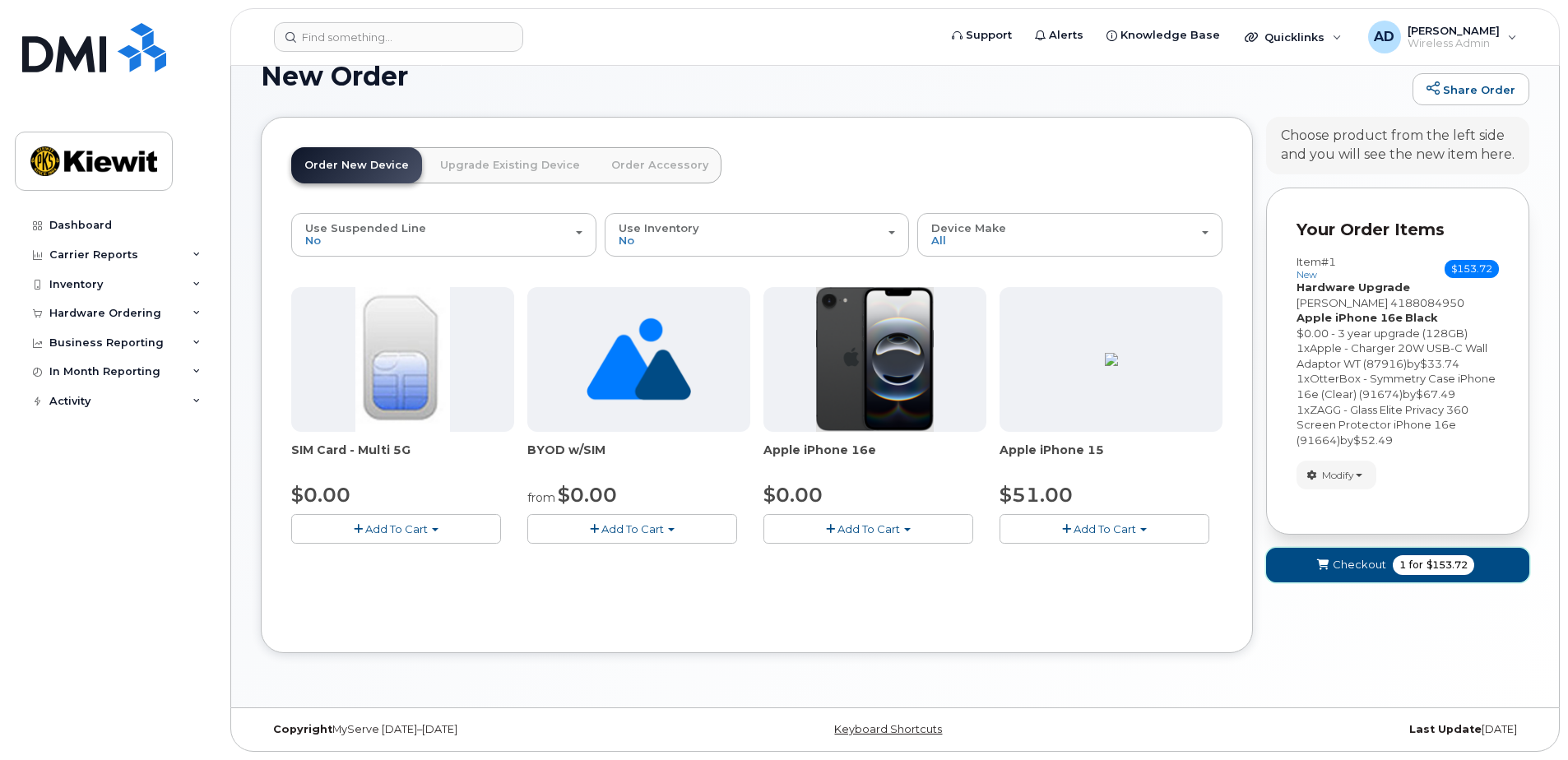
click at [1393, 564] on span "1 for $153.72" at bounding box center [1433, 565] width 82 height 19
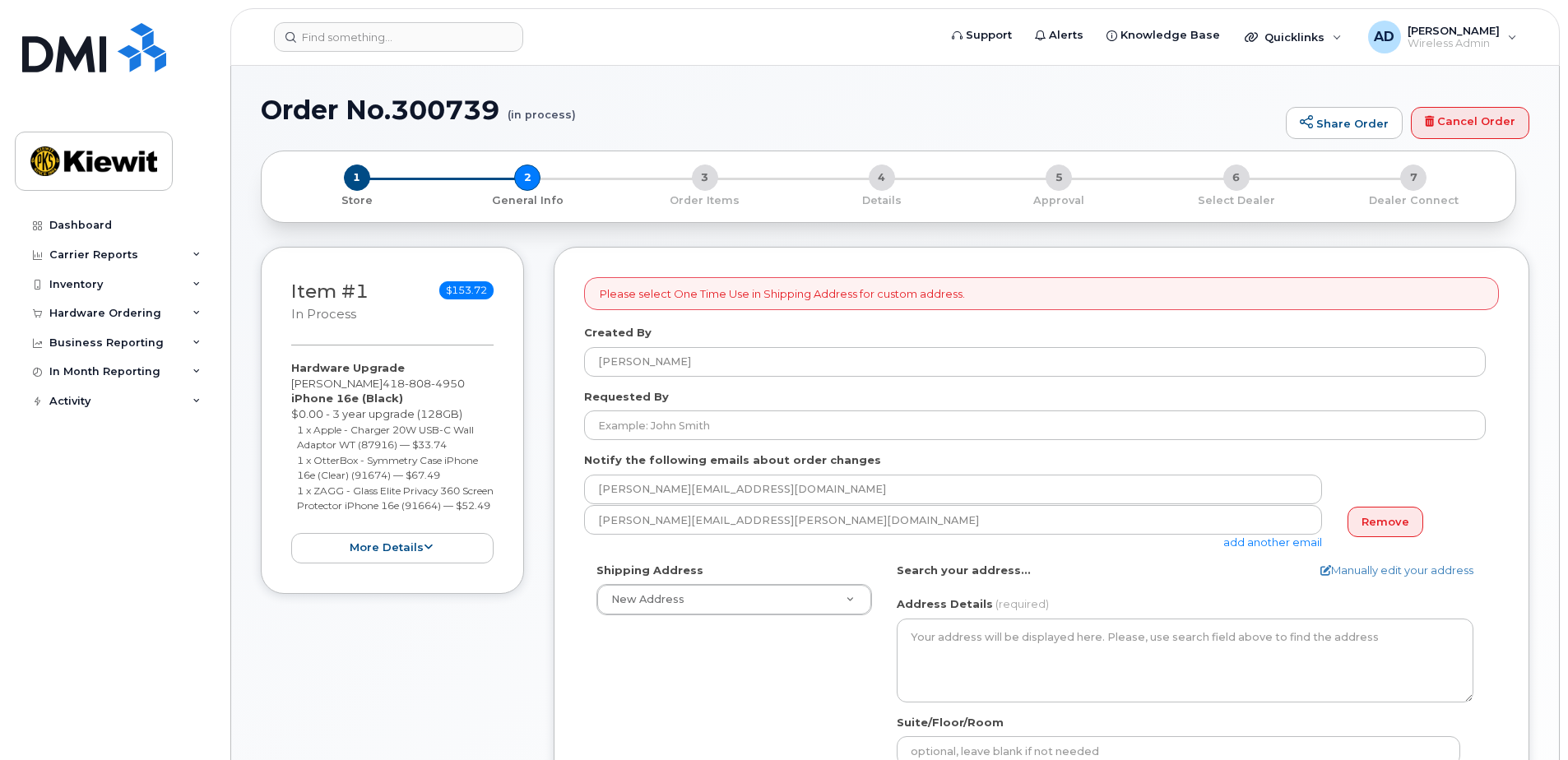
select select
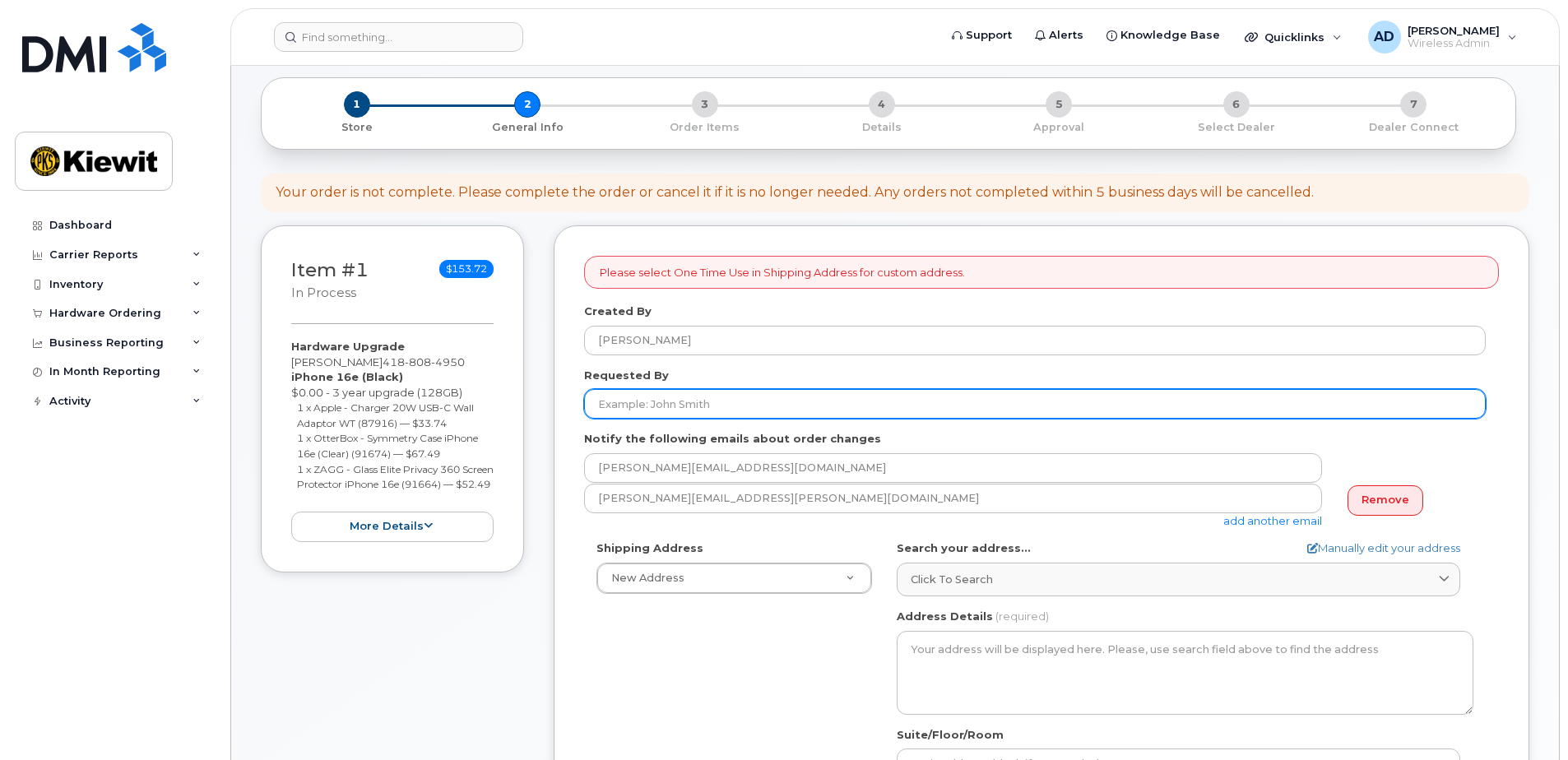
scroll to position [247, 0]
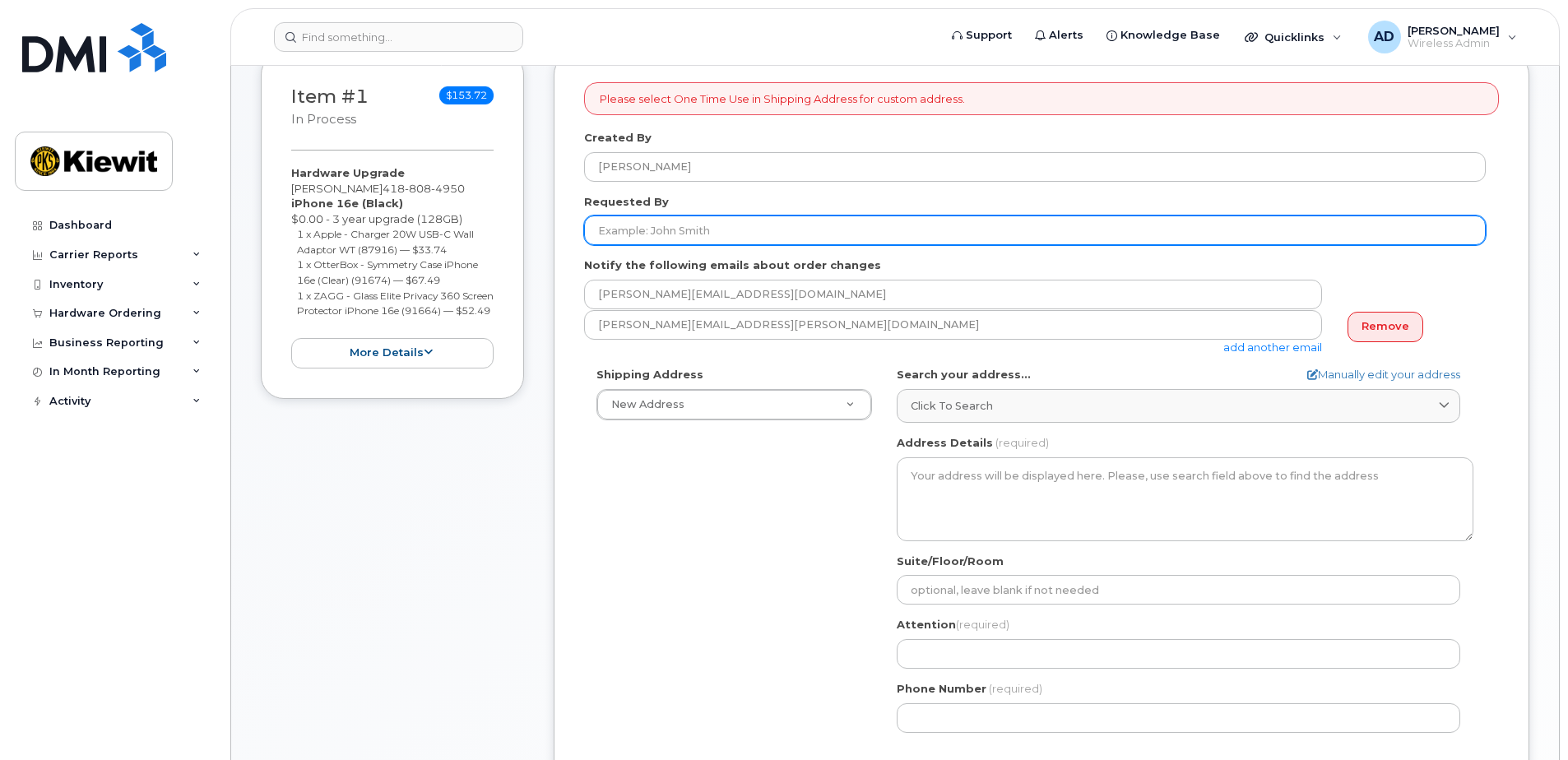
click at [639, 229] on input "Requested By" at bounding box center [1035, 230] width 901 height 29
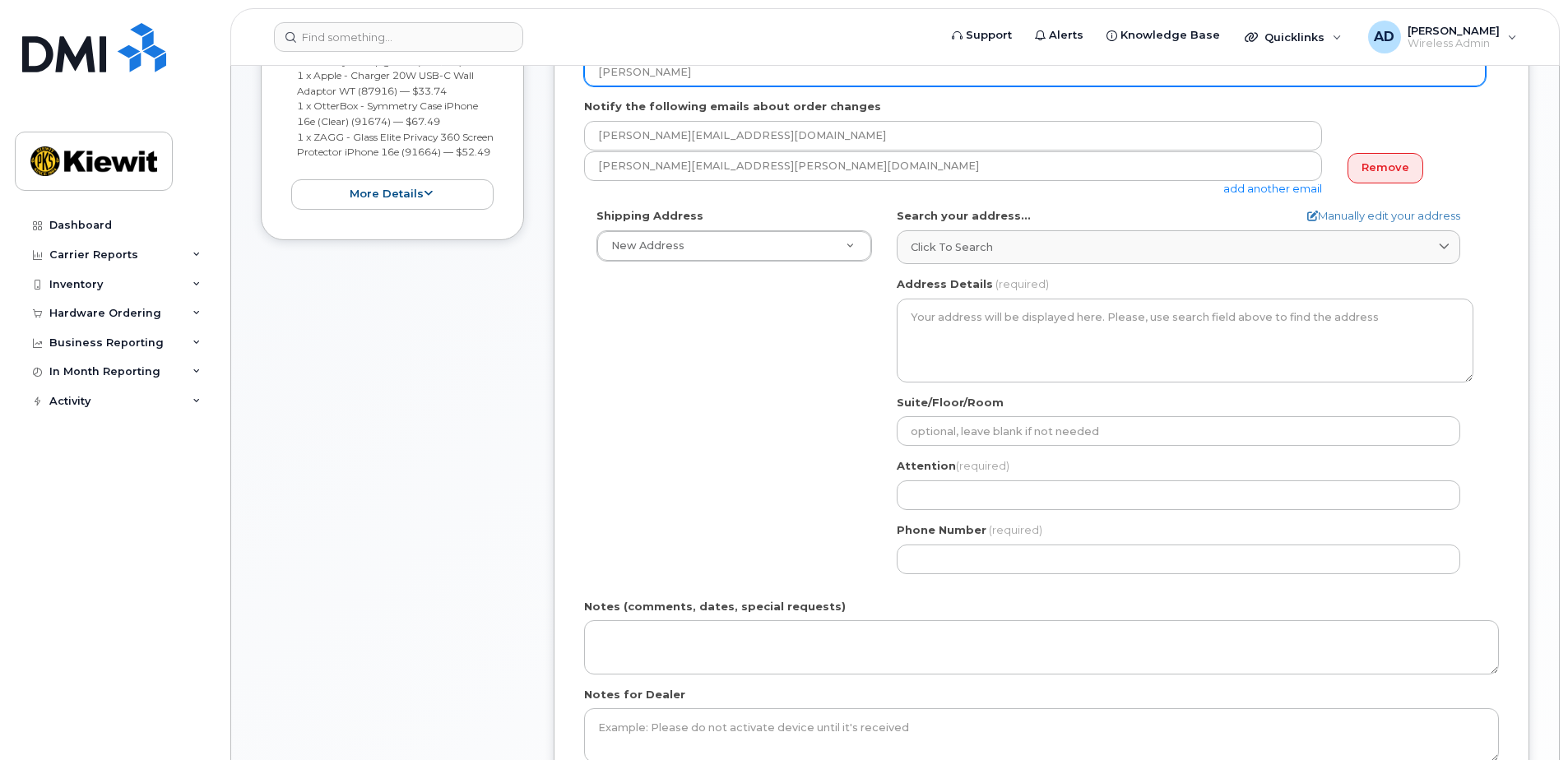
scroll to position [411, 0]
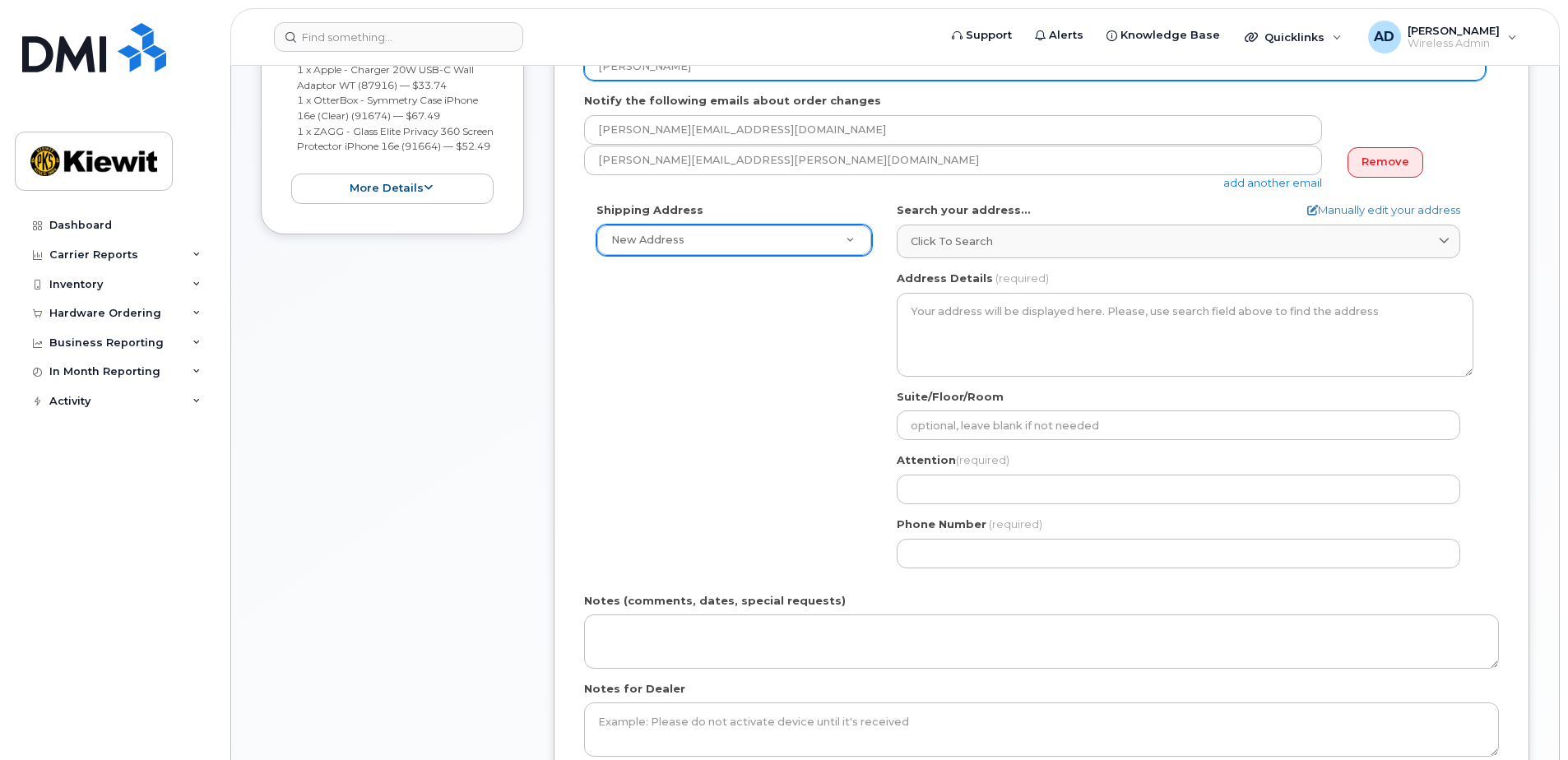
type input "[PERSON_NAME]"
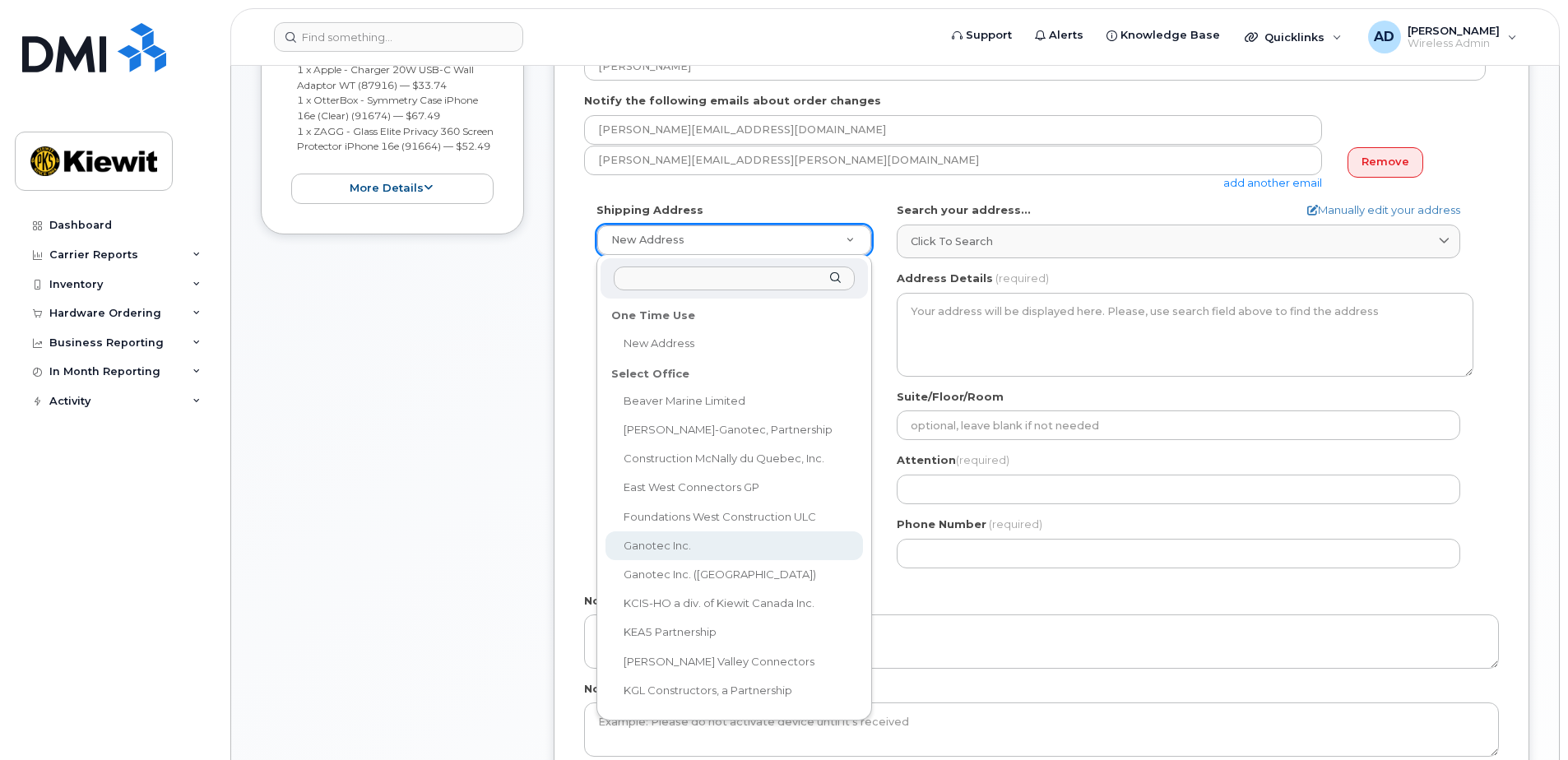
select select
type textarea "3777 Dollard-Desjardins St Pointe-Aux-Trembles Quebec H1B 5W9"
type input "[PERSON_NAME]"
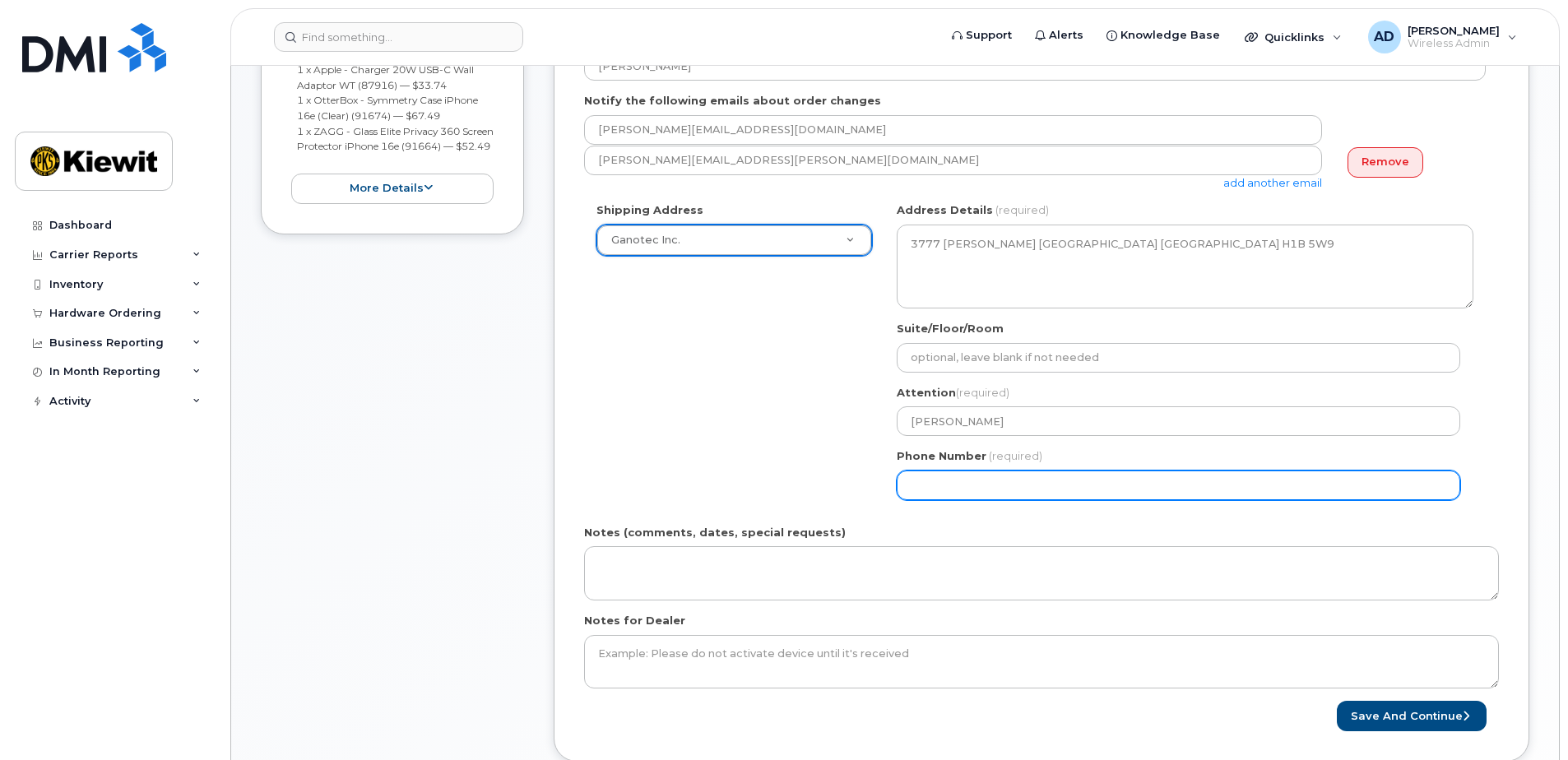
click at [930, 484] on input "Phone Number" at bounding box center [1178, 486] width 564 height 29
select select
type input "418808495"
select select
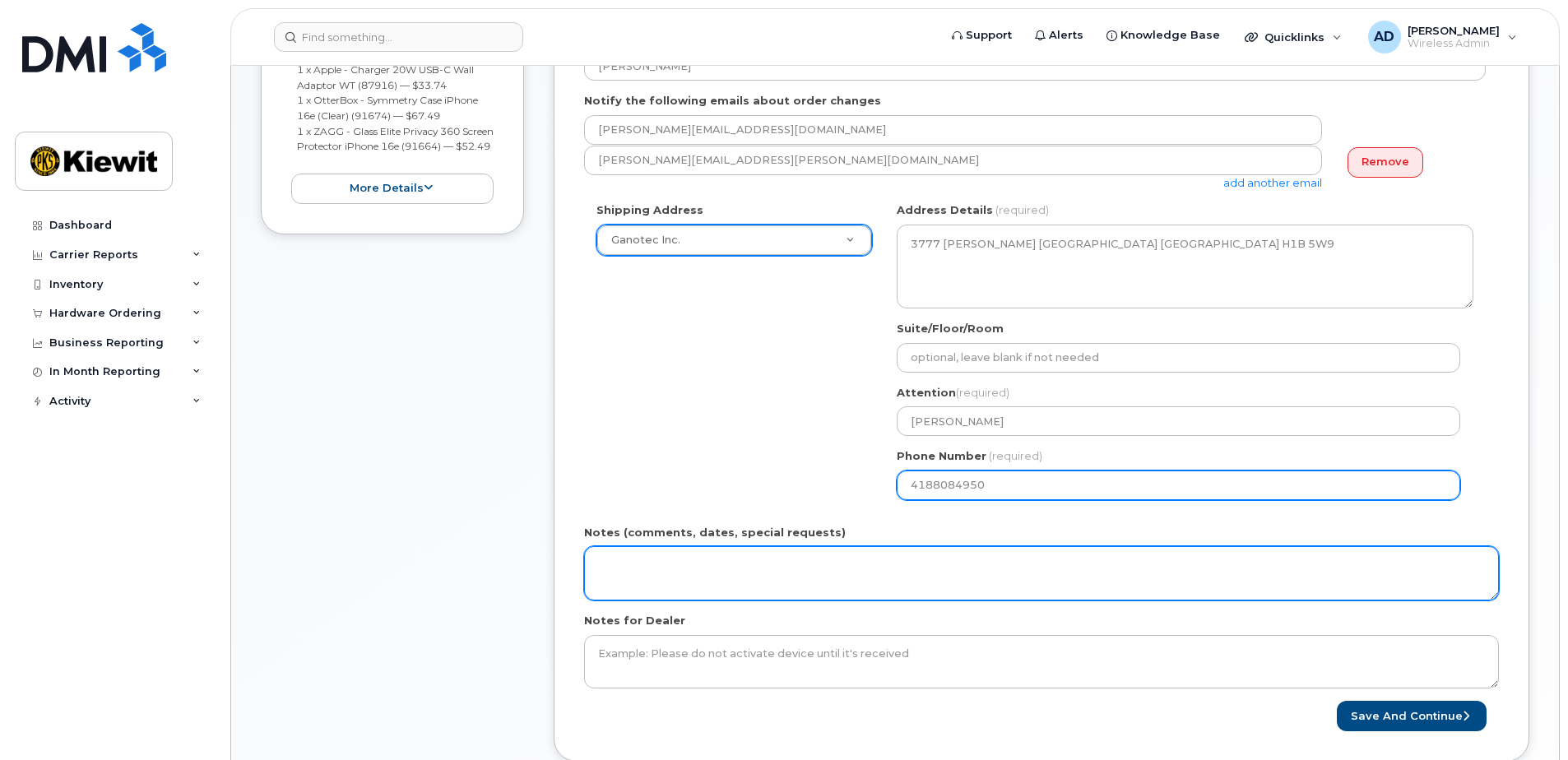
type input "4188084950"
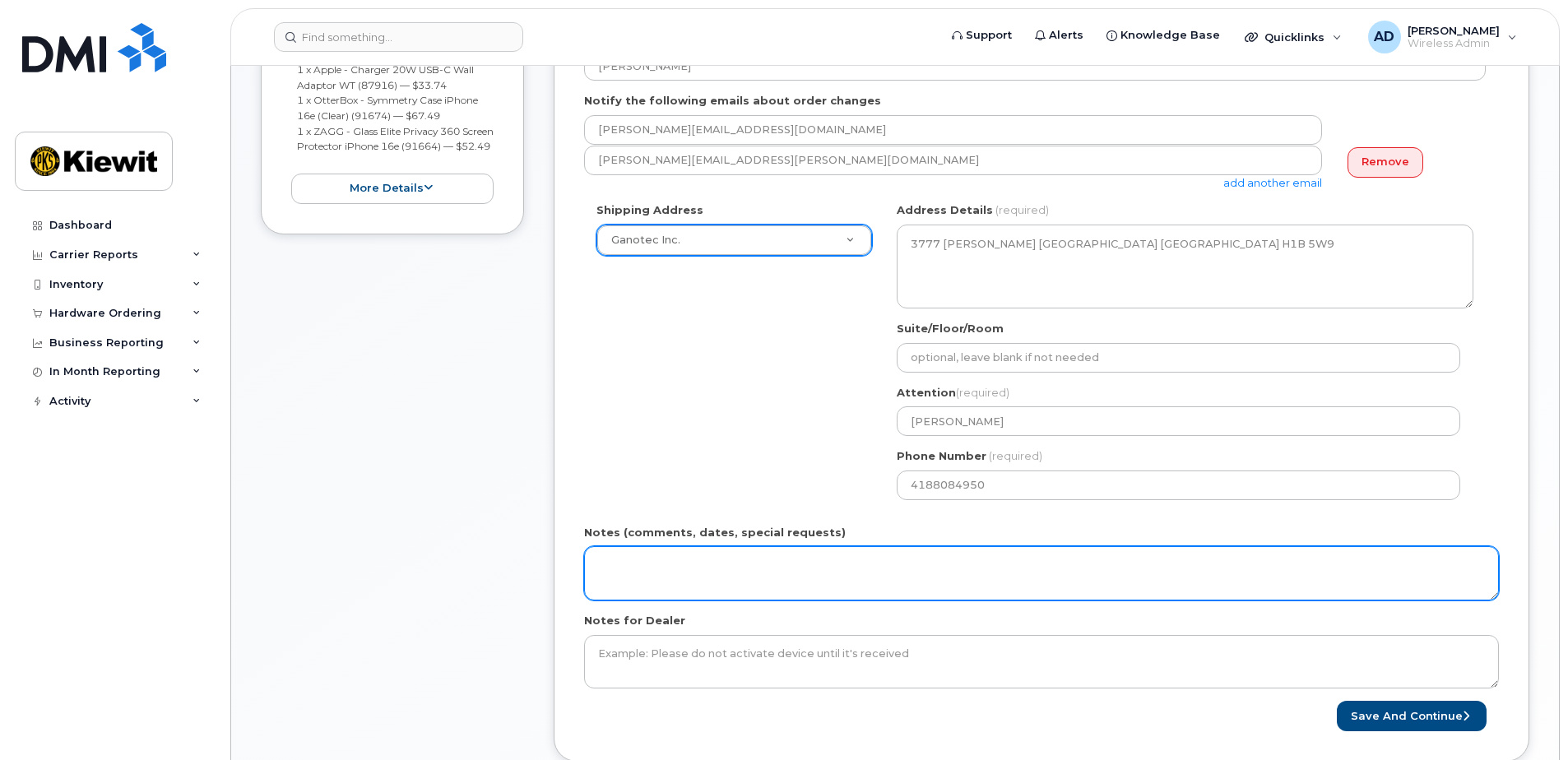
click at [684, 573] on textarea "Notes (comments, dates, special requests)" at bounding box center [1041, 573] width 914 height 54
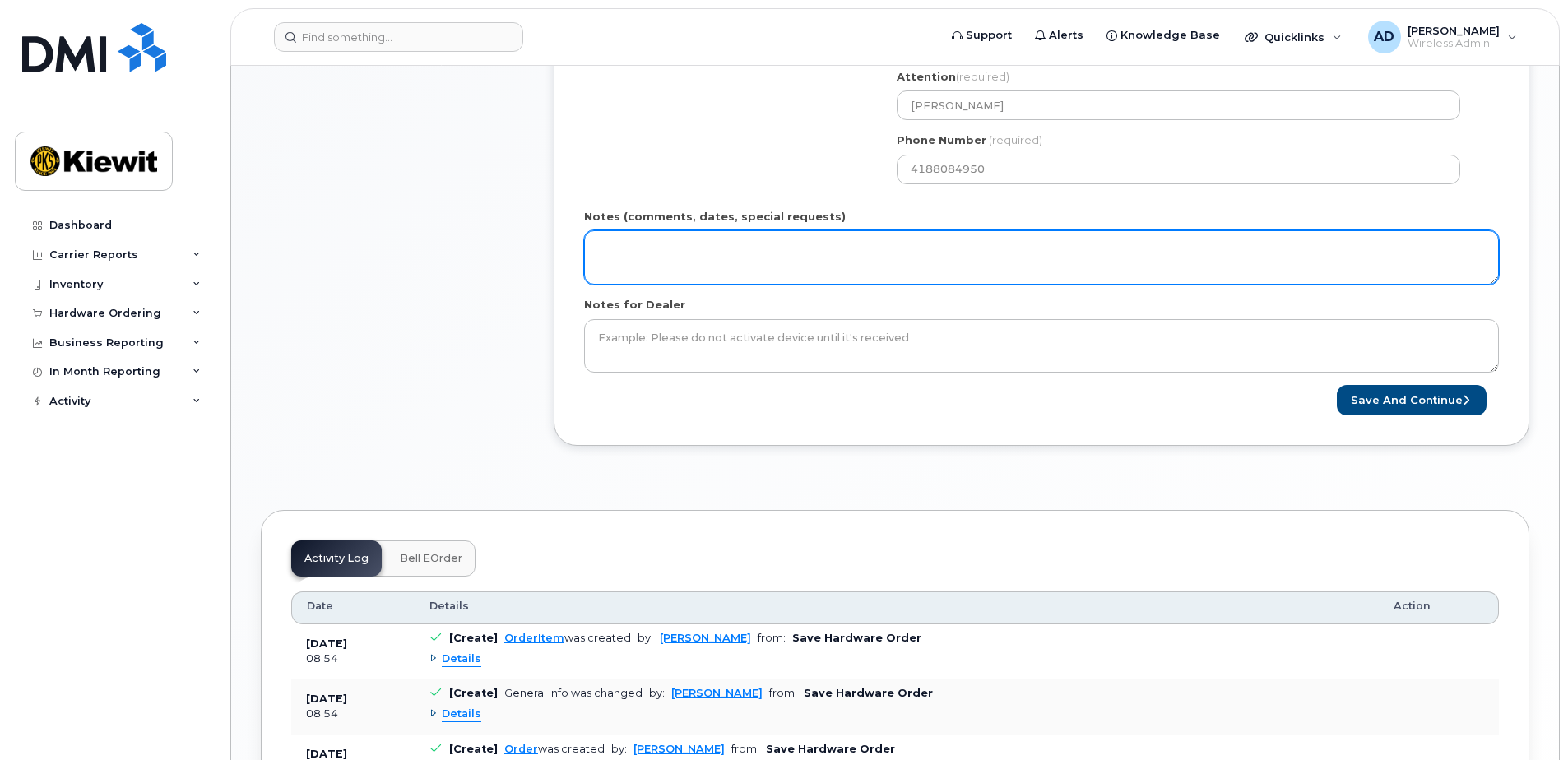
scroll to position [741, 0]
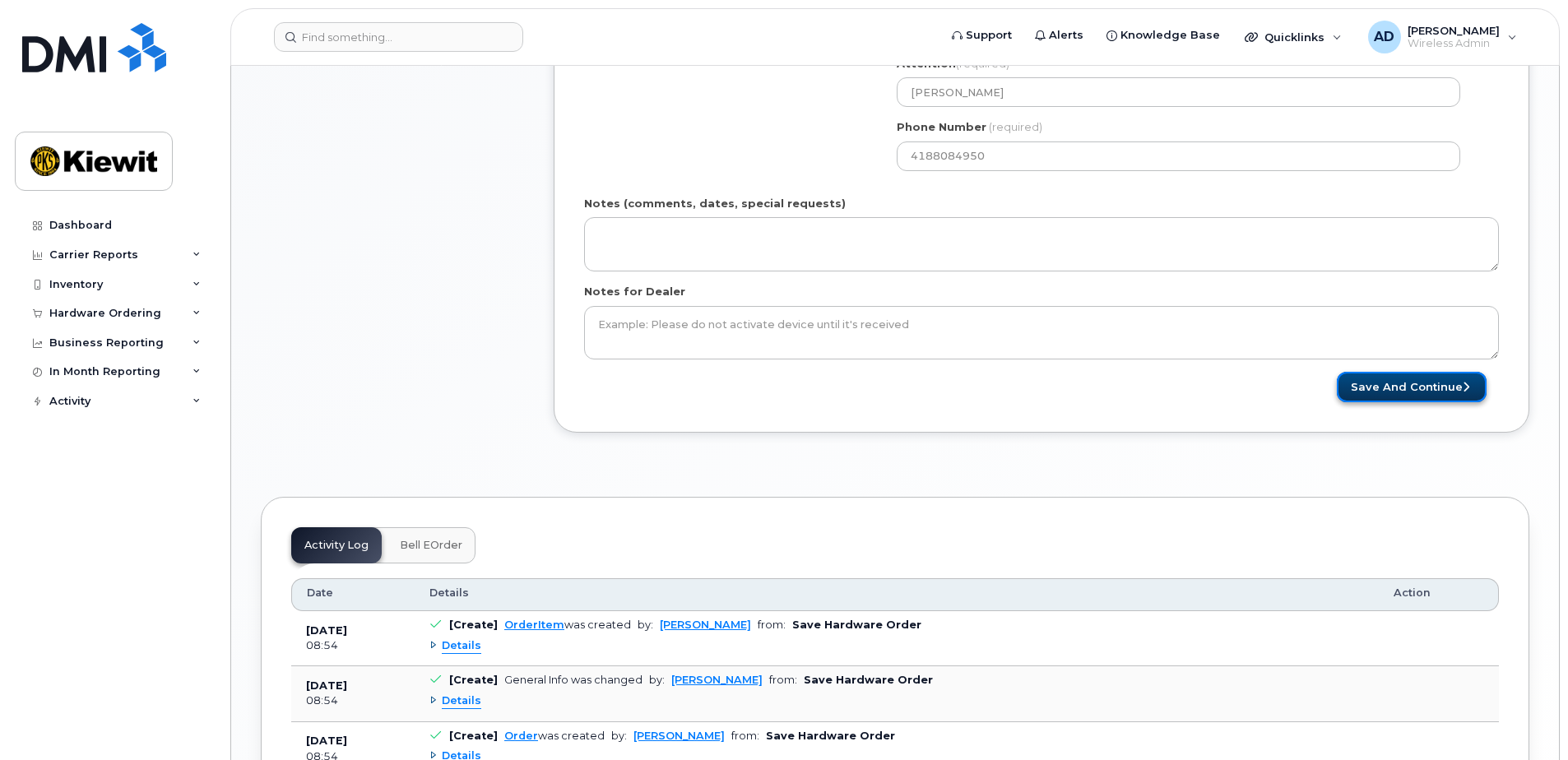
click at [1397, 391] on button "Save and Continue" at bounding box center [1411, 386] width 150 height 30
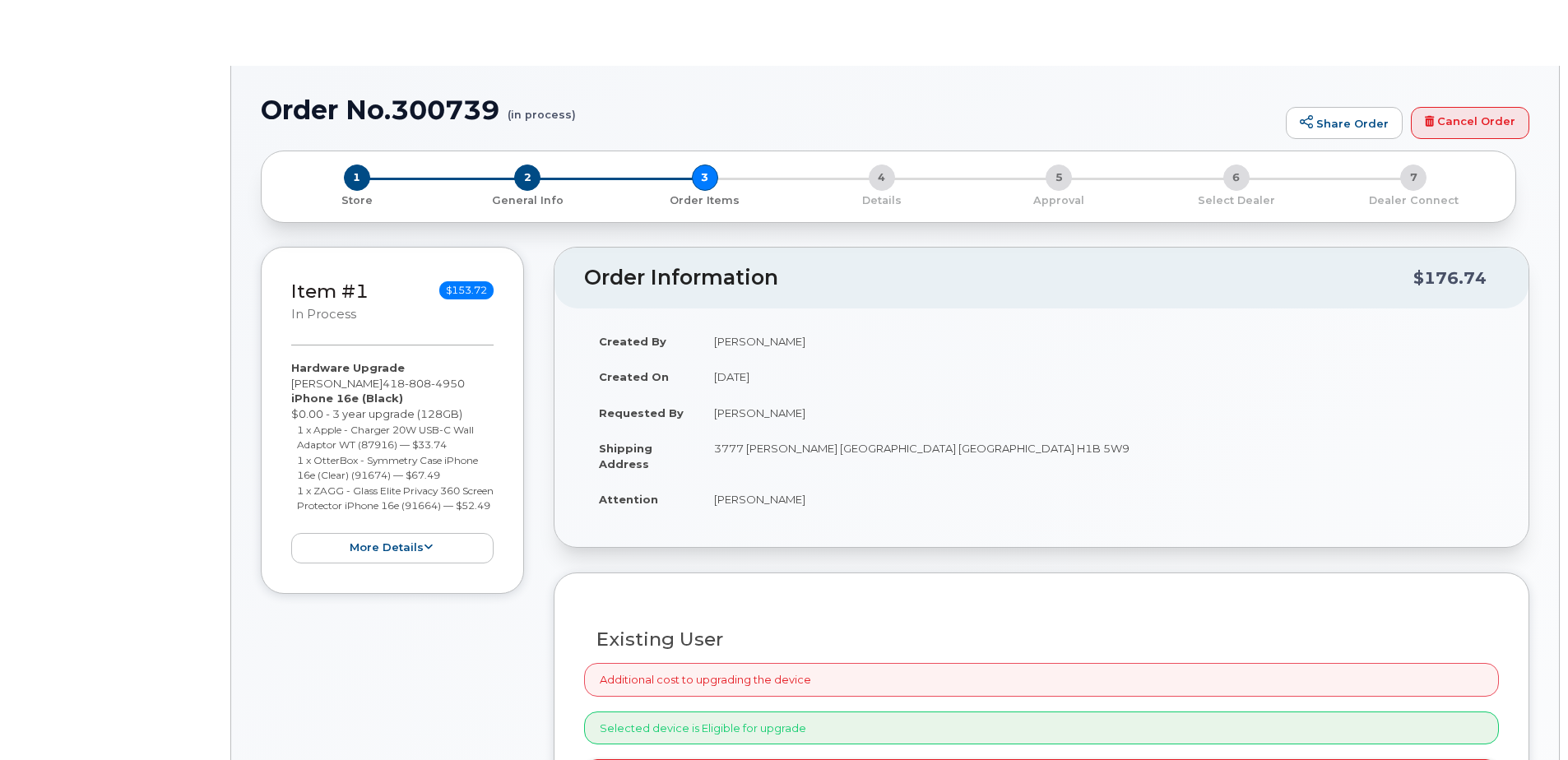
type input "[PERSON_NAME]"
radio input "true"
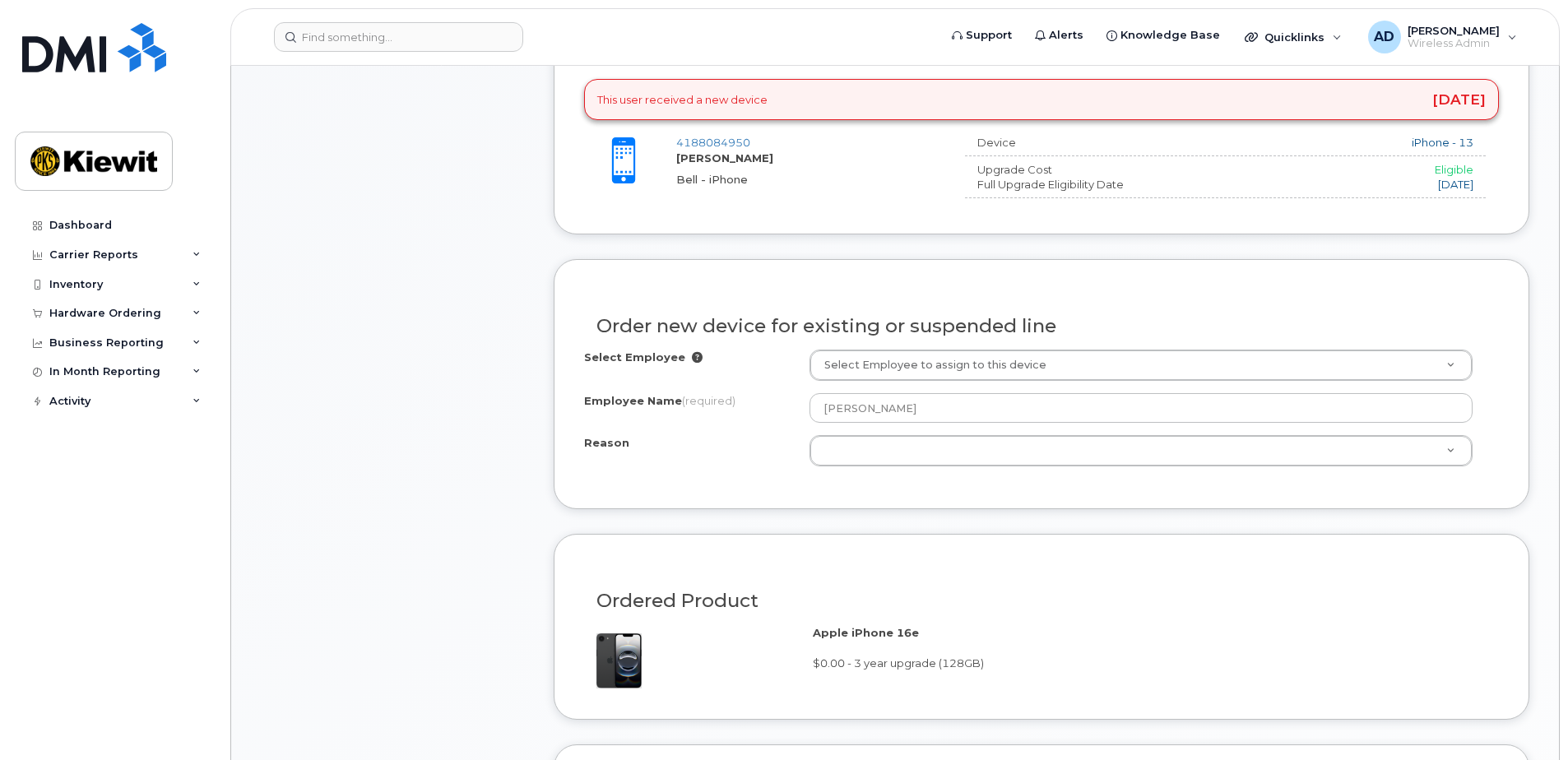
scroll to position [741, 0]
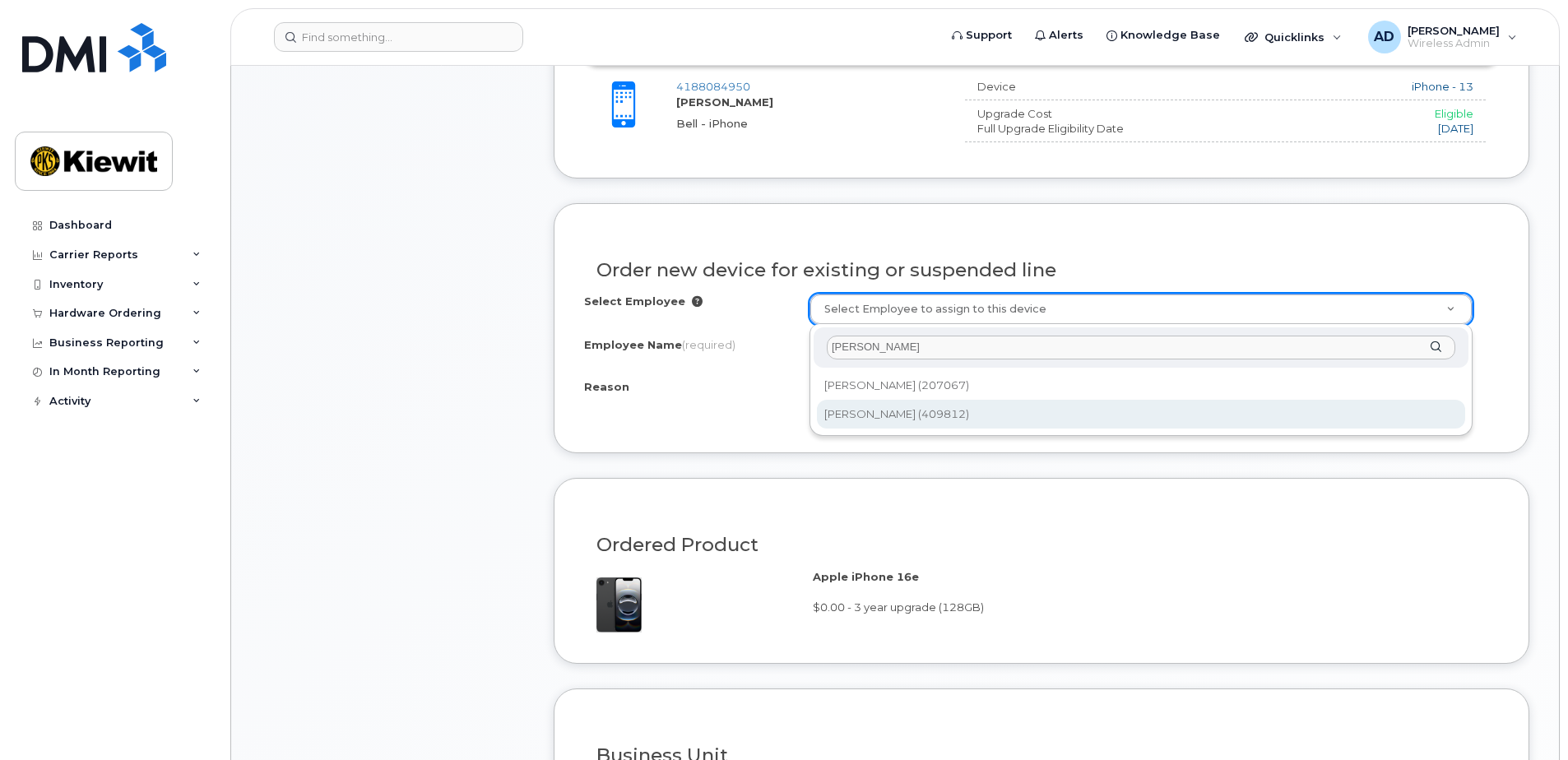
type input "[PERSON_NAME]"
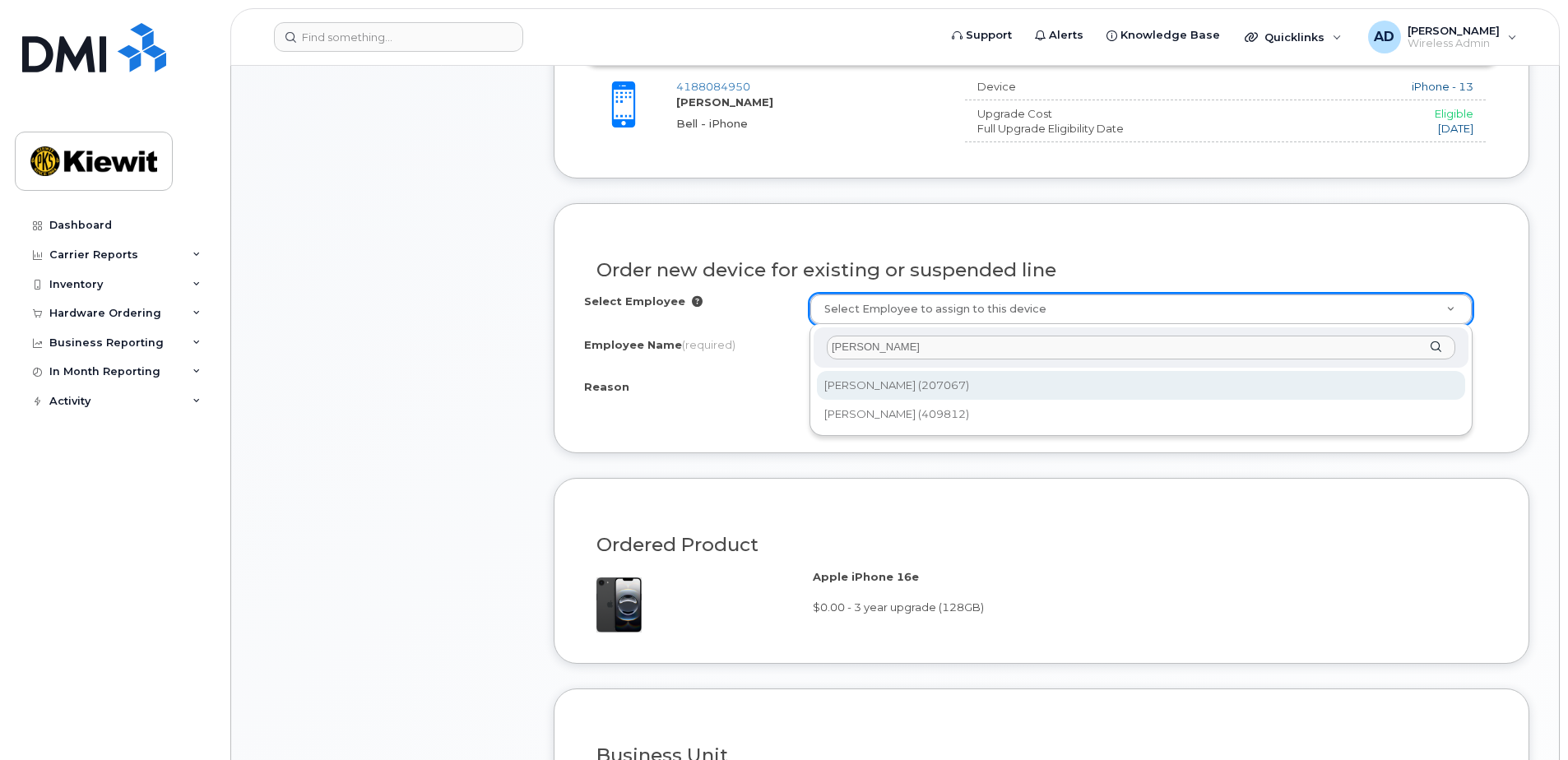
type input "1067345"
select select
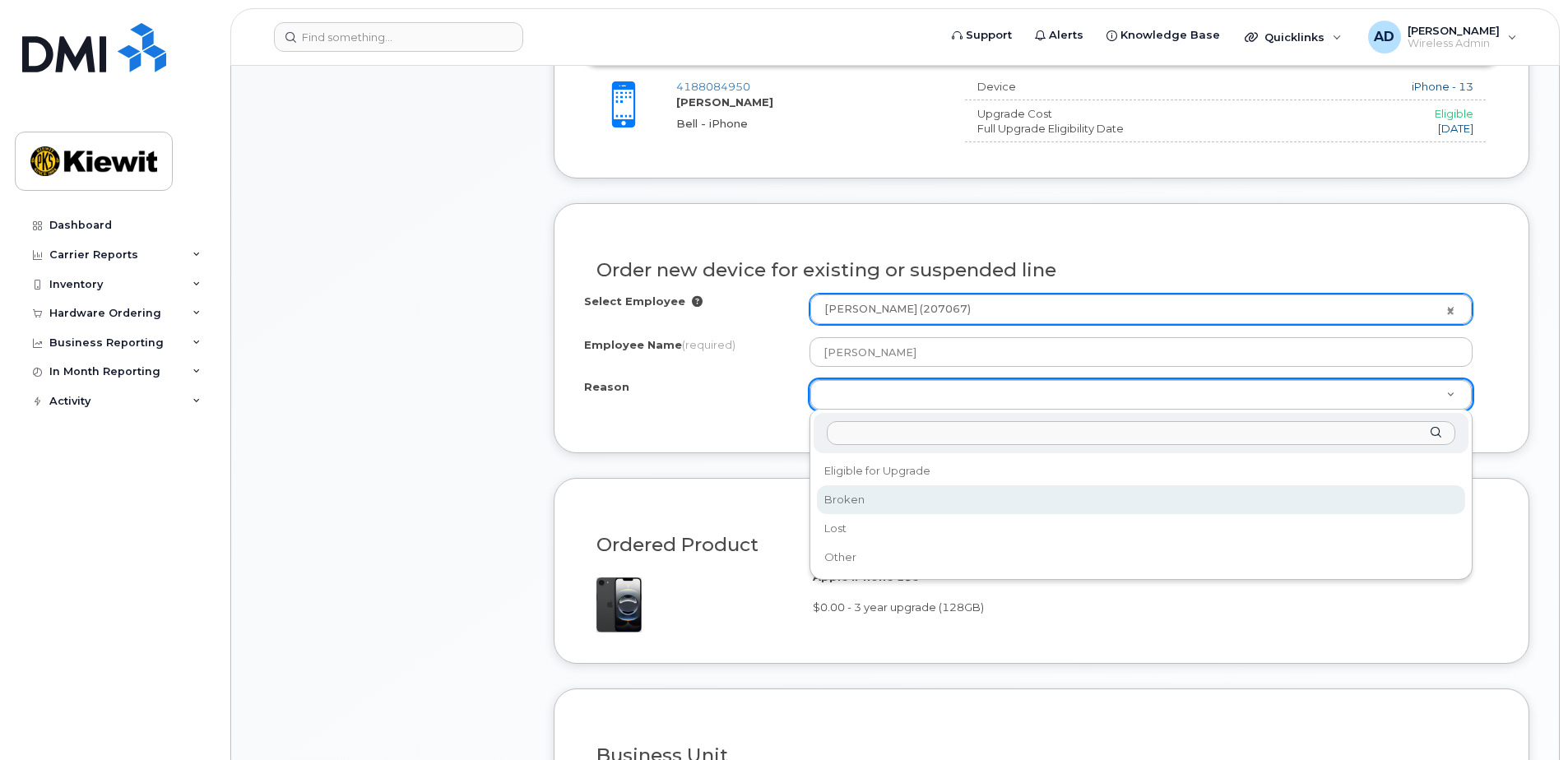
select select "broken"
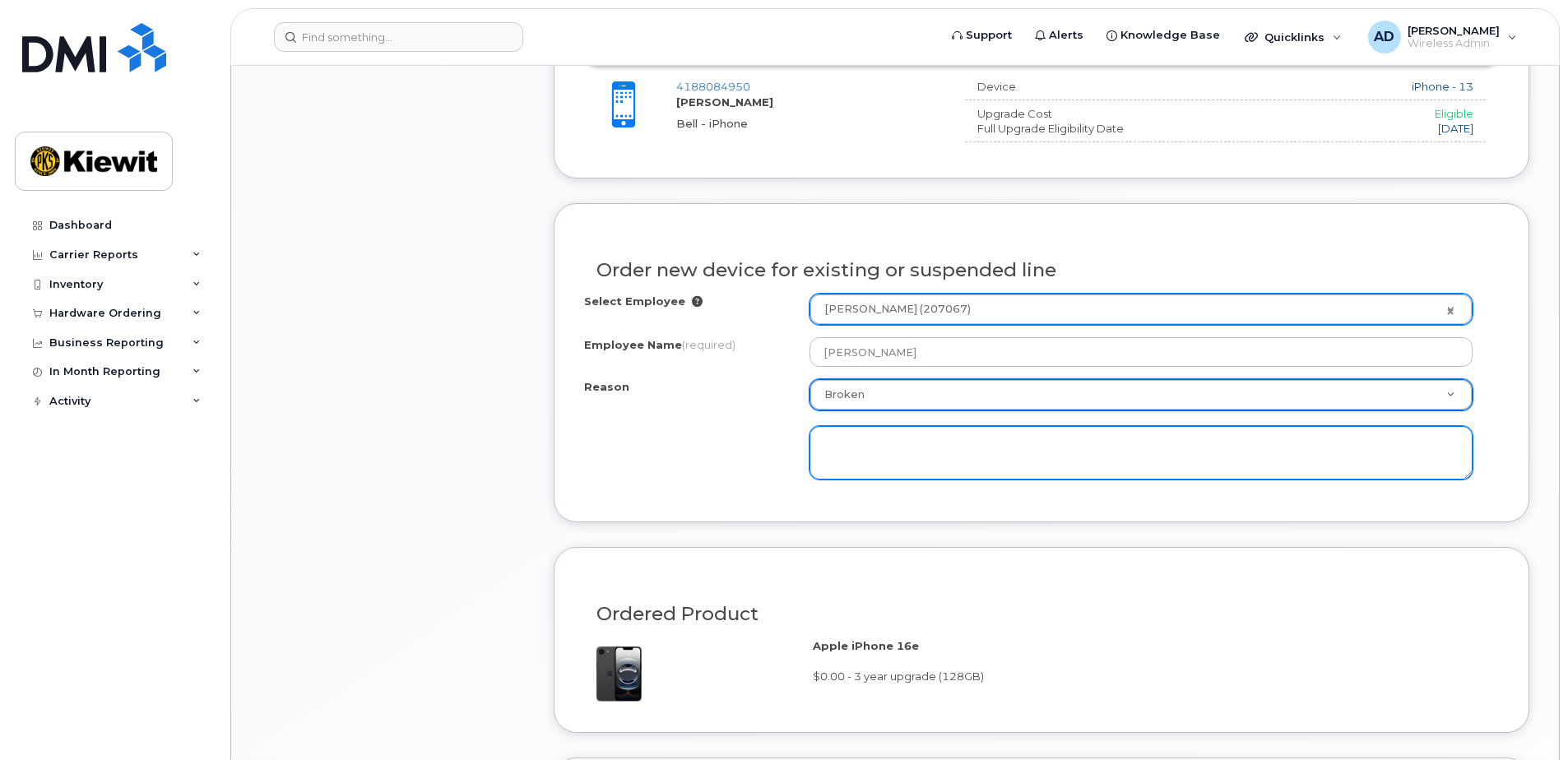
click at [897, 461] on textarea at bounding box center [1140, 453] width 663 height 54
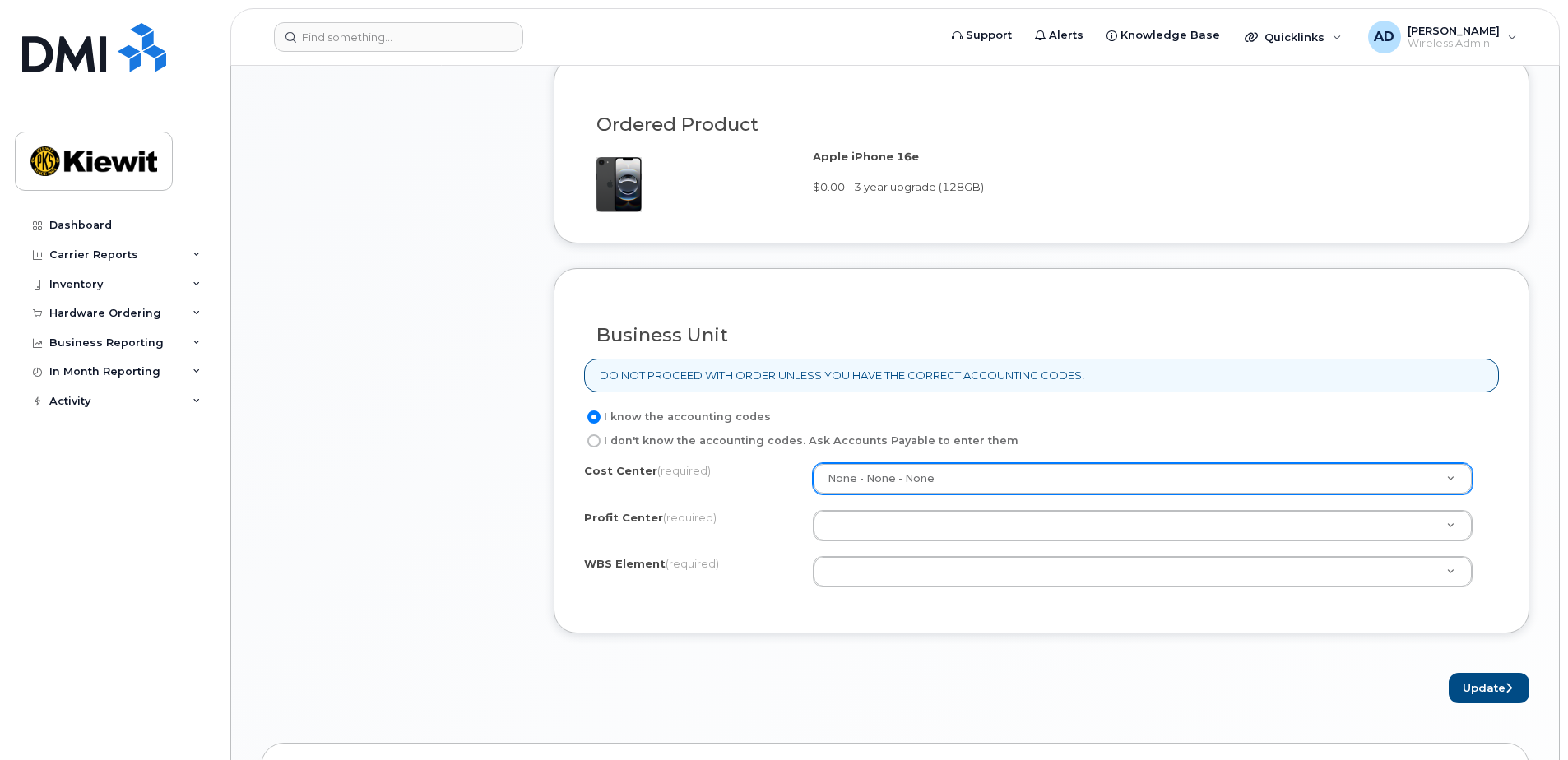
scroll to position [1234, 0]
type textarea "does not charge"
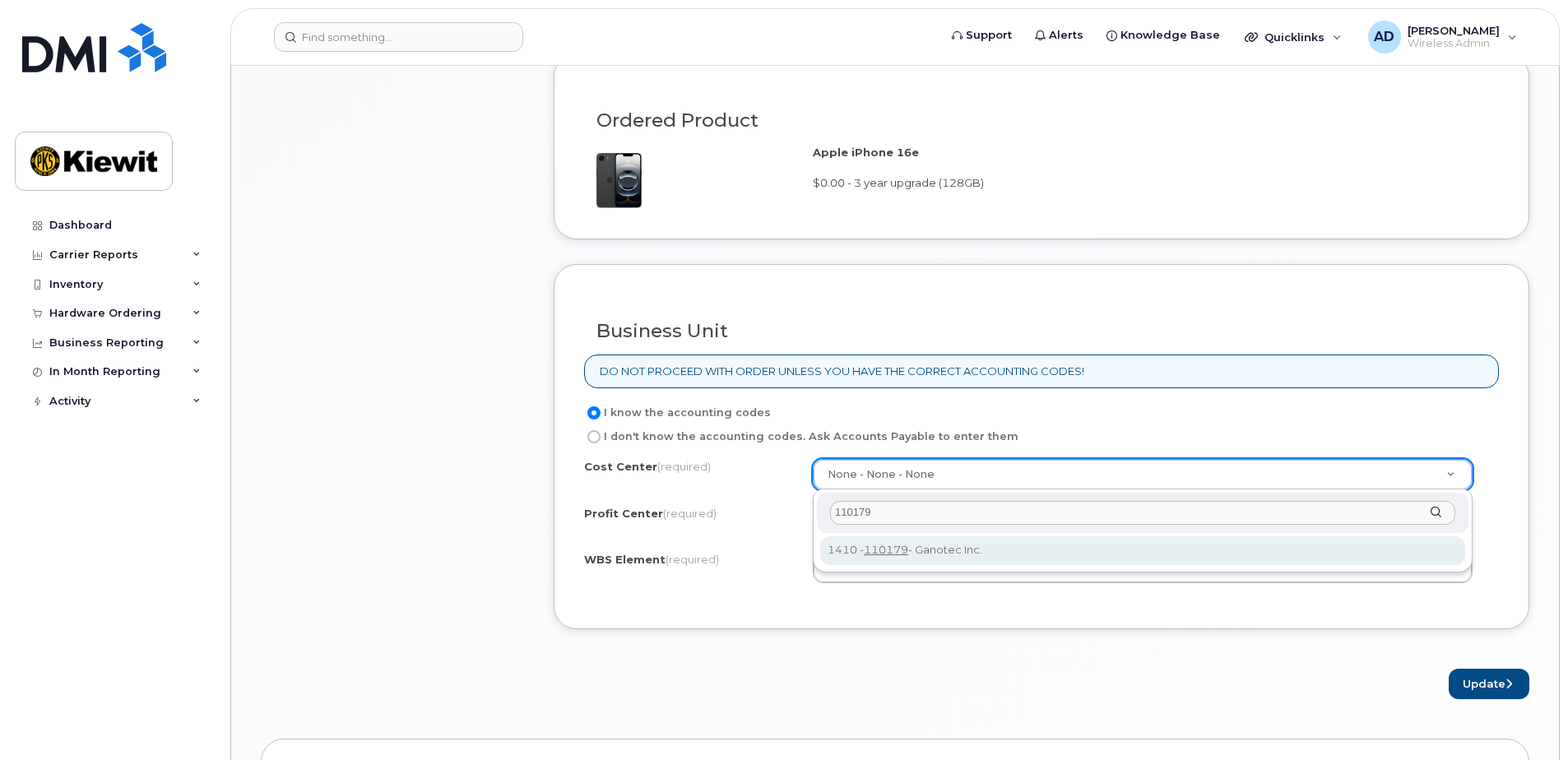
type input "110179"
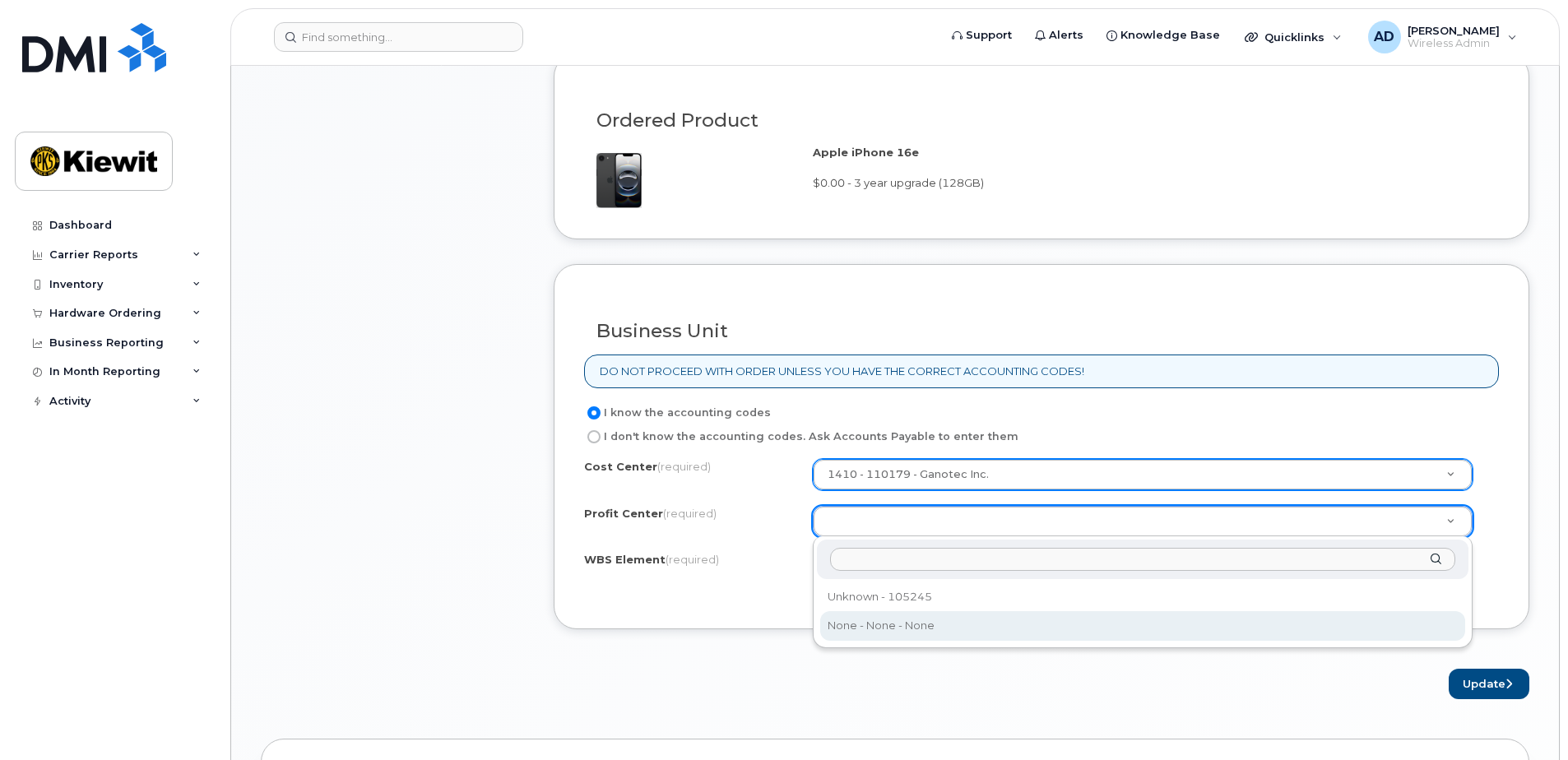
select select "None"
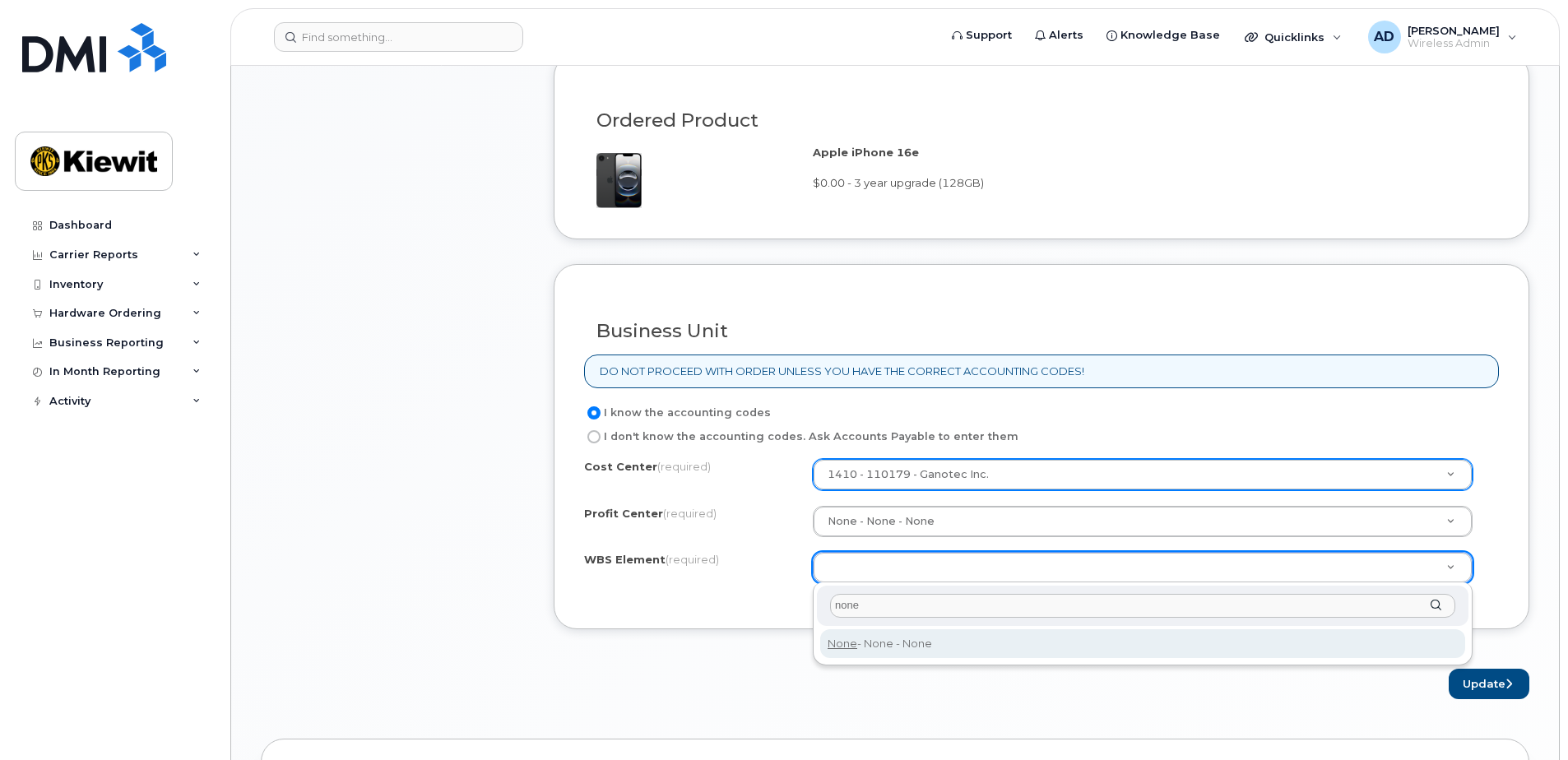
type input "none"
type input "None"
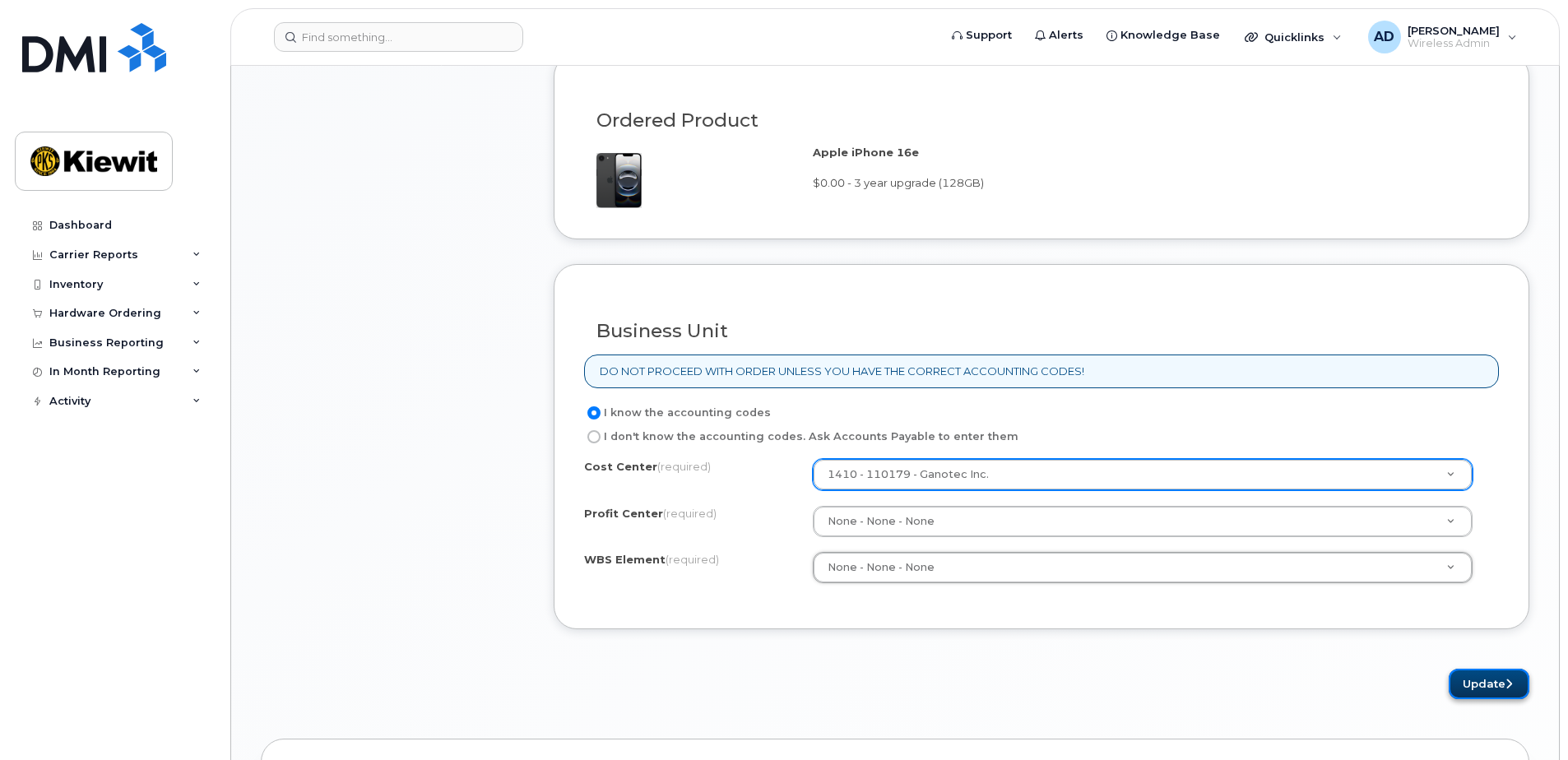
click at [1494, 688] on button "Update" at bounding box center [1489, 684] width 81 height 30
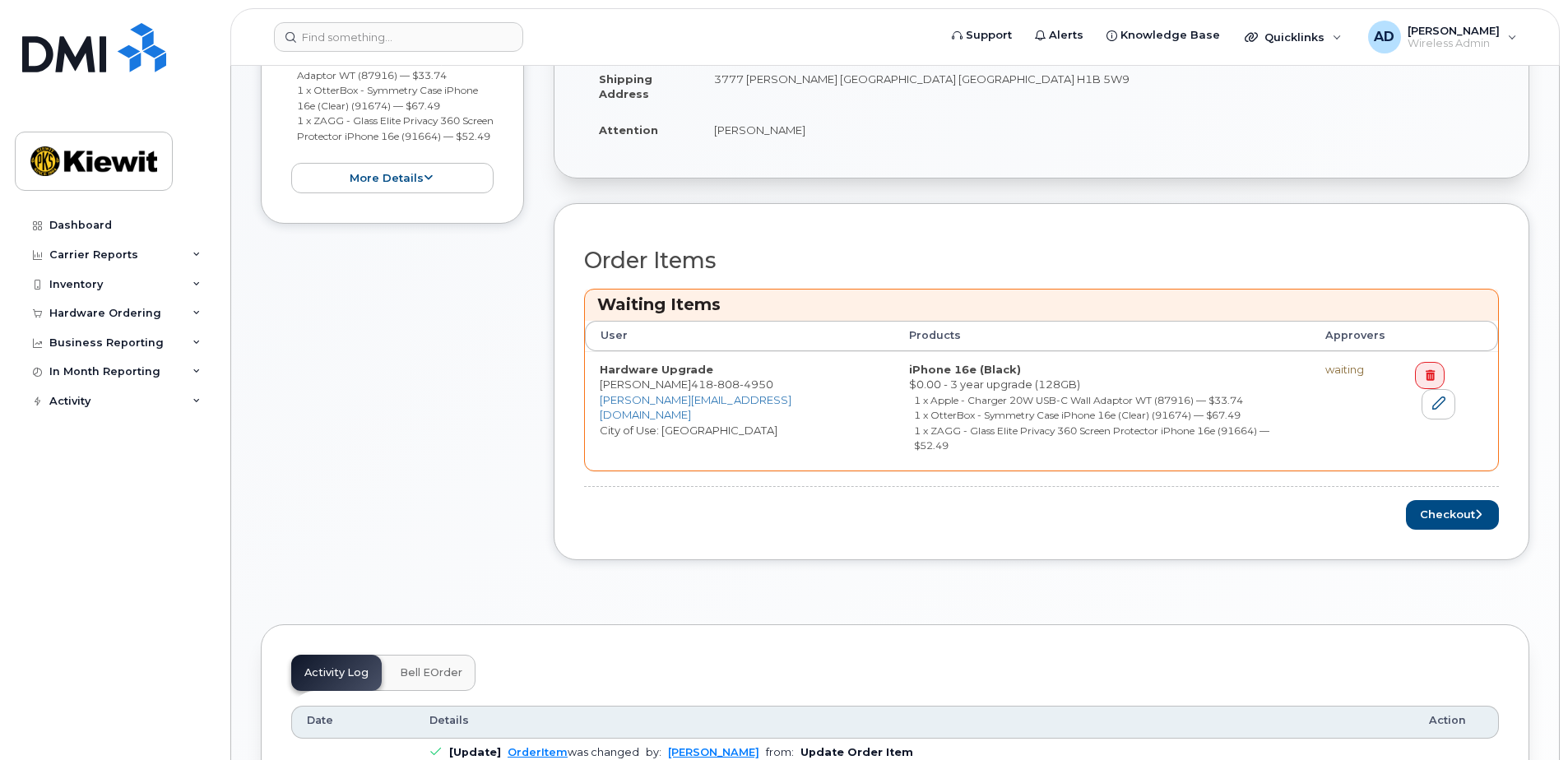
scroll to position [494, 0]
click at [1448, 499] on button "Checkout" at bounding box center [1451, 513] width 93 height 30
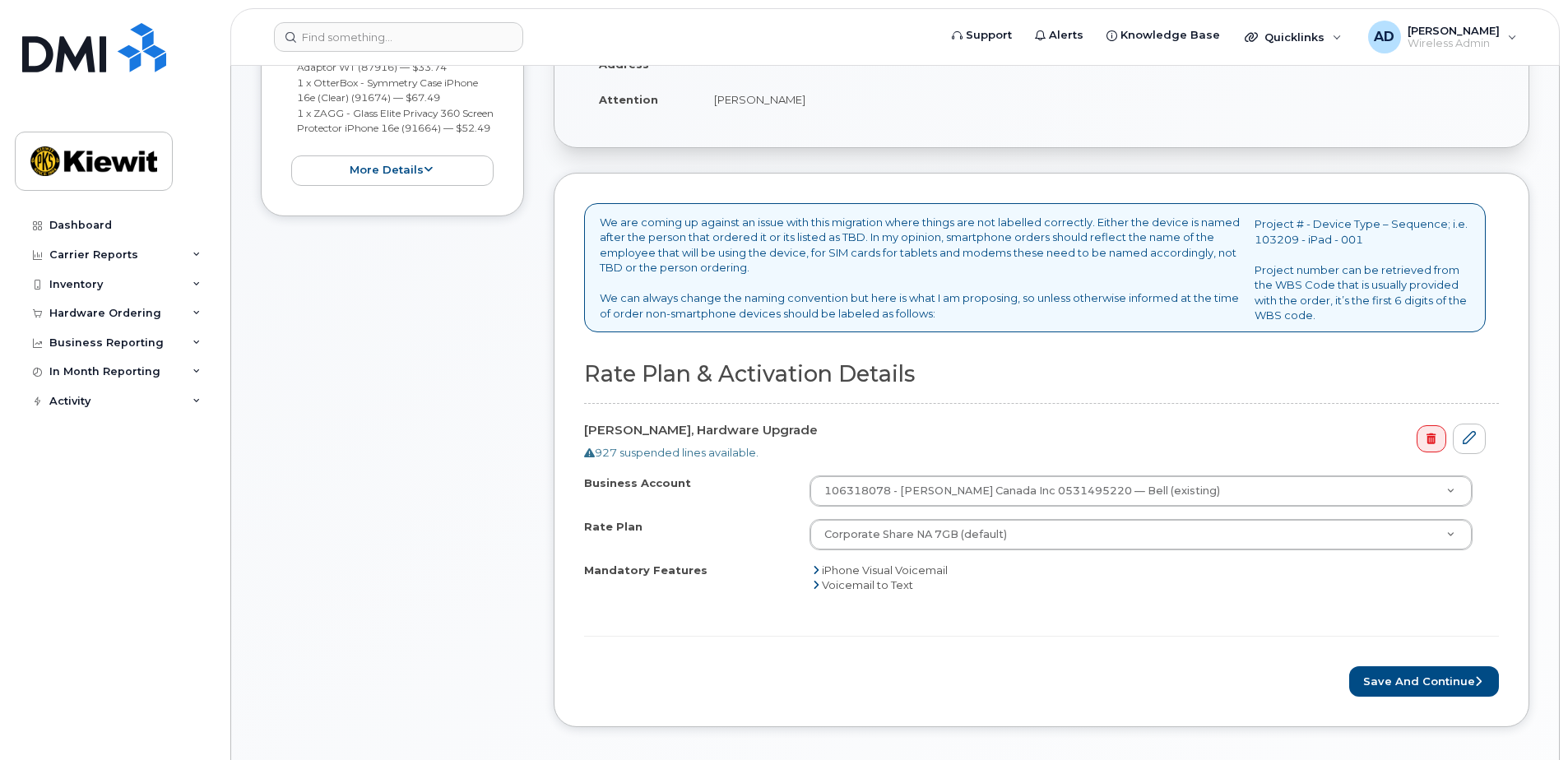
scroll to position [576, 0]
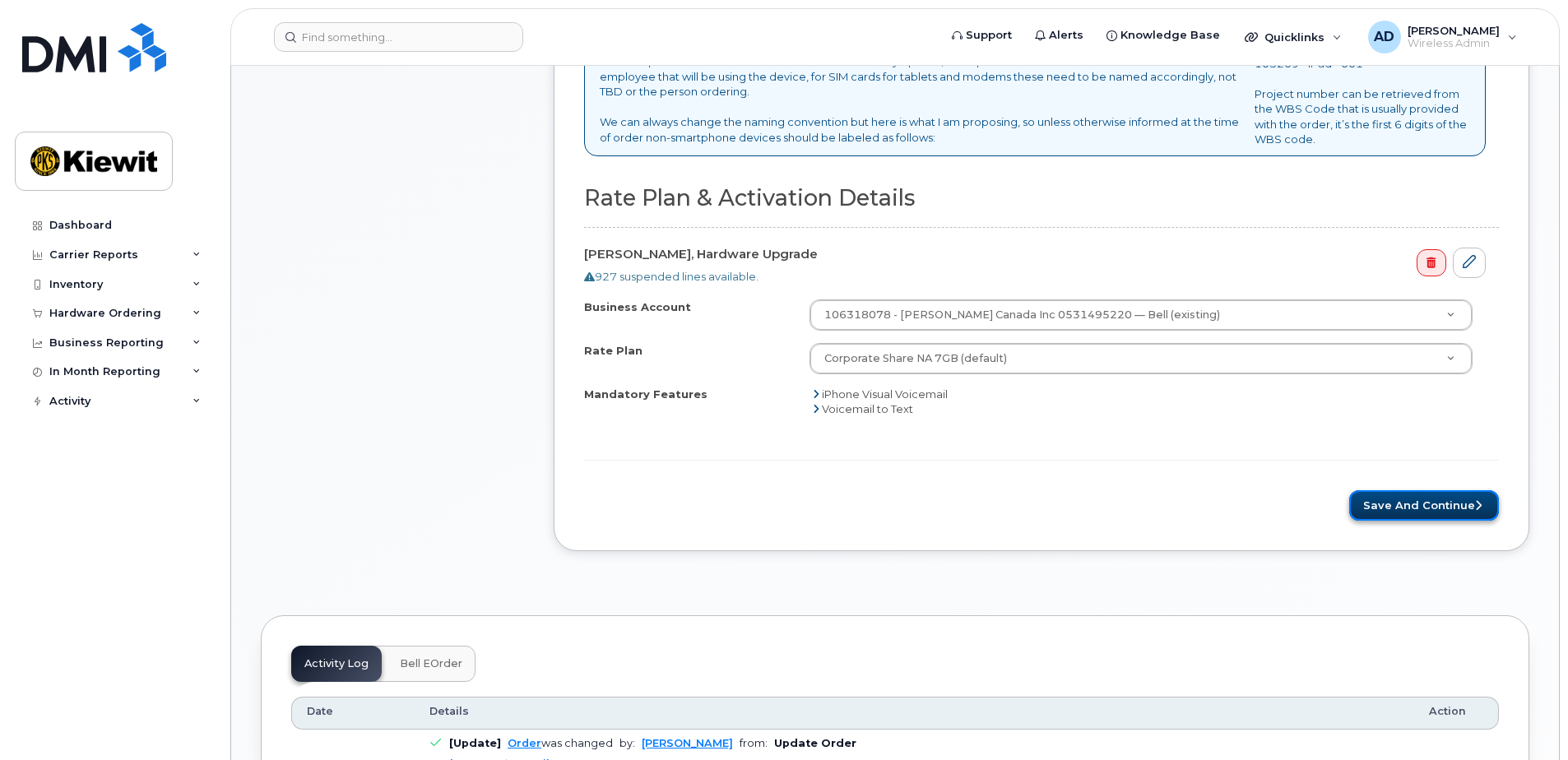
click at [1395, 506] on button "Save and Continue" at bounding box center [1424, 505] width 150 height 30
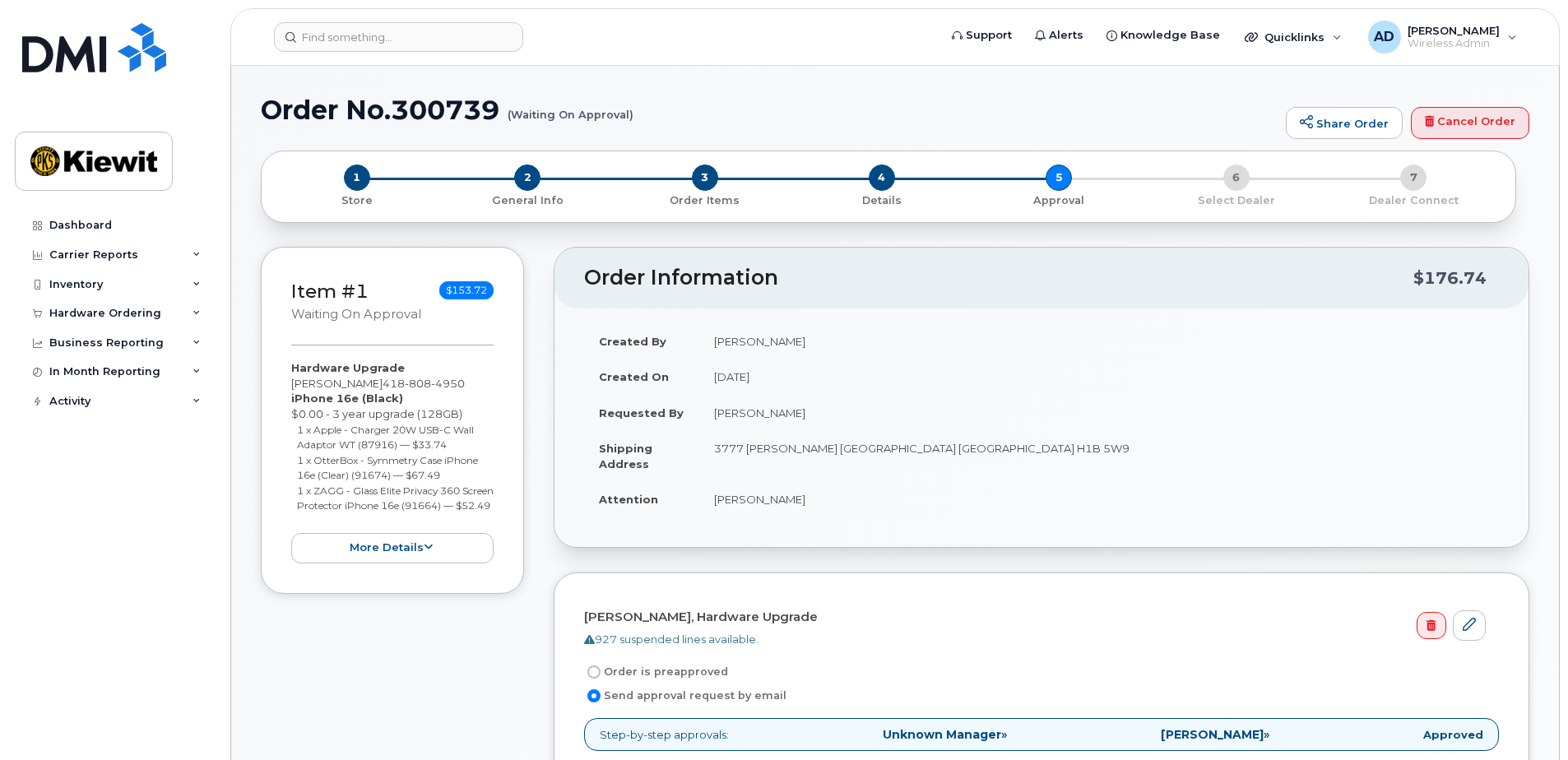
scroll to position [329, 0]
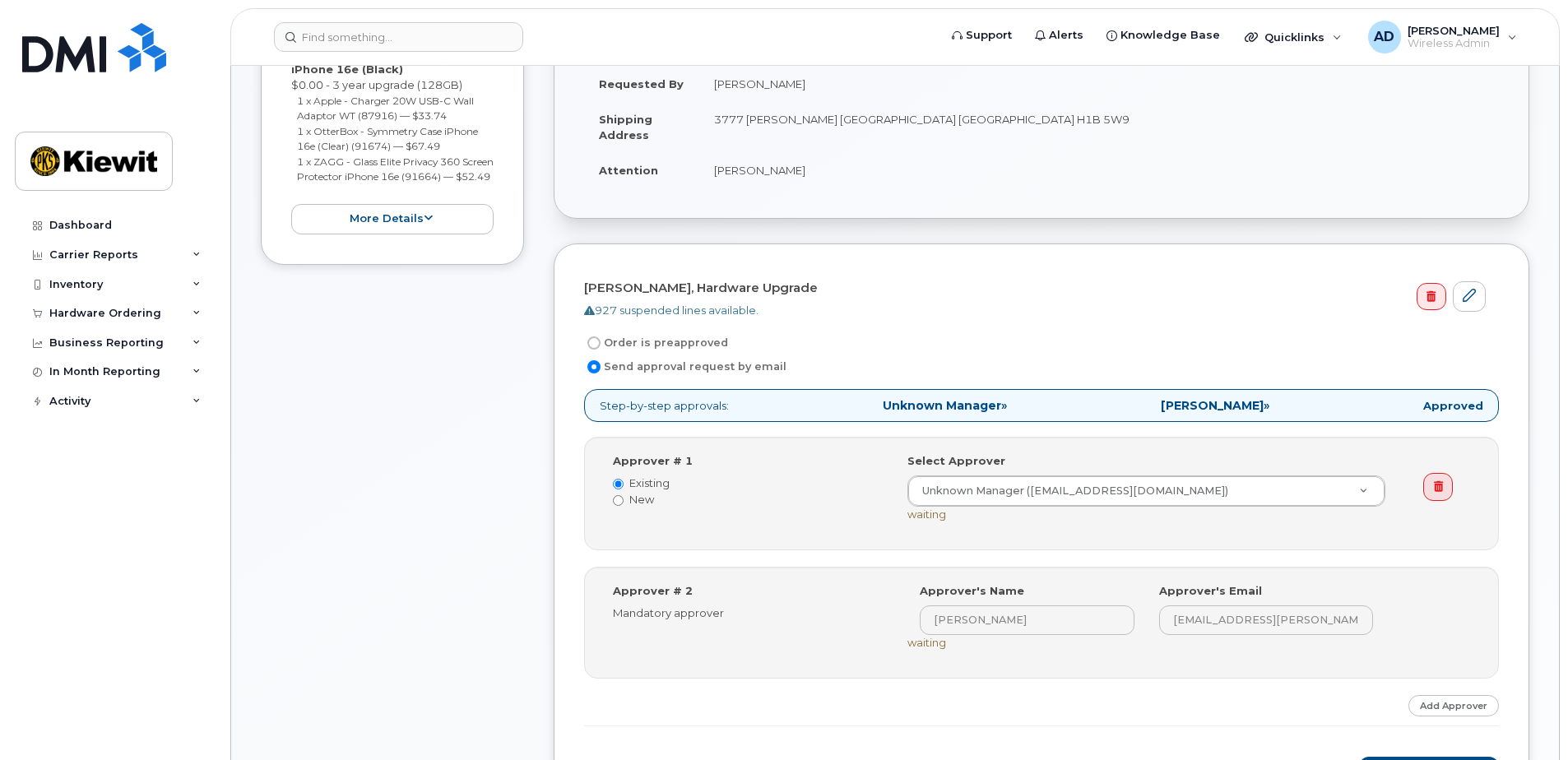
click at [682, 339] on label "Order is preapproved" at bounding box center [656, 342] width 144 height 19
click at [601, 339] on input "Order is preapproved" at bounding box center [594, 343] width 13 height 13
radio input "true"
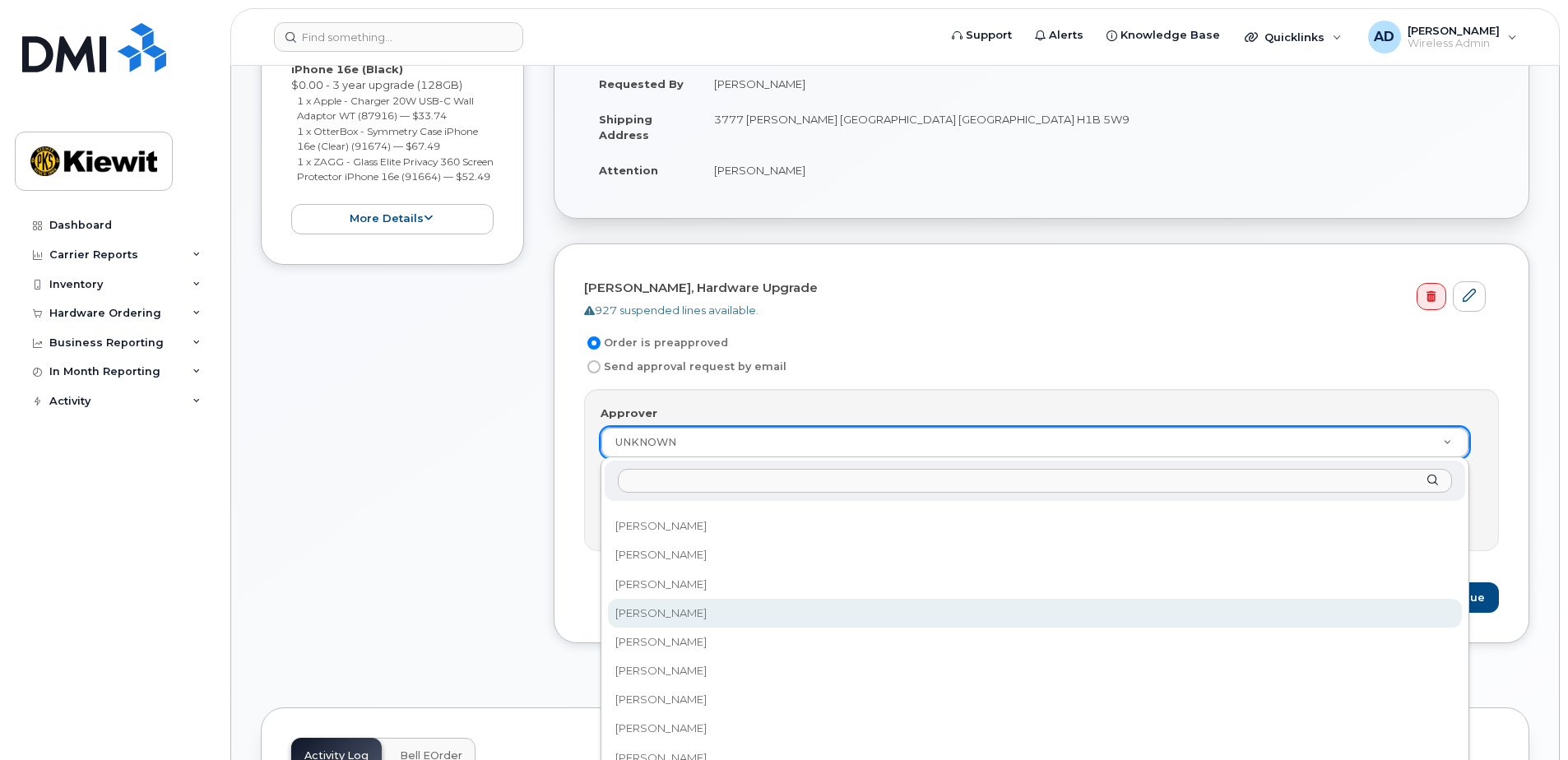
scroll to position [165, 0]
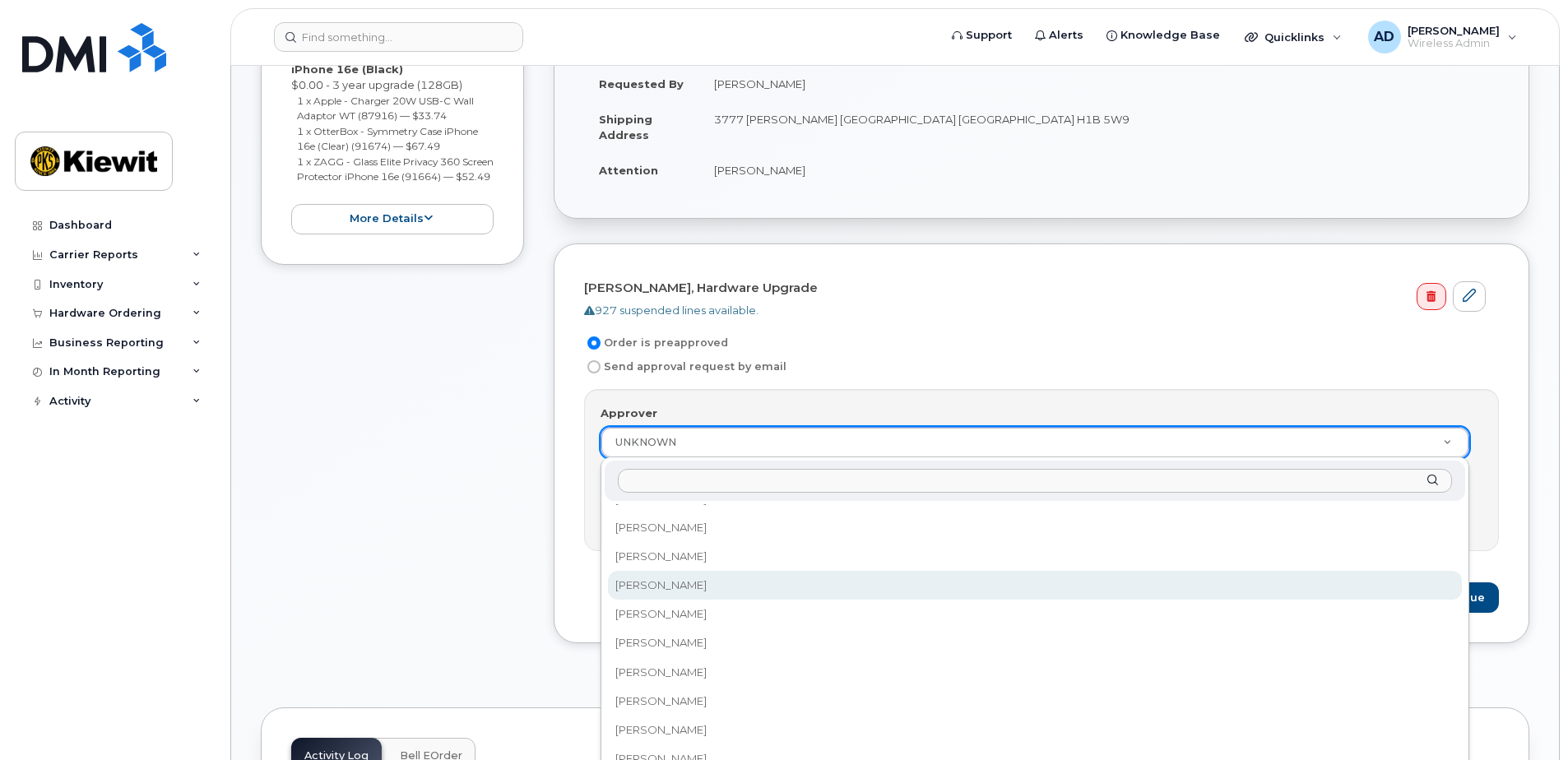
select select "11090"
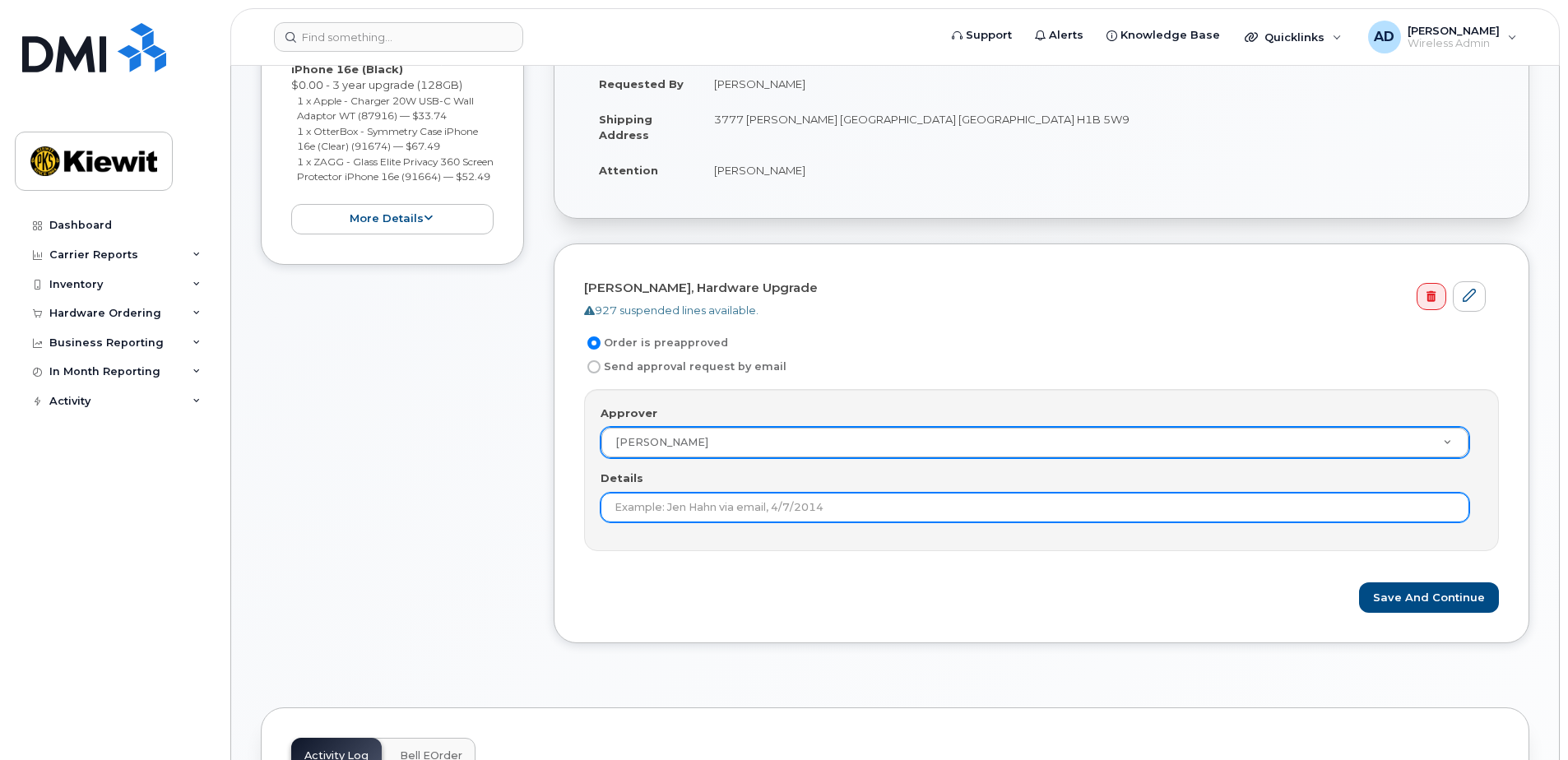
click at [762, 510] on input "Details" at bounding box center [1035, 508] width 868 height 29
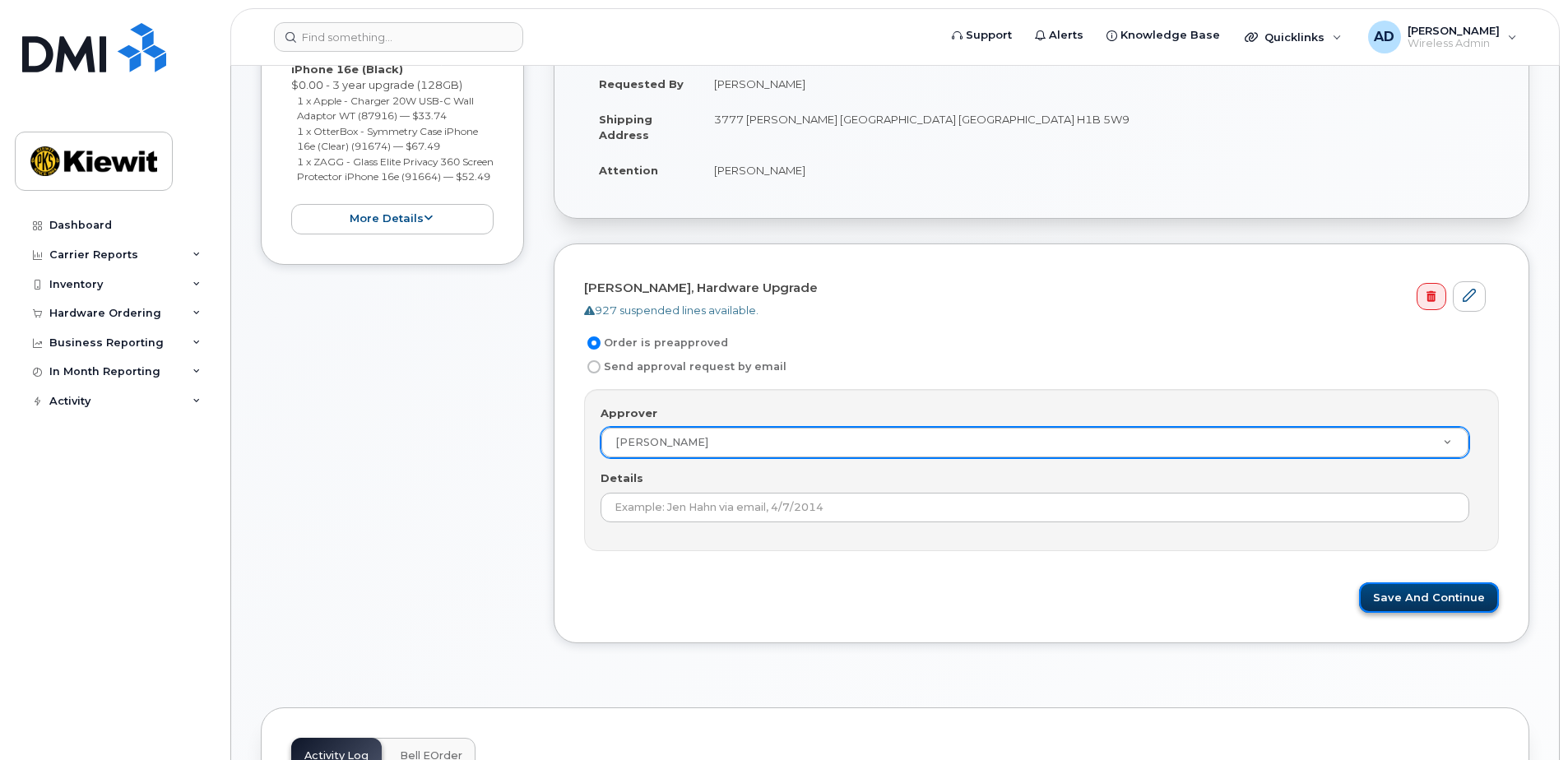
click at [1404, 603] on button "Save and Continue" at bounding box center [1428, 597] width 140 height 30
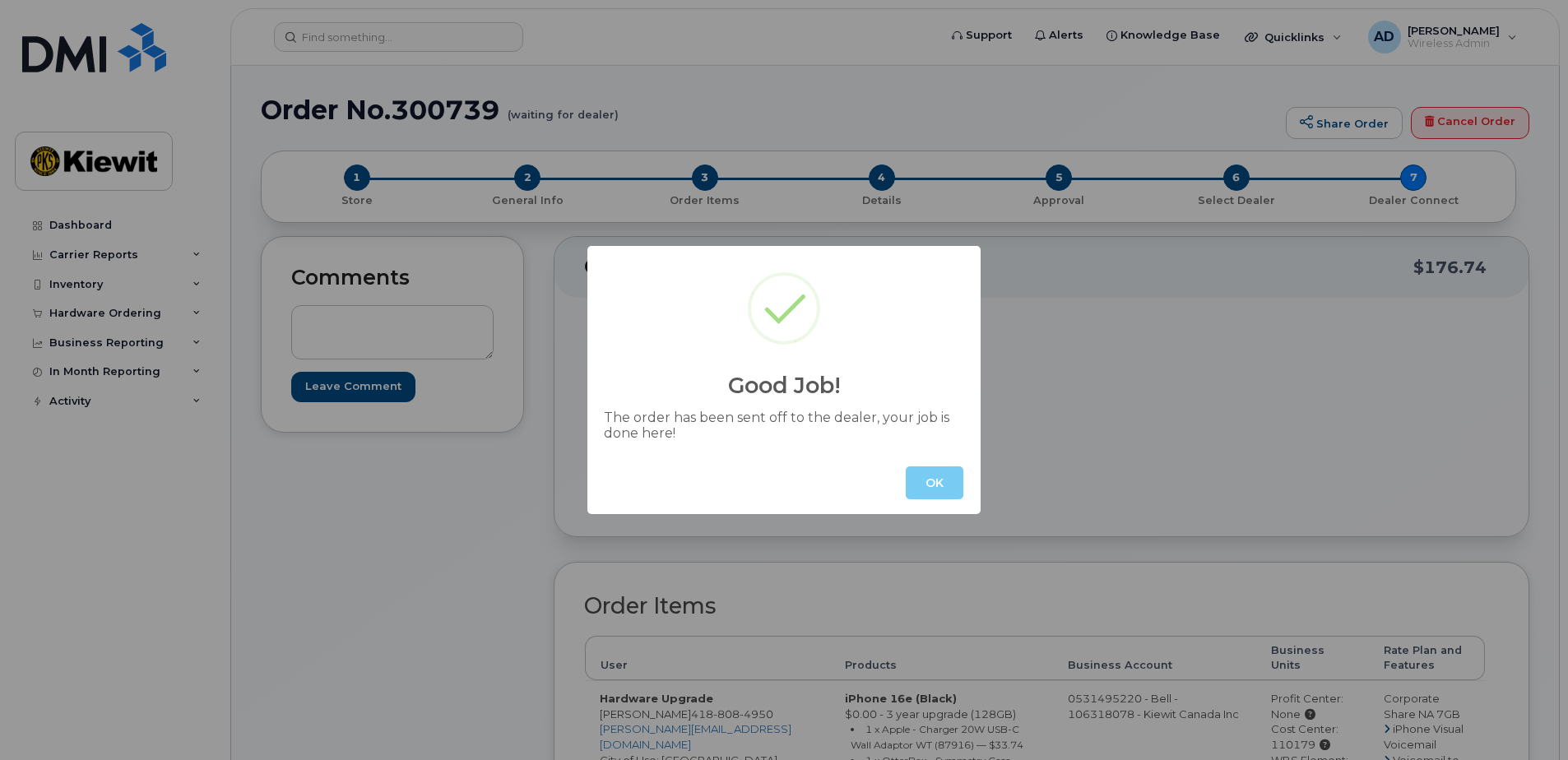
click at [944, 471] on button "OK" at bounding box center [934, 483] width 58 height 33
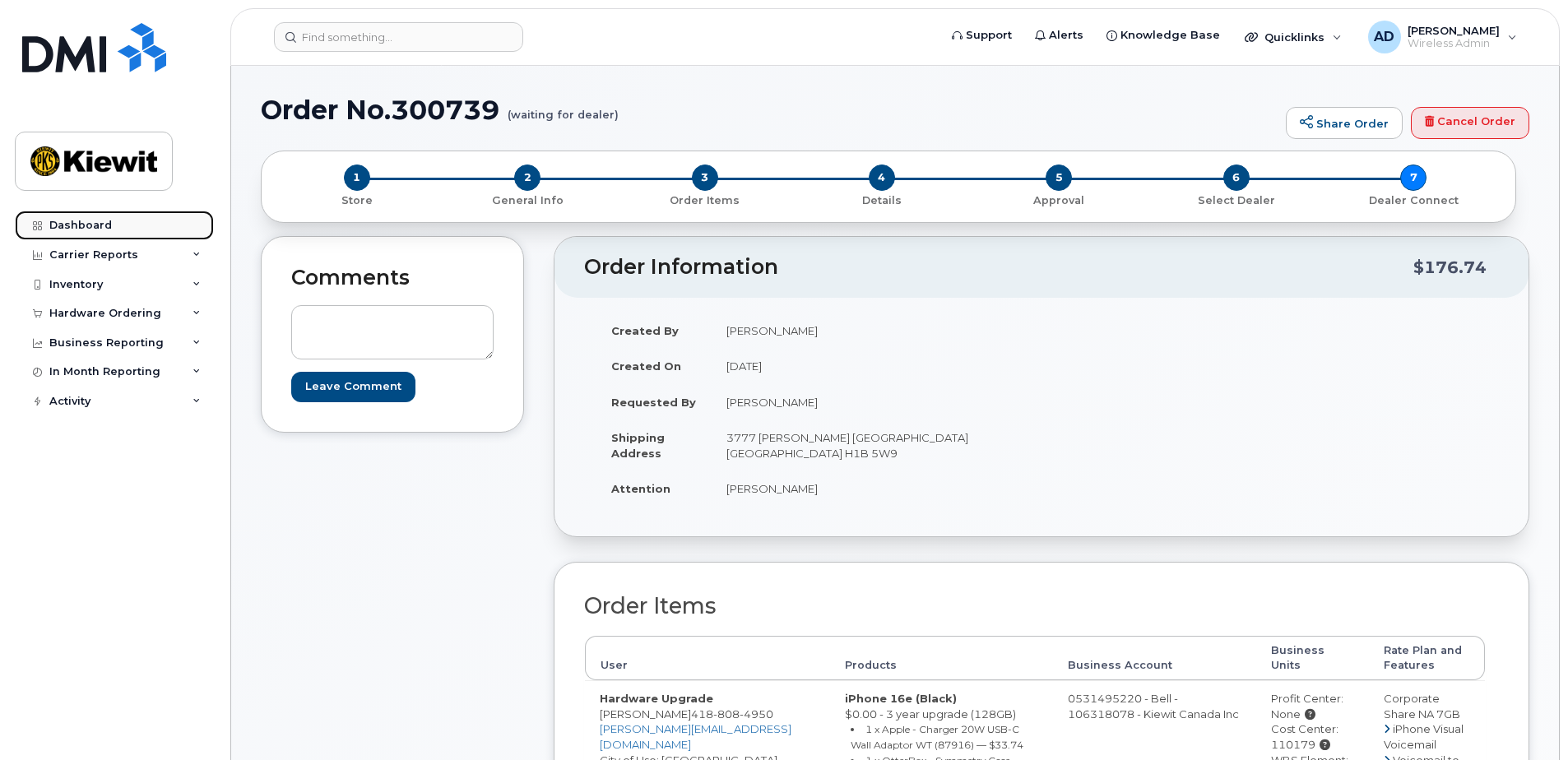
click at [76, 222] on div "Dashboard" at bounding box center [81, 225] width 63 height 13
